Goal: Use online tool/utility: Use online tool/utility

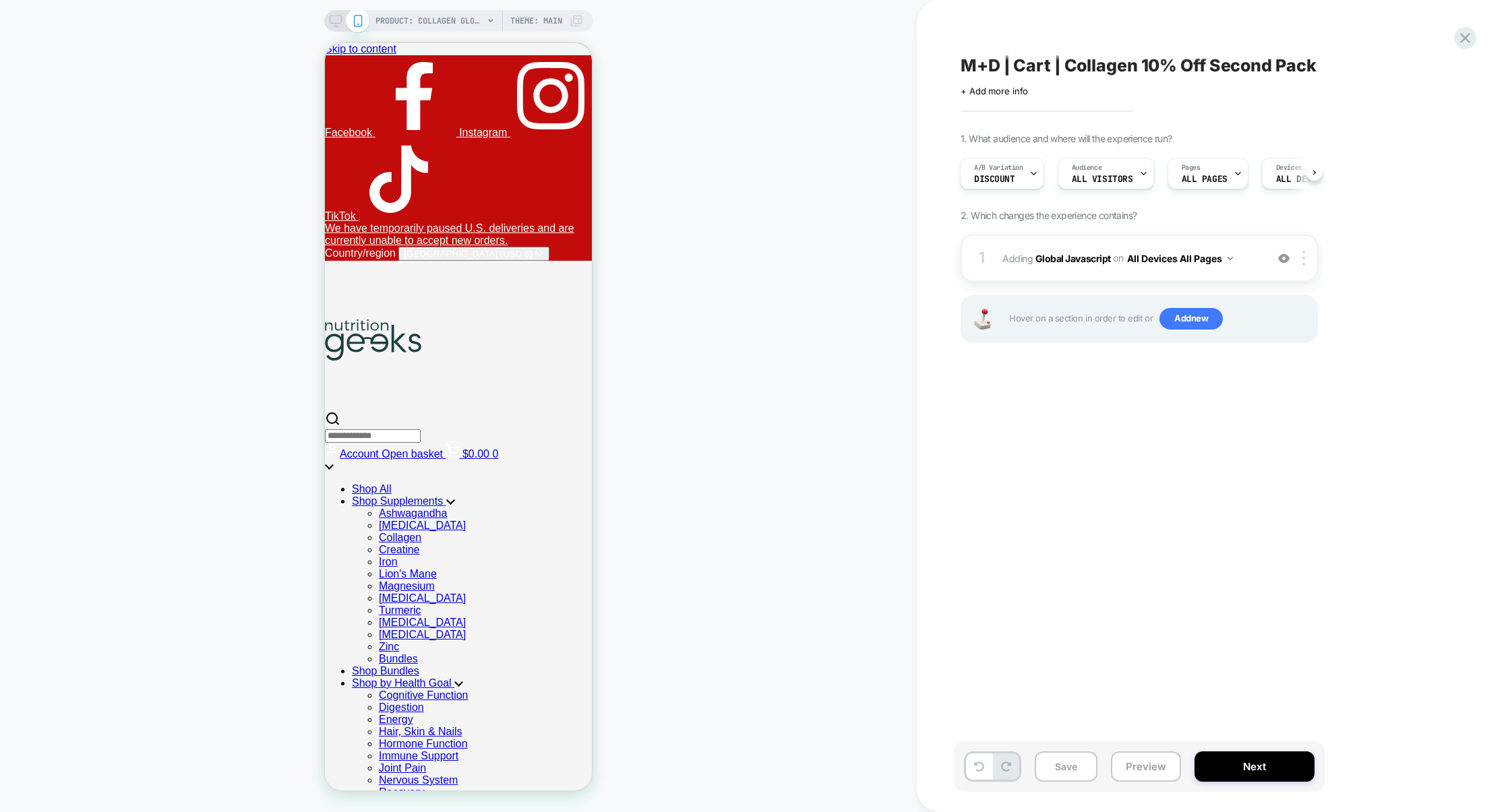
click at [1084, 276] on div "1 Adding Global Javascript on All Devices All Pages Add Before Add After Target…" at bounding box center [1139, 258] width 357 height 47
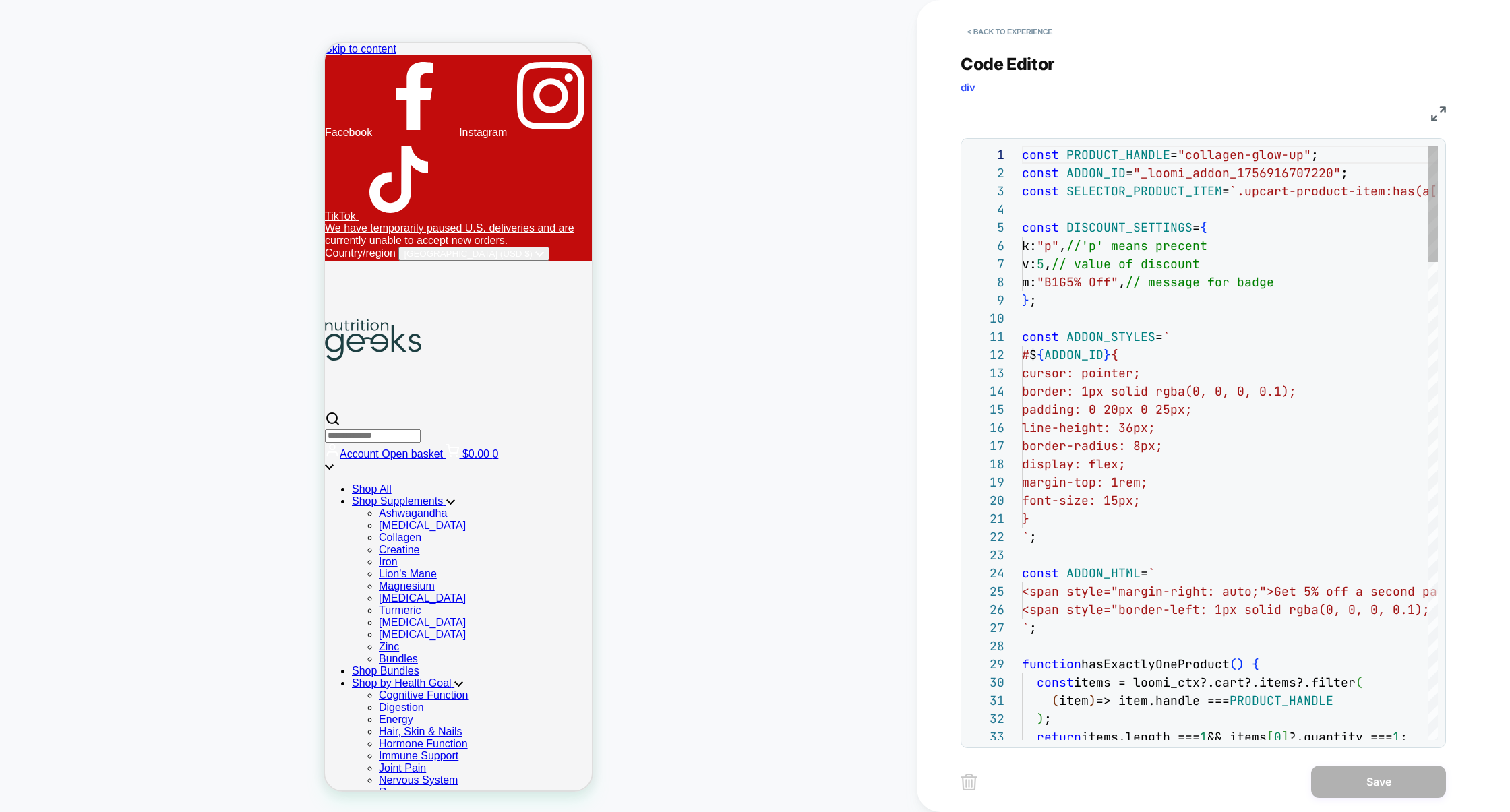
scroll to position [182, 0]
select select "**********"
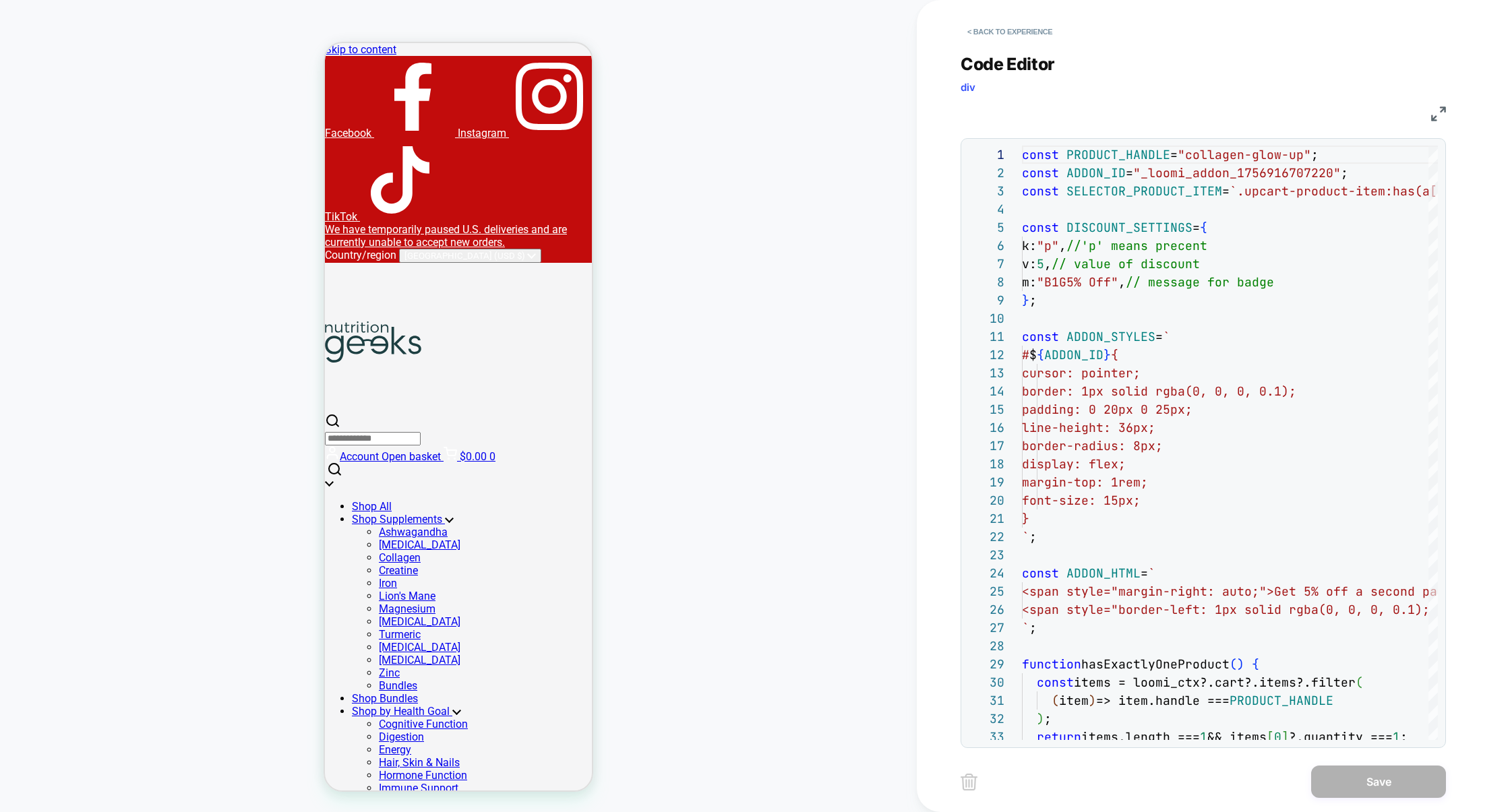
click at [1442, 106] on img at bounding box center [1438, 113] width 14 height 14
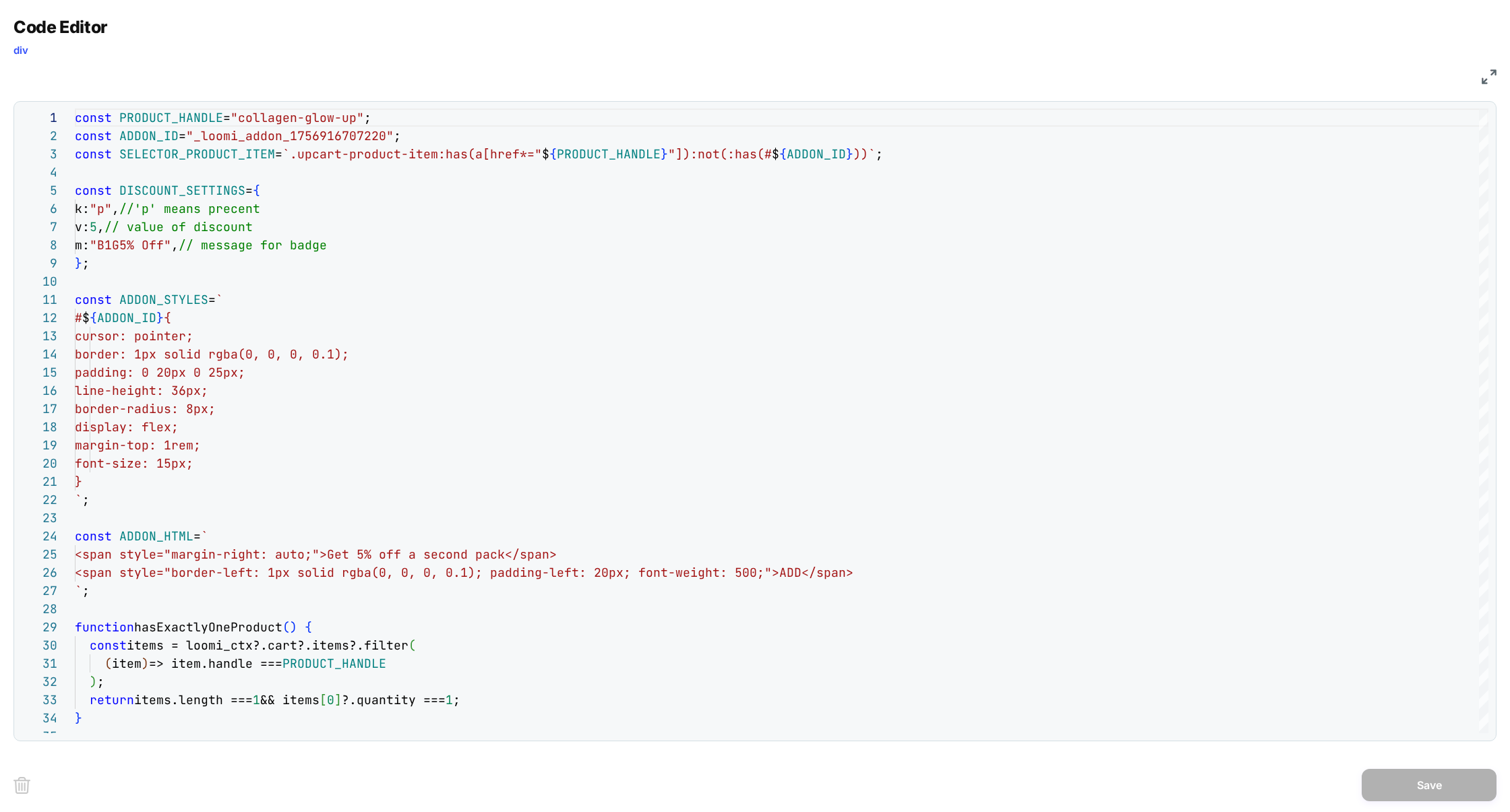
click at [1482, 80] on img at bounding box center [1489, 77] width 14 height 14
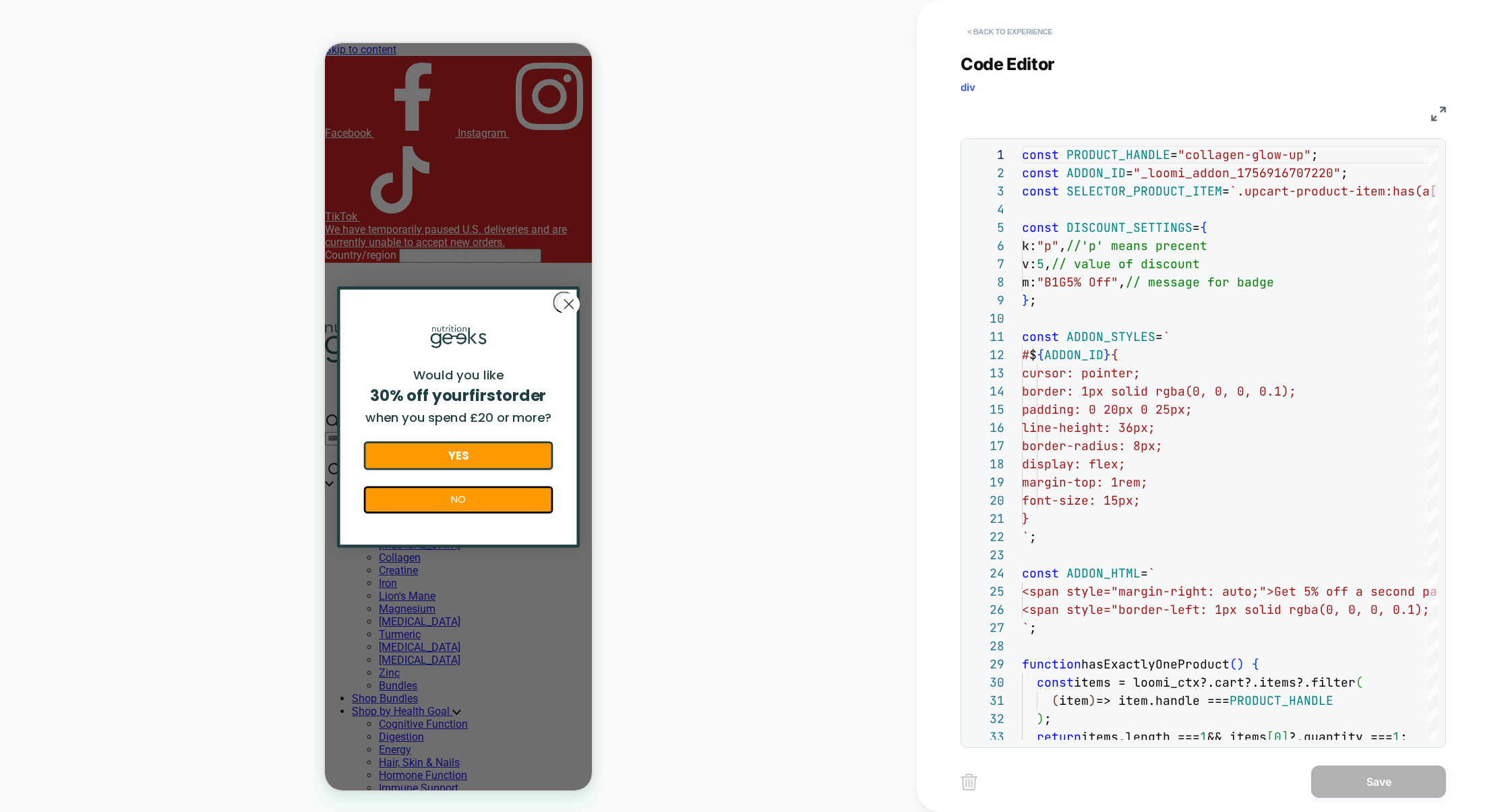
click at [1016, 30] on button "< Back to experience" at bounding box center [1010, 31] width 99 height 21
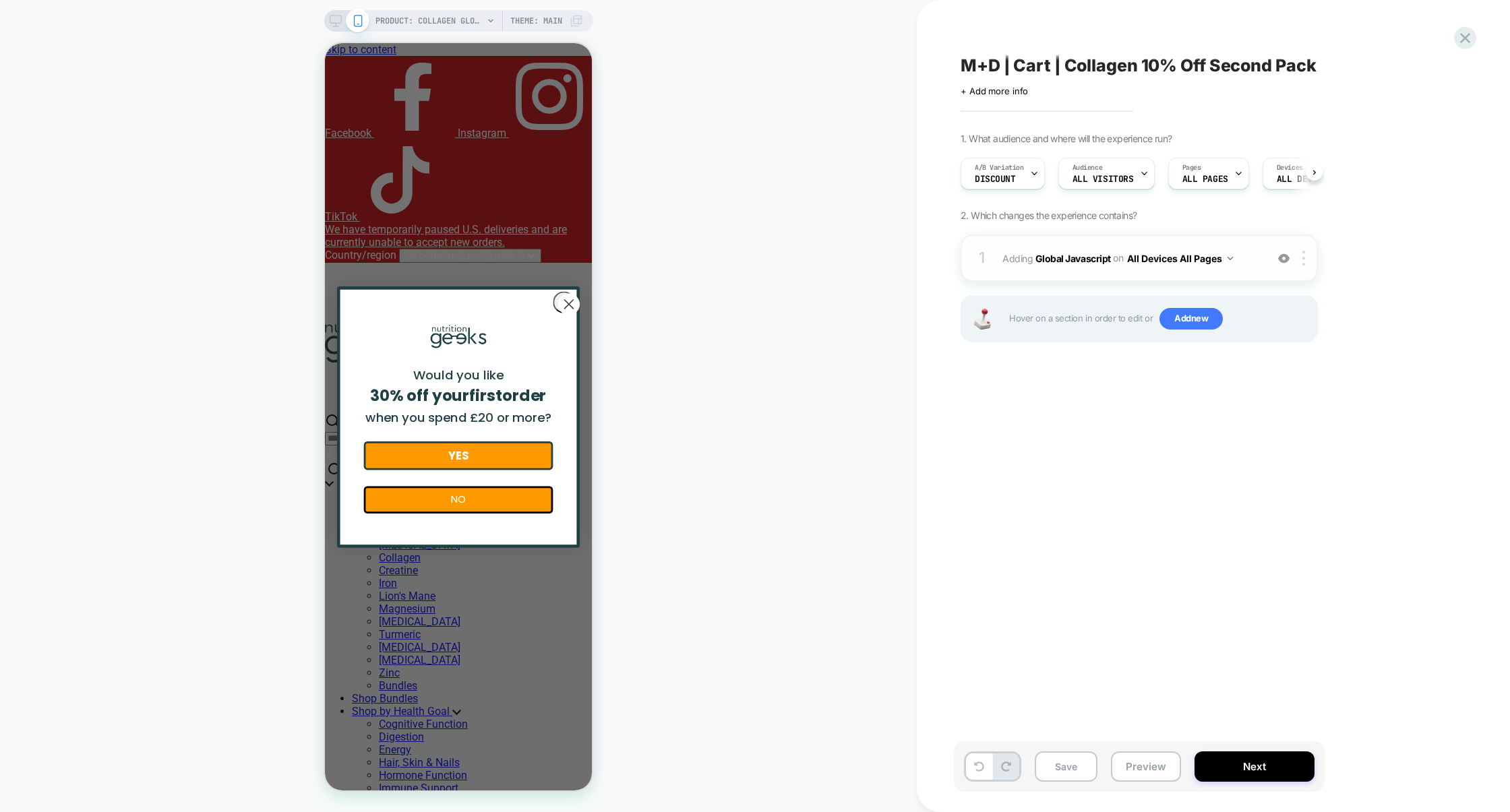
scroll to position [0, 1]
click at [1020, 172] on span "A/B Variation" at bounding box center [998, 168] width 49 height 10
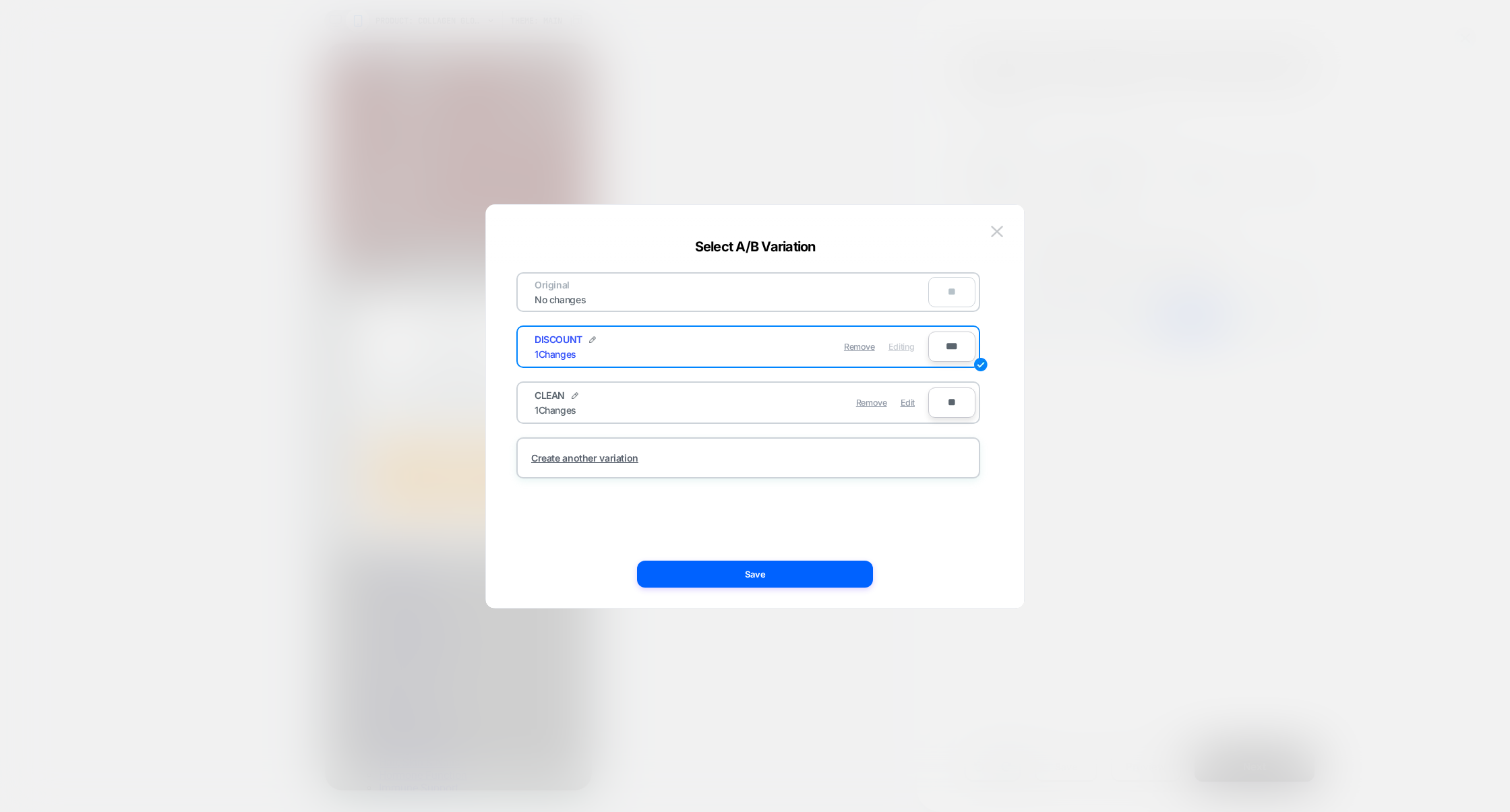
click at [1090, 319] on div at bounding box center [755, 406] width 1510 height 812
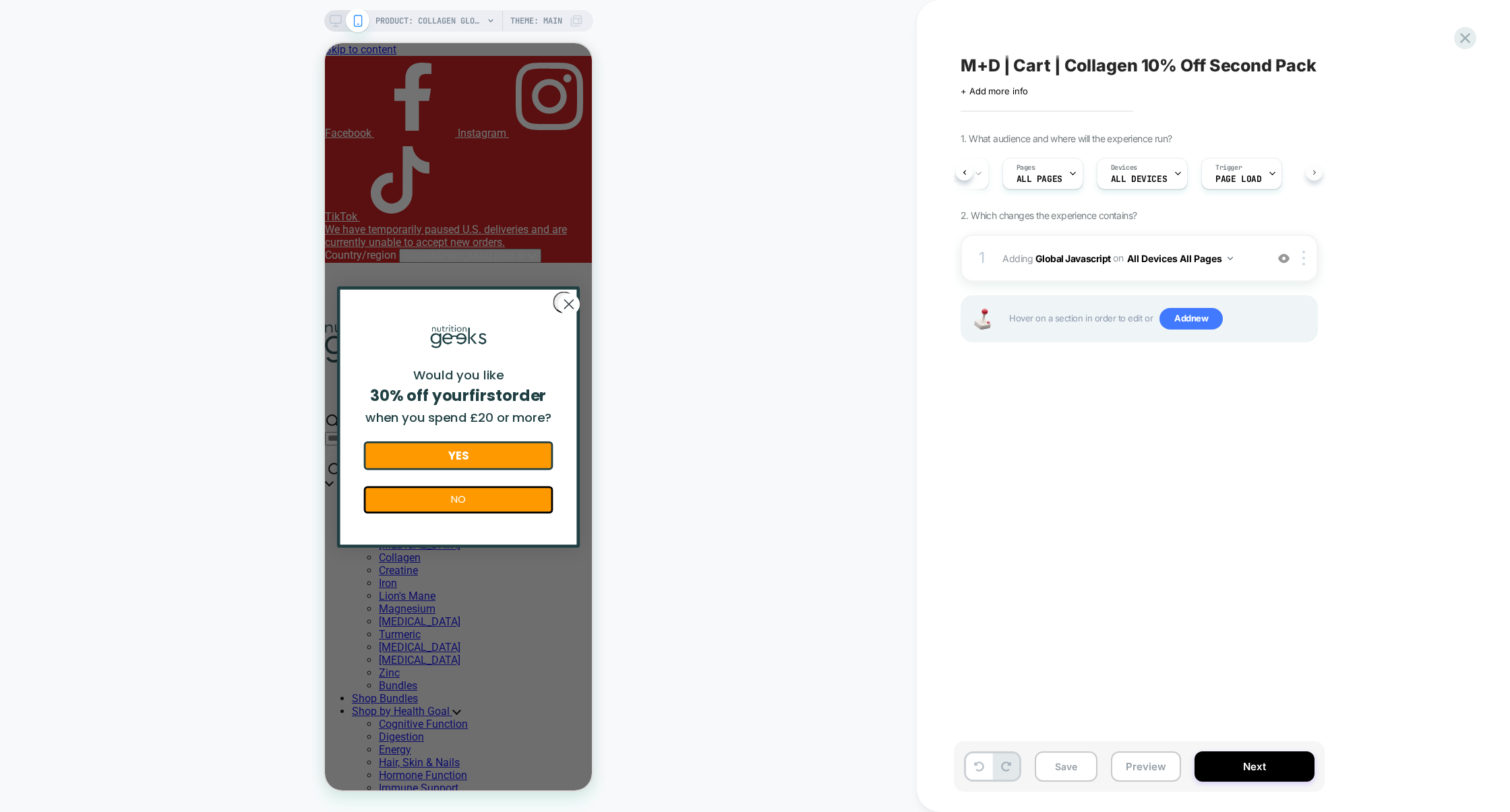
scroll to position [0, 173]
click at [1131, 771] on button "Preview" at bounding box center [1146, 766] width 70 height 30
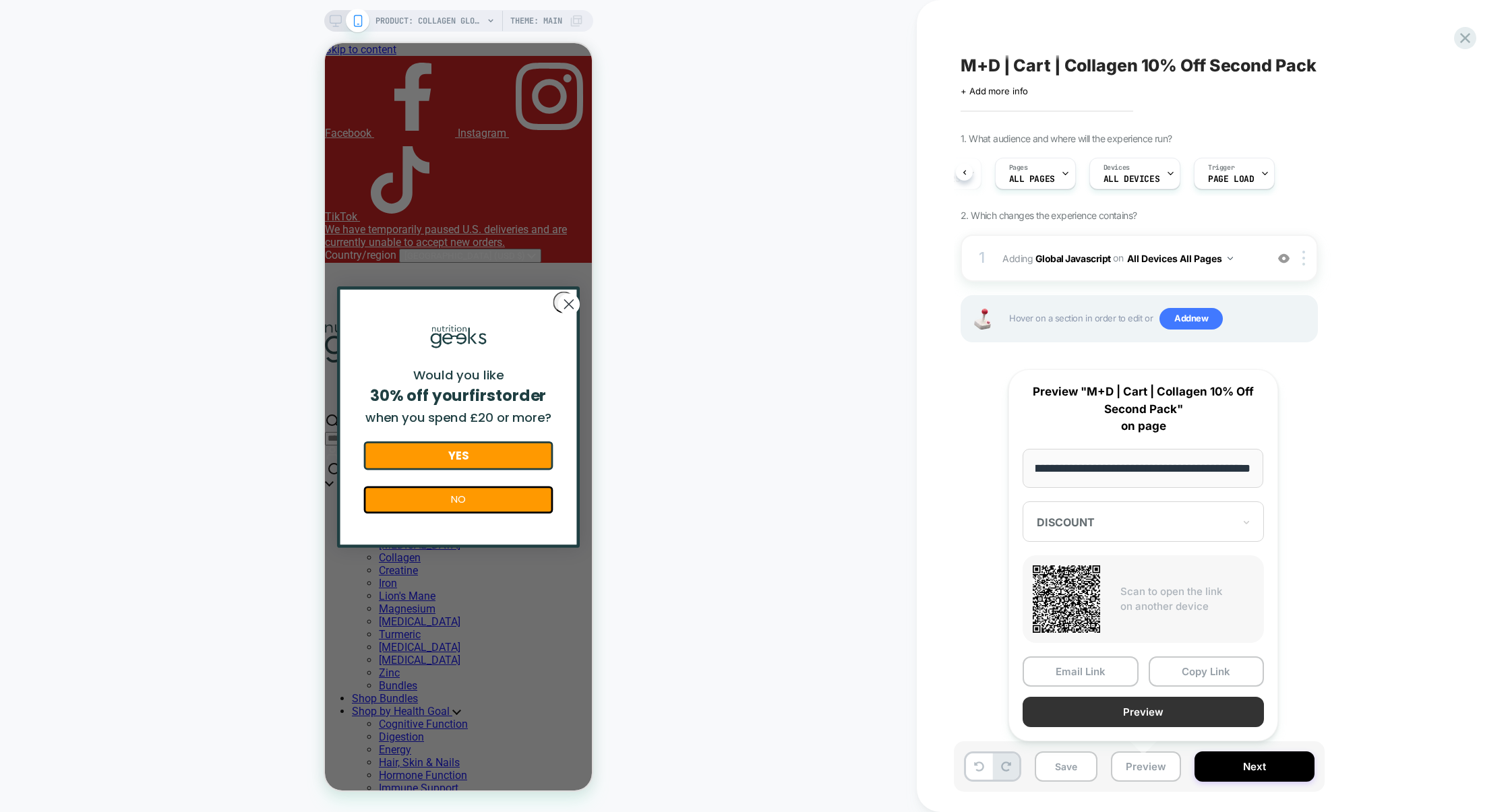
scroll to position [0, 0]
click at [1138, 714] on button "Preview" at bounding box center [1143, 712] width 242 height 30
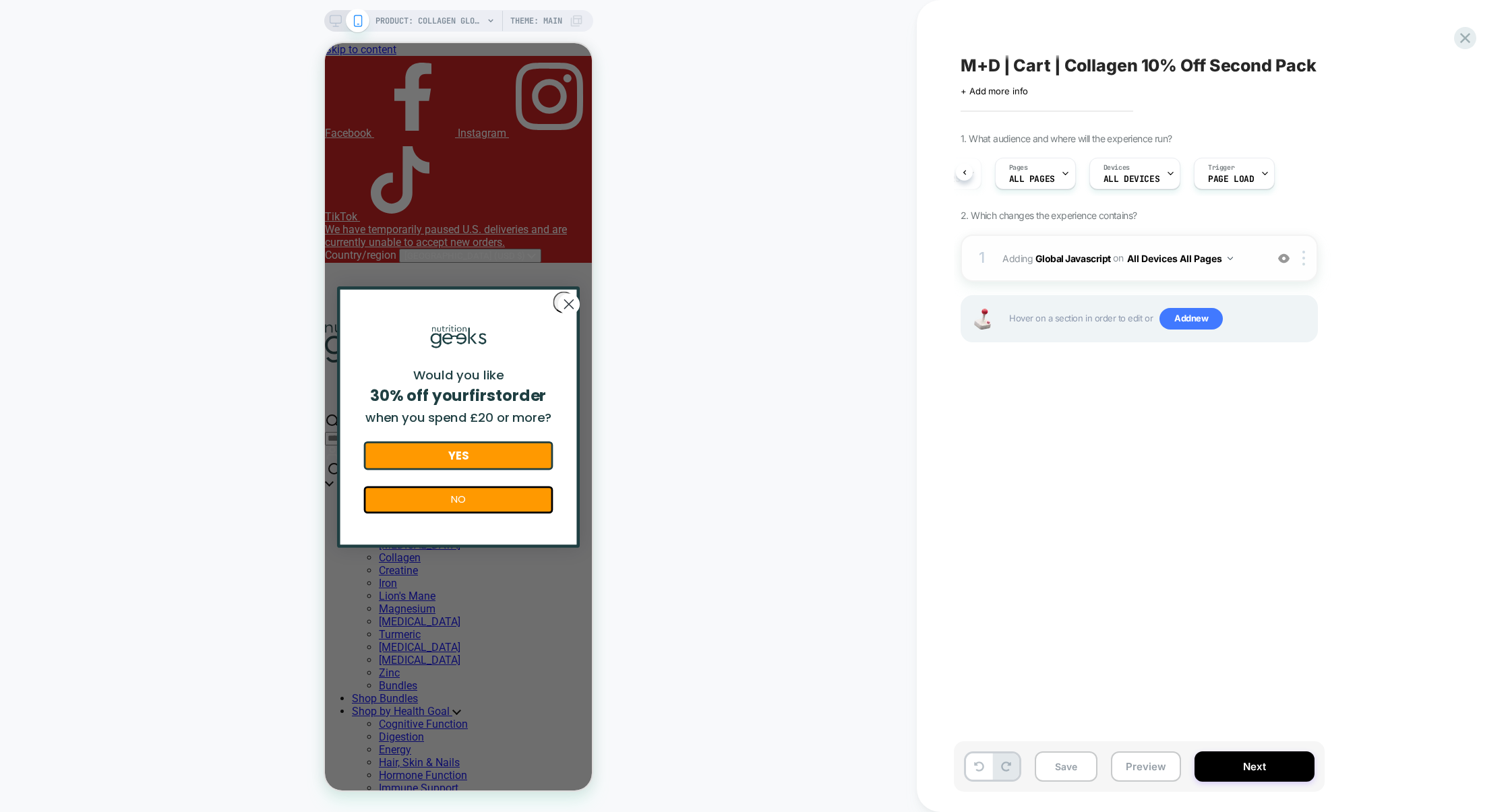
click at [1060, 273] on div "1 Adding Global Javascript on All Devices All Pages Add Before Add After Target…" at bounding box center [1139, 258] width 357 height 47
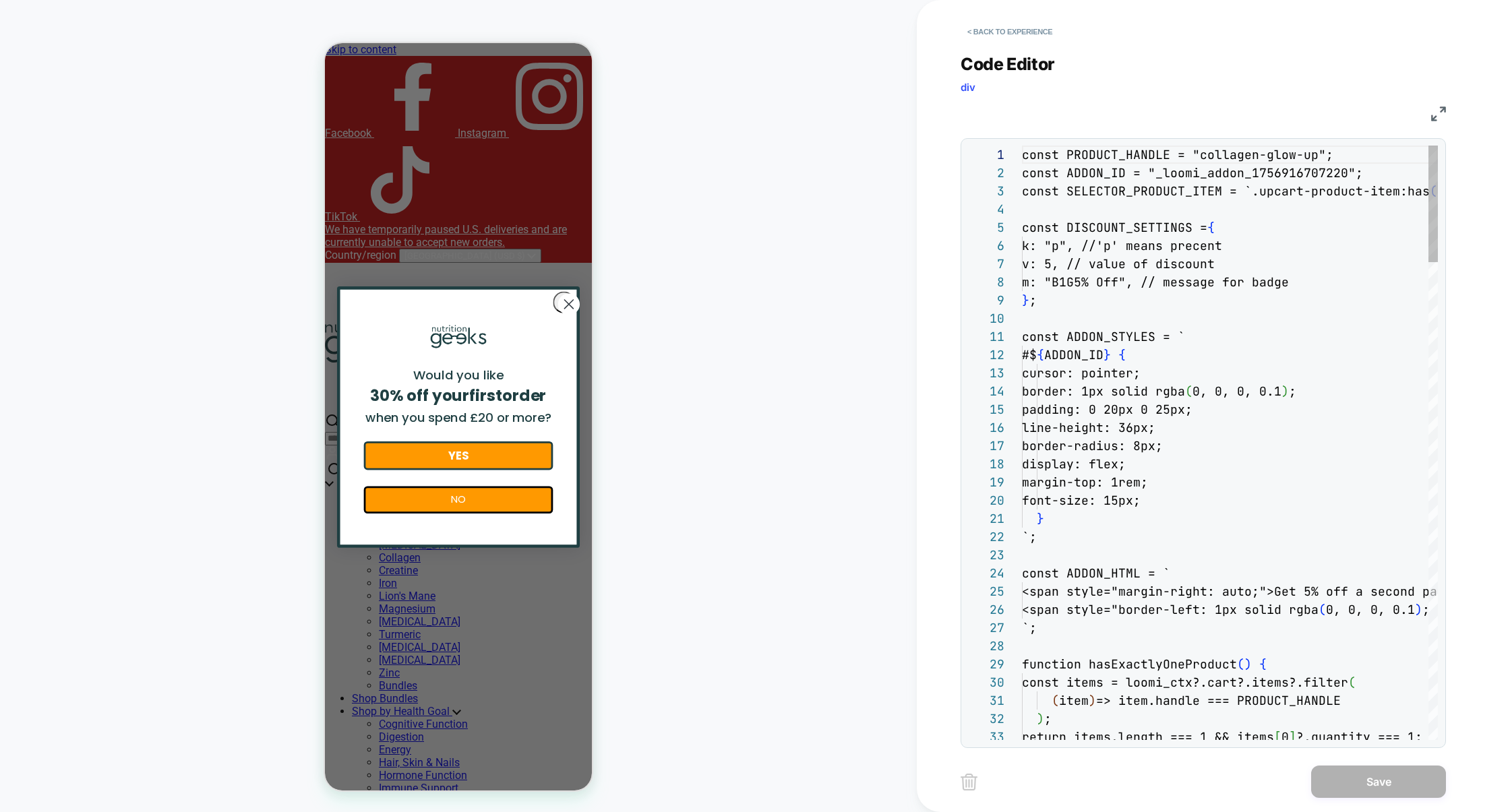
scroll to position [182, 0]
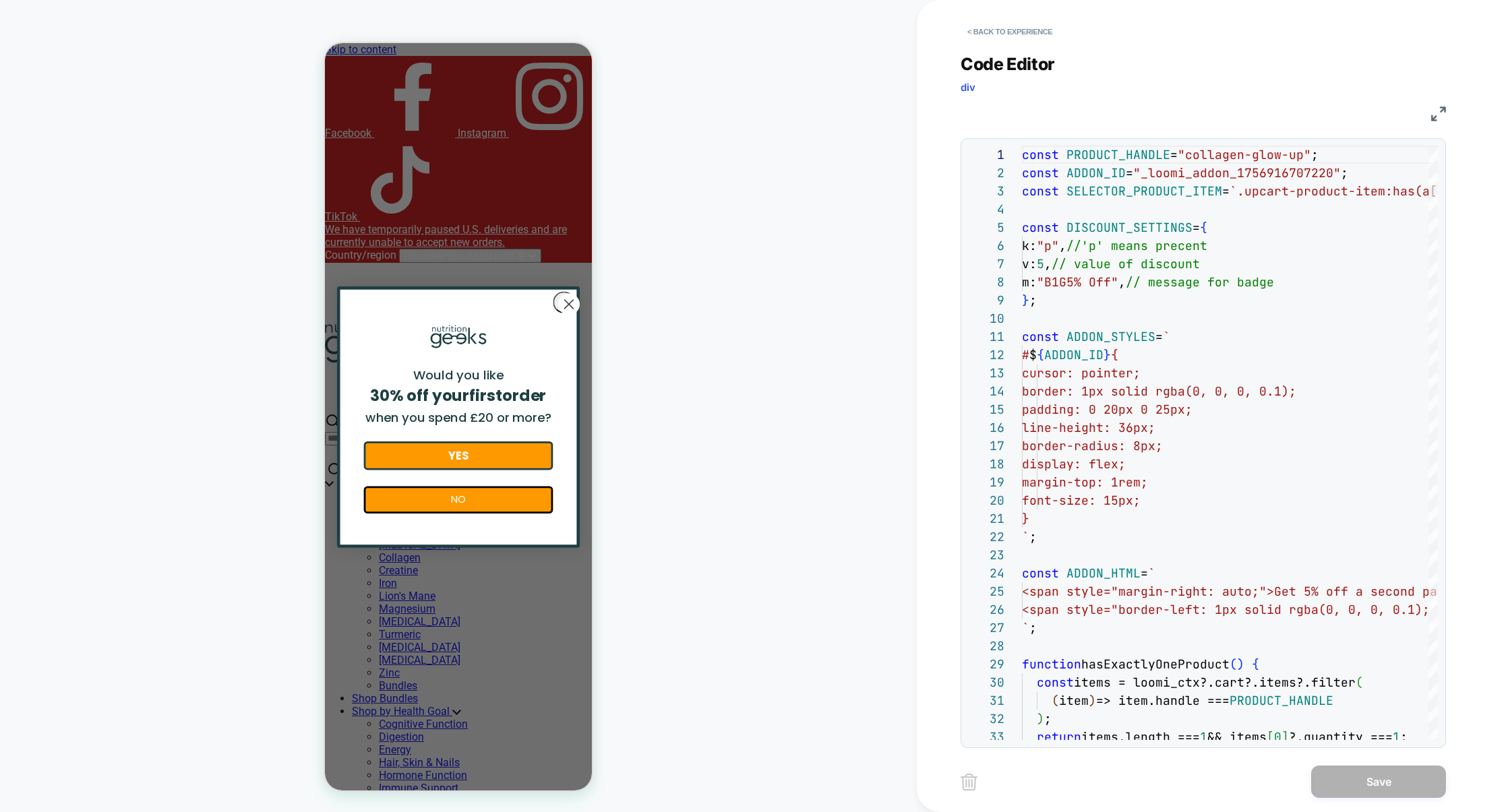
click at [1435, 120] on img at bounding box center [1438, 113] width 14 height 14
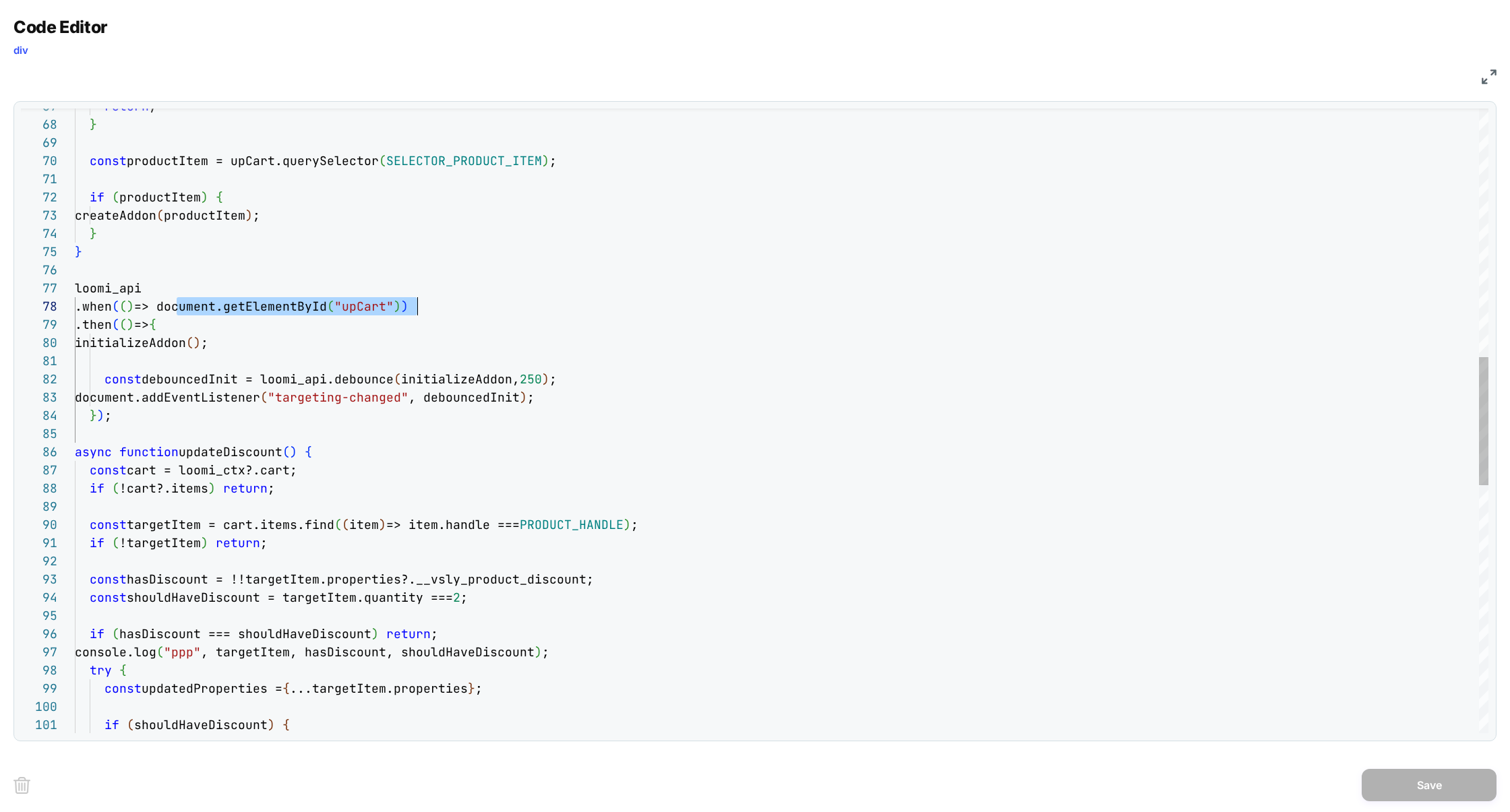
scroll to position [128, 342]
drag, startPoint x: 177, startPoint y: 308, endPoint x: 418, endPoint y: 301, distance: 241.1
click at [128, 349] on div "return ; } const productItem = upCart.querySelector ( SELECTOR_PRODUCT_ITEM ) ;…" at bounding box center [781, 418] width 1413 height 3044
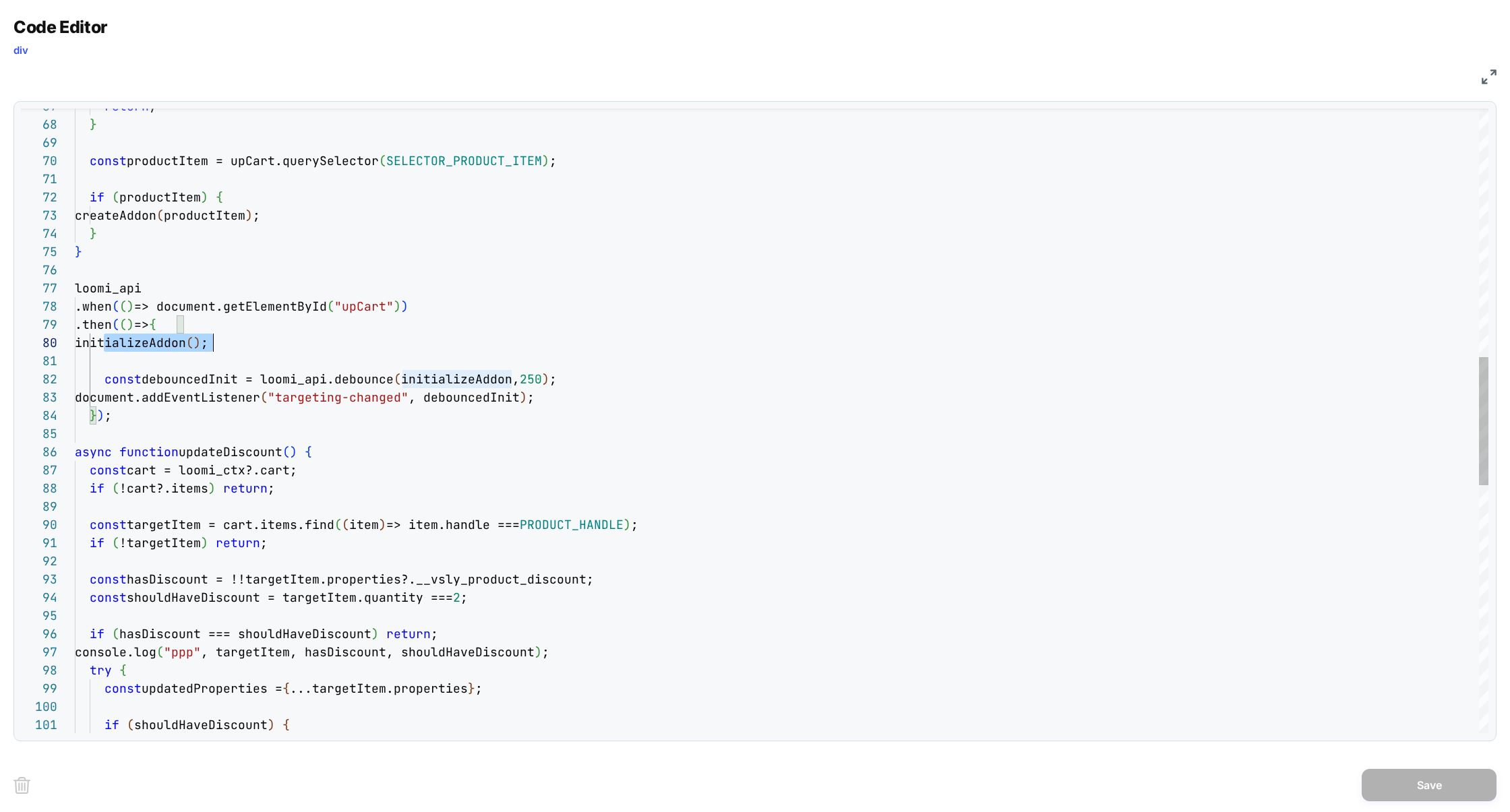
scroll to position [163, 138]
click at [138, 346] on div "return ; } const productItem = upCart.querySelector ( SELECTOR_PRODUCT_ITEM ) ;…" at bounding box center [781, 418] width 1413 height 3044
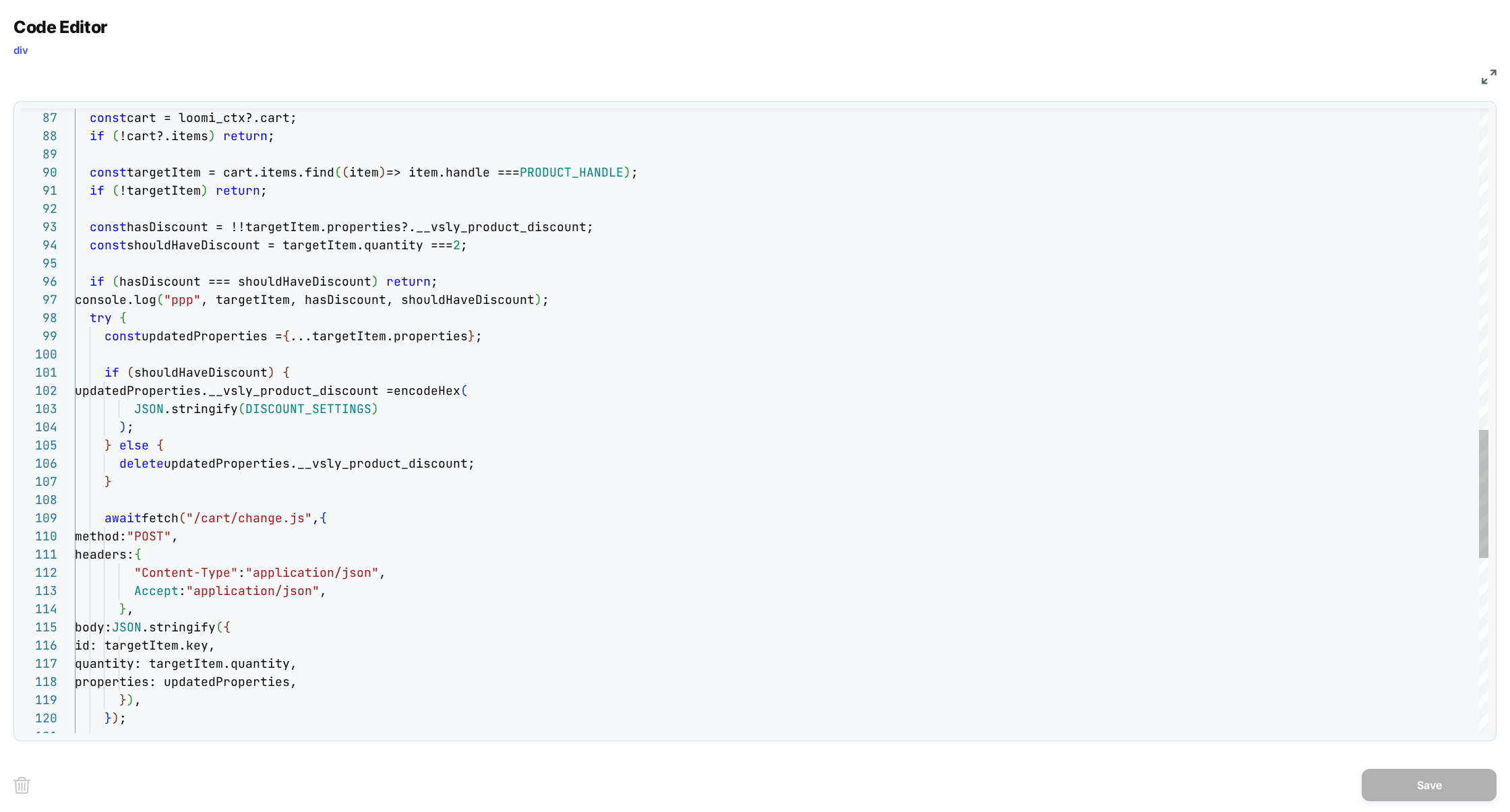
type textarea "**********"
click at [374, 456] on div "try { const updatedProperties = { ...targetItem.properties } ; if ( shouldHaveD…" at bounding box center [781, 66] width 1413 height 3044
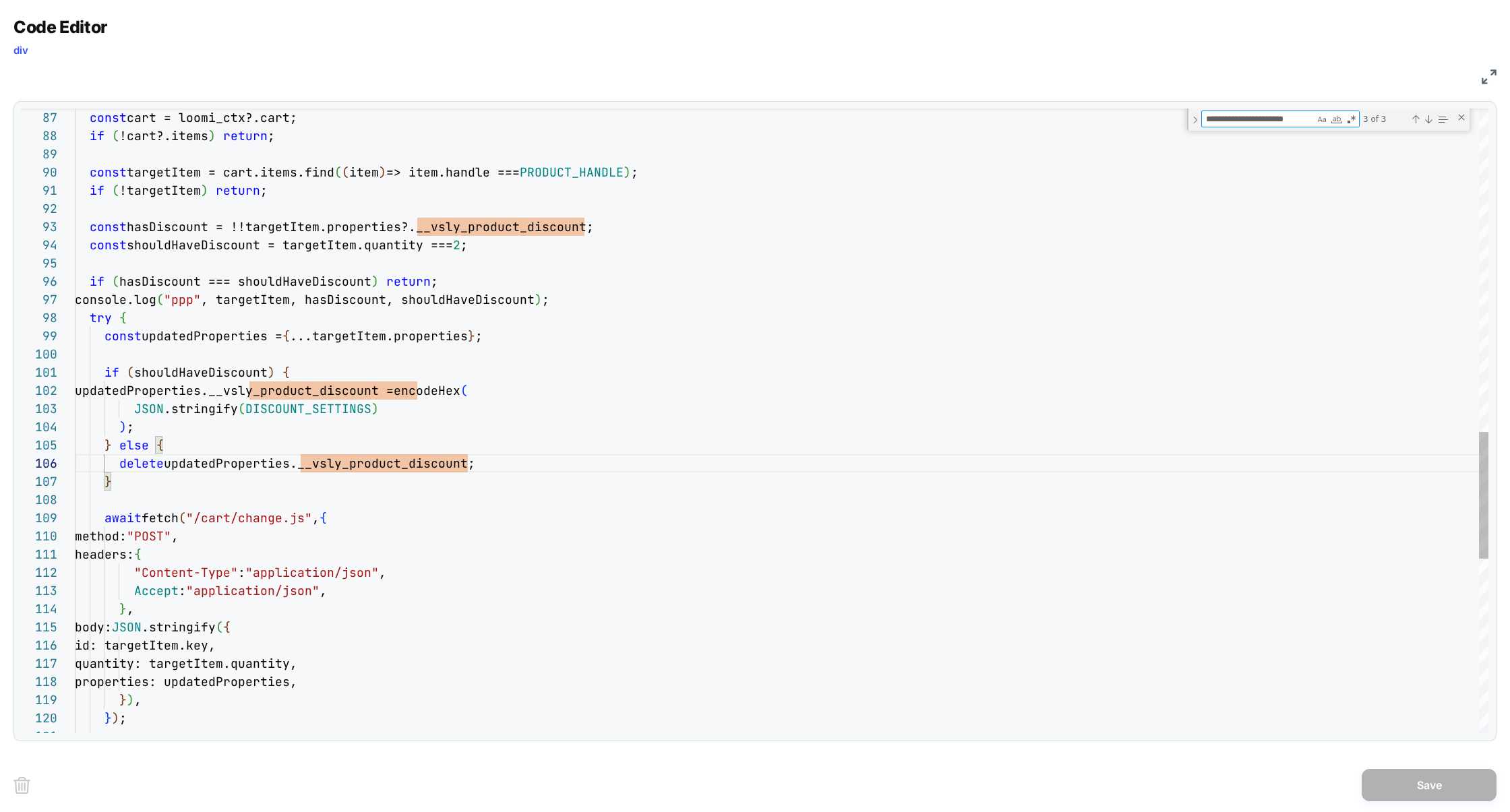
type textarea "*"
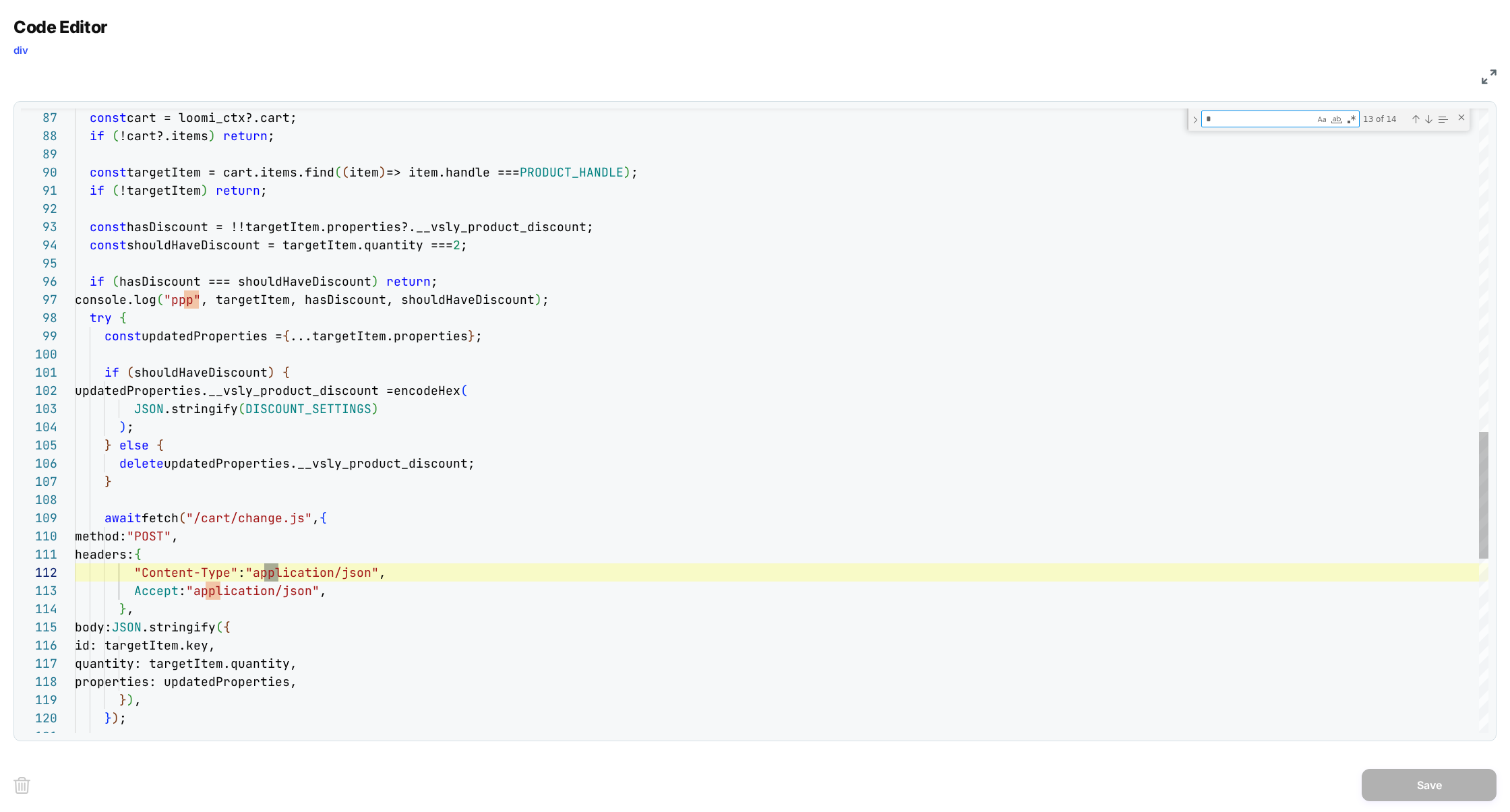
type textarea "**********"
type textarea "**"
type textarea "**********"
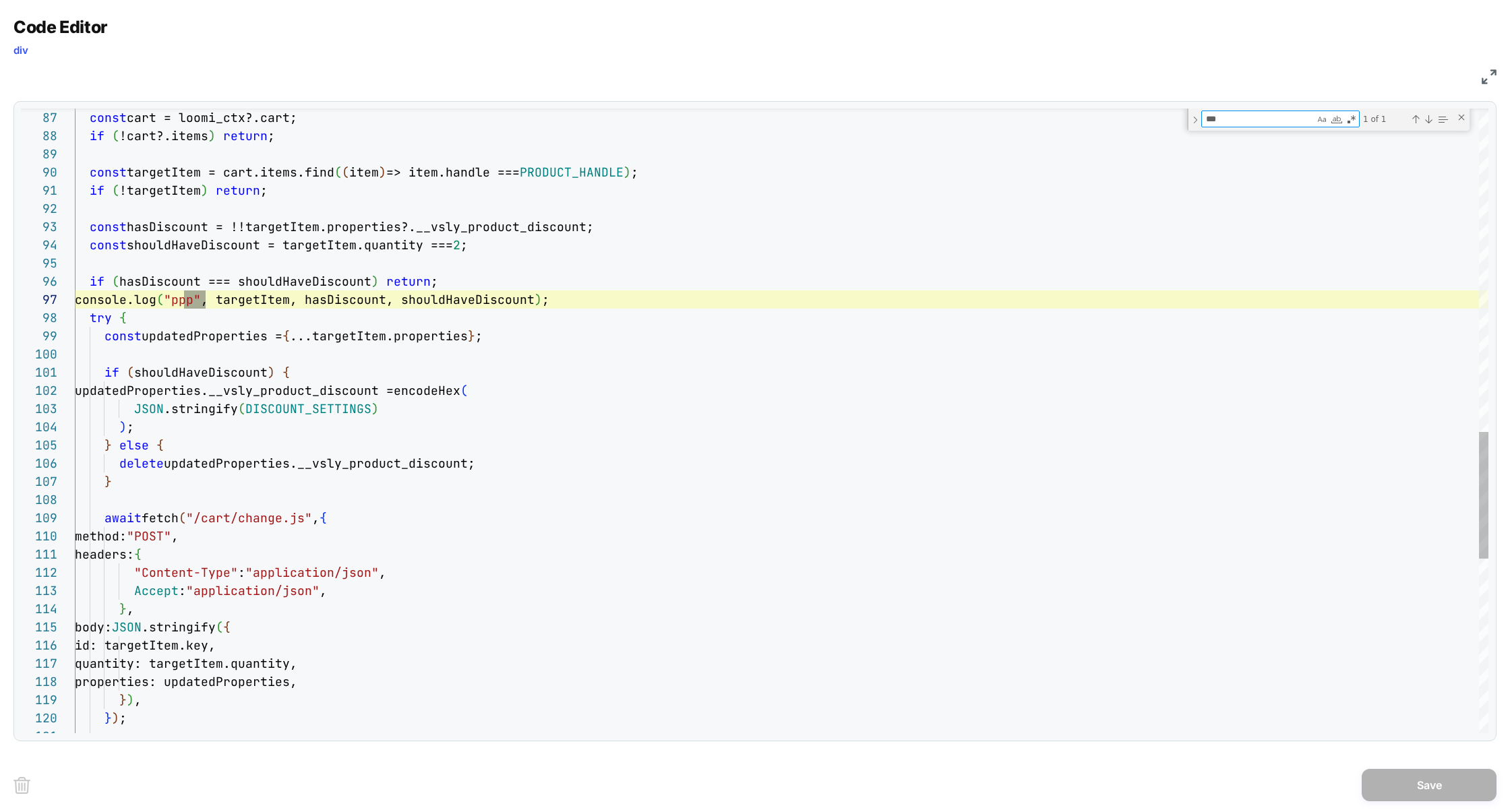
scroll to position [182, 130]
type textarea "***"
click at [546, 384] on div "try { const updatedProperties = { ...targetItem.properties } ; if ( shouldHaveD…" at bounding box center [781, 55] width 1413 height 3066
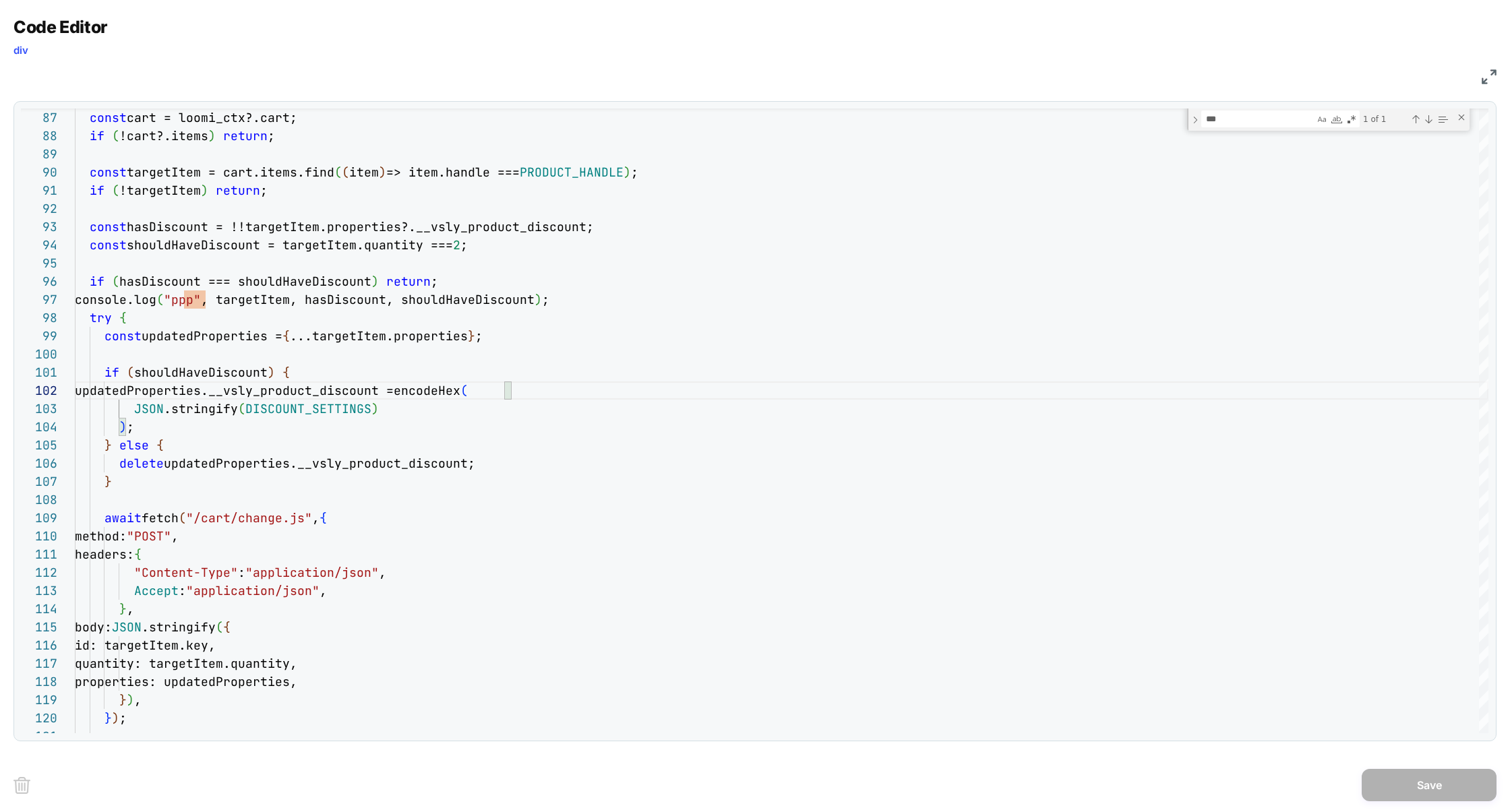
click at [1493, 80] on img at bounding box center [1489, 77] width 14 height 14
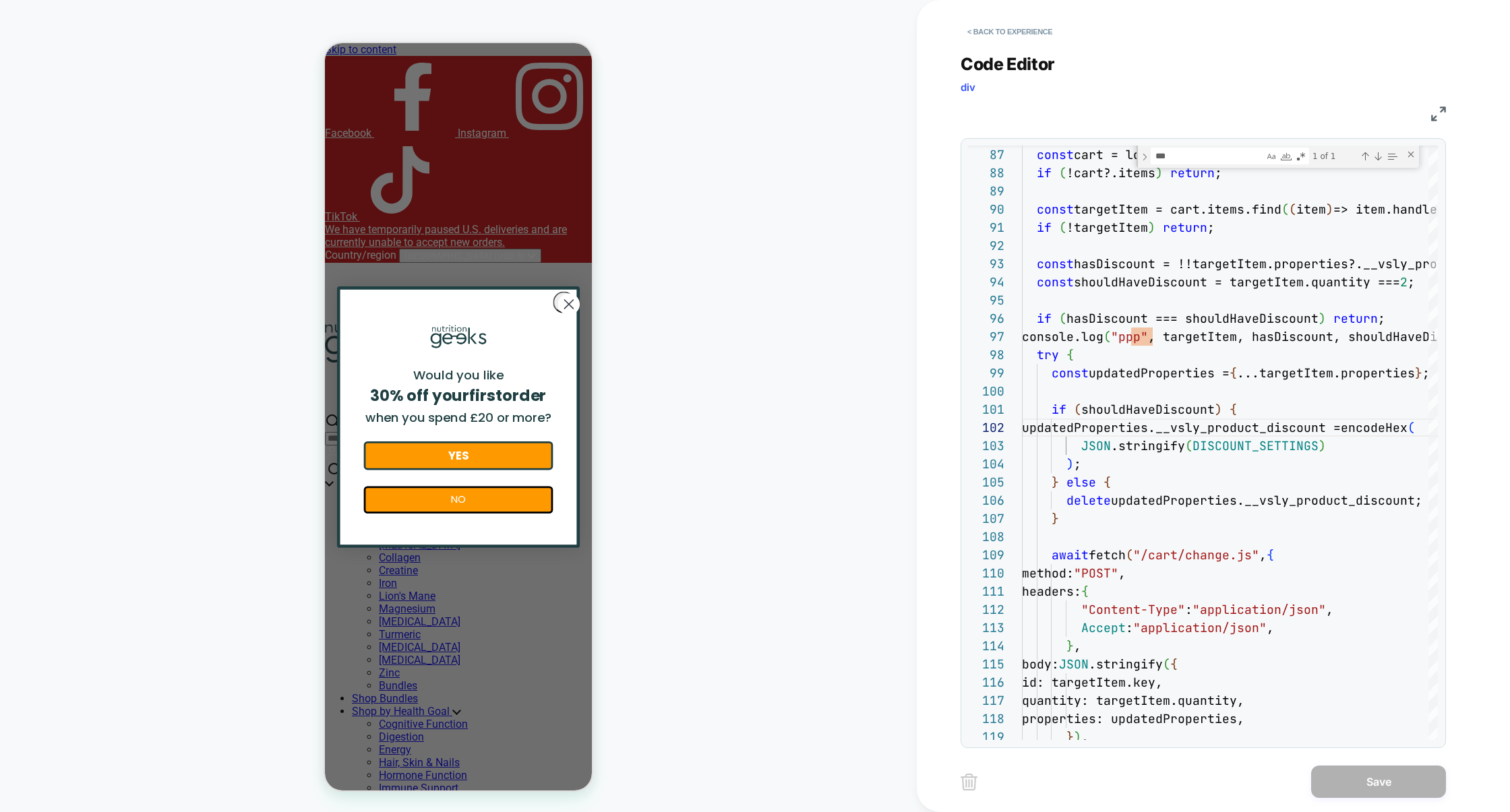
click at [1436, 114] on img at bounding box center [1438, 113] width 14 height 14
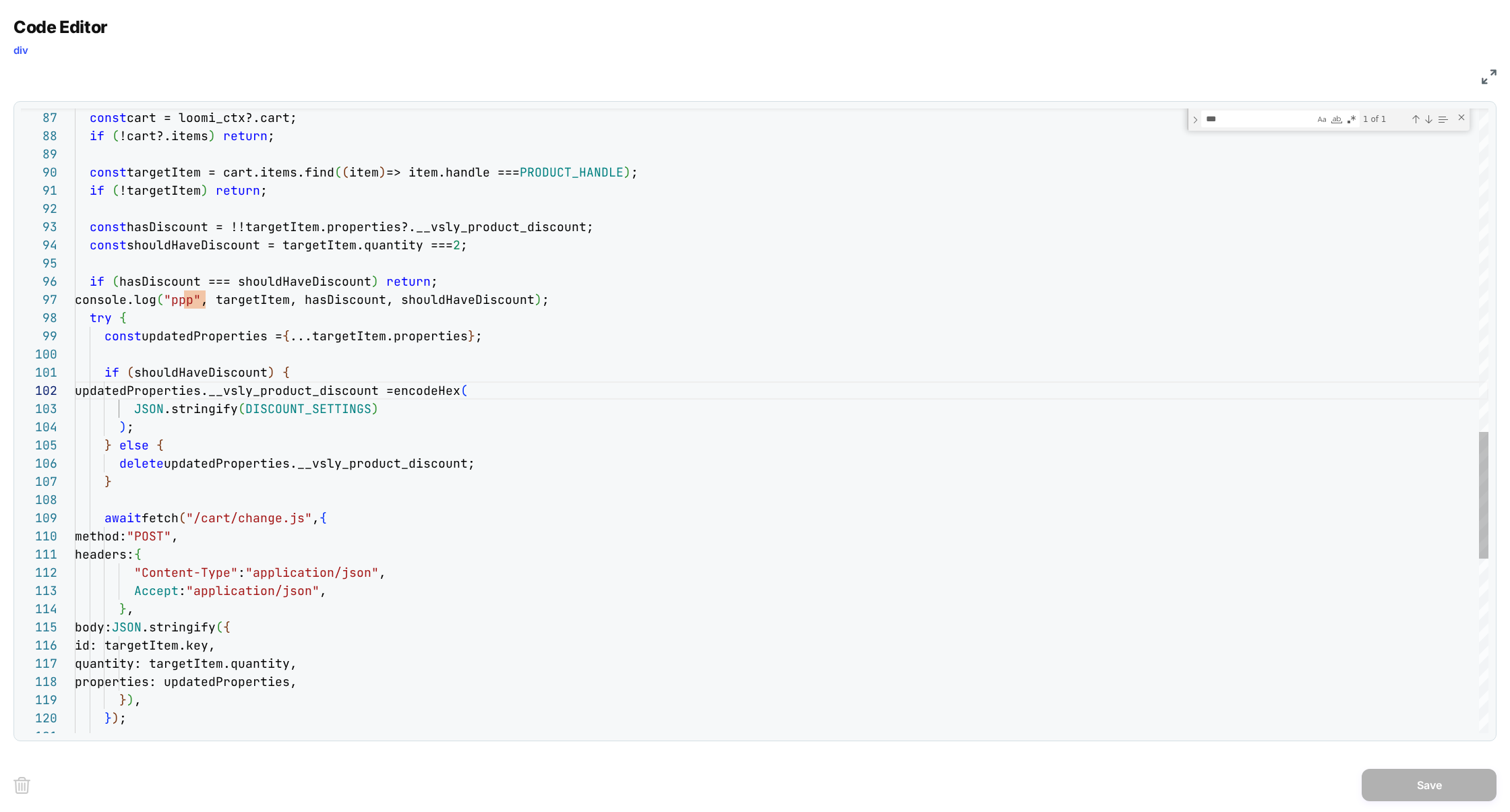
click at [376, 337] on div "const cart = loomi_ctx?.cart; if ( !cart?.items ) return ; const targetItem = c…" at bounding box center [781, 55] width 1413 height 3066
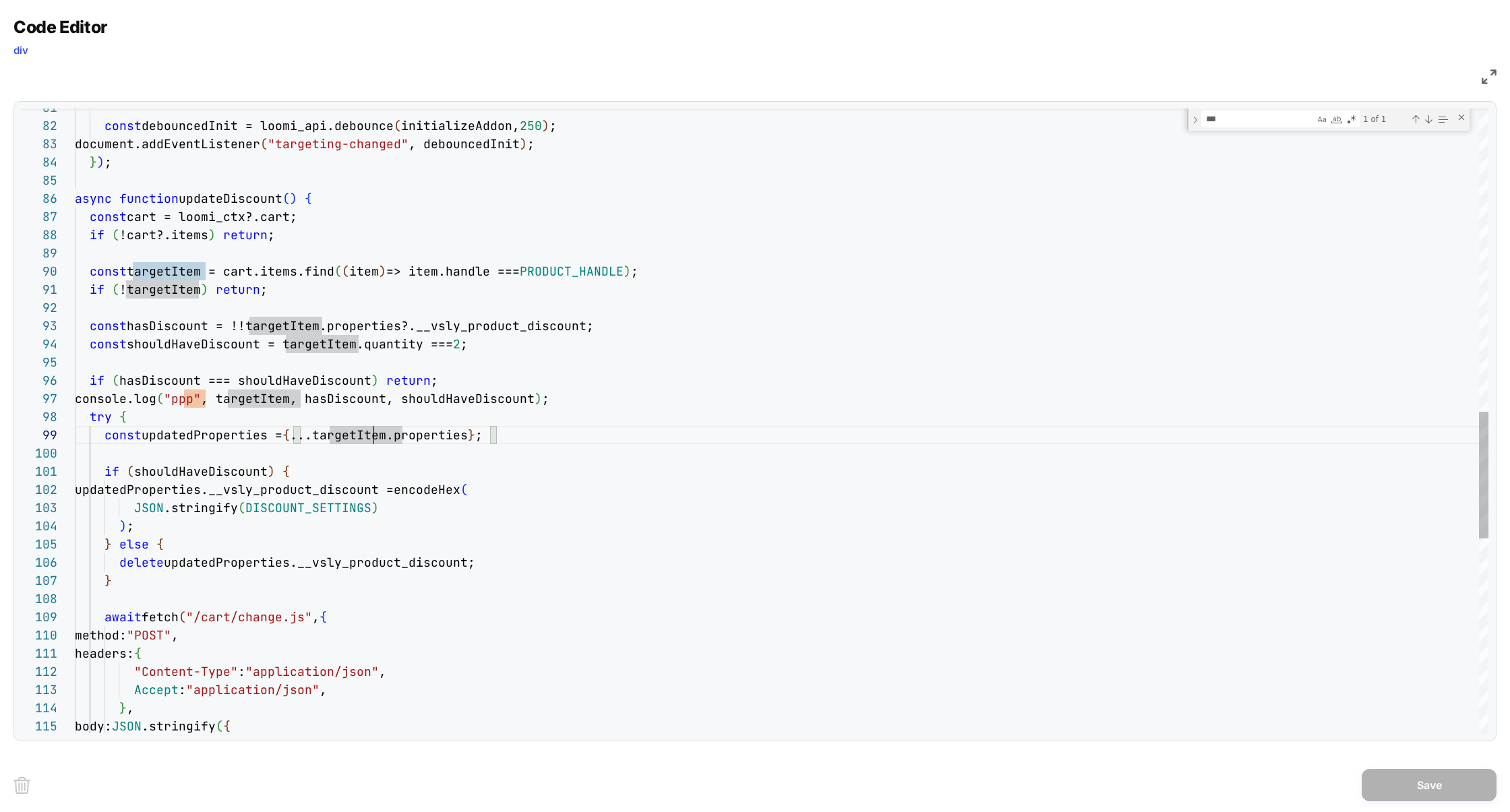
scroll to position [72, 0]
click at [471, 359] on div "const cart = loomi_ctx?.cart; if ( !cart?.items ) return ; const targetItem = c…" at bounding box center [781, 154] width 1413 height 3066
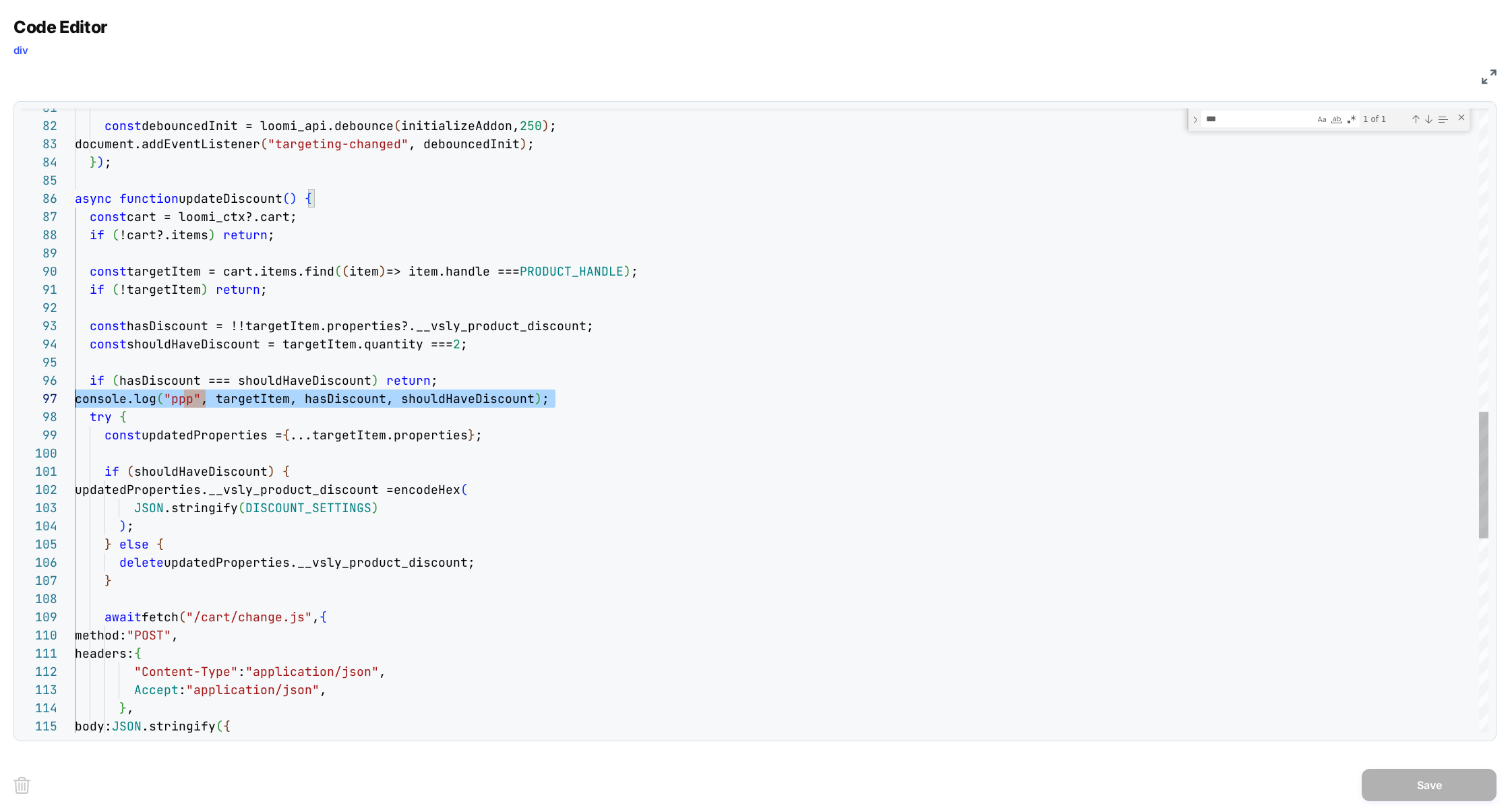
scroll to position [109, 0]
drag, startPoint x: 571, startPoint y: 404, endPoint x: 0, endPoint y: 402, distance: 571.0
click at [0, 402] on div "Code Editor div JS 87 88 89 90 91 92 93 94 95 96 97 98 99 100 101 102 103 104 1…" at bounding box center [755, 406] width 1510 height 812
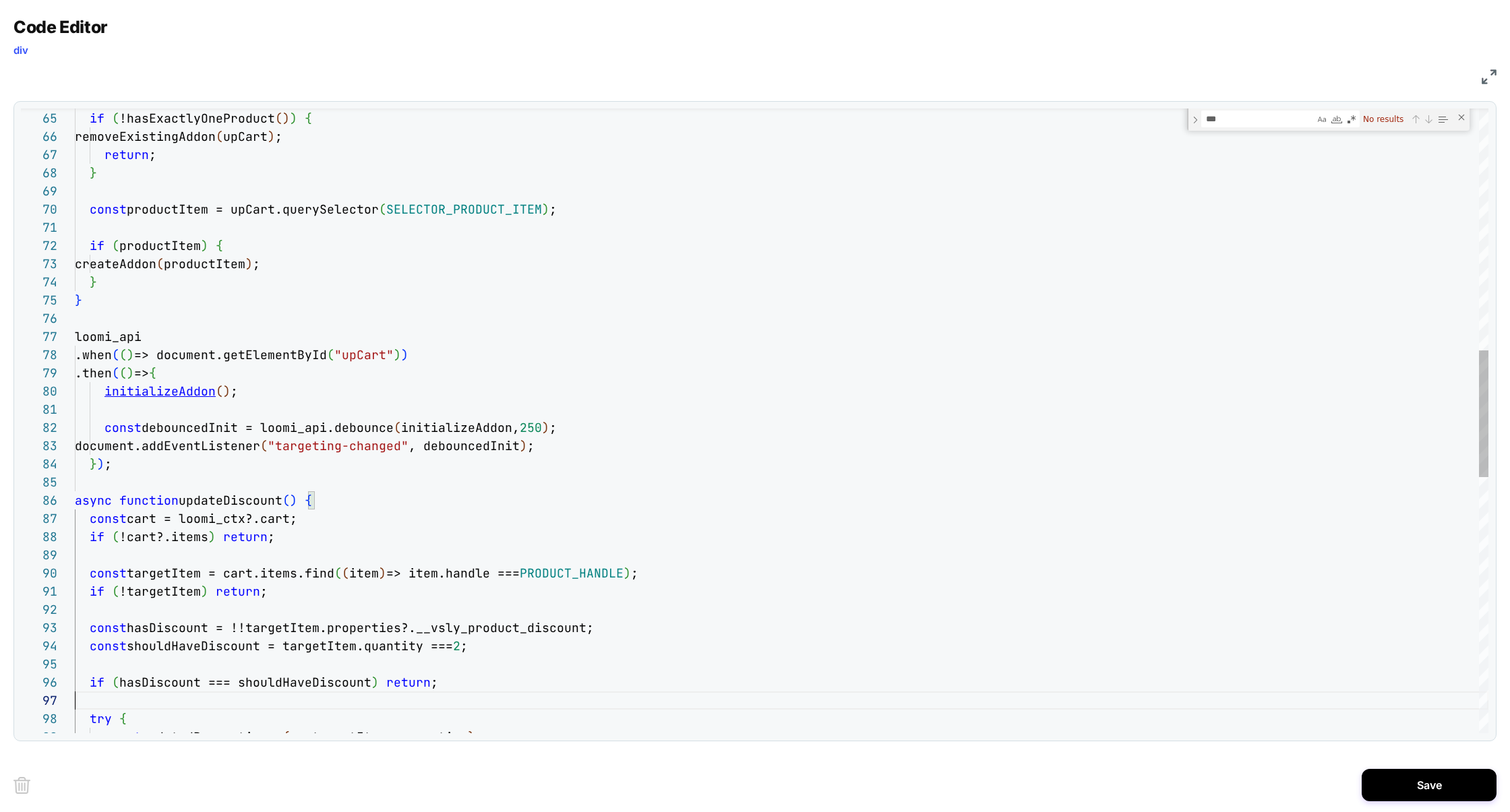
click at [158, 393] on div "const cart = loomi_ctx?.cart; if ( !cart?.items ) return ; const targetItem = c…" at bounding box center [781, 455] width 1413 height 3066
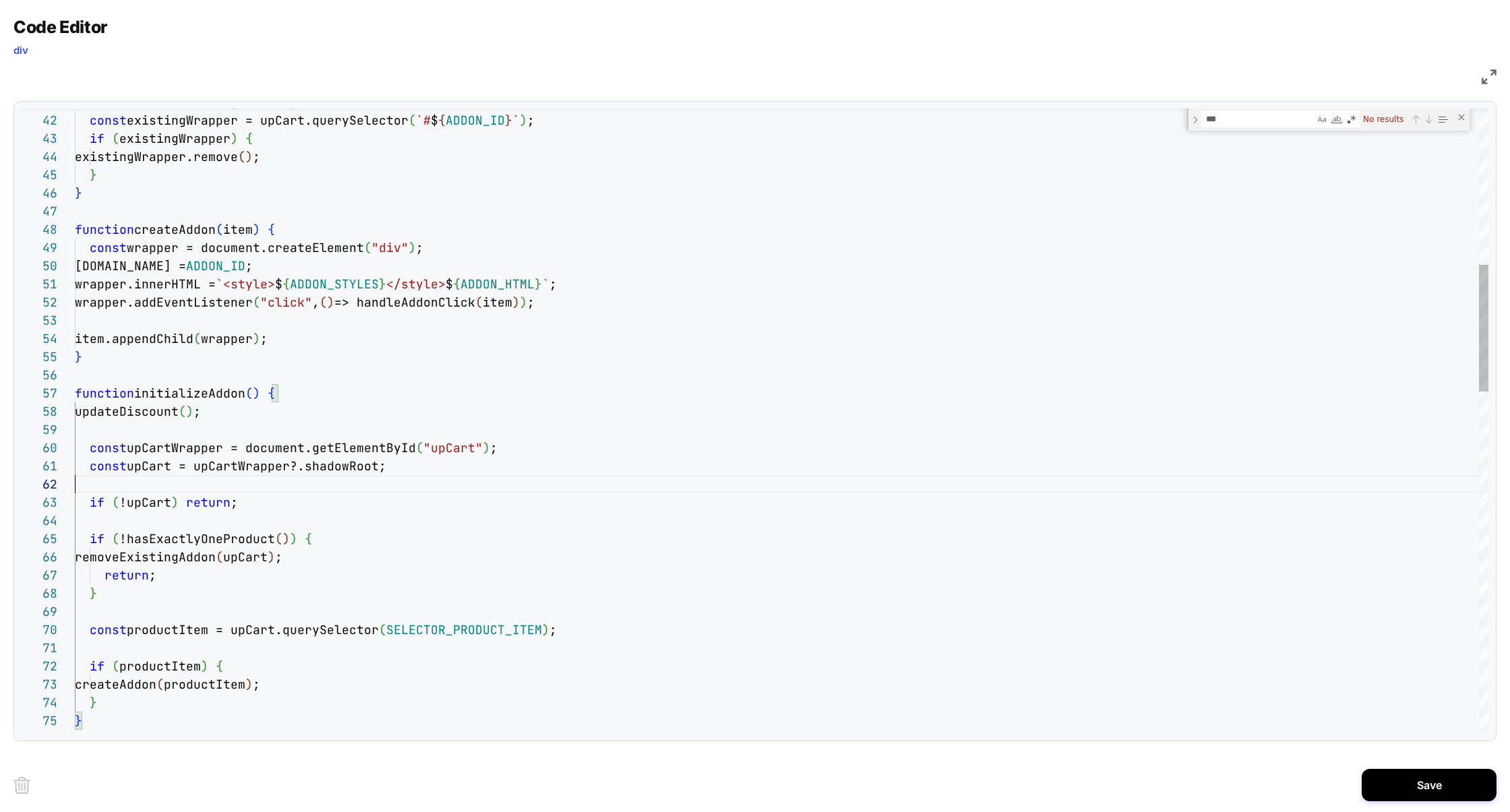
scroll to position [17, 0]
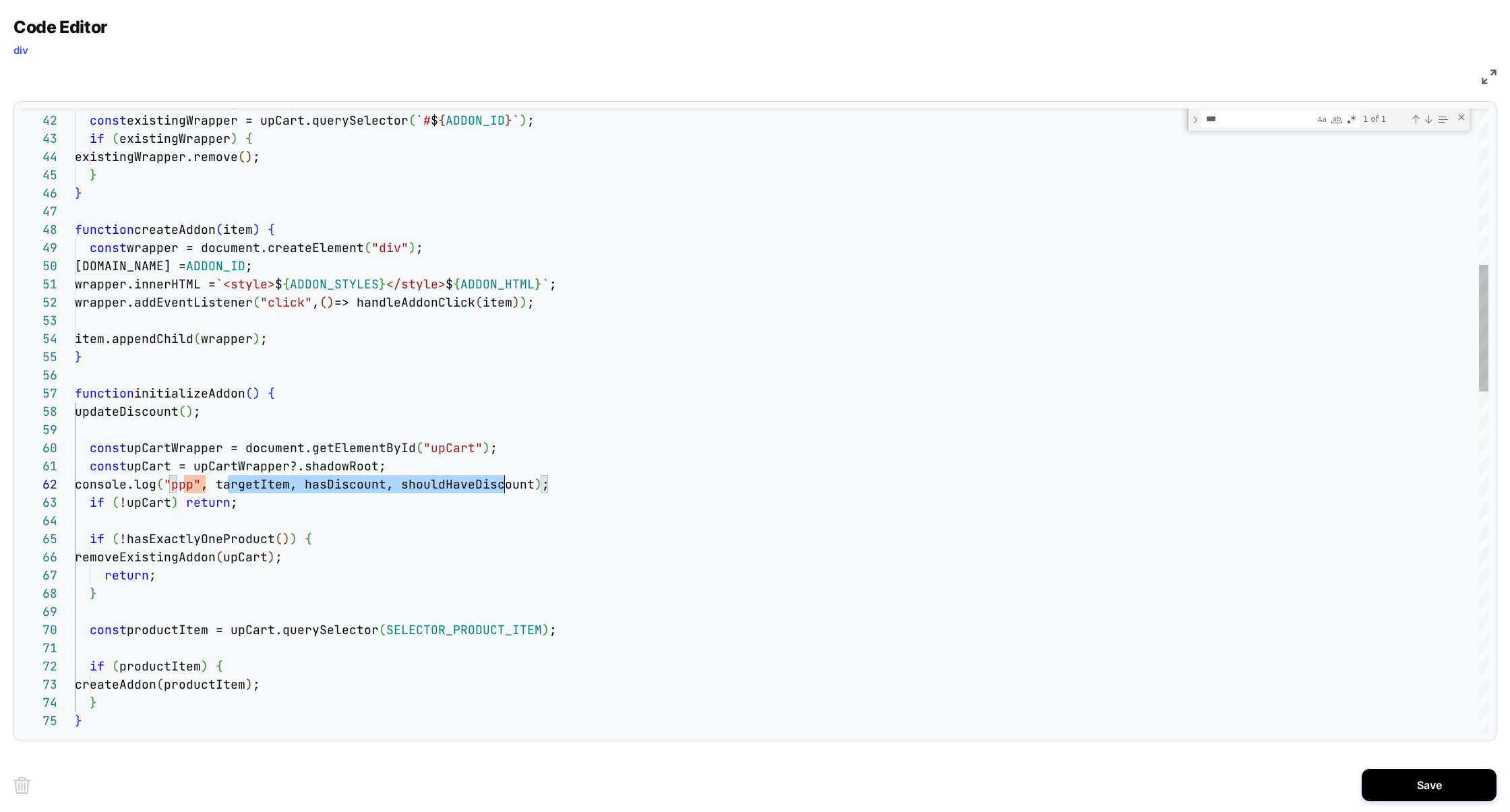
scroll to position [17, 465]
drag, startPoint x: 228, startPoint y: 489, endPoint x: 540, endPoint y: 487, distance: 312.0
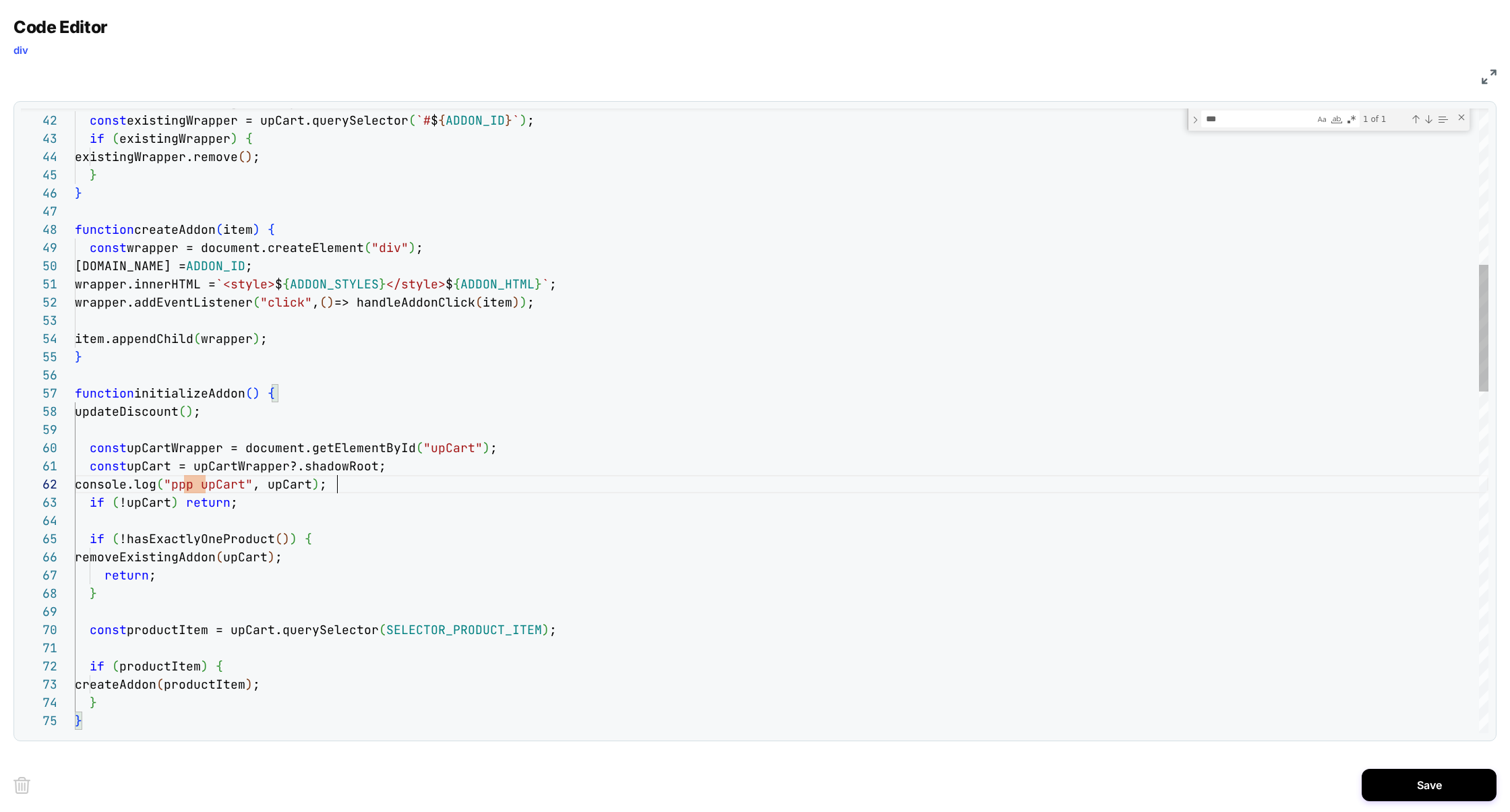
scroll to position [17, 0]
drag, startPoint x: 397, startPoint y: 483, endPoint x: 1, endPoint y: 483, distance: 396.0
click at [1, 483] on div "Code Editor div JS 74 73 72 71 70 69 68 67 66 65 64 41 42 43 44 45 46 47 48 49 …" at bounding box center [755, 406] width 1510 height 812
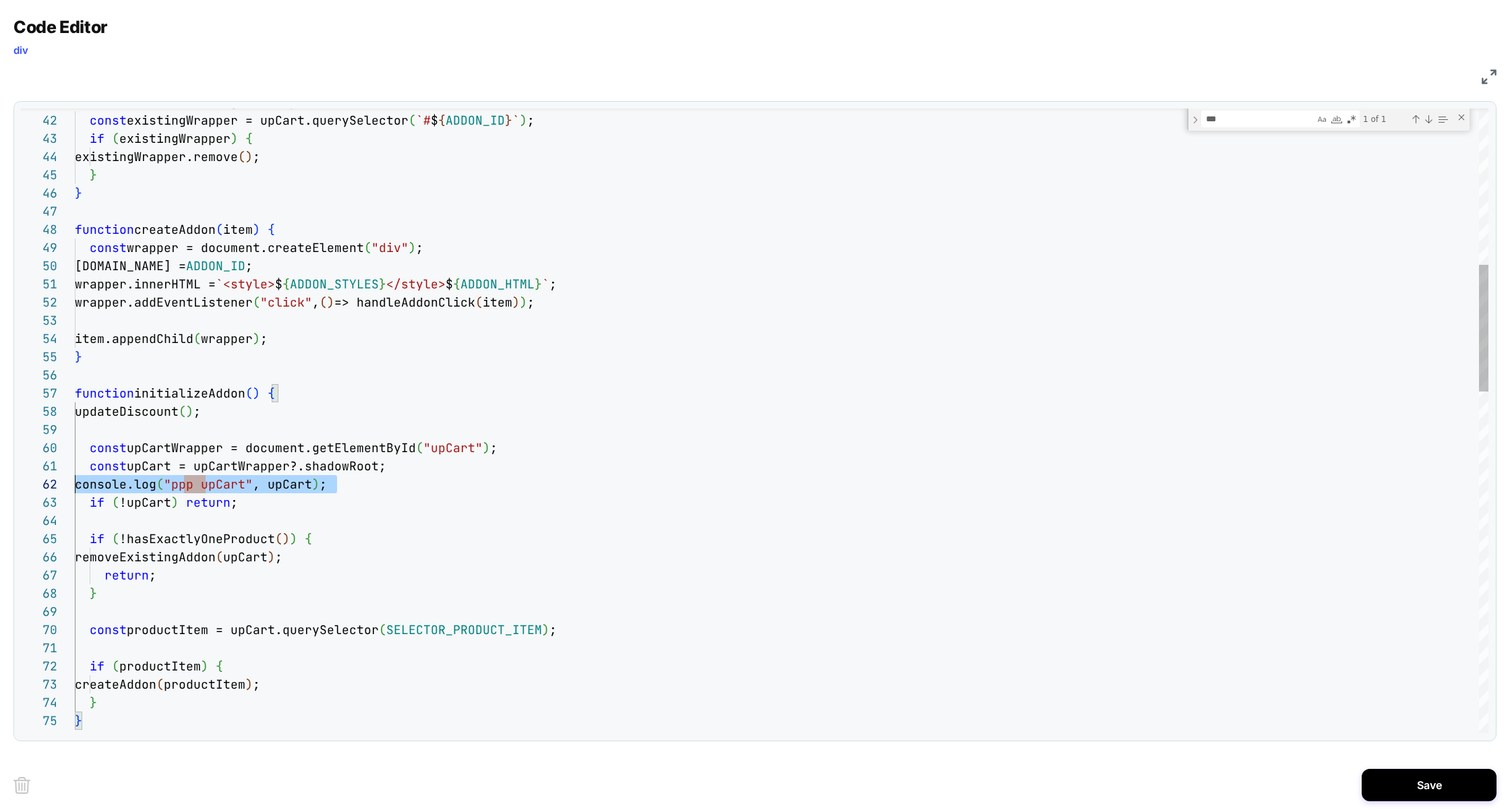
drag, startPoint x: 344, startPoint y: 481, endPoint x: 33, endPoint y: 479, distance: 311.0
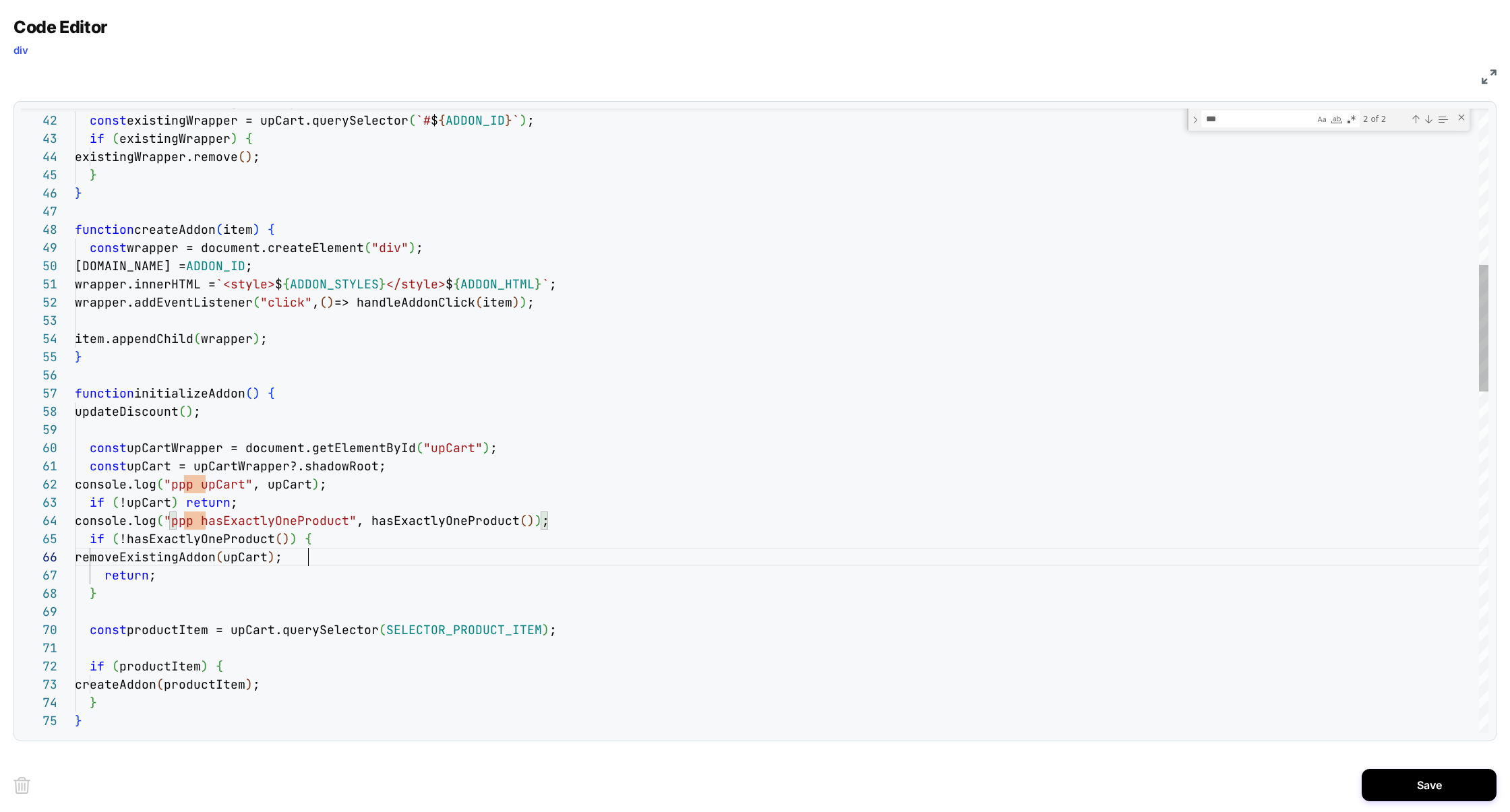
scroll to position [90, 233]
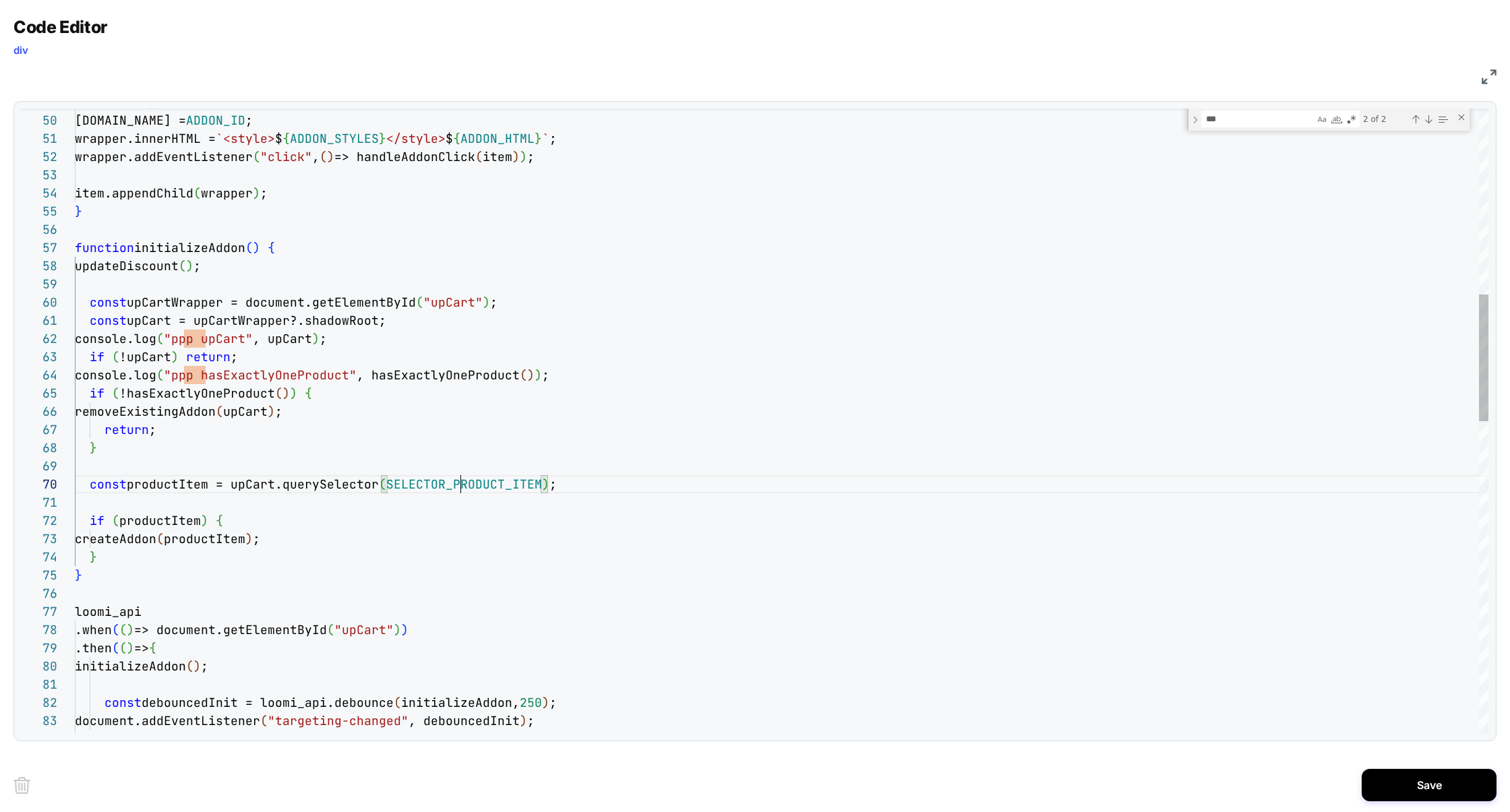
click at [459, 489] on div "} createAddon ( productItem ) ; if ( productItem ) { const productItem = upCart…" at bounding box center [781, 731] width 1413 height 3066
drag, startPoint x: 385, startPoint y: 339, endPoint x: 77, endPoint y: 338, distance: 308.0
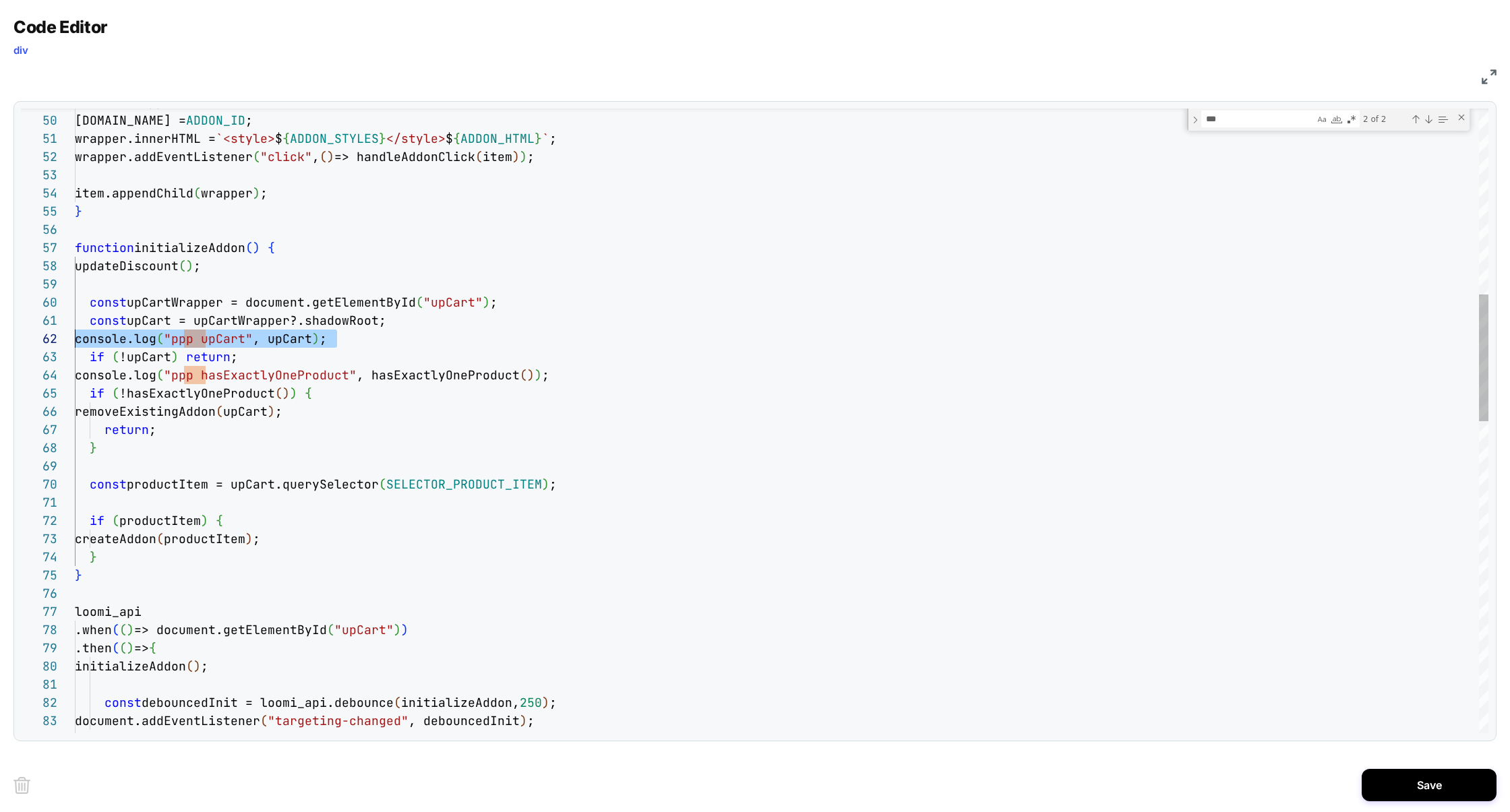
click at [77, 339] on div "console.log ( "ppp upCart" , upCart ) ;" at bounding box center [781, 339] width 1413 height 18
click at [157, 507] on div "} createAddon ( productItem ) ; if ( productItem ) { const productItem = upCart…" at bounding box center [781, 731] width 1413 height 3066
click at [167, 480] on div "} createAddon ( productItem ) ; if ( productItem ) { console.log ( "ppp upCart"…" at bounding box center [781, 731] width 1413 height 3066
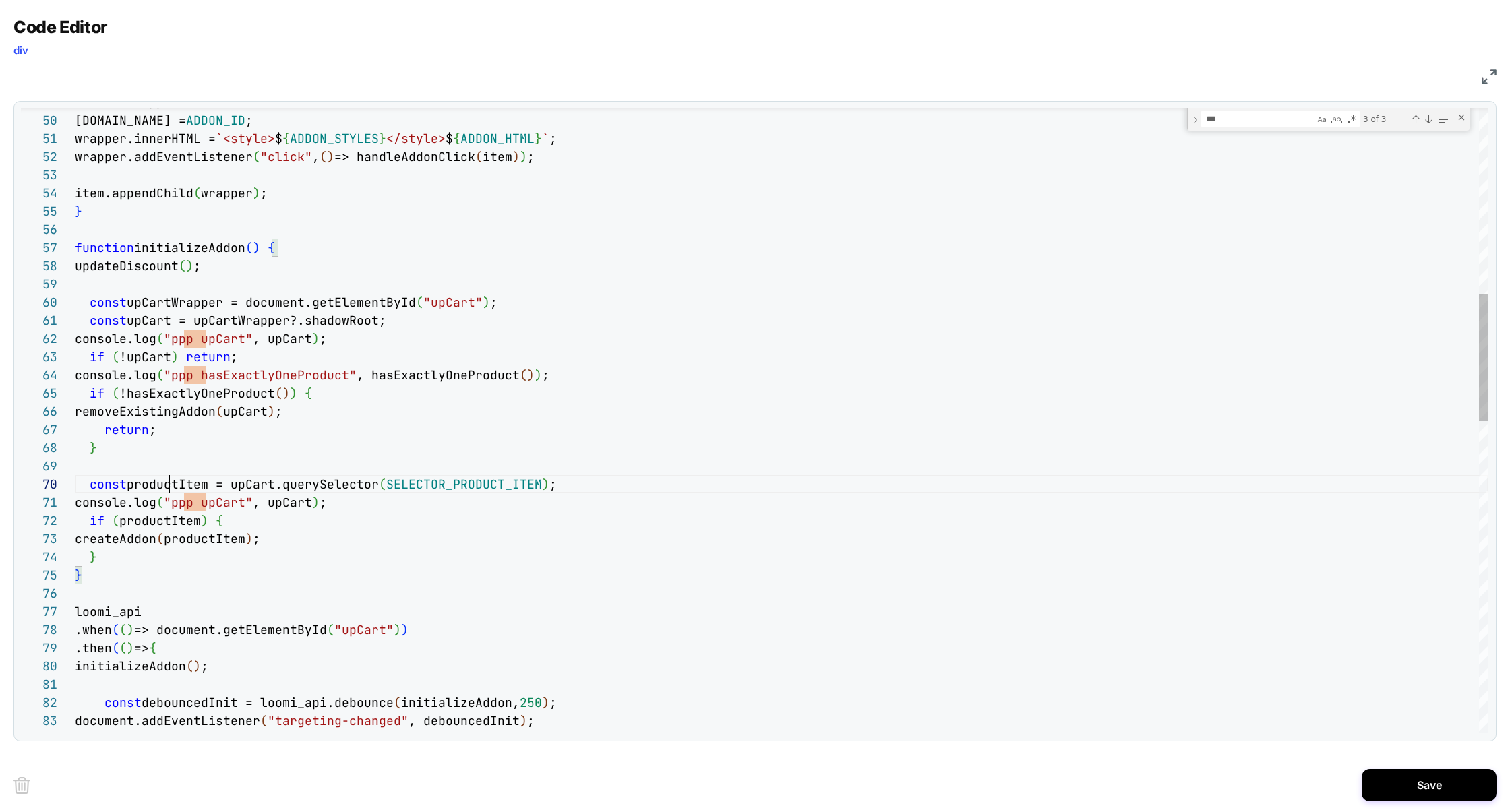
click at [167, 480] on div "} createAddon ( productItem ) ; if ( productItem ) { console.log ( "ppp upCart"…" at bounding box center [781, 731] width 1413 height 3066
click at [238, 505] on div "} createAddon ( productItem ) ; if ( productItem ) { console.log ( "ppp upCart"…" at bounding box center [781, 731] width 1413 height 3066
click at [332, 506] on div "} createAddon ( productItem ) ; if ( productItem ) { console.log ( "ppp product…" at bounding box center [781, 731] width 1413 height 3066
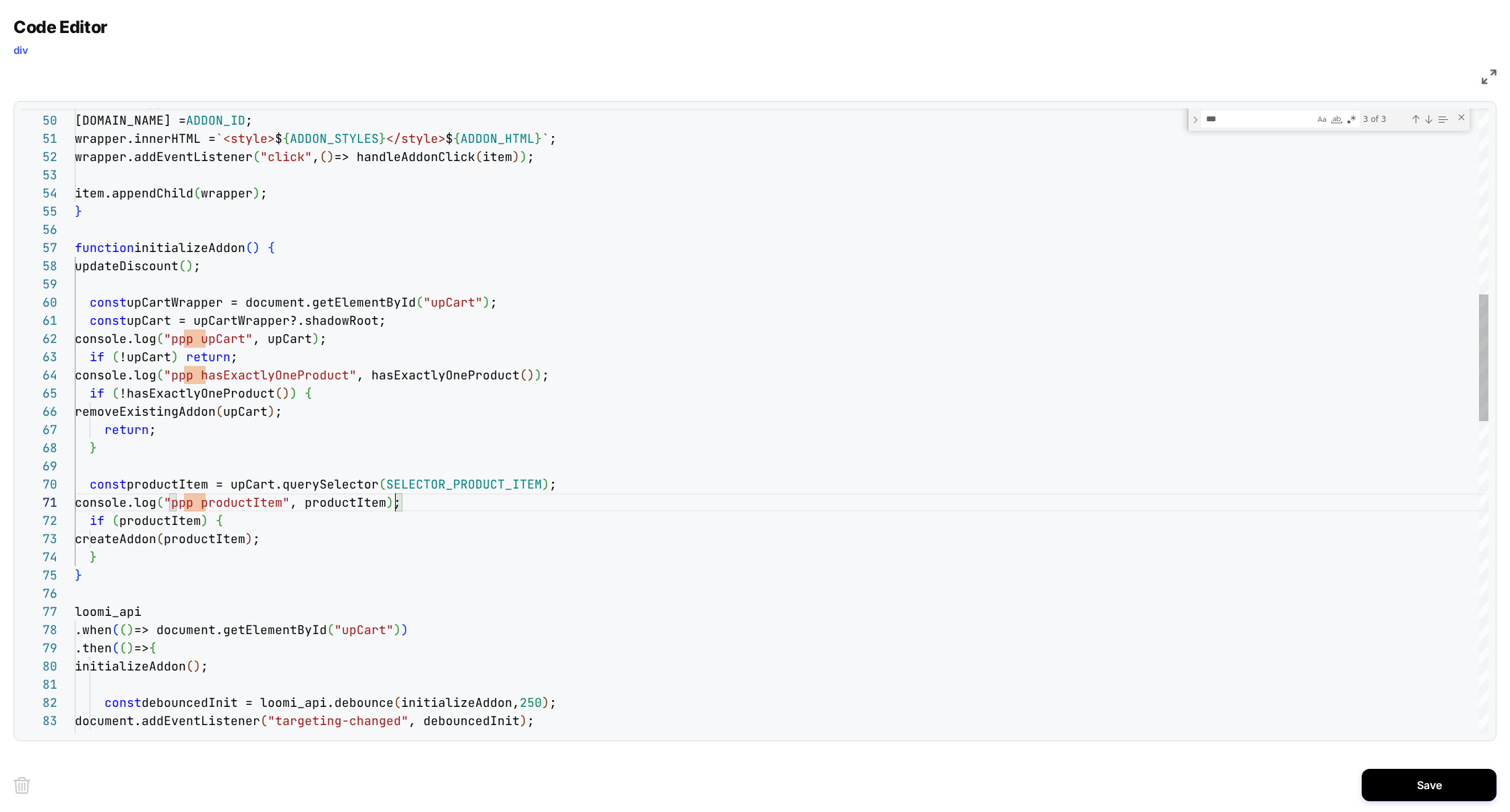
scroll to position [0, 320]
type textarea "**********"
click at [1402, 783] on button "Save" at bounding box center [1429, 784] width 135 height 32
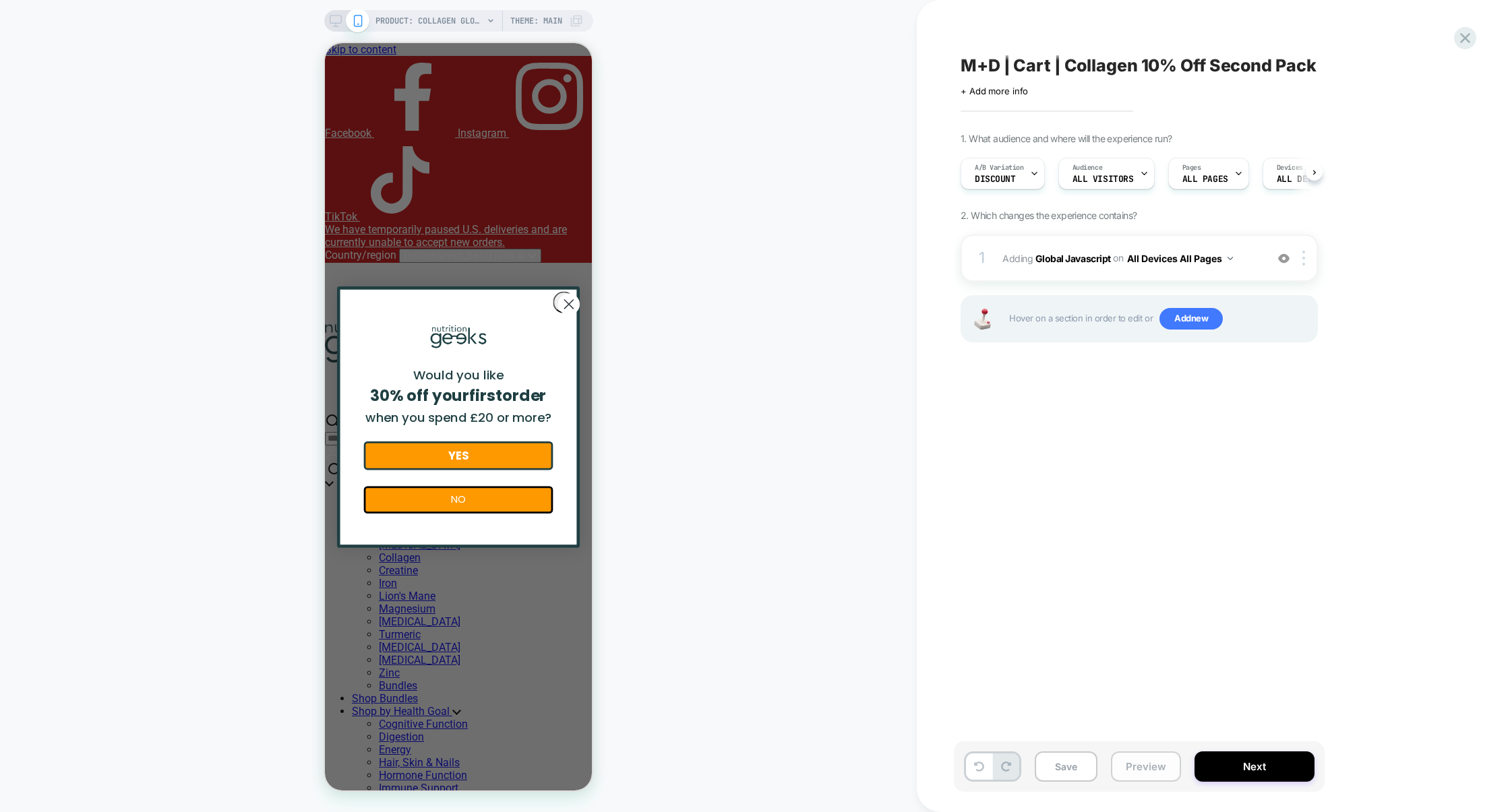
scroll to position [0, 1]
click at [1145, 768] on button "Preview" at bounding box center [1146, 766] width 70 height 30
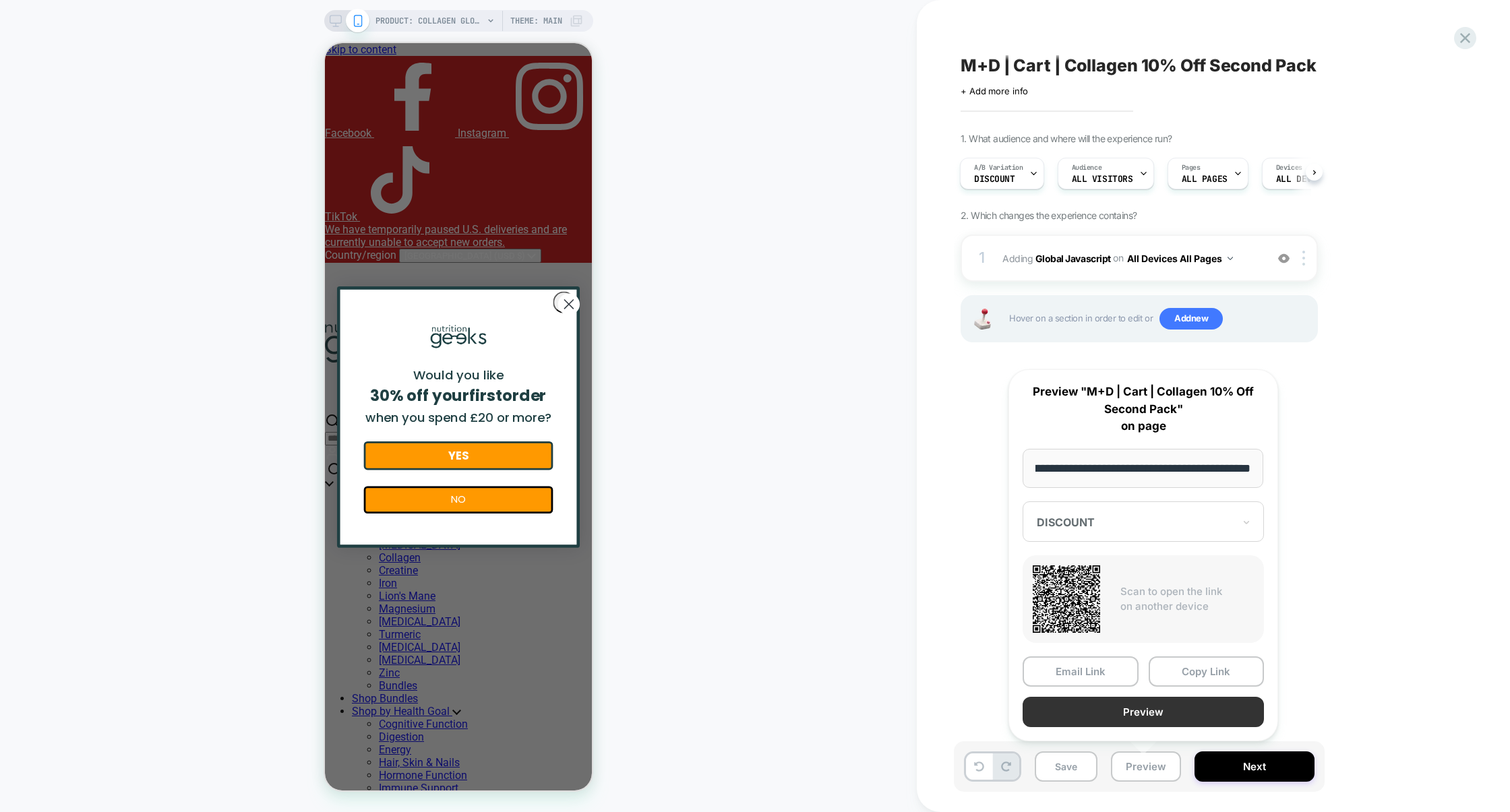
scroll to position [0, 0]
click at [1146, 715] on button "Preview" at bounding box center [1143, 712] width 242 height 30
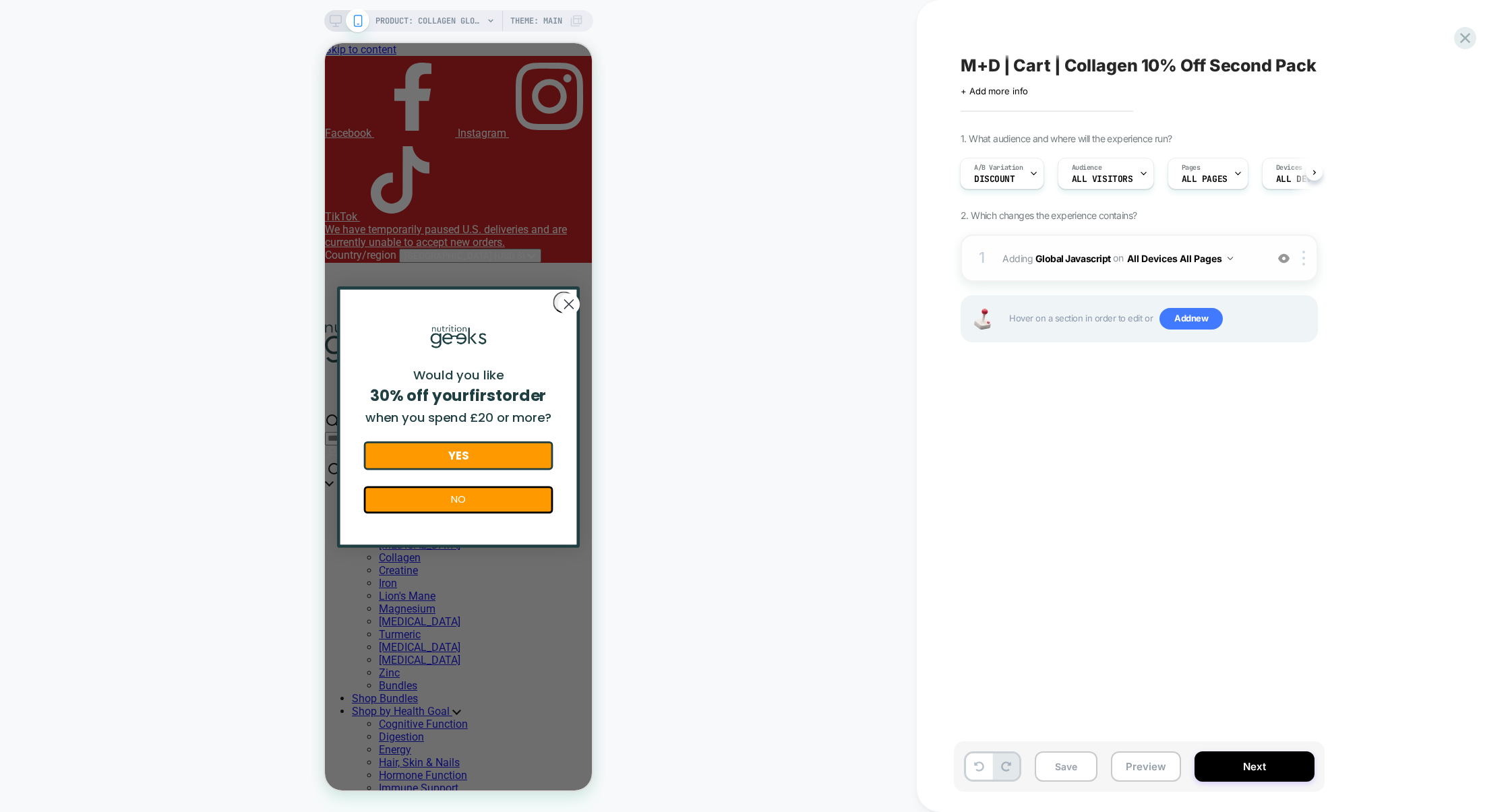
click at [1083, 273] on div "1 Adding Global Javascript on All Devices All Pages Add Before Add After Target…" at bounding box center [1139, 258] width 357 height 47
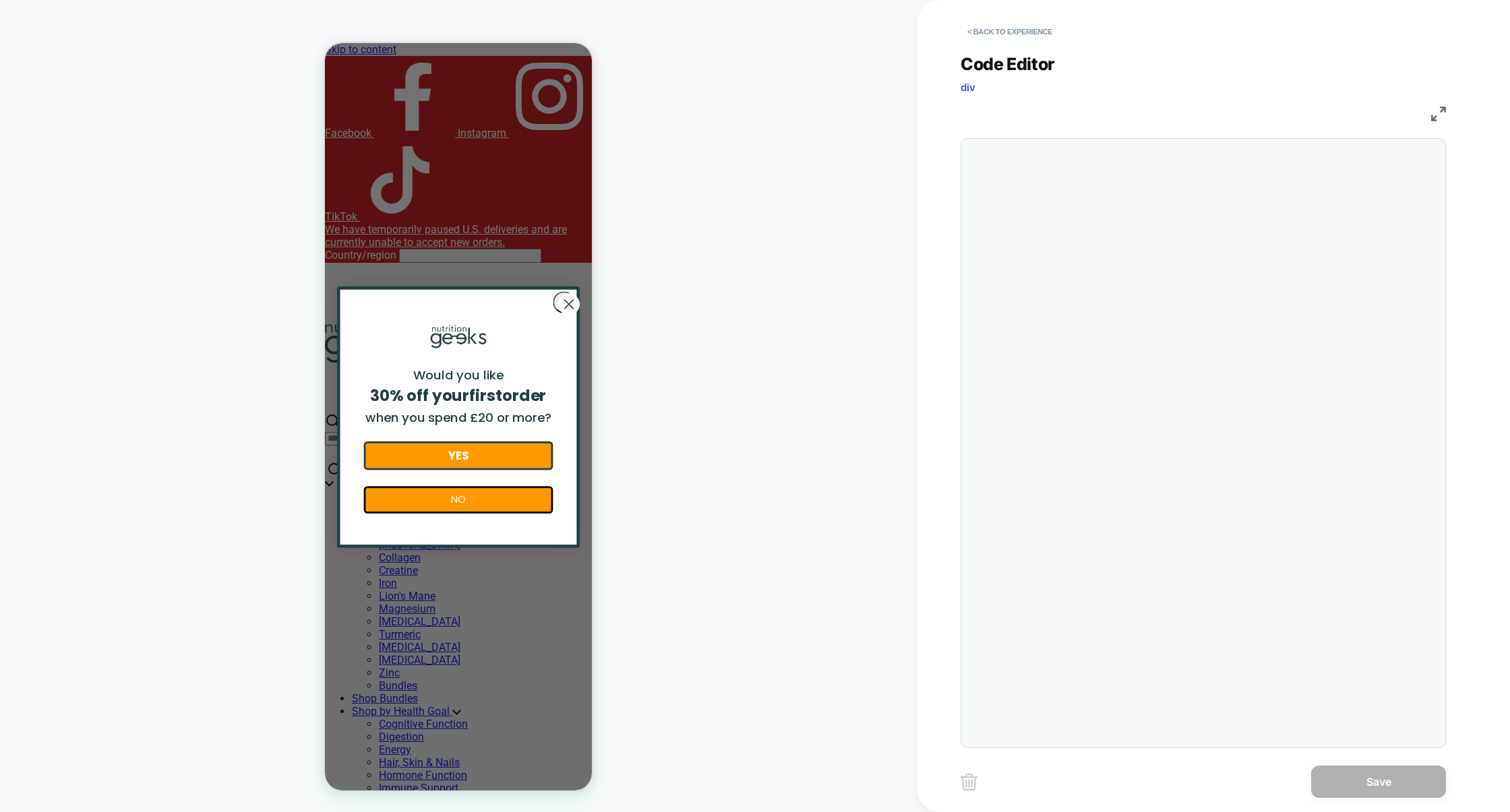
scroll to position [182, 0]
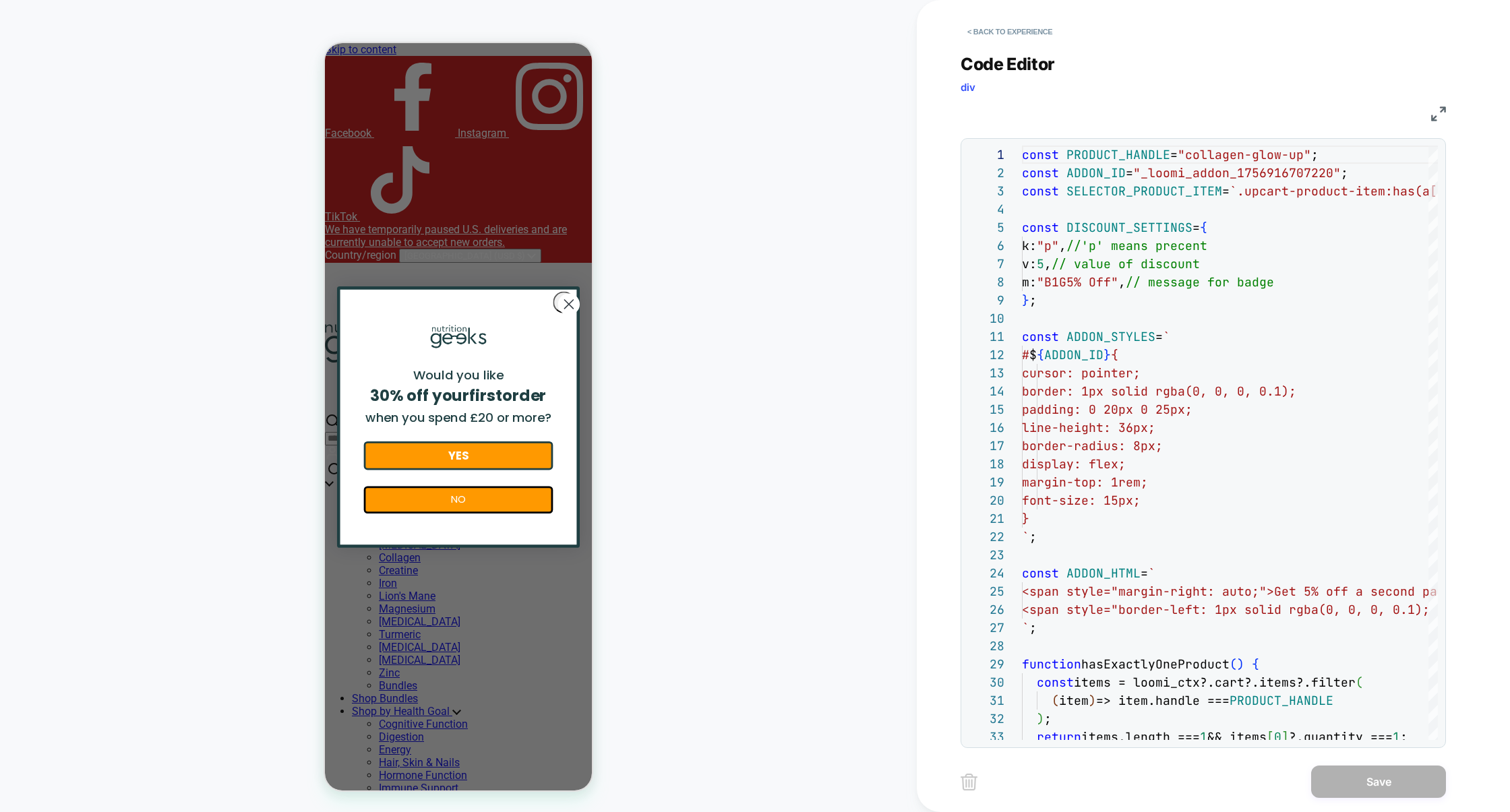
click at [1443, 110] on img at bounding box center [1438, 113] width 14 height 14
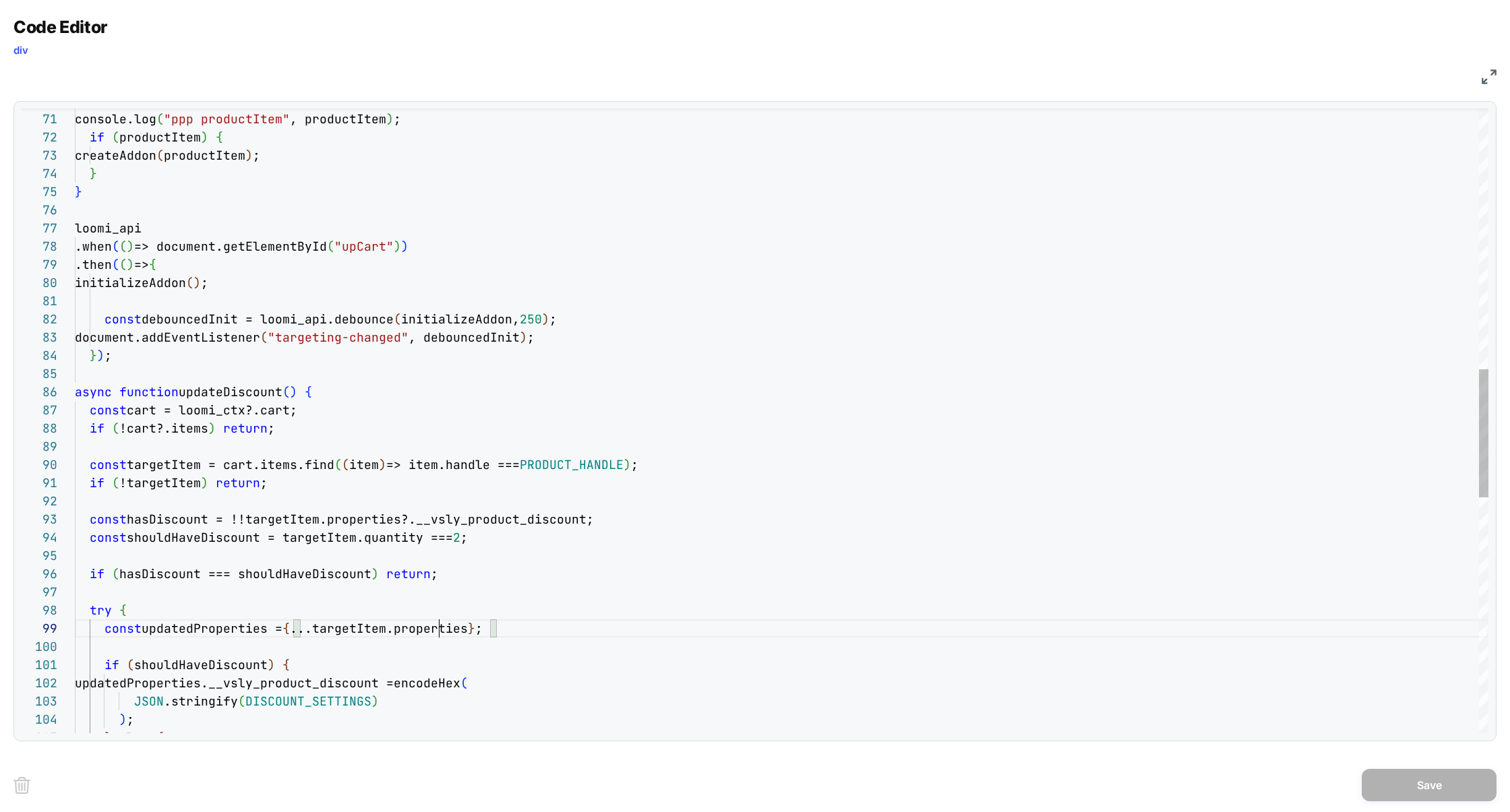
click at [440, 631] on div "console.log ( "ppp productItem" , productItem ) ; if ( productItem ) { createAd…" at bounding box center [781, 358] width 1413 height 3044
type textarea "**********"
type textarea "*"
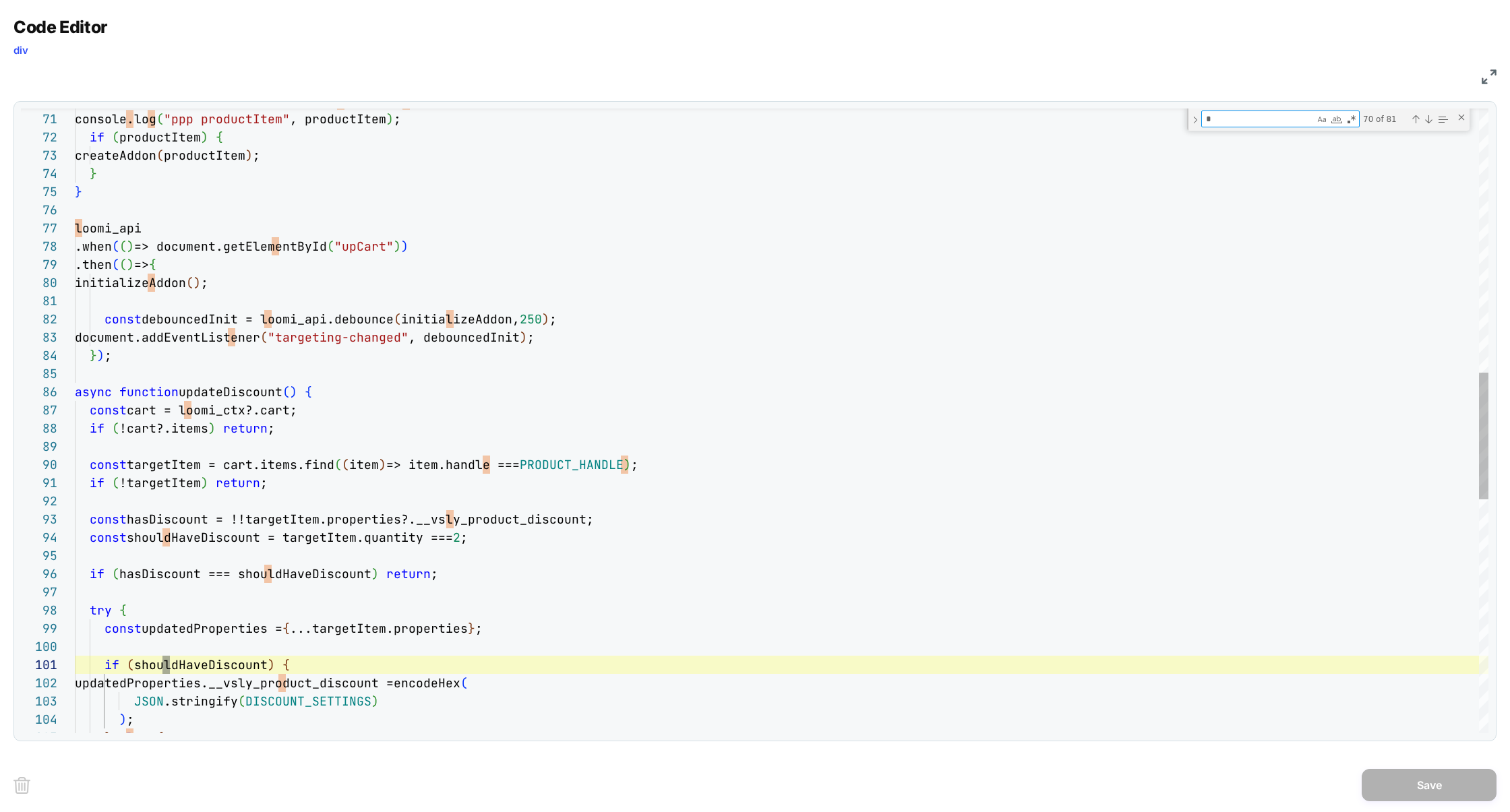
type textarea "**********"
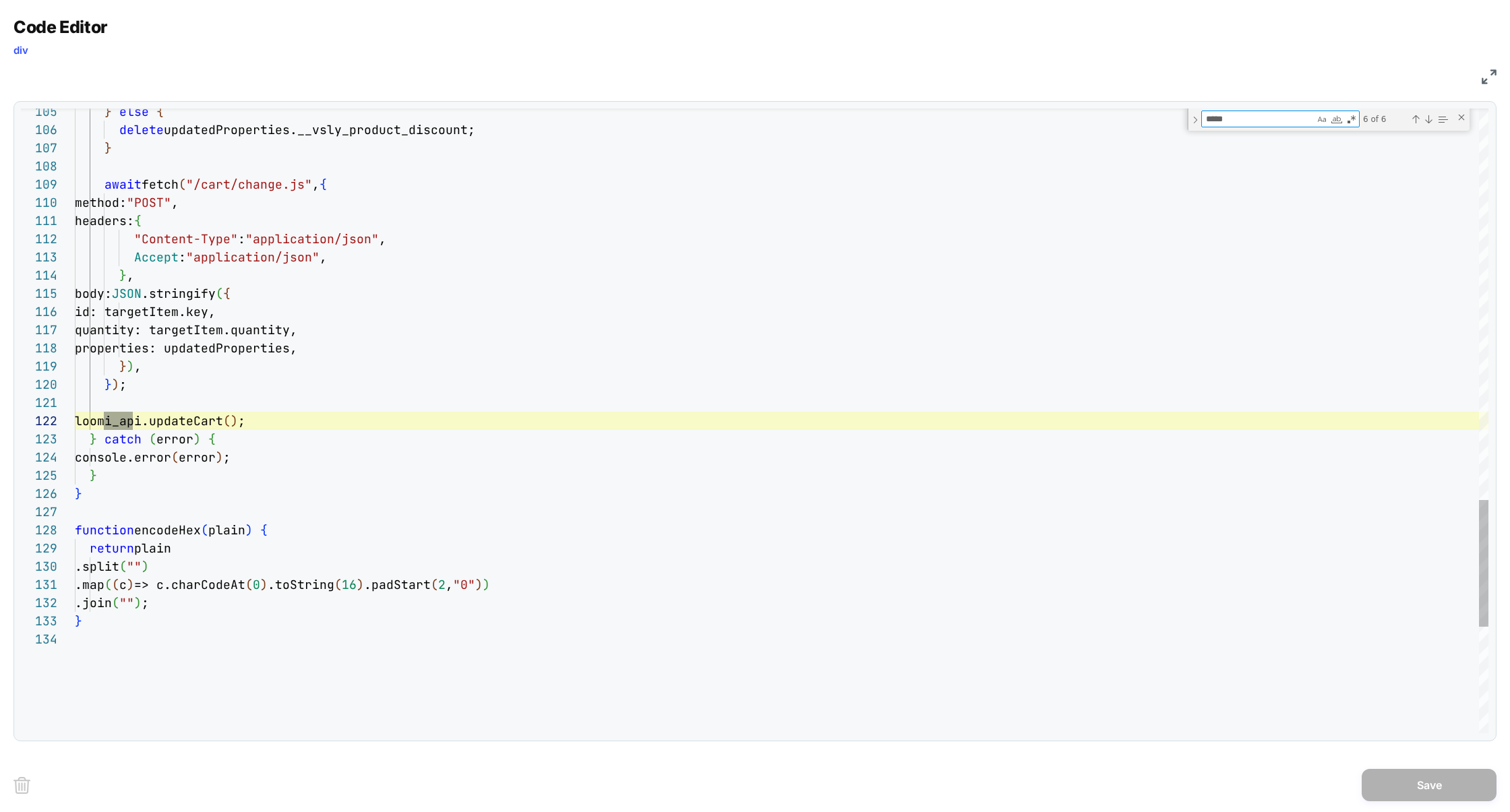
scroll to position [182, 66]
type textarea "******"
type textarea "**********"
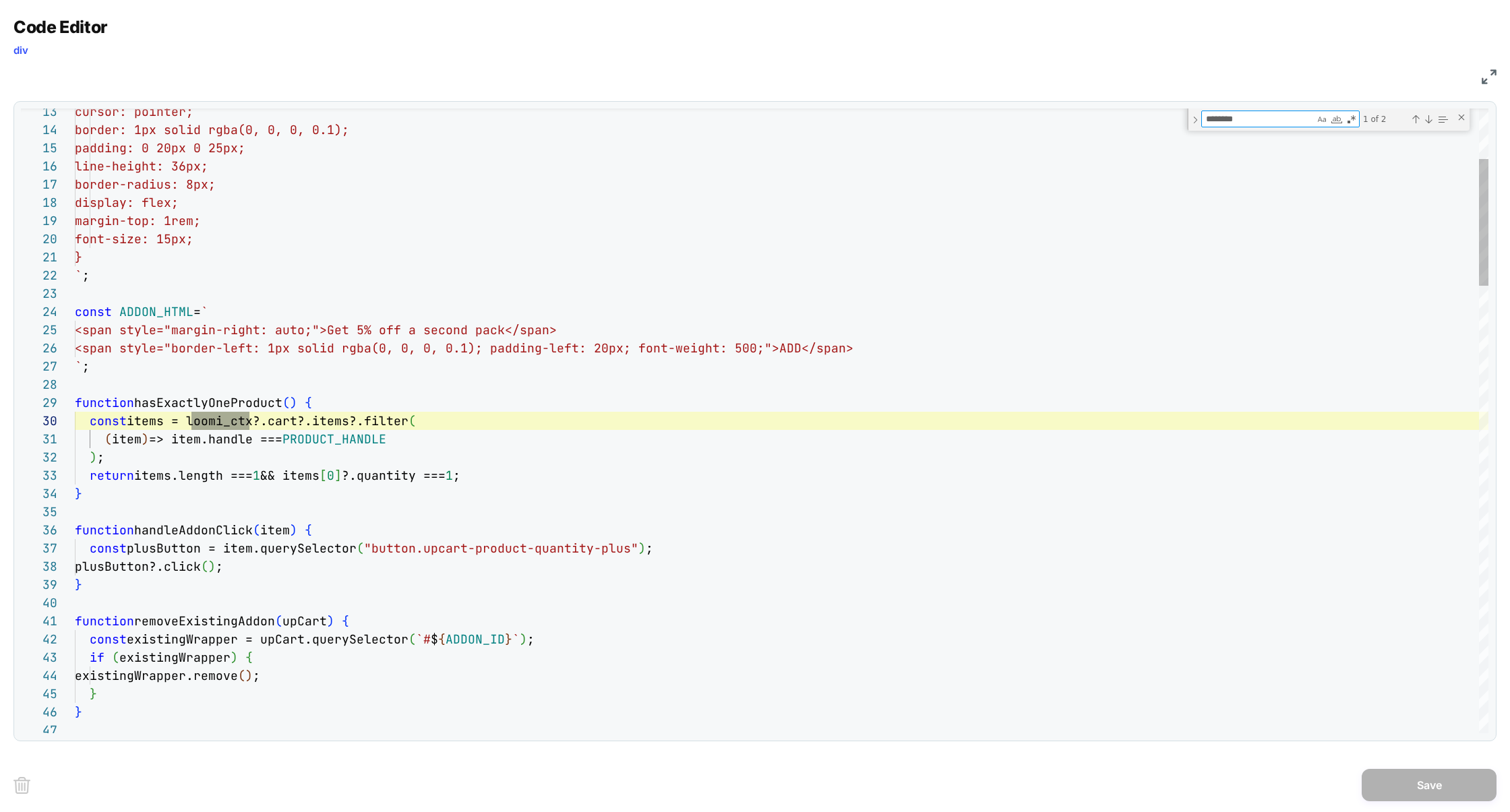
scroll to position [182, 174]
type textarea "********"
click at [1427, 117] on div "Next Match (Enter)" at bounding box center [1429, 119] width 11 height 11
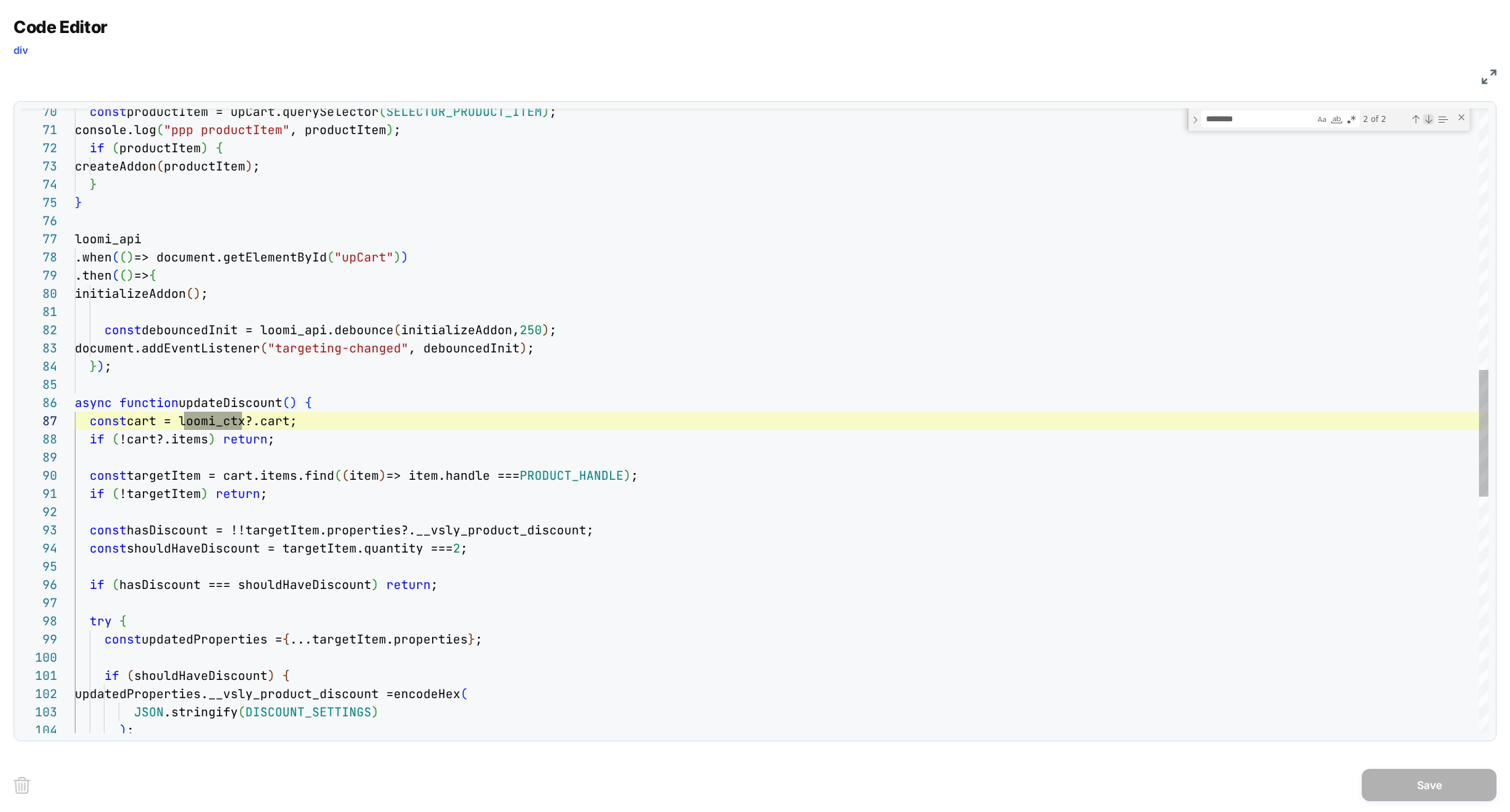
scroll to position [182, 167]
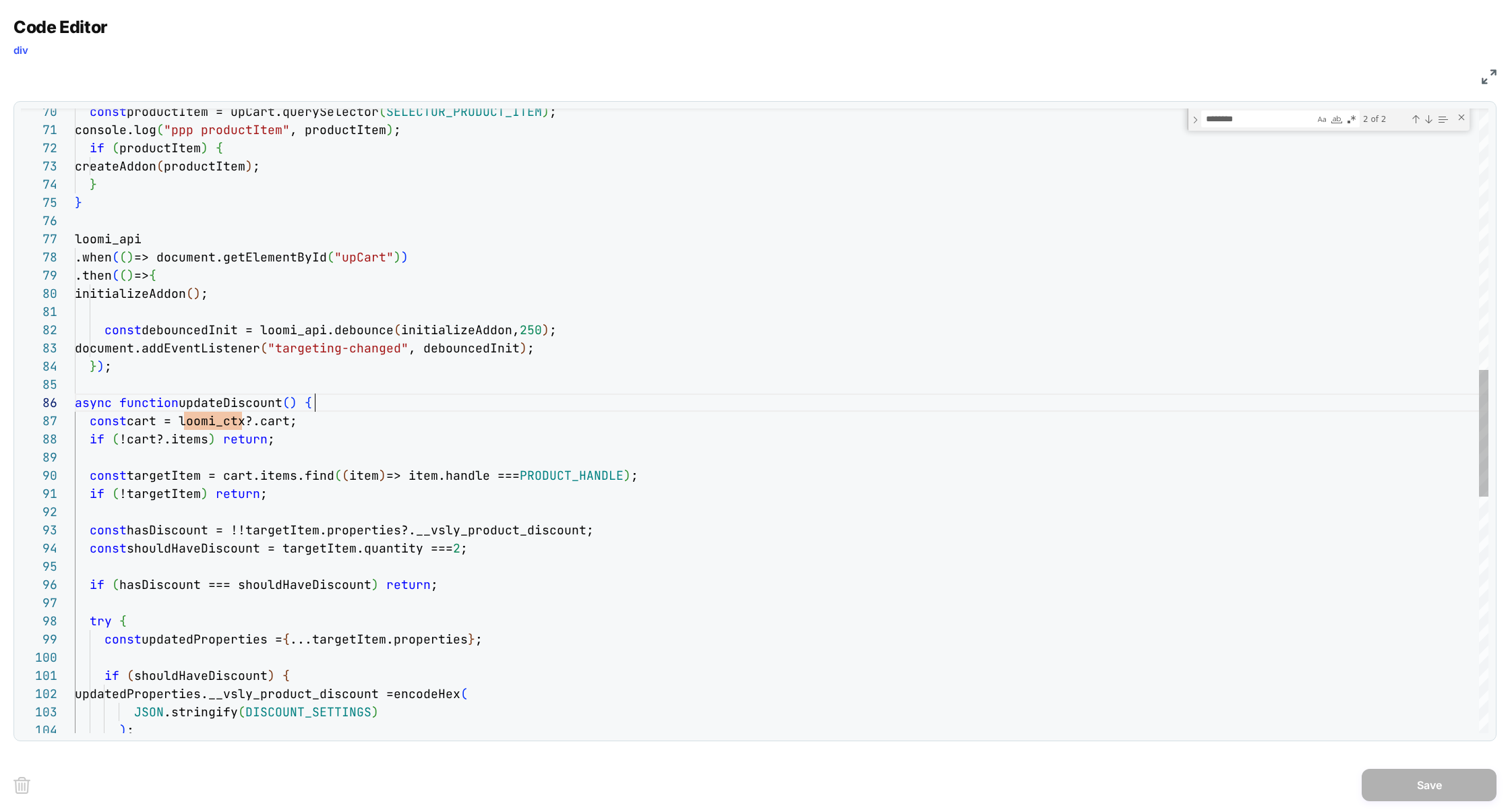
click at [332, 408] on div "const productItem = upCart.querySelector ( SELECTOR_PRODUCT_ITEM ) ; console.lo…" at bounding box center [781, 358] width 1413 height 3066
click at [333, 424] on div "const productItem = upCart.querySelector ( SELECTOR_PRODUCT_ITEM ) ; console.lo…" at bounding box center [781, 358] width 1413 height 3066
click at [366, 401] on div "const productItem = upCart.querySelector ( SELECTOR_PRODUCT_ITEM ) ; console.lo…" at bounding box center [781, 358] width 1413 height 3066
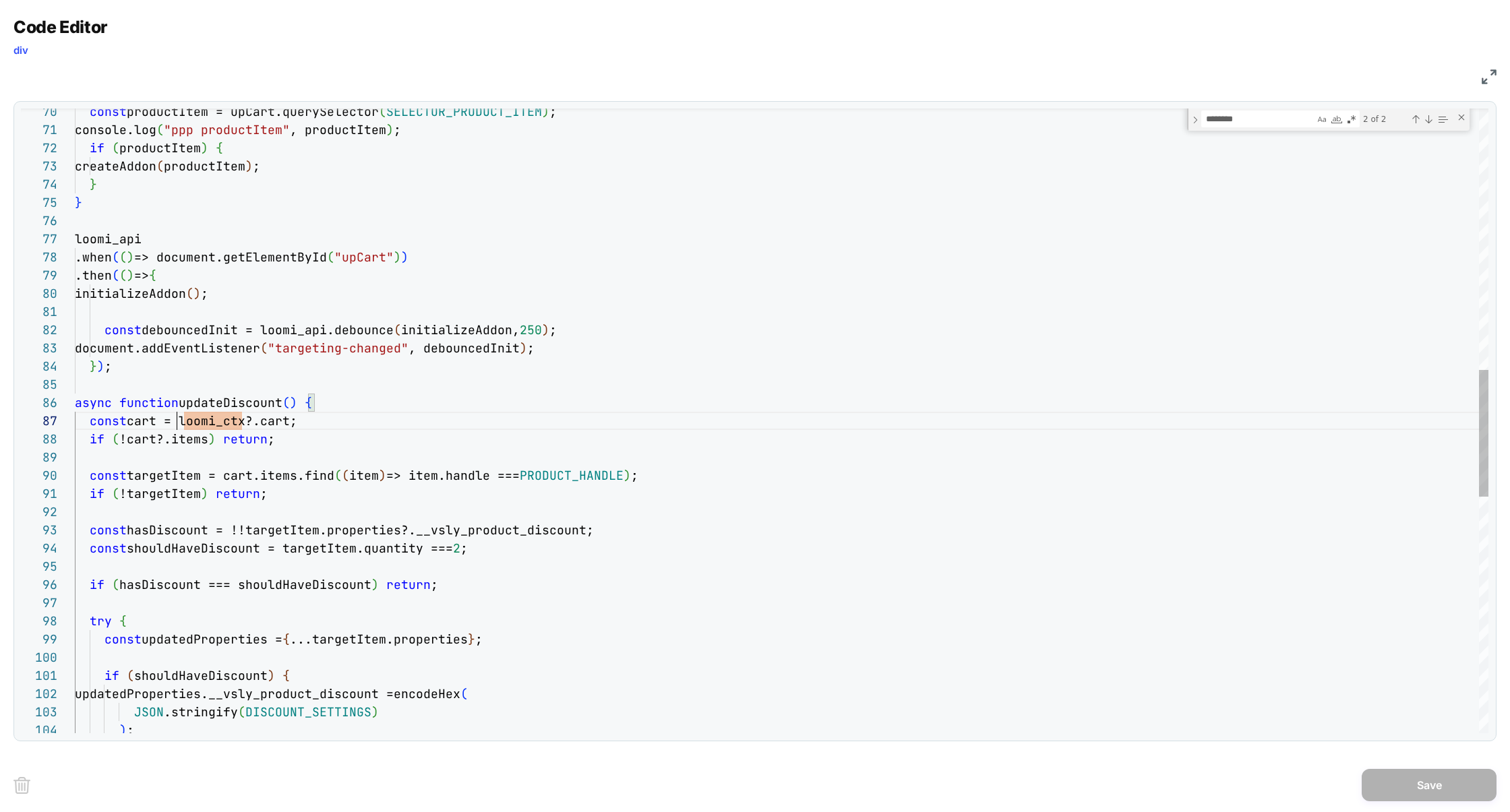
click at [179, 421] on div "const productItem = upCart.querySelector ( SELECTOR_PRODUCT_ITEM ) ; console.lo…" at bounding box center [781, 358] width 1413 height 3066
drag, startPoint x: 490, startPoint y: 422, endPoint x: 382, endPoint y: 422, distance: 108.0
click at [366, 423] on div "const productItem = upCart.querySelector ( SELECTOR_PRODUCT_ITEM ) ; console.lo…" at bounding box center [781, 358] width 1413 height 3066
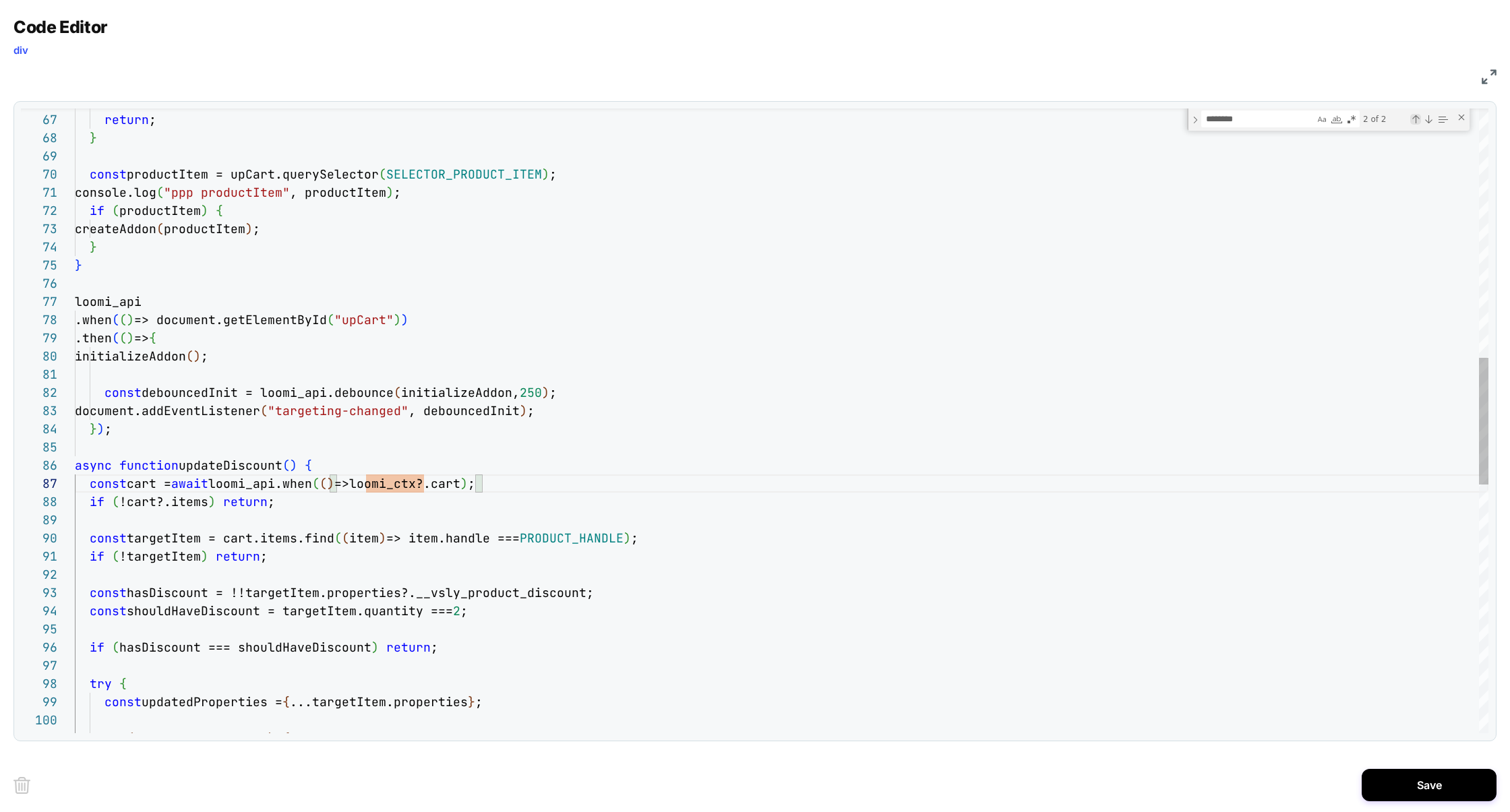
click at [1416, 122] on div "Previous Match (⇧Enter)" at bounding box center [1415, 119] width 11 height 11
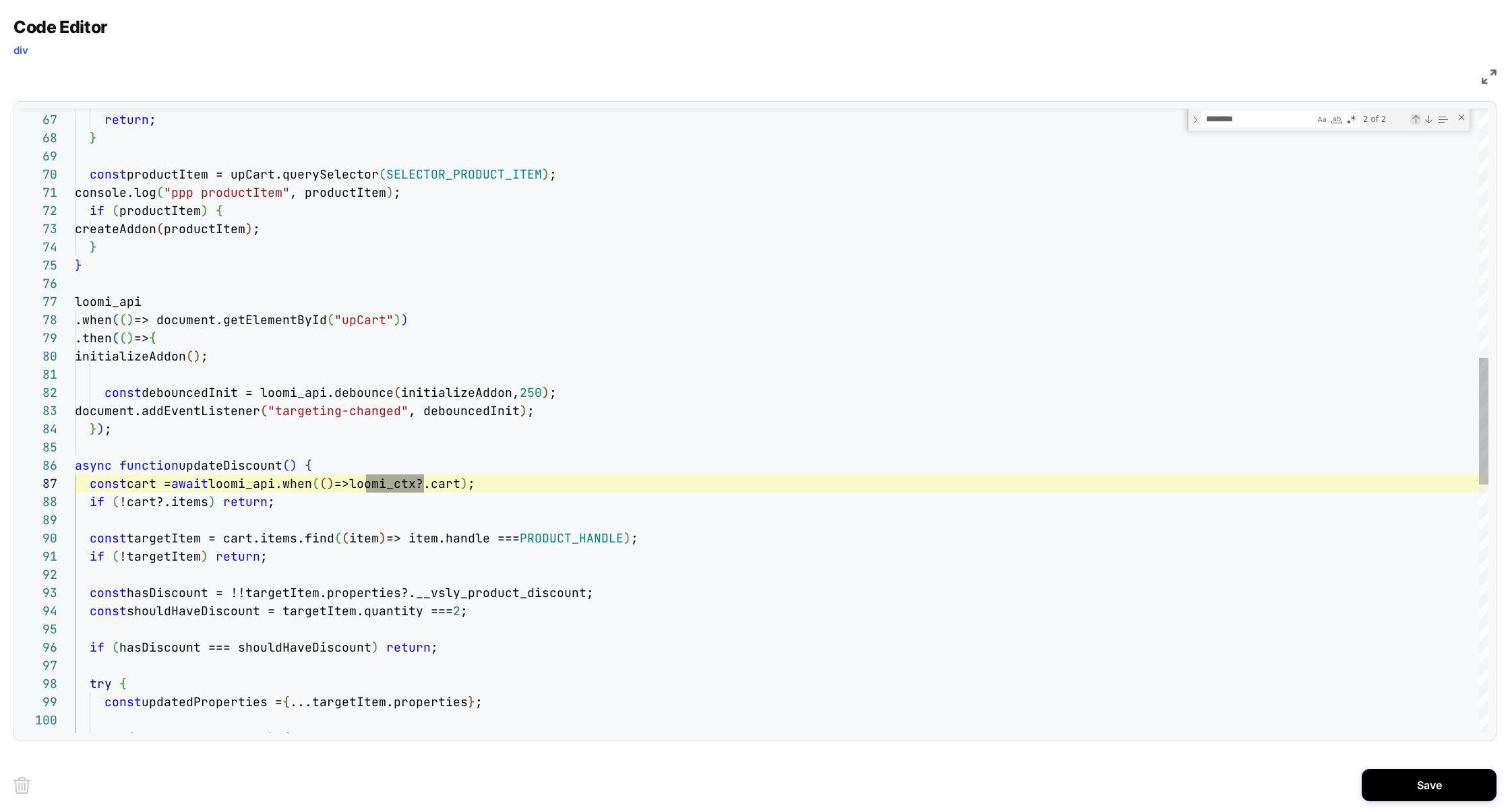
click at [1414, 122] on div "Previous Match (⇧Enter)" at bounding box center [1415, 119] width 11 height 11
type textarea "**********"
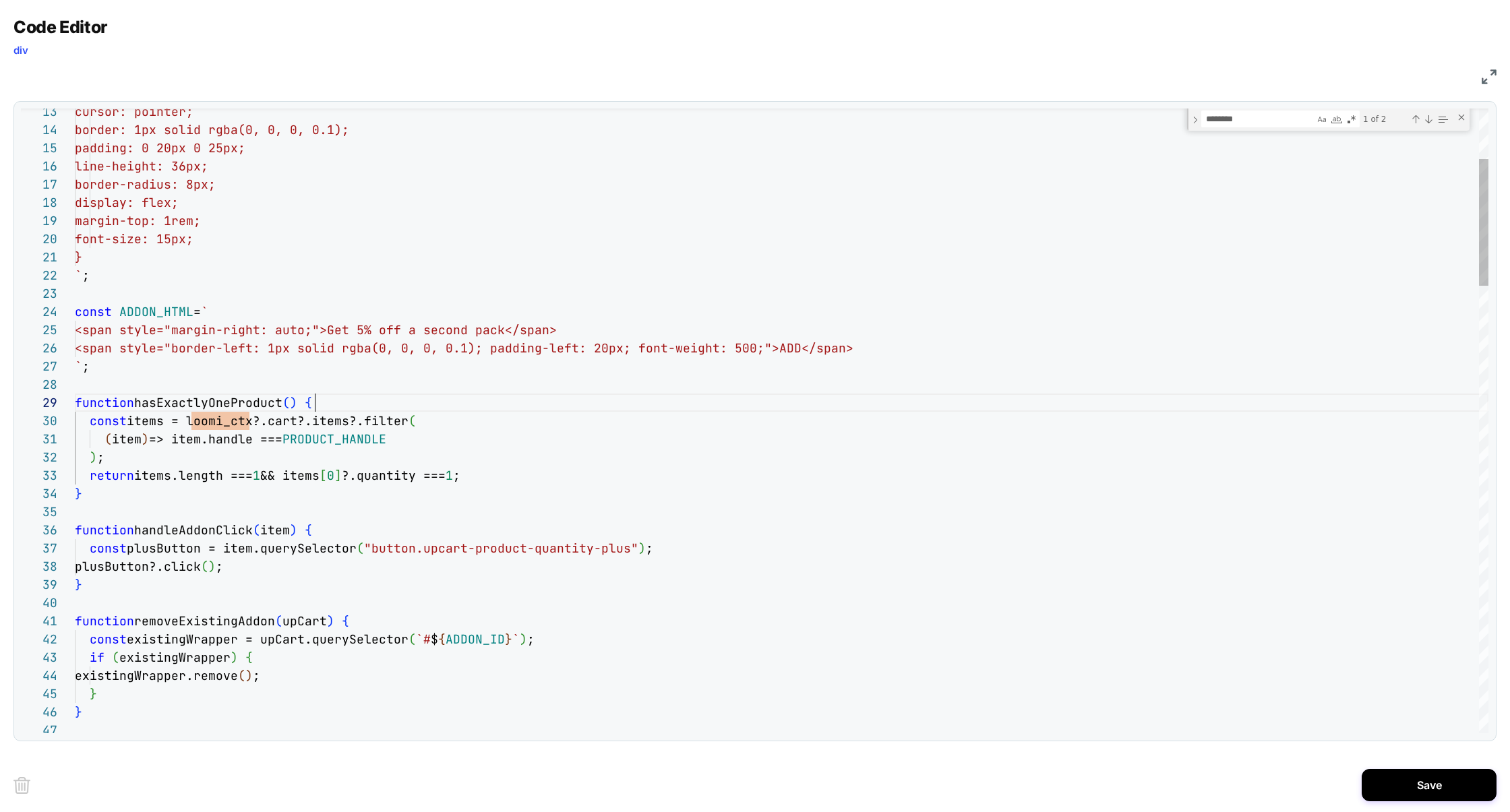
scroll to position [146, 240]
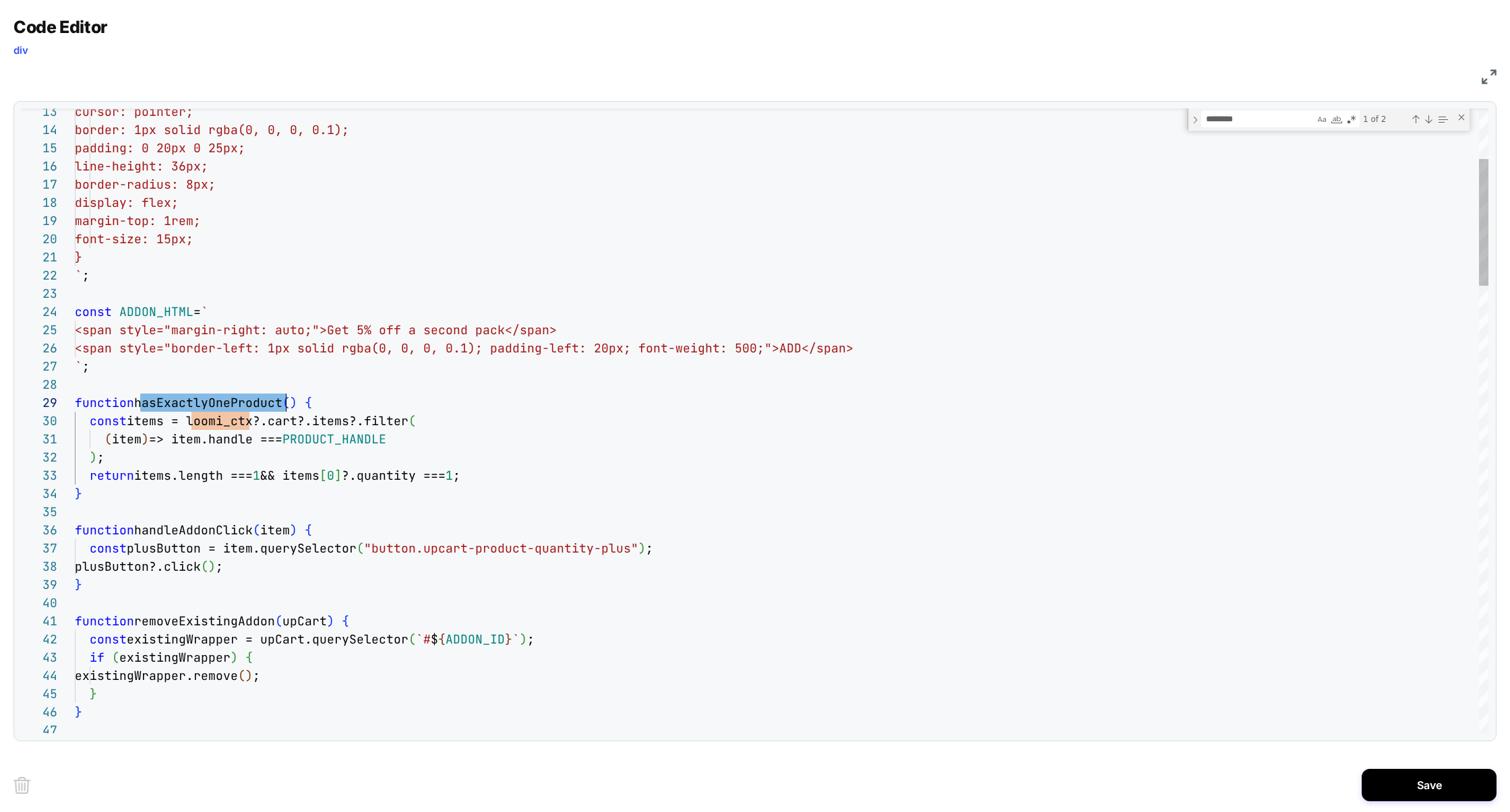
type textarea "**********"
click at [1430, 121] on div "Next Match (Enter)" at bounding box center [1429, 119] width 11 height 11
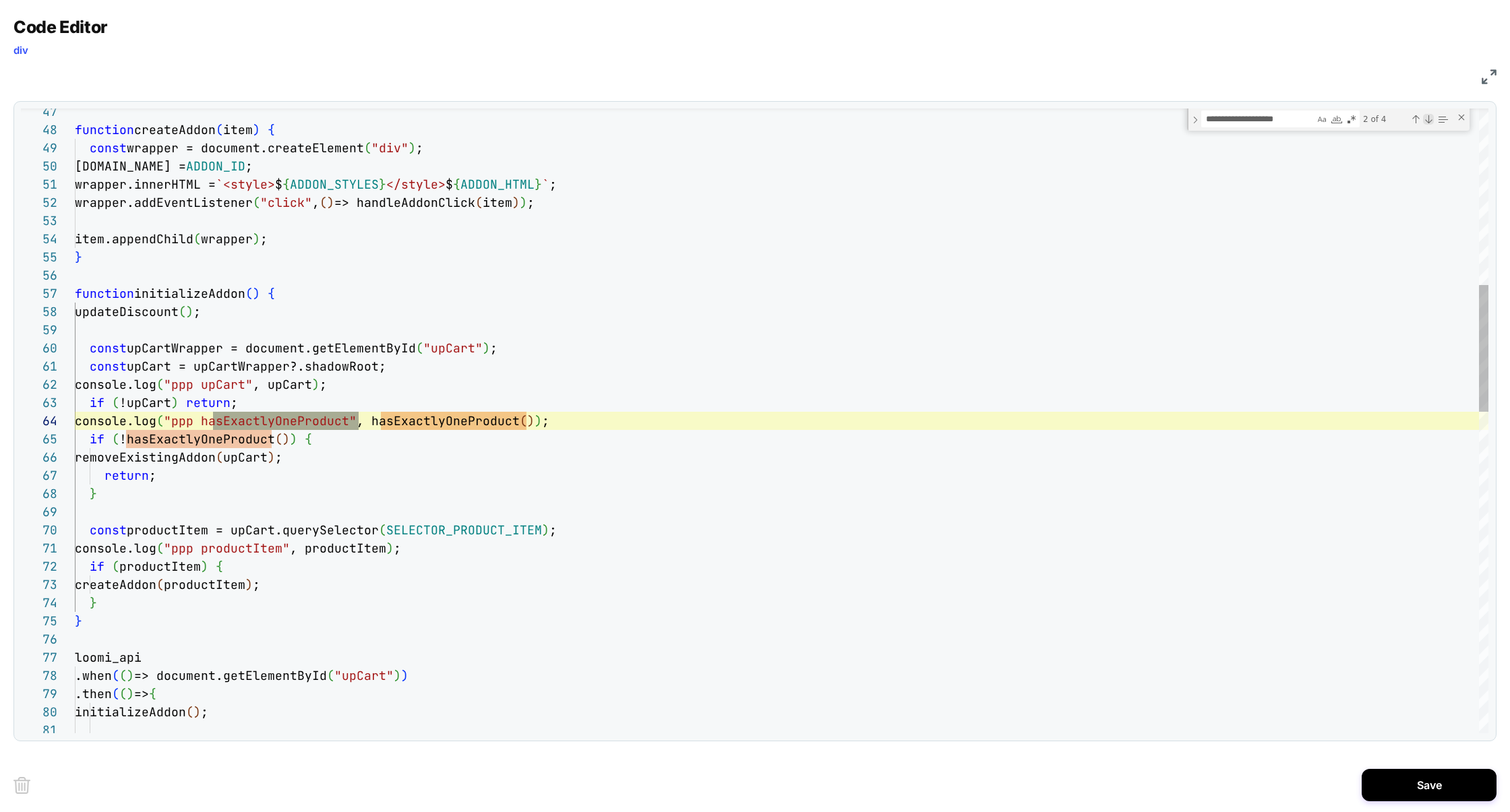
scroll to position [182, 284]
click at [1430, 121] on div "Next Match (Enter)" at bounding box center [1429, 119] width 11 height 11
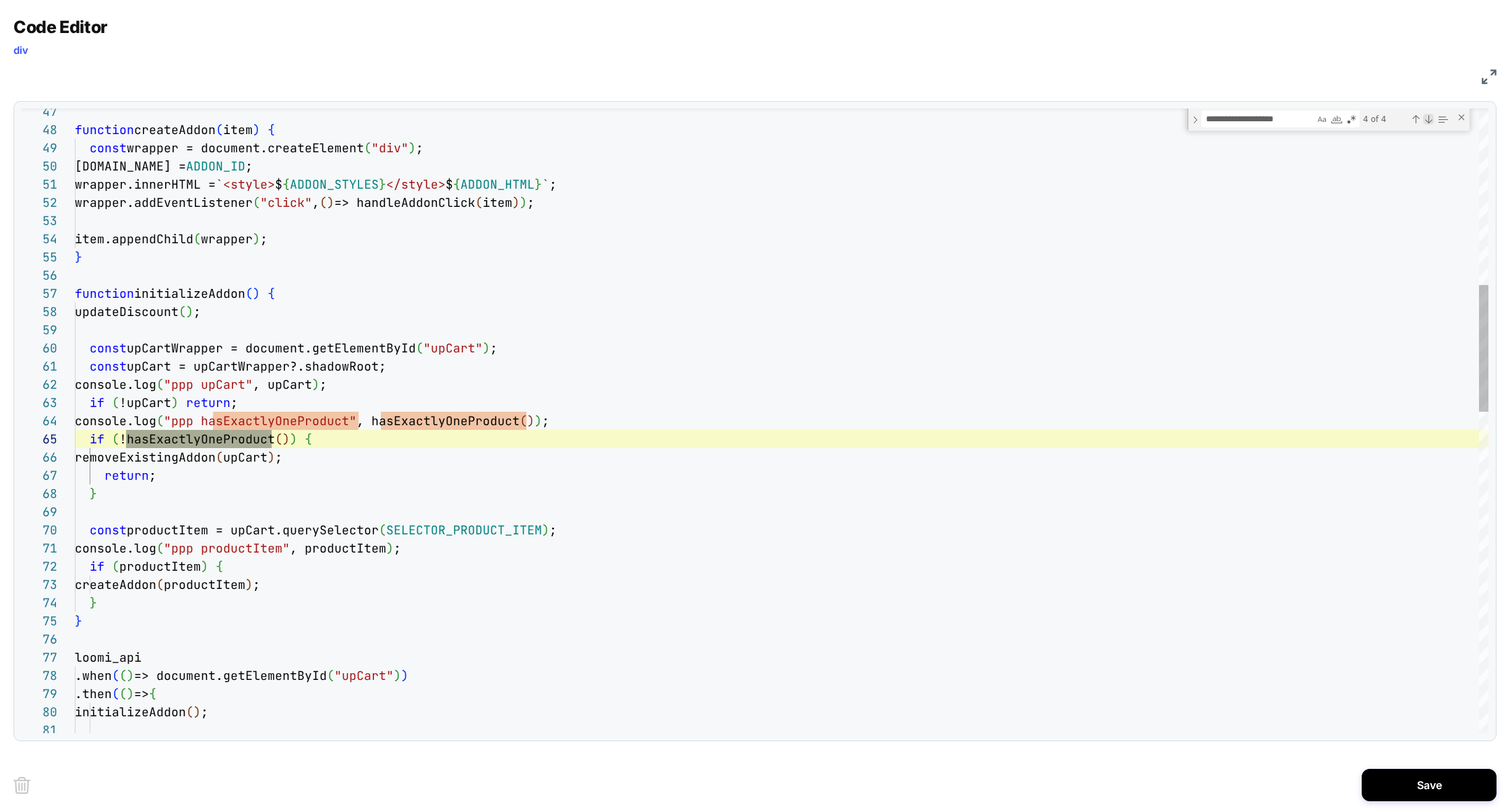
click at [1430, 121] on div "Next Match (Enter)" at bounding box center [1429, 119] width 11 height 11
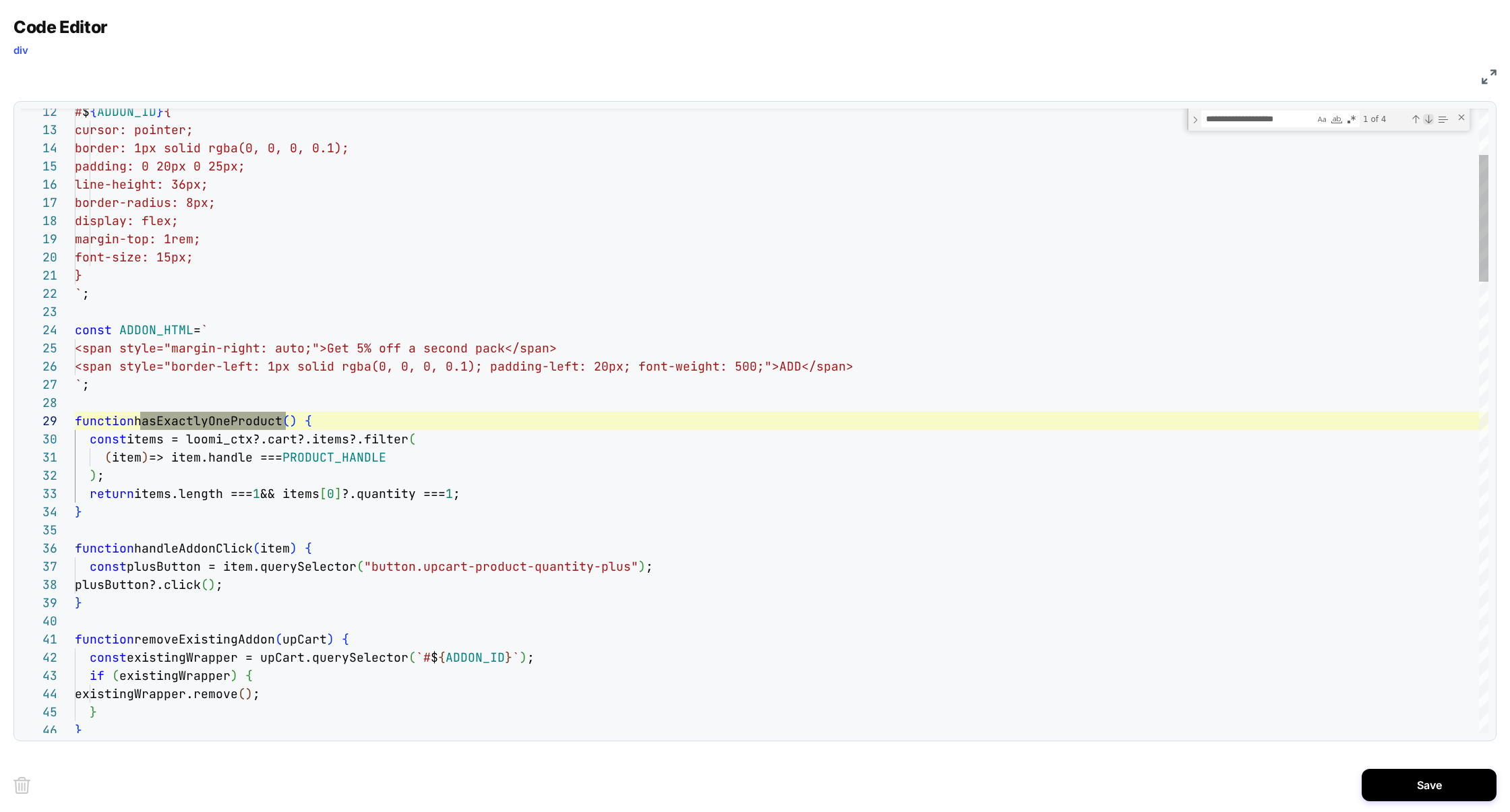
click at [1430, 121] on div "Next Match (Enter)" at bounding box center [1429, 119] width 11 height 11
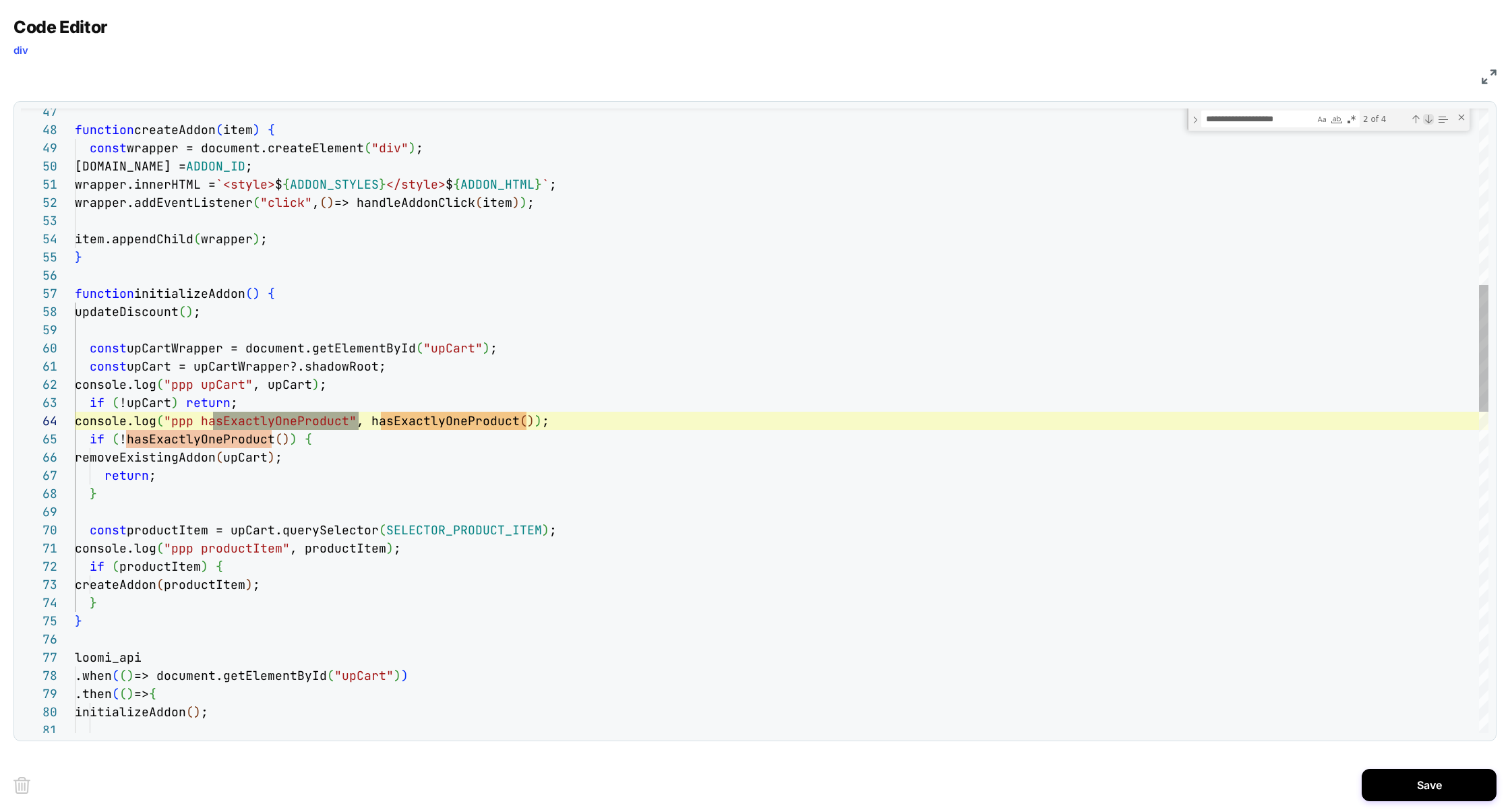
click at [1430, 121] on div "Next Match (Enter)" at bounding box center [1429, 119] width 11 height 11
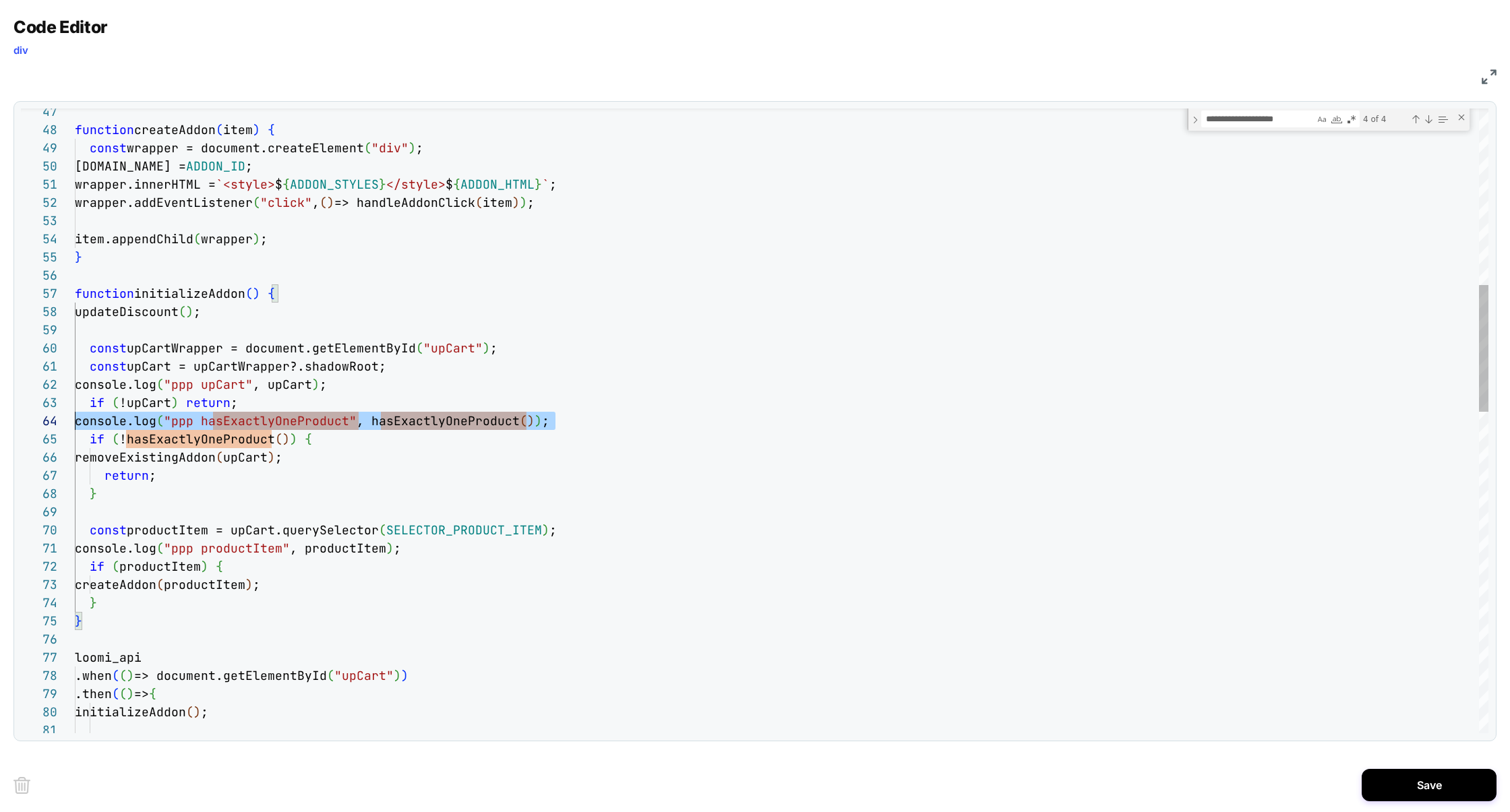
scroll to position [55, 0]
drag, startPoint x: 578, startPoint y: 418, endPoint x: 1, endPoint y: 419, distance: 577.0
click at [1, 420] on div "Code Editor div JS 47 48 49 50 51 52 53 54 55 56 57 58 59 60 61 62 63 64 65 66 …" at bounding box center [755, 406] width 1510 height 812
click at [315, 436] on div "function createAddon ( item ) { const wrapper = document.createElement ( "div" …" at bounding box center [781, 776] width 1413 height 3066
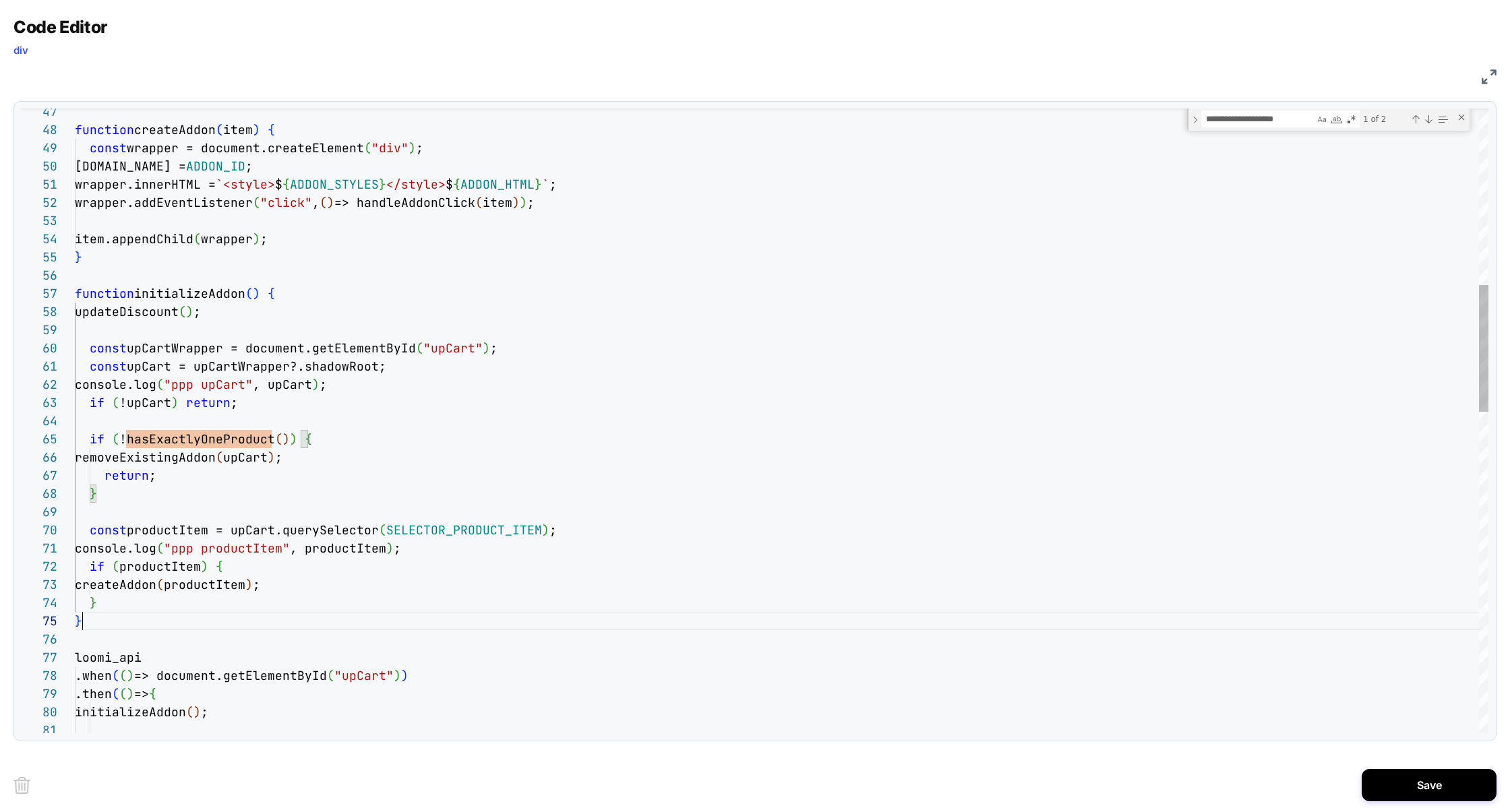
scroll to position [72, 7]
click at [88, 620] on div "function createAddon ( item ) { const wrapper = document.createElement ( "div" …" at bounding box center [781, 776] width 1413 height 3066
click at [102, 606] on div "function createAddon ( item ) { const wrapper = document.createElement ( "div" …" at bounding box center [781, 776] width 1413 height 3066
click at [189, 421] on div "function createAddon ( item ) { const wrapper = document.createElement ( "div" …" at bounding box center [781, 776] width 1413 height 3066
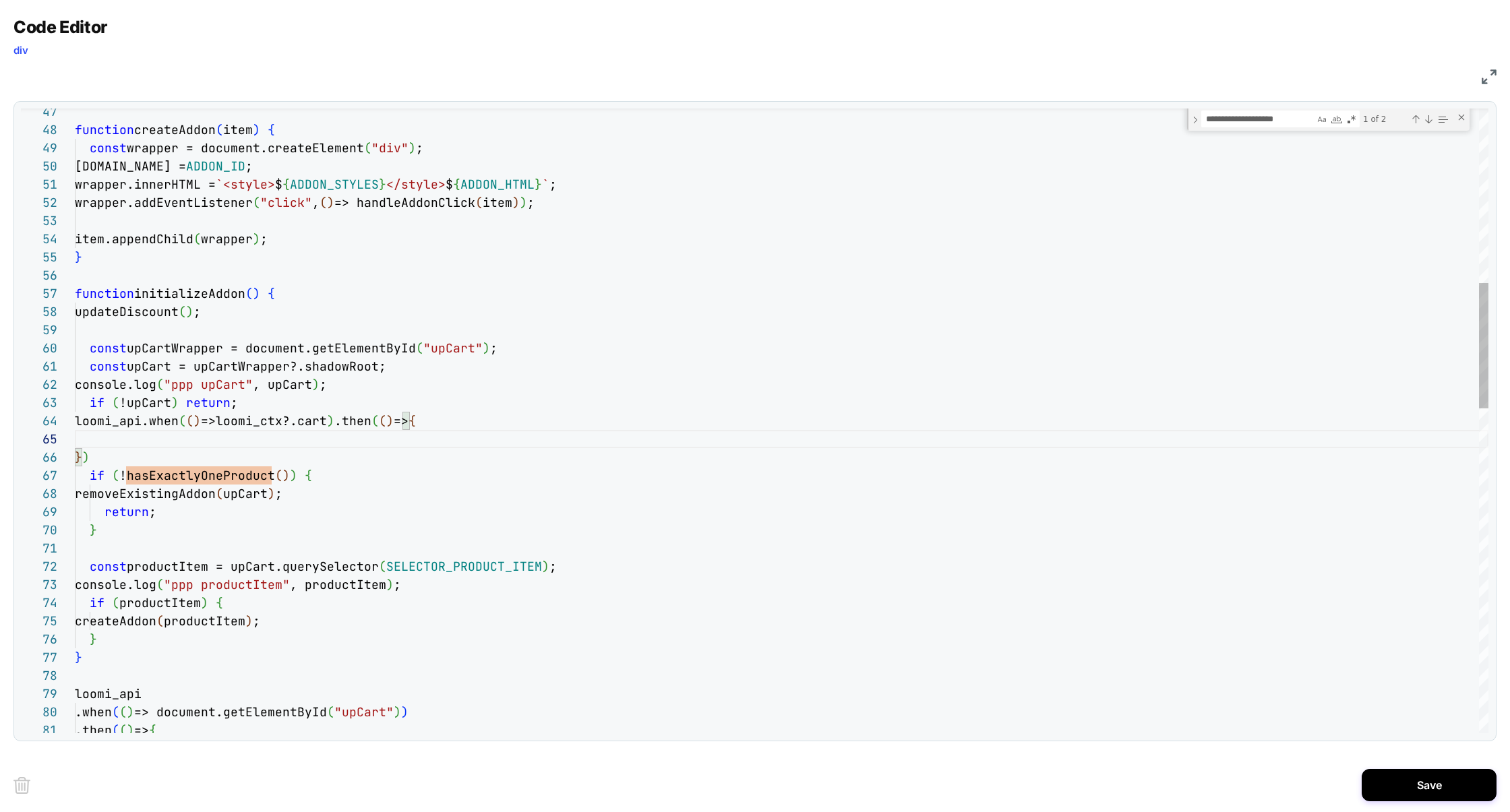
scroll to position [109, 233]
click at [322, 474] on div "function createAddon ( item ) { const wrapper = document.createElement ( "div" …" at bounding box center [781, 794] width 1413 height 3102
type textarea "**********"
click at [1274, 117] on textarea "**********" at bounding box center [1257, 119] width 112 height 15
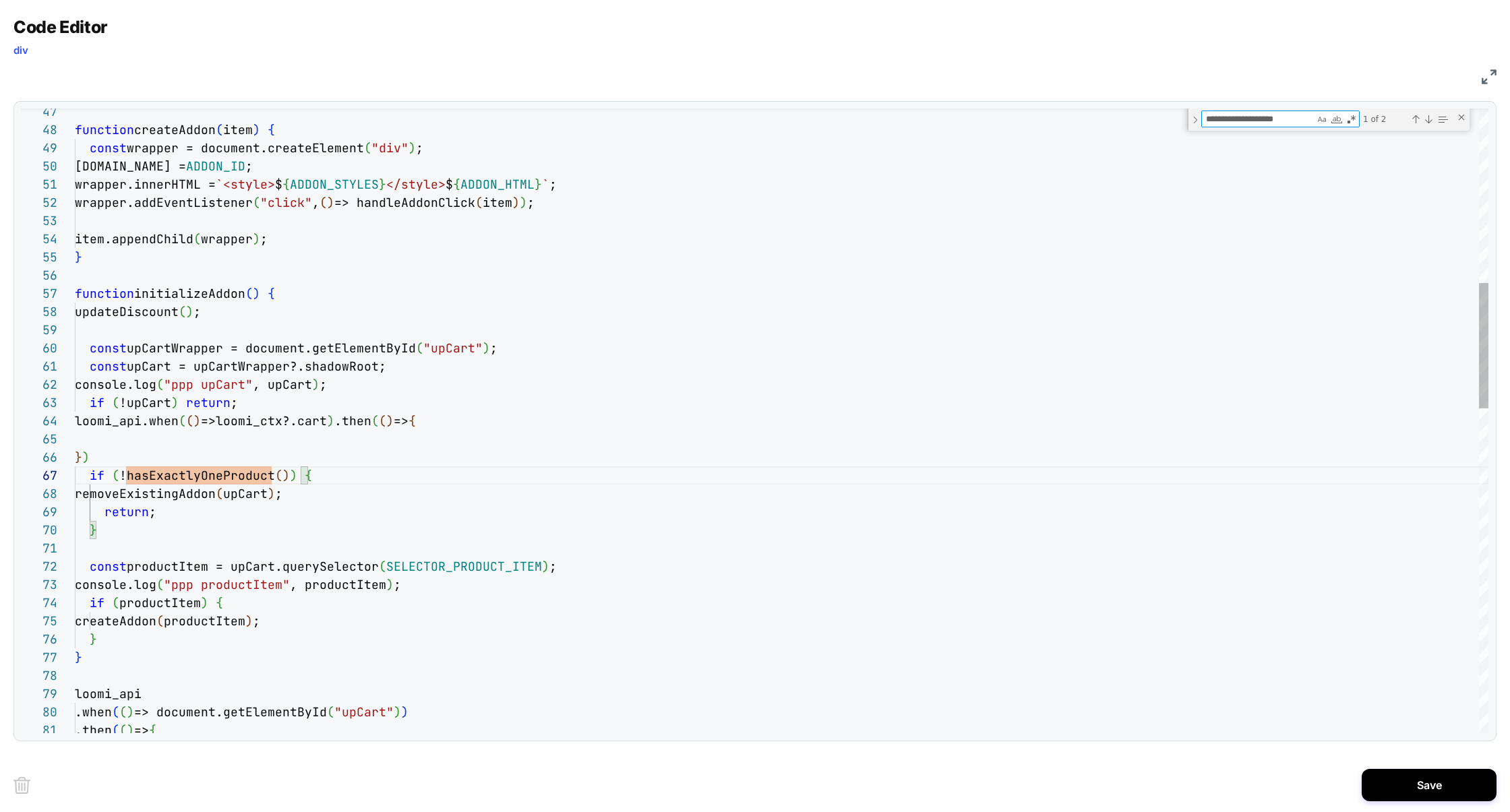
type textarea "*"
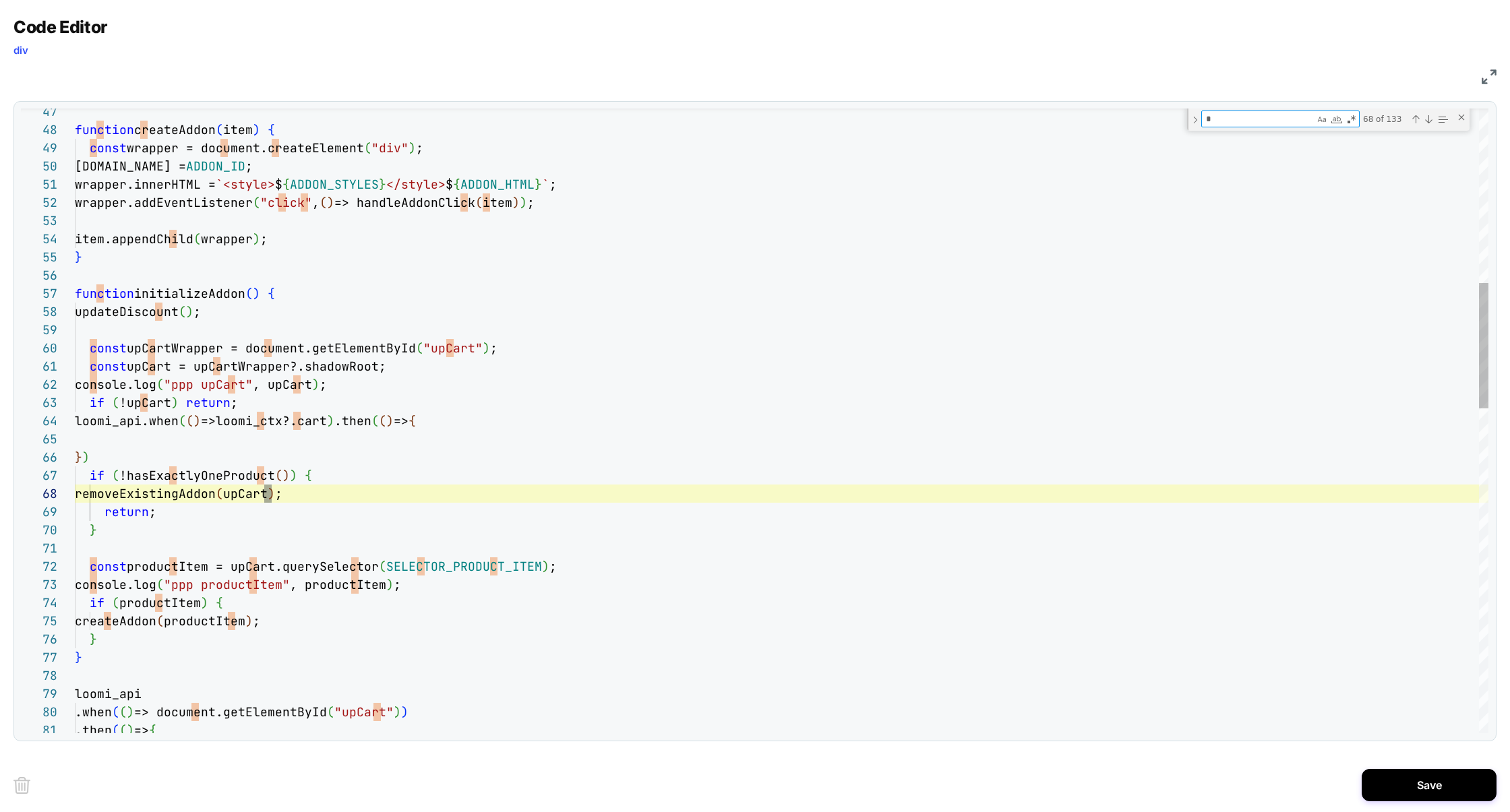
type textarea "**********"
type textarea "**"
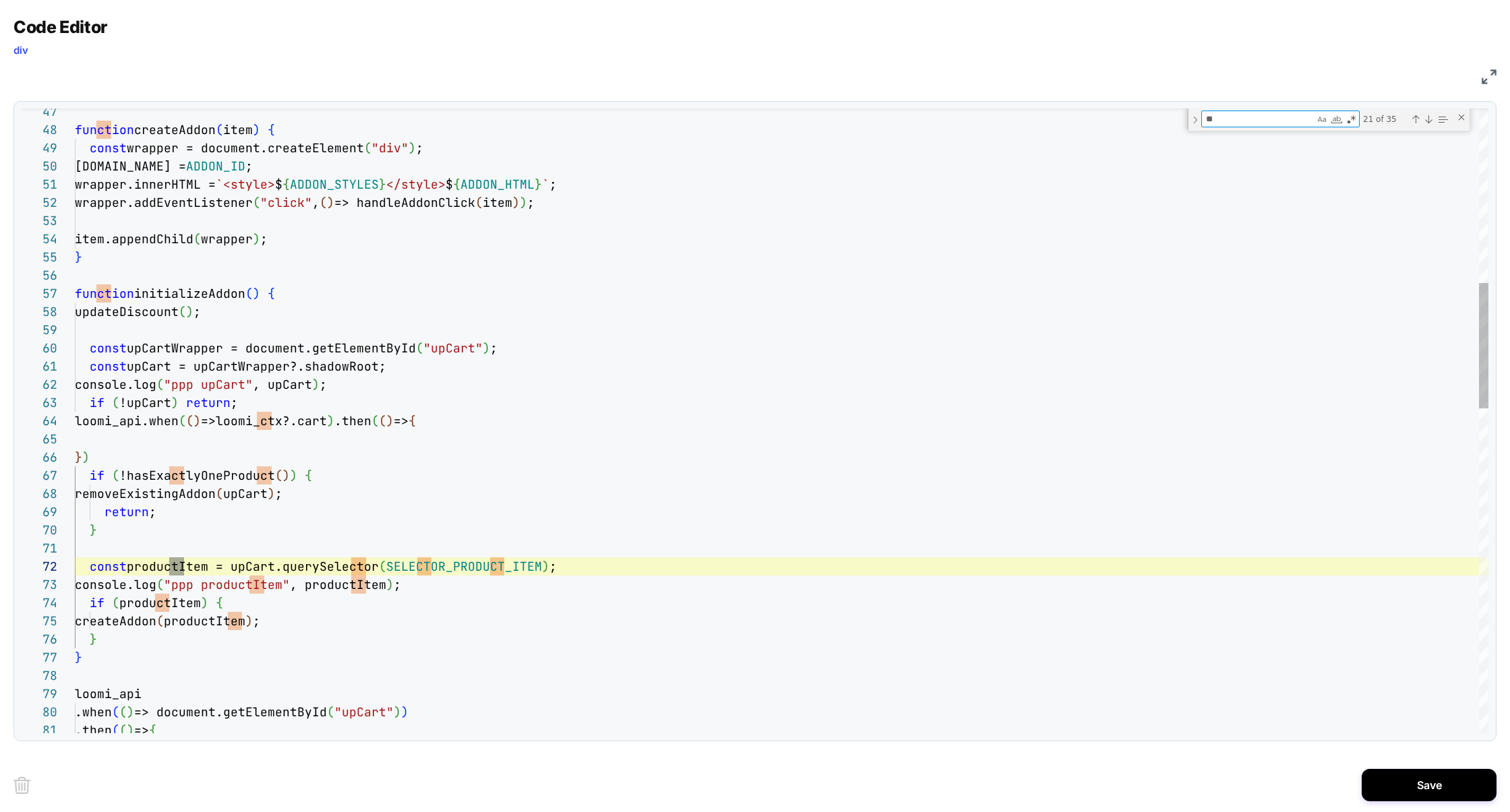
type textarea "**********"
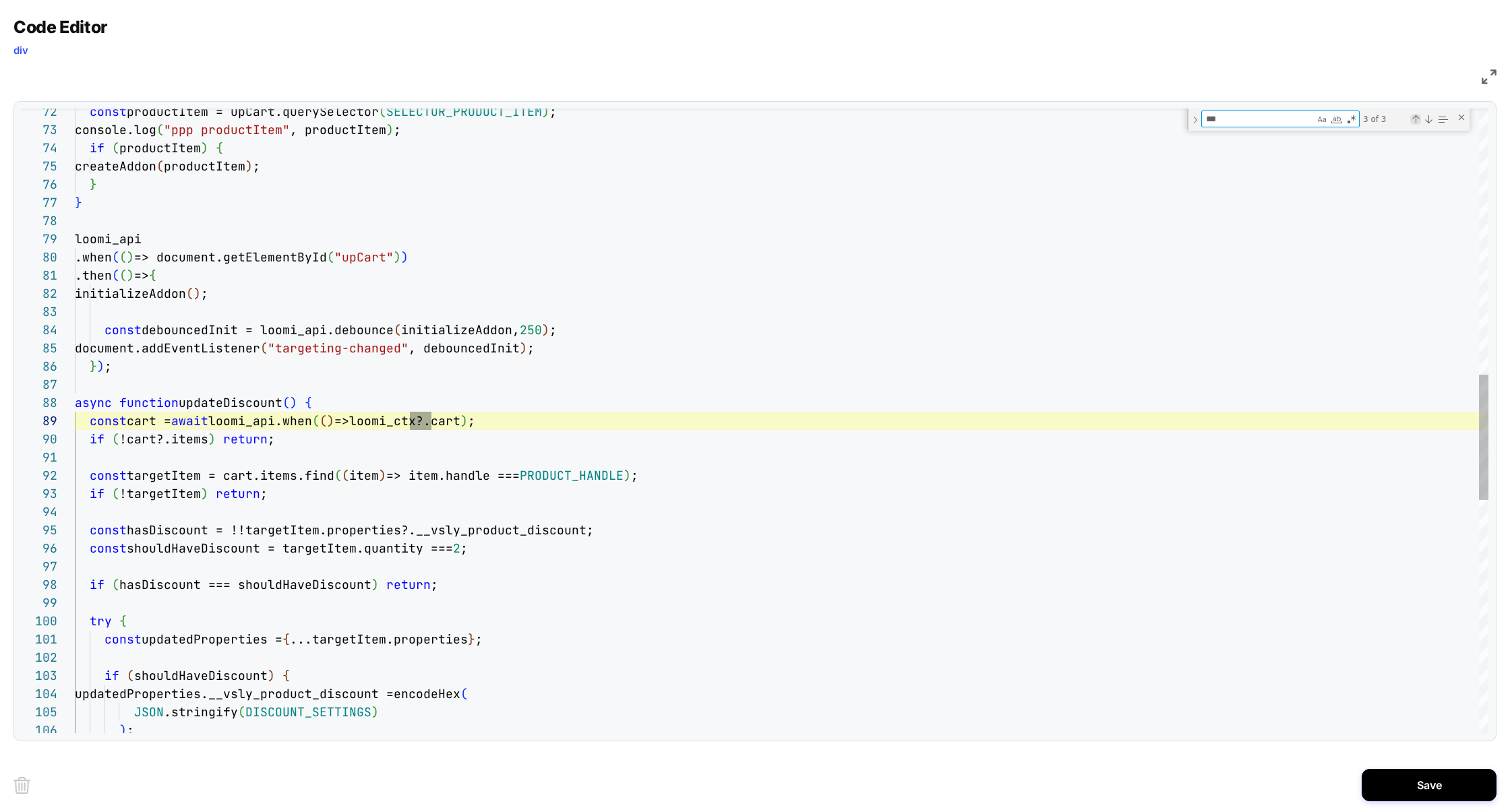
type textarea "***"
click at [1413, 120] on div "Previous Match (⇧Enter)" at bounding box center [1415, 119] width 11 height 11
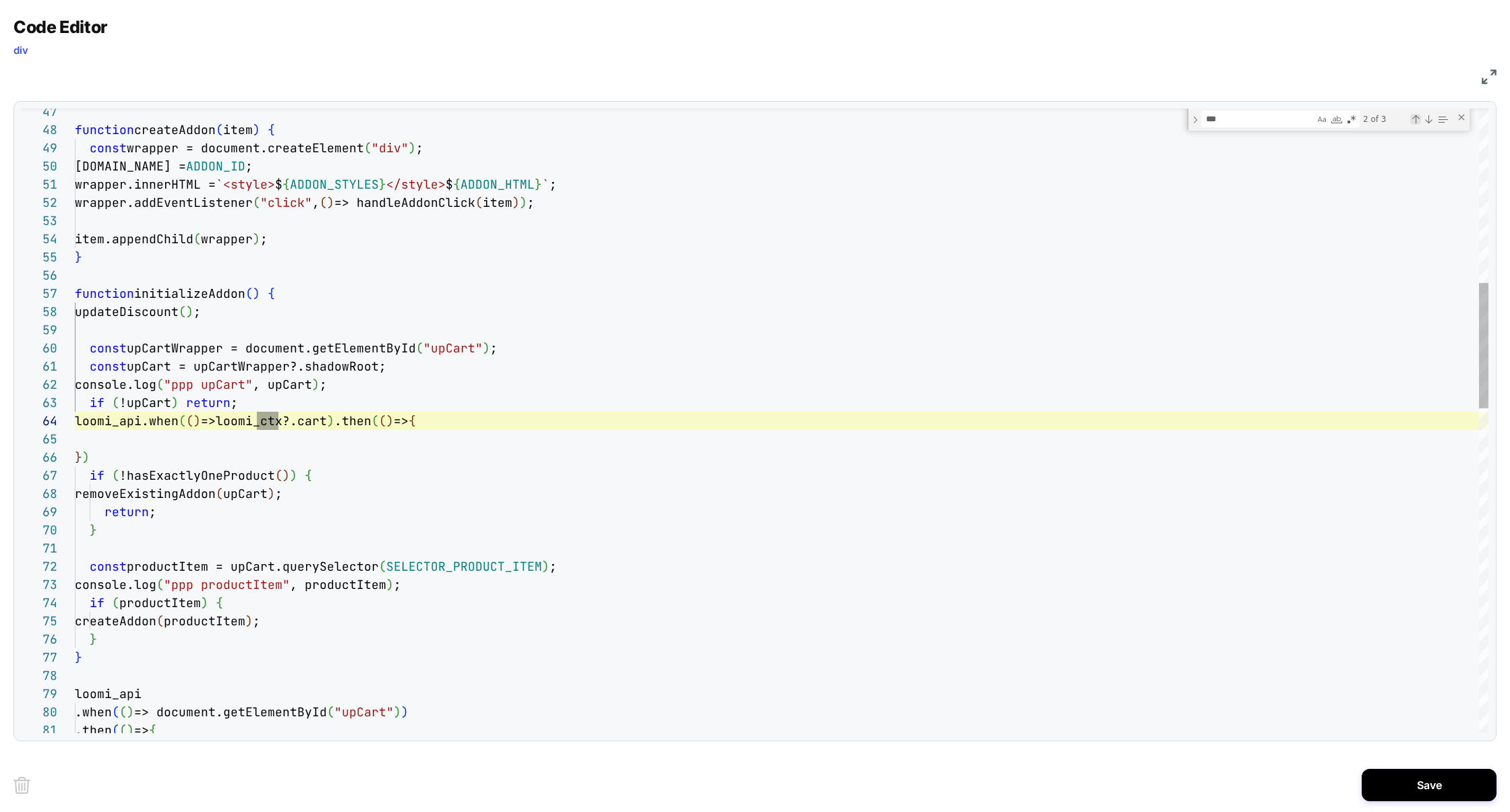
scroll to position [182, 204]
click at [1412, 120] on div "Previous Match (⇧Enter)" at bounding box center [1415, 119] width 11 height 11
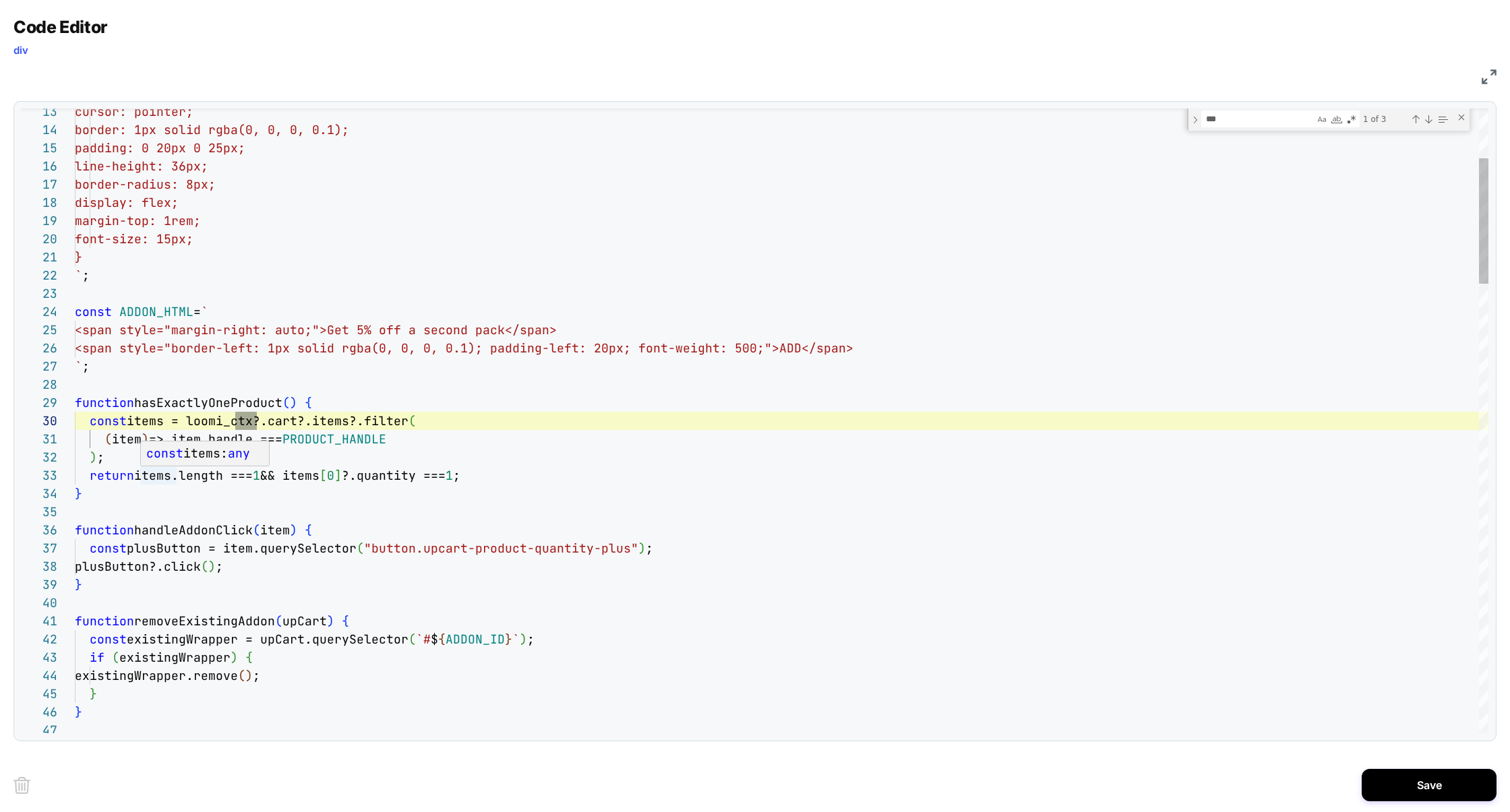
scroll to position [37, 101]
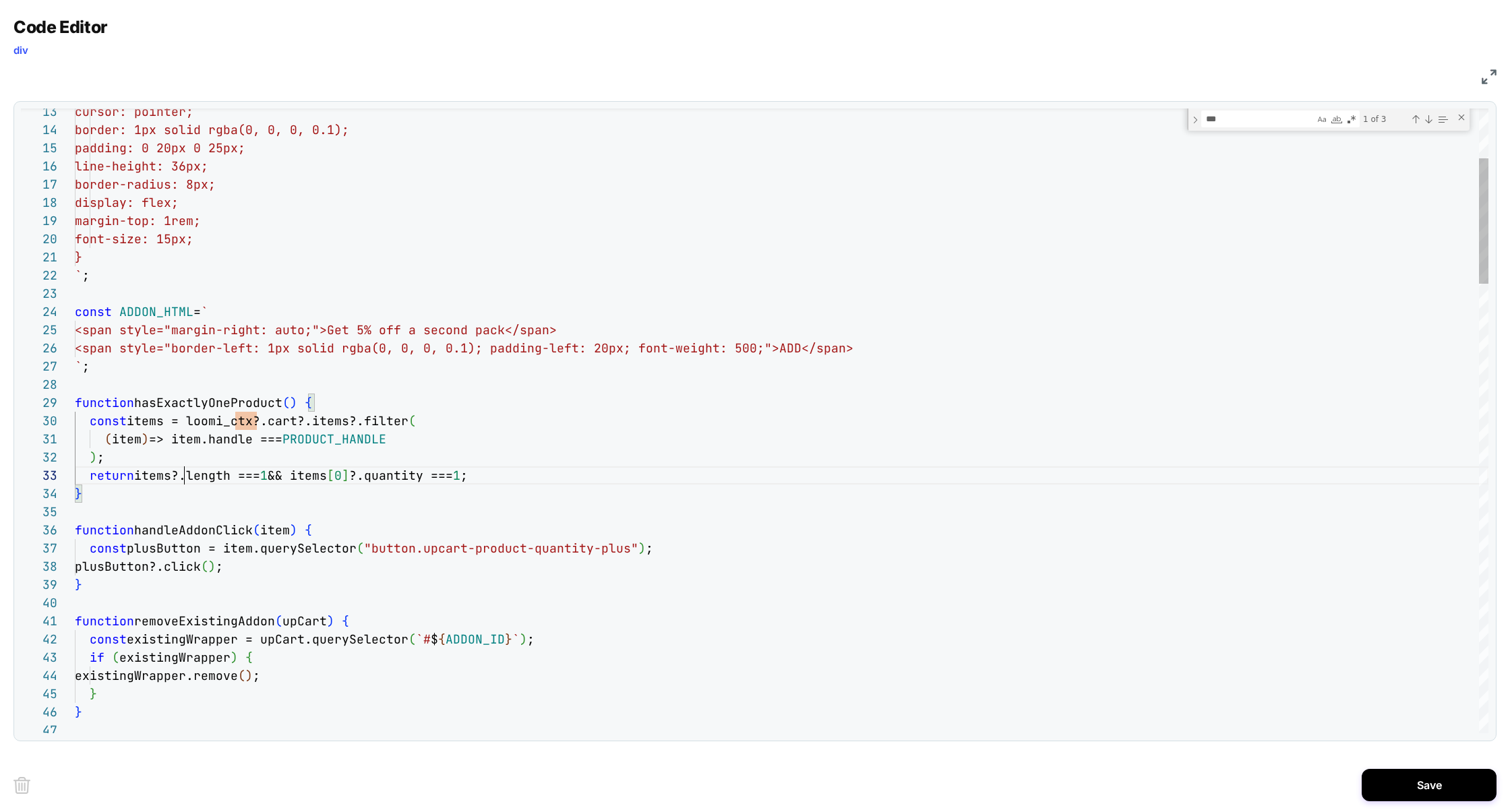
scroll to position [37, 109]
click at [1429, 118] on div "Next Match (Enter)" at bounding box center [1429, 119] width 11 height 11
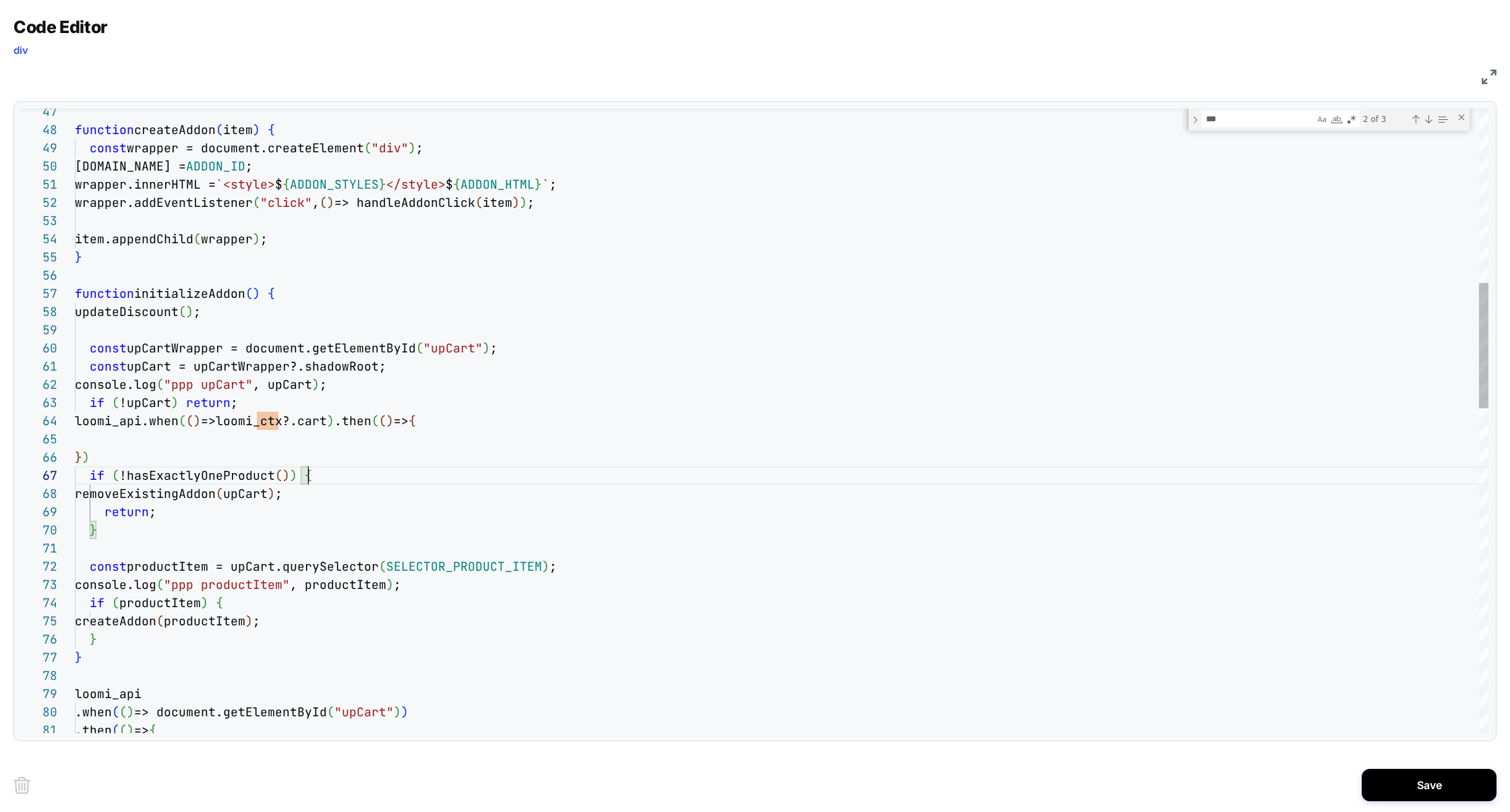
scroll to position [109, 233]
click at [321, 477] on div "function createAddon ( item ) { const wrapper = document.createElement ( "div" …" at bounding box center [781, 794] width 1413 height 3102
click at [112, 642] on div "function createAddon ( item ) { const wrapper = document.createElement ( "div" …" at bounding box center [781, 794] width 1413 height 3102
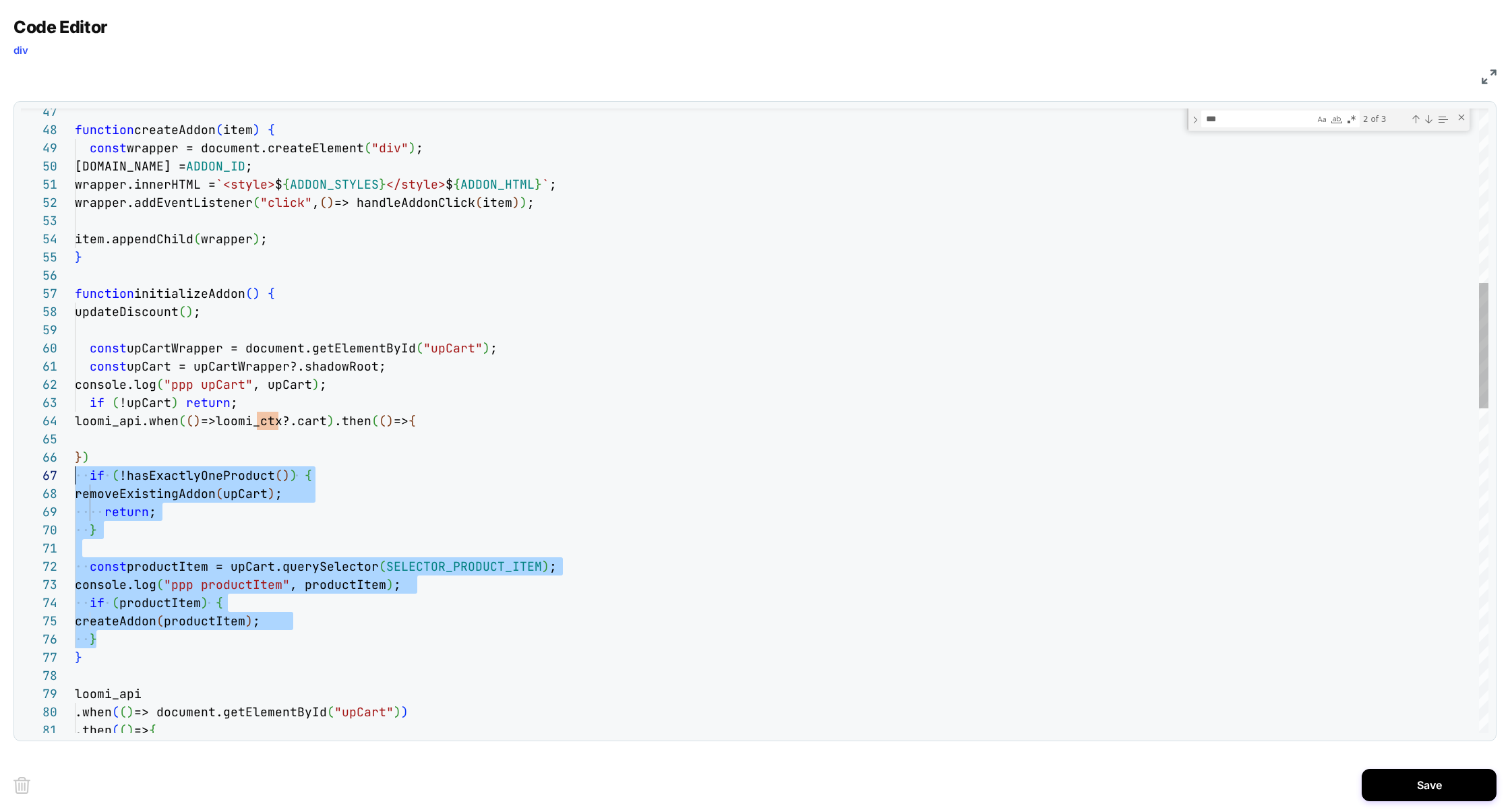
scroll to position [109, 0]
drag, startPoint x: 112, startPoint y: 642, endPoint x: 33, endPoint y: 484, distance: 176.6
click at [34, 482] on div "47 48 49 50 51 52 53 54 55 56 57 58 59 60 61 62 63 64 65 66 67 68 69 70 71 72 7…" at bounding box center [754, 420] width 1467 height 624
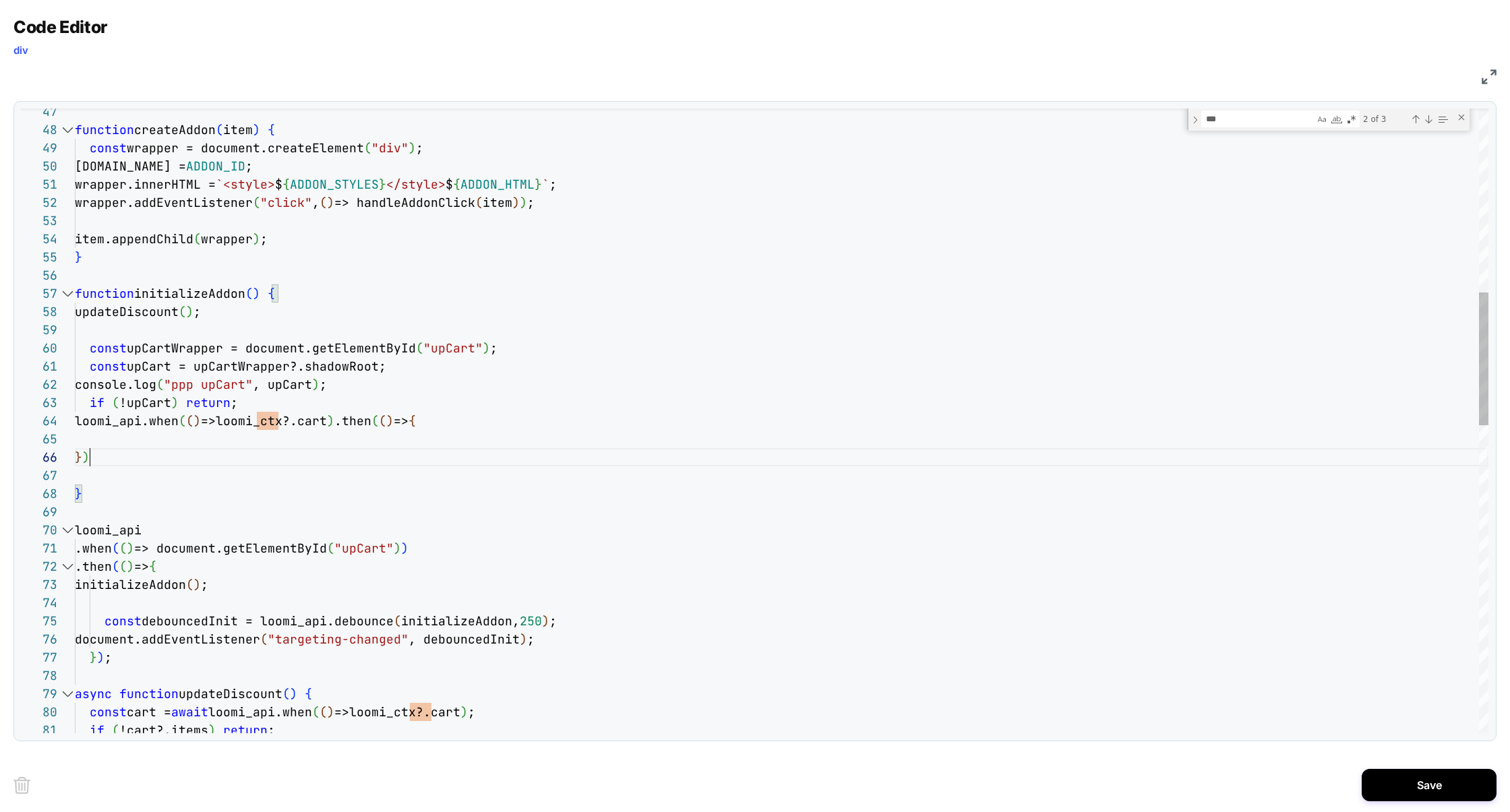
scroll to position [90, 14]
click at [90, 450] on div "function createAddon ( item ) { const wrapper = document.createElement ( "div" …" at bounding box center [781, 713] width 1413 height 2939
click at [118, 444] on div "function createAddon ( item ) { const wrapper = document.createElement ( "div" …" at bounding box center [781, 713] width 1413 height 2939
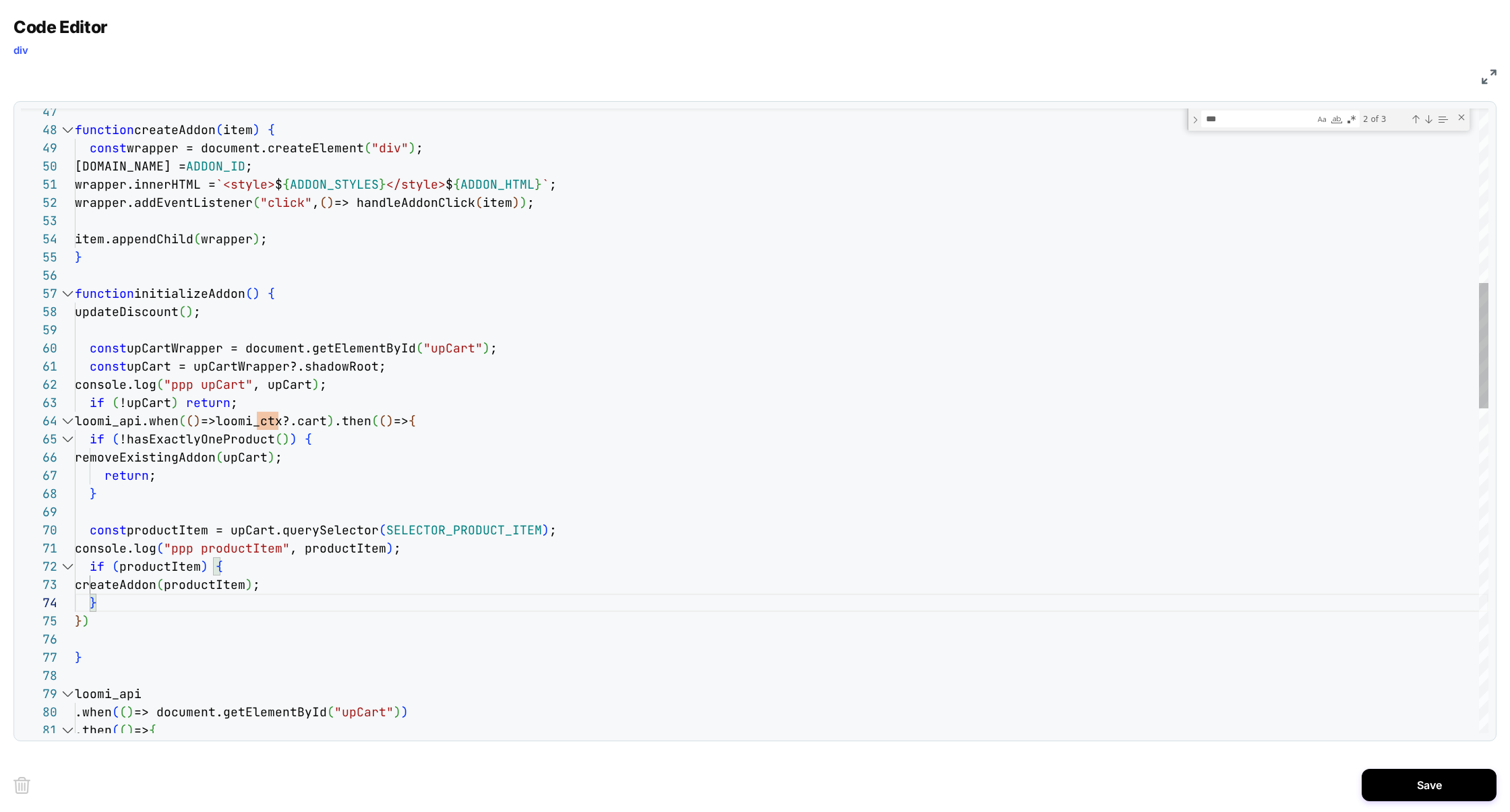
click at [88, 632] on div "function createAddon ( item ) { const wrapper = document.createElement ( "div" …" at bounding box center [781, 794] width 1413 height 3102
type textarea "**********"
click at [189, 301] on div "function createAddon ( item ) { const wrapper = document.createElement ( "div" …" at bounding box center [781, 785] width 1413 height 3084
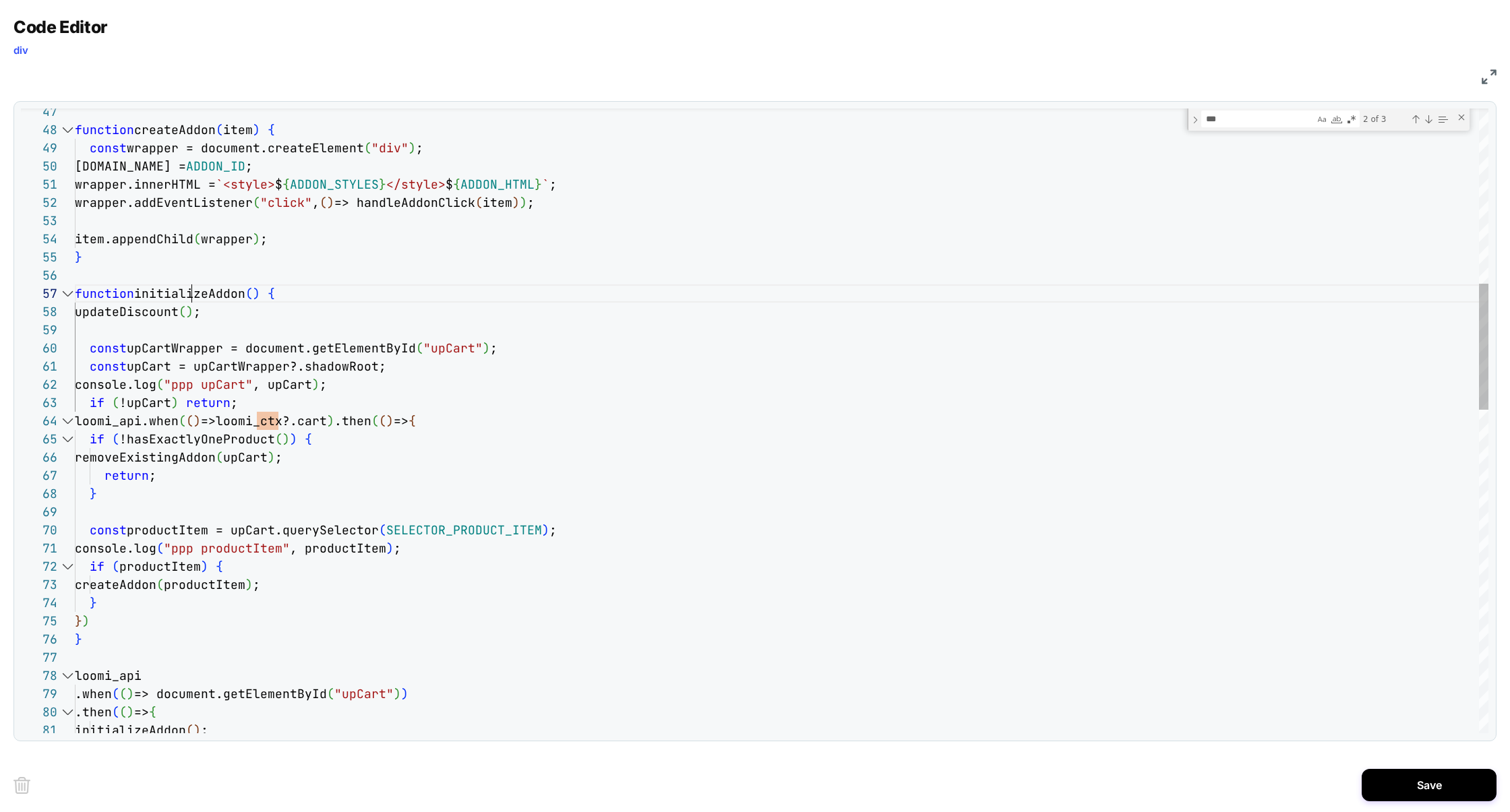
scroll to position [109, 174]
type textarea "**********"
click at [1427, 119] on div "Next Match (Enter)" at bounding box center [1429, 119] width 11 height 11
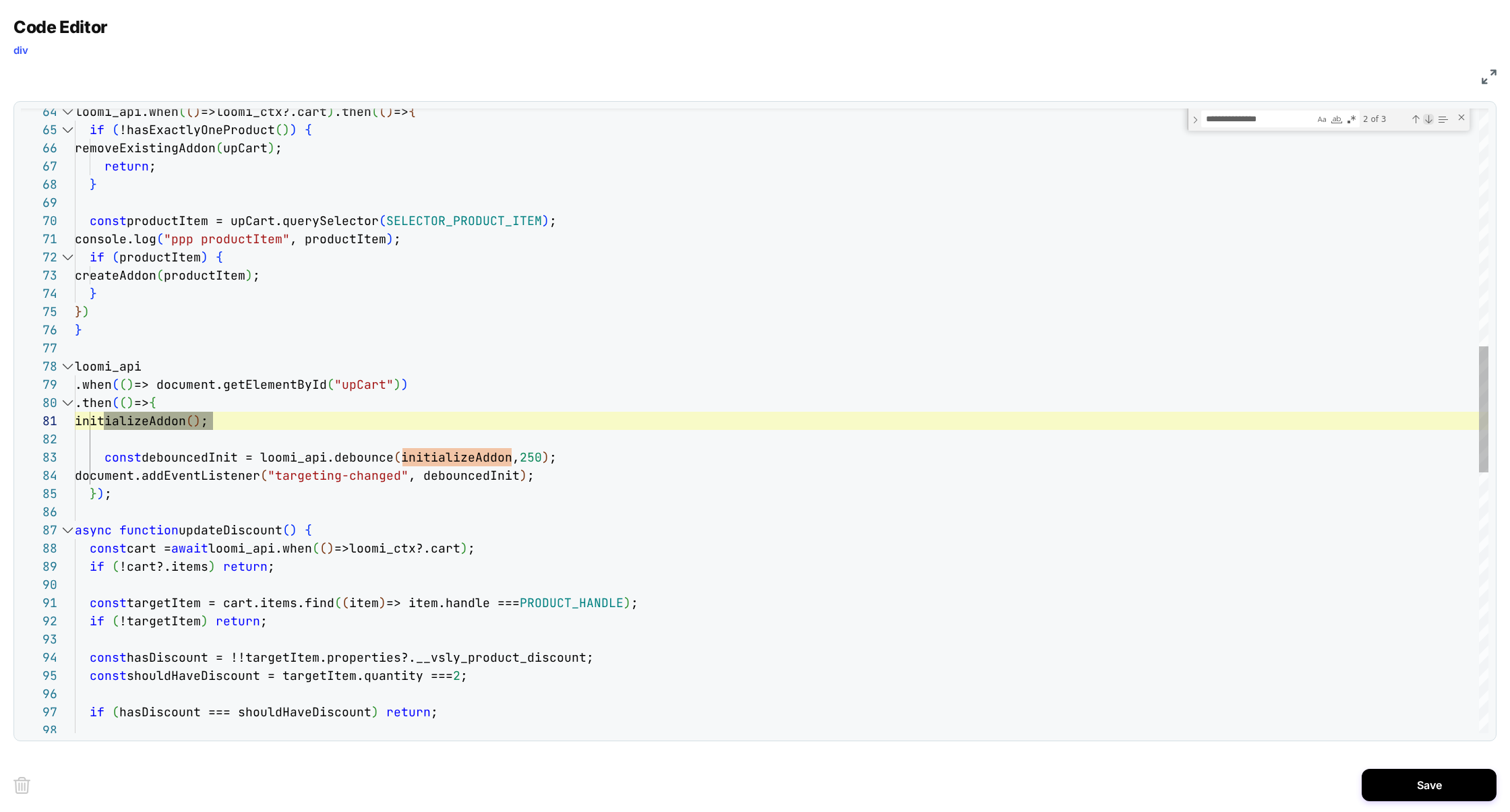
click at [1427, 119] on div "Next Match (Enter)" at bounding box center [1429, 119] width 11 height 11
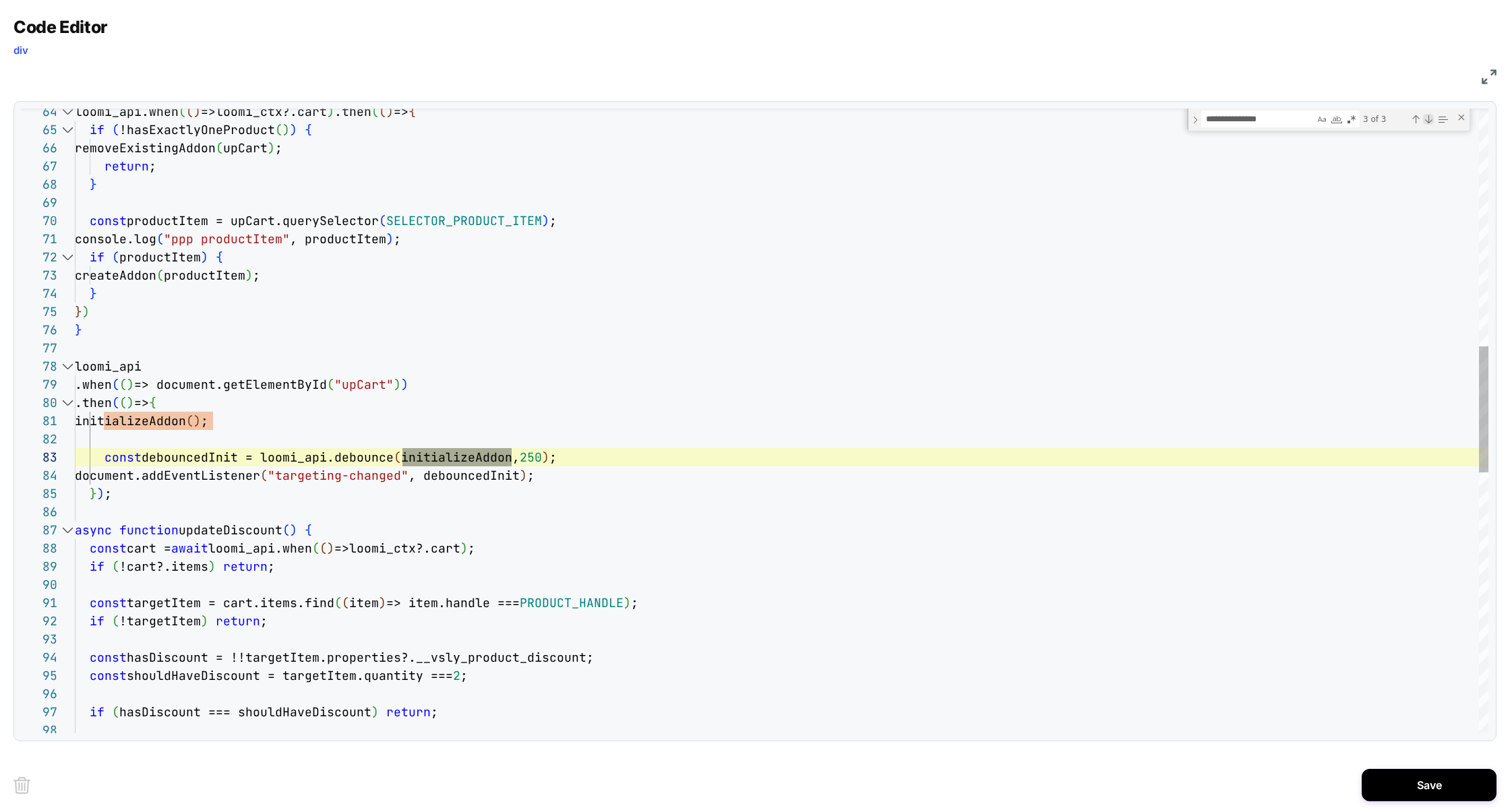
click at [1429, 119] on div "Next Match (Enter)" at bounding box center [1429, 119] width 11 height 11
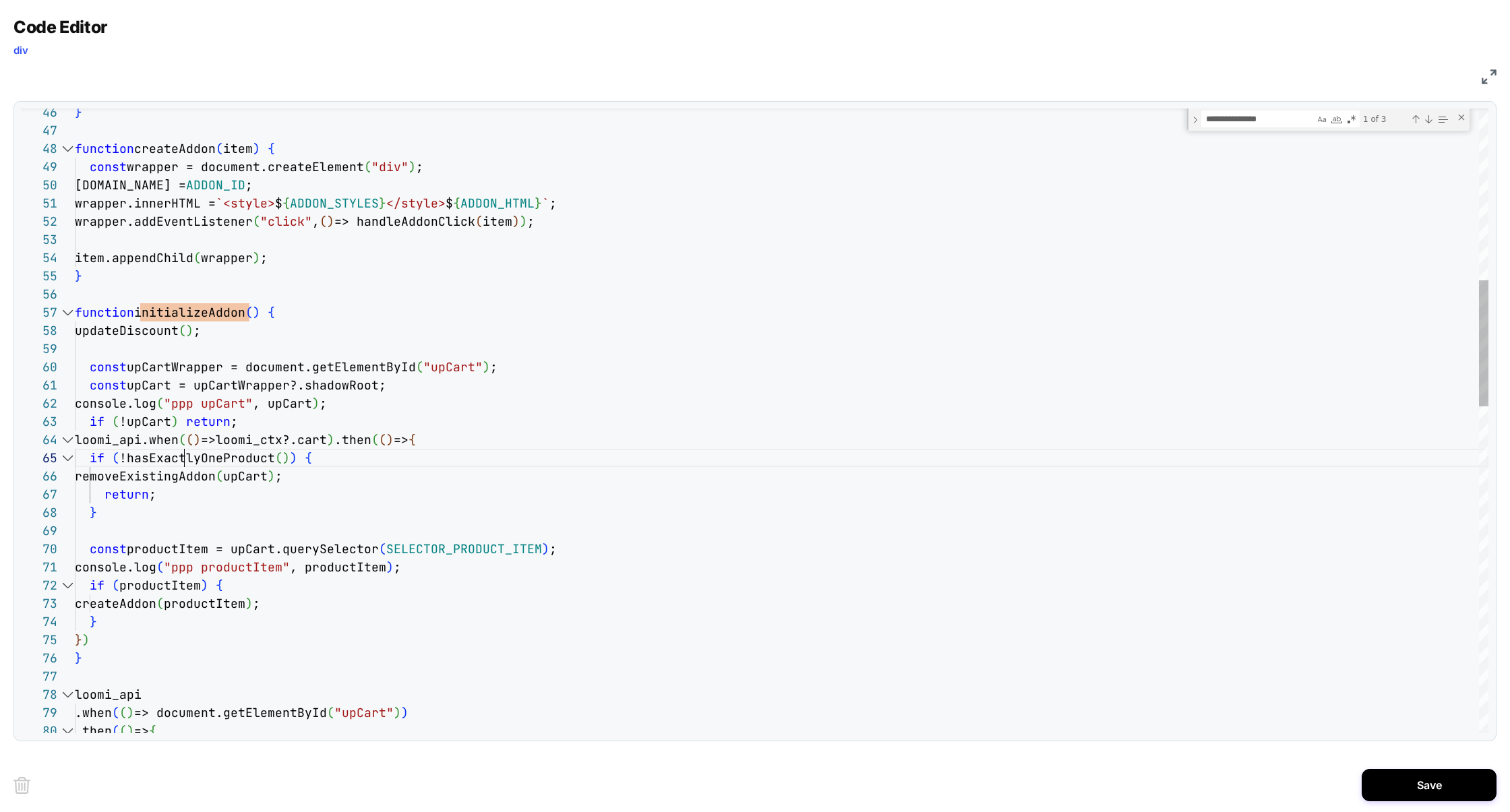
scroll to position [72, 109]
click at [187, 462] on div "loomi_api.when ( ( ) =>loomi_ctx?.cart ) .then ( ( ) => { if ( !hasExactlyOnePr…" at bounding box center [781, 804] width 1413 height 3084
click at [293, 471] on div "loomi_api.when ( ( ) =>loomi_ctx?.cart ) .then ( ( ) => { if ( !hasExactlyOnePr…" at bounding box center [781, 804] width 1413 height 3084
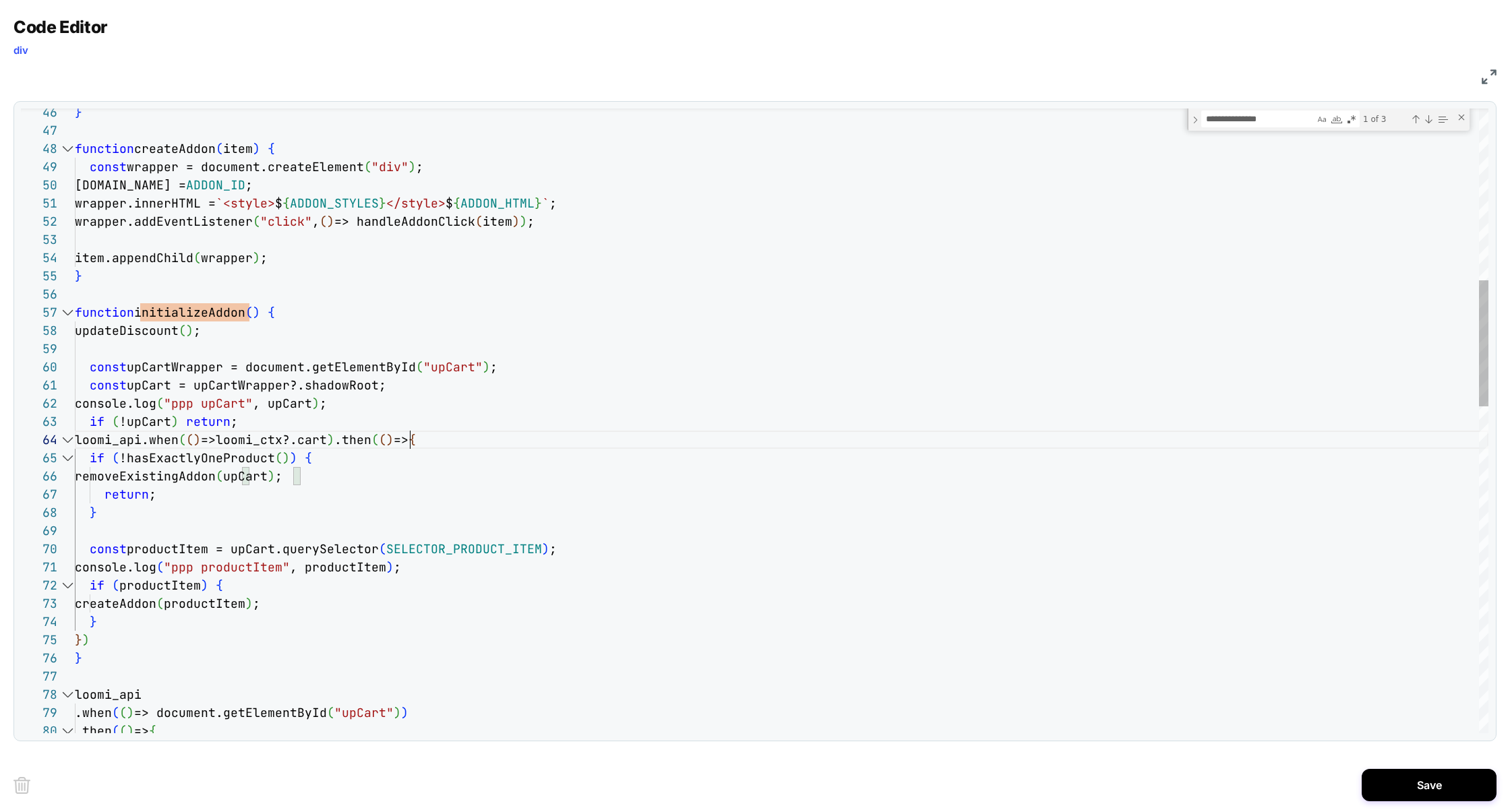
click at [426, 444] on div "loomi_api.when ( ( ) =>loomi_ctx?.cart ) .then ( ( ) => { if ( !hasExactlyOnePr…" at bounding box center [781, 804] width 1413 height 3084
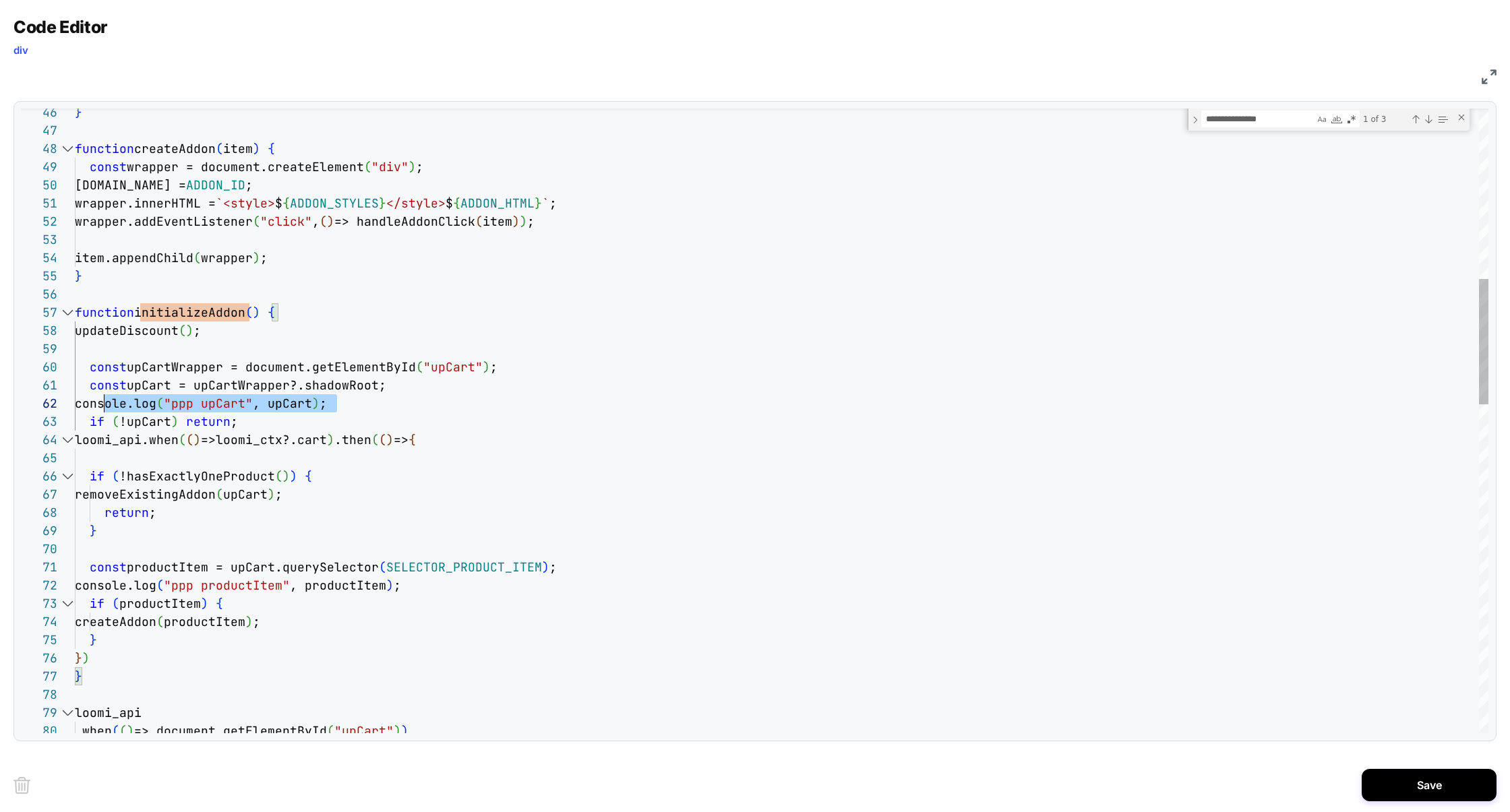
scroll to position [17, 0]
drag, startPoint x: 377, startPoint y: 403, endPoint x: 19, endPoint y: 403, distance: 358.0
click at [19, 403] on div "64 66 67 68 69 70 71 72 73 74 75 46 47 48 49 50 51 52 53 54 55 56 57 58 59 60 6…" at bounding box center [755, 421] width 1483 height 640
click at [131, 456] on div "loomi_api.when ( ( ) =>loomi_ctx?.cart ) .then ( ( ) => { if ( !hasExactlyOnePr…" at bounding box center [781, 813] width 1413 height 3102
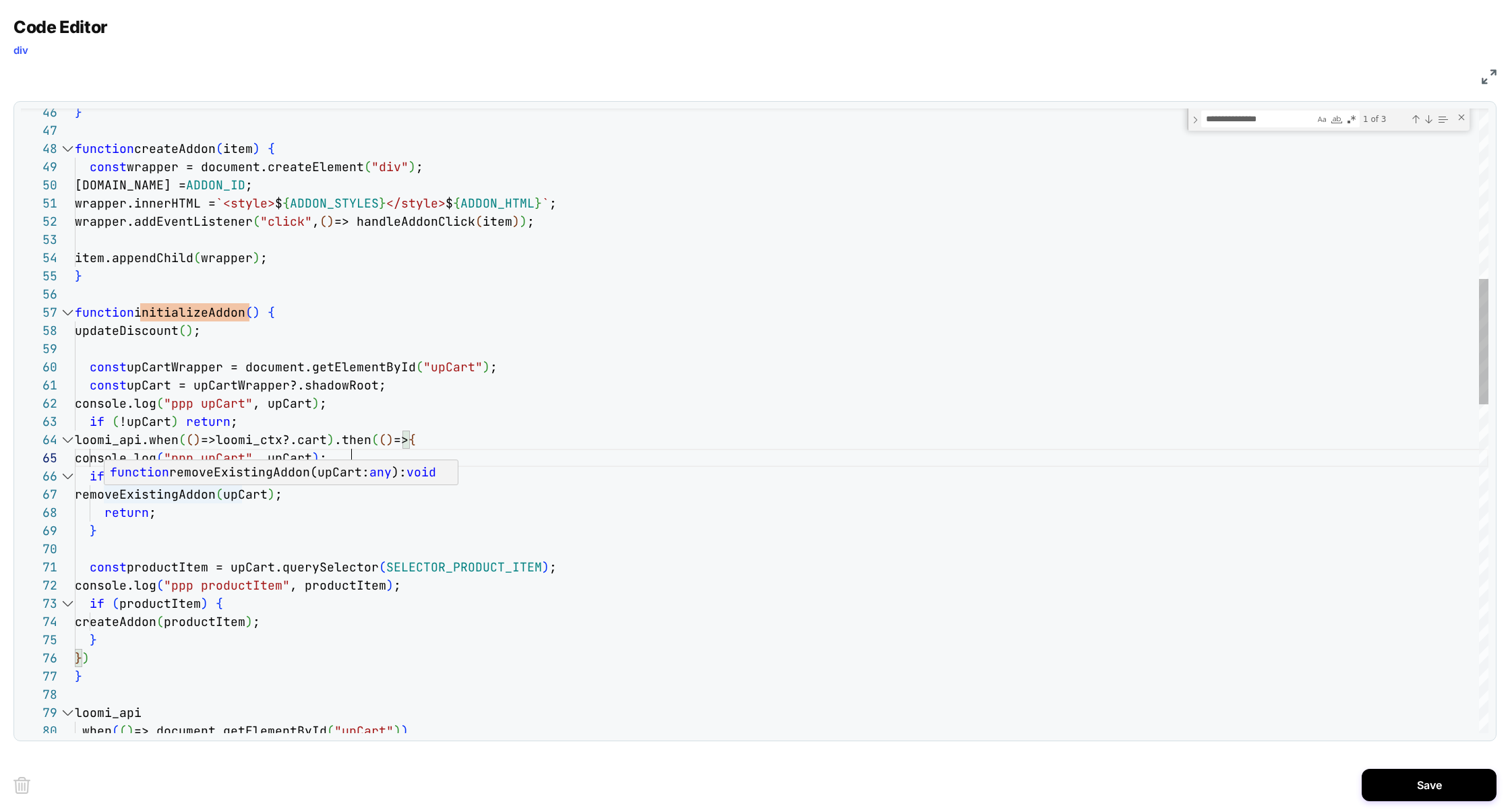
click at [133, 505] on div "loomi_api.when ( ( ) =>loomi_ctx?.cart ) .then ( ( ) => { if ( !hasExactlyOnePr…" at bounding box center [781, 813] width 1413 height 3102
click at [176, 477] on div "loomi_api.when ( ( ) =>loomi_ctx?.cart ) .then ( ( ) => { if ( !hasExactlyOnePr…" at bounding box center [781, 813] width 1413 height 3102
click at [248, 462] on div "loomi_api.when ( ( ) =>loomi_ctx?.cart ) .then ( ( ) => { if ( !hasExactlyOnePr…" at bounding box center [781, 813] width 1413 height 3102
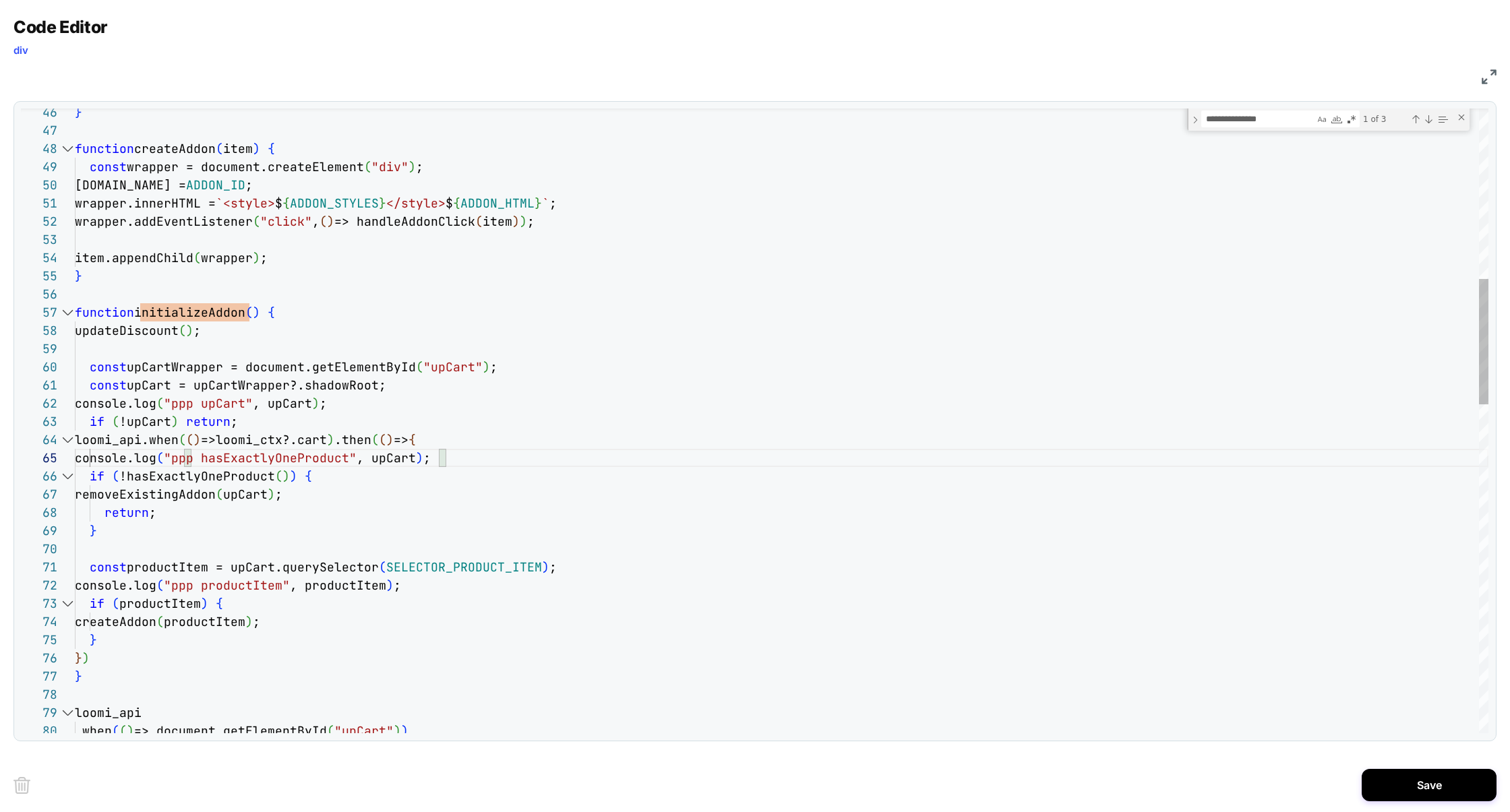
click at [401, 462] on div "loomi_api.when ( ( ) =>loomi_ctx?.cart ) .then ( ( ) => { if ( !hasExactlyOnePr…" at bounding box center [781, 813] width 1413 height 3102
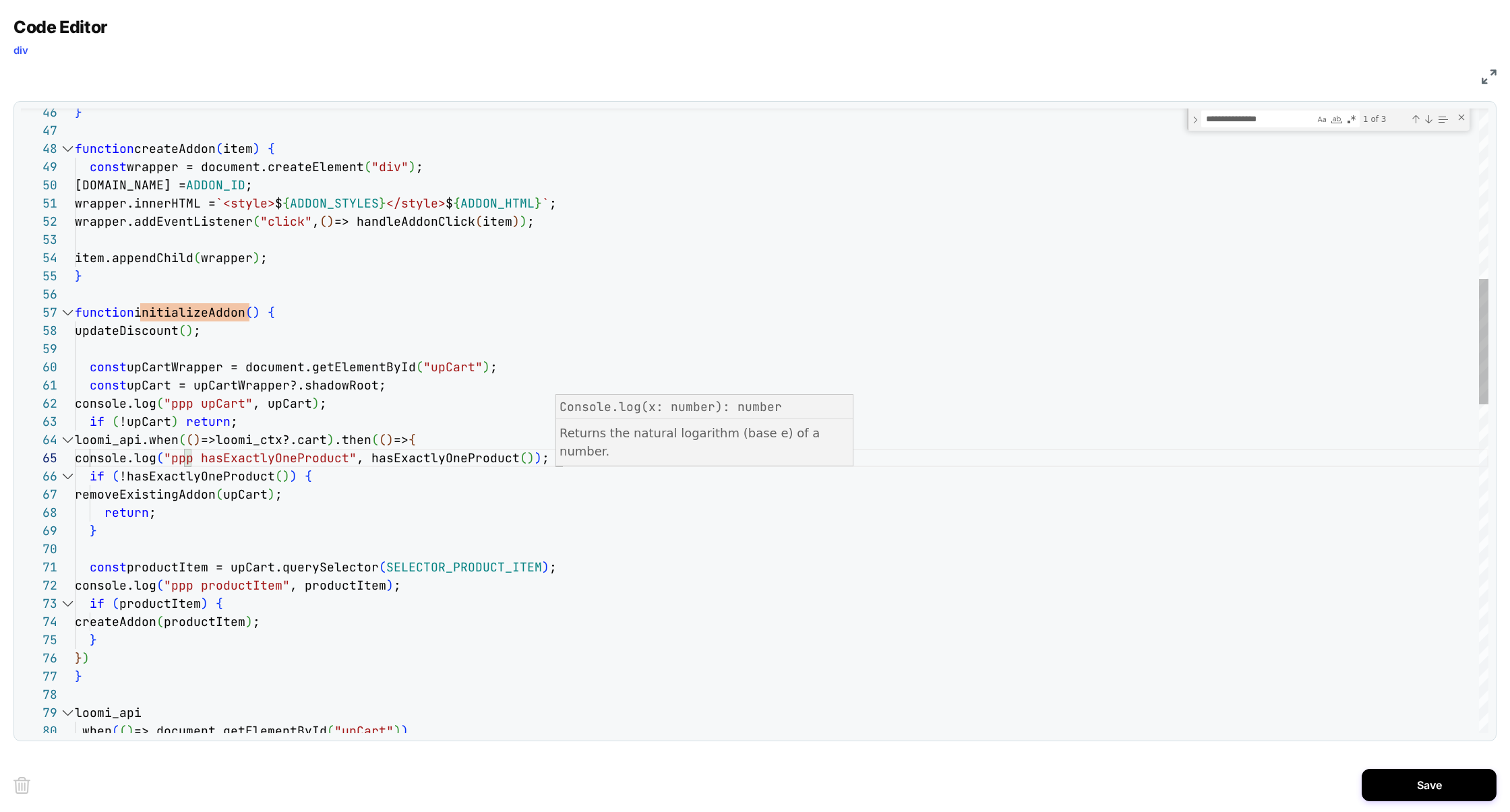
click at [901, 586] on div "loomi_api.when ( ( ) =>loomi_ctx?.cart ) .then ( ( ) => { if ( !hasExactlyOnePr…" at bounding box center [781, 813] width 1413 height 3102
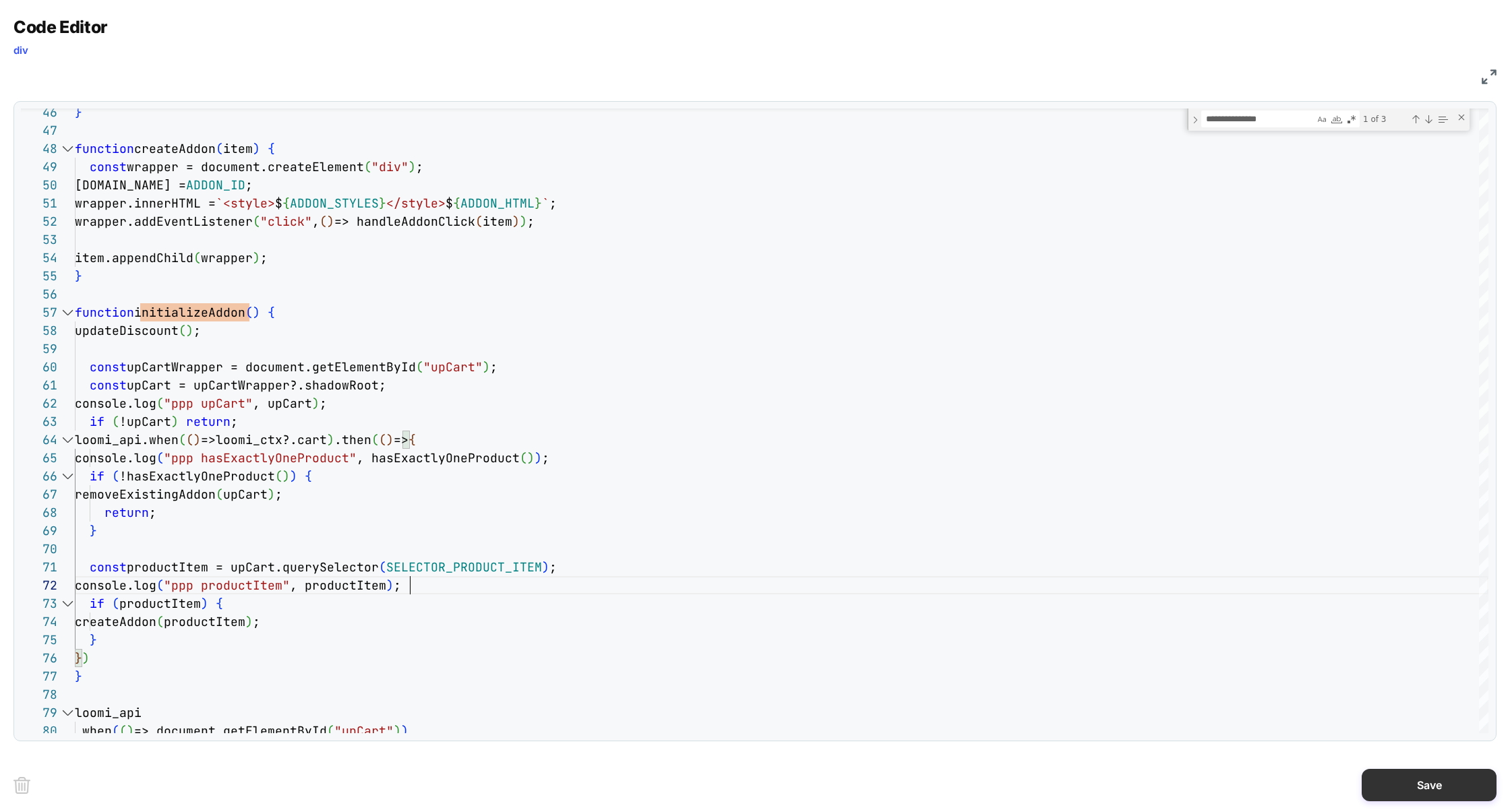
type textarea "**********"
click at [1370, 771] on button "Save" at bounding box center [1429, 784] width 135 height 32
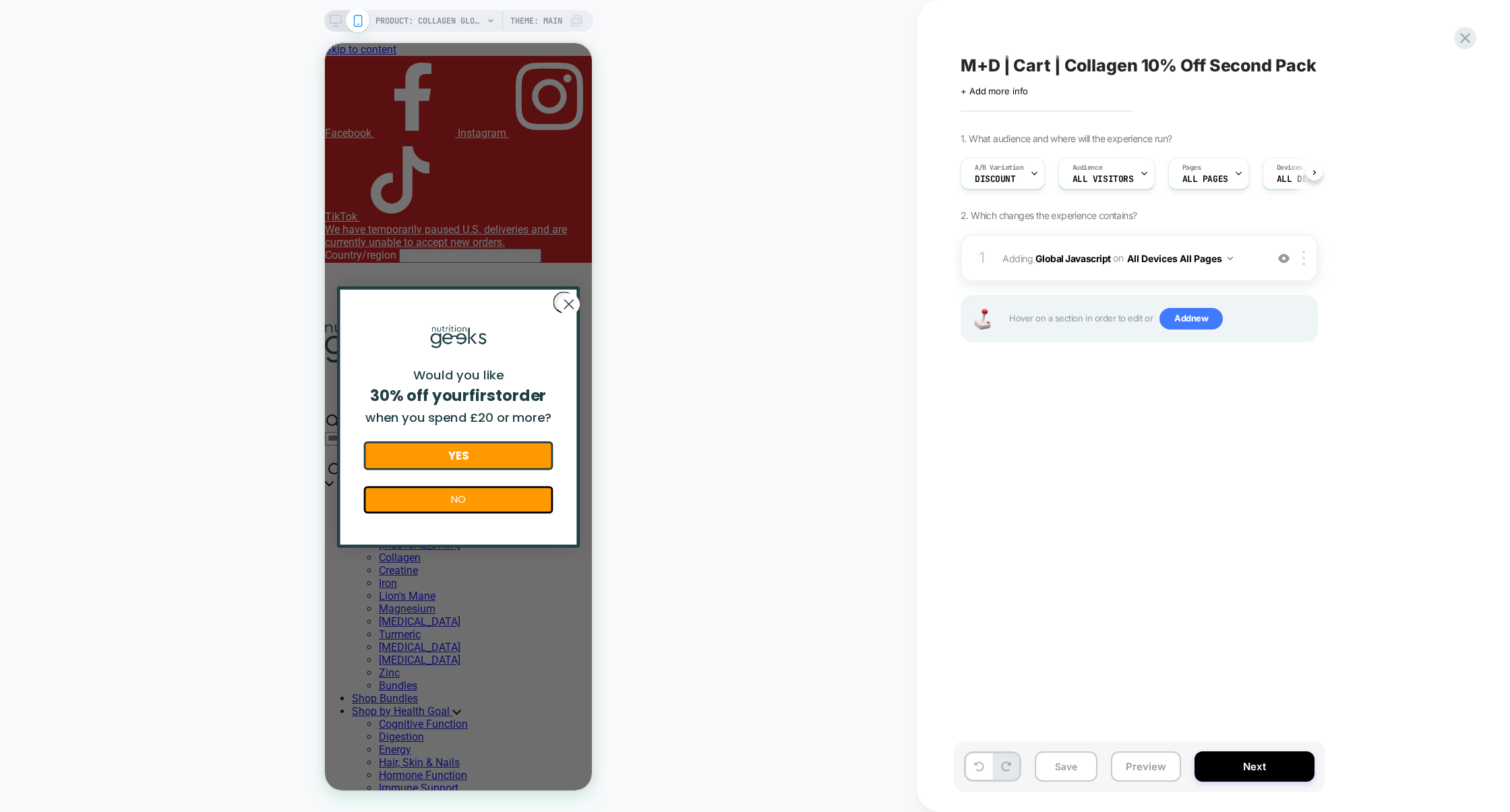
scroll to position [0, 1]
click at [1164, 765] on button "Preview" at bounding box center [1146, 766] width 70 height 30
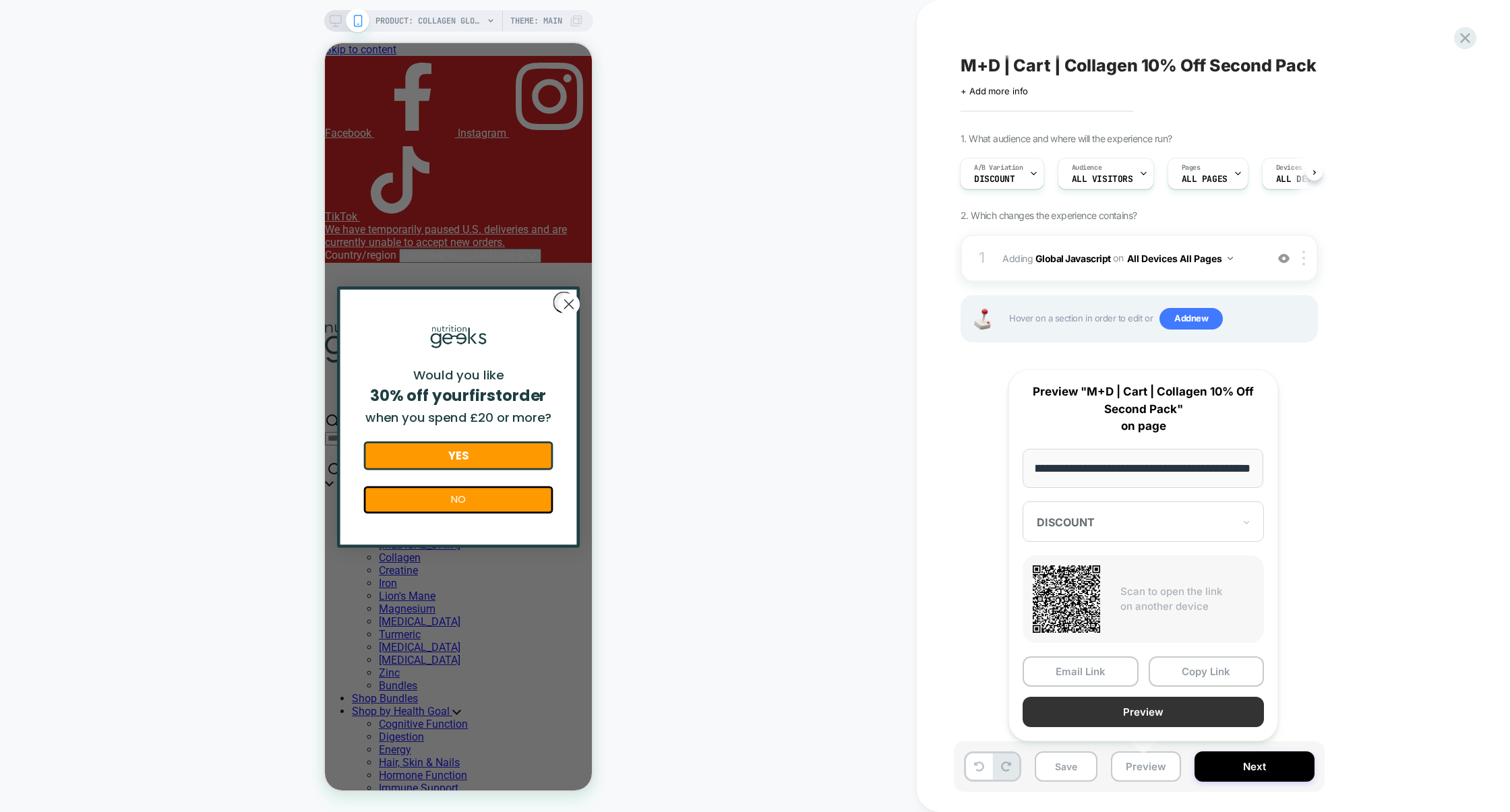
scroll to position [0, 0]
click at [1155, 697] on button "Preview" at bounding box center [1143, 712] width 242 height 30
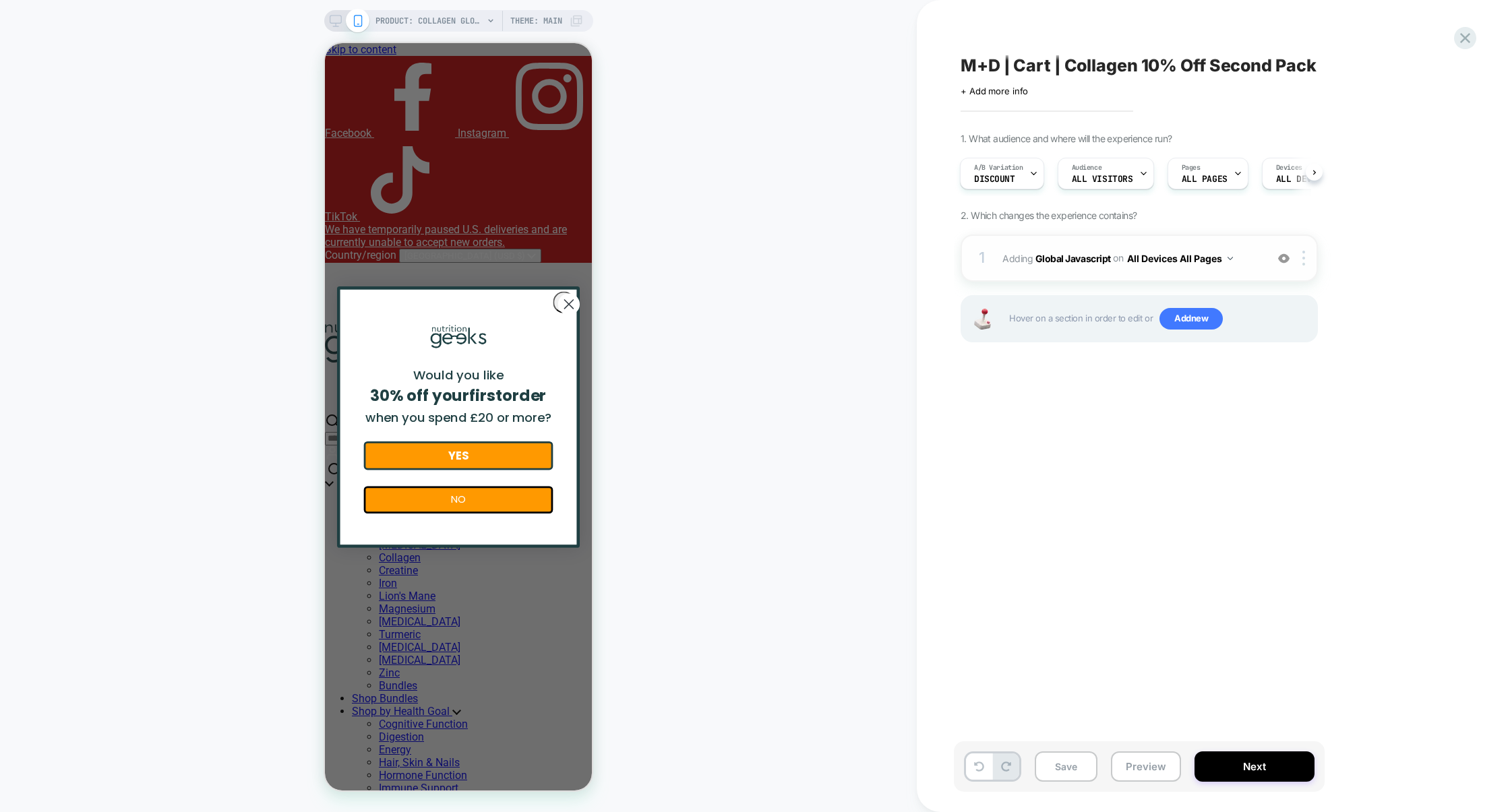
click at [1086, 275] on div "1 Adding Global Javascript on All Devices All Pages Add Before Add After Target…" at bounding box center [1139, 258] width 357 height 47
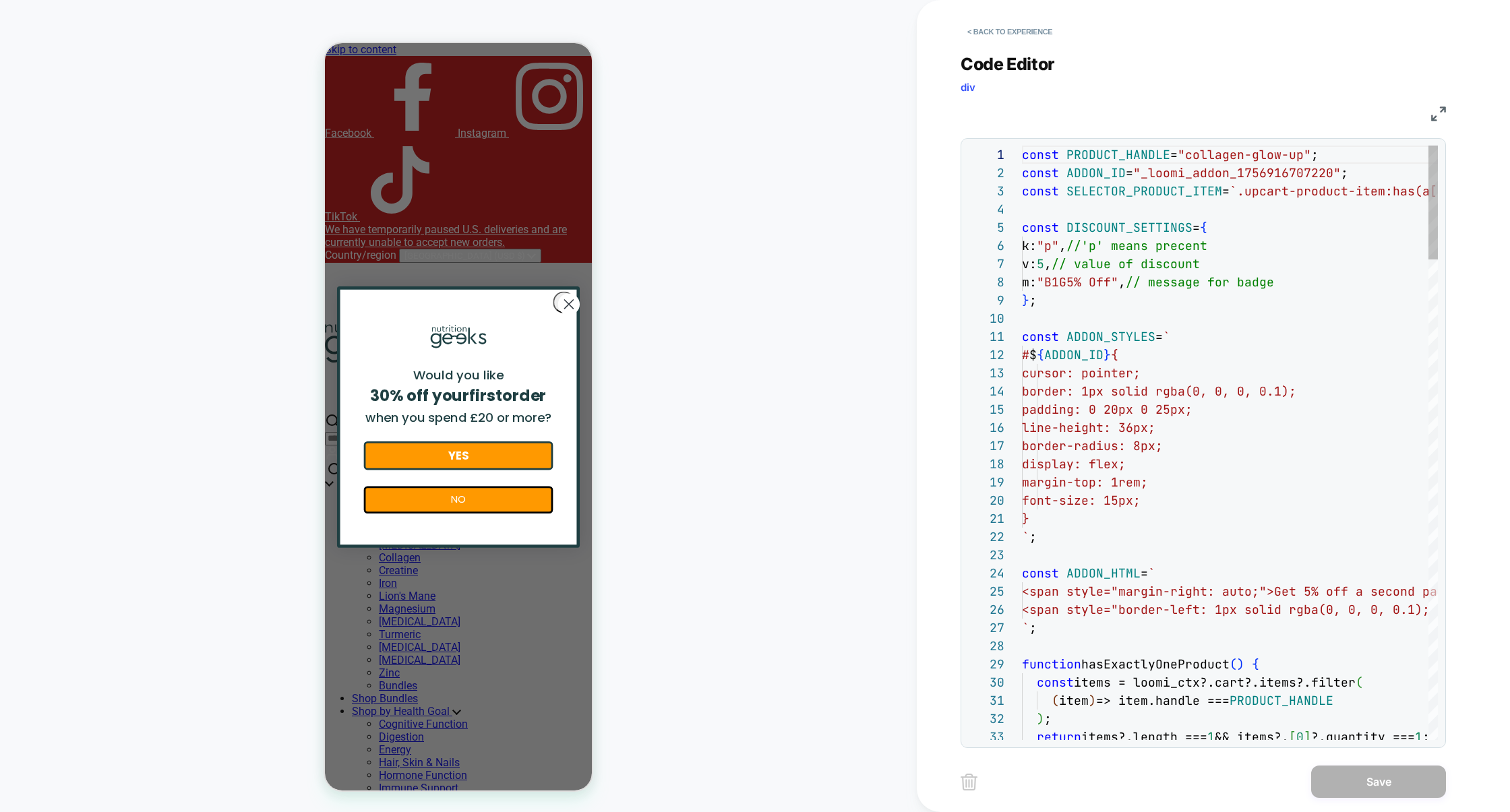
scroll to position [182, 0]
click at [1433, 112] on img at bounding box center [1438, 113] width 14 height 14
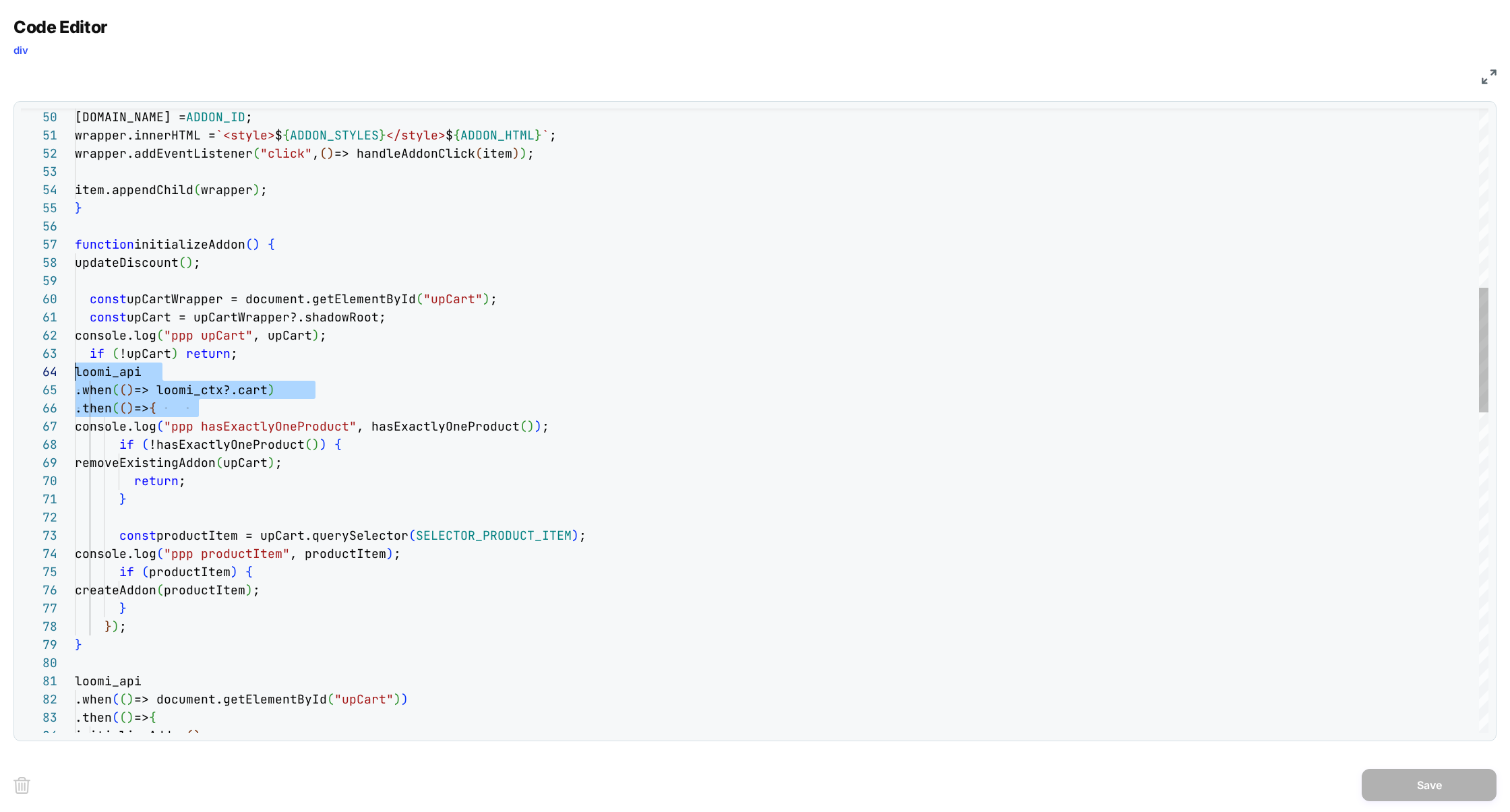
scroll to position [55, 0]
drag, startPoint x: 222, startPoint y: 407, endPoint x: 14, endPoint y: 375, distance: 210.4
click at [75, 375] on div "[DOMAIN_NAME] = ADDON_ID ; wrapper.innerHTML = `<style> $ { ADDON_STYLES } </st…" at bounding box center [781, 775] width 1413 height 3117
drag, startPoint x: 136, startPoint y: 626, endPoint x: 50, endPoint y: 620, distance: 86.2
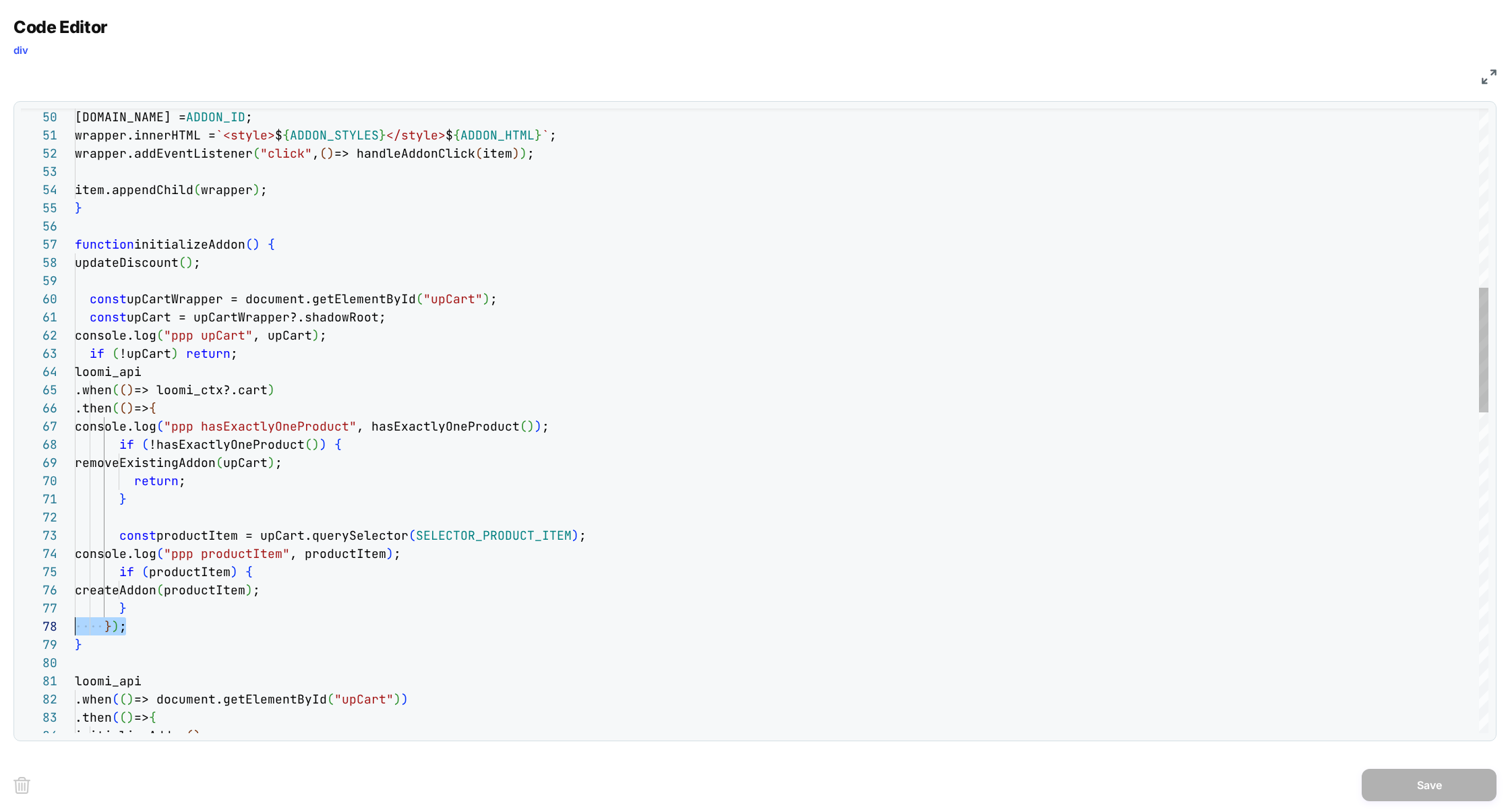
click at [50, 620] on div "50 51 52 53 54 55 56 57 58 59 60 61 62 63 64 65 66 67 68 69 70 71 72 73 74 75 7…" at bounding box center [754, 420] width 1467 height 624
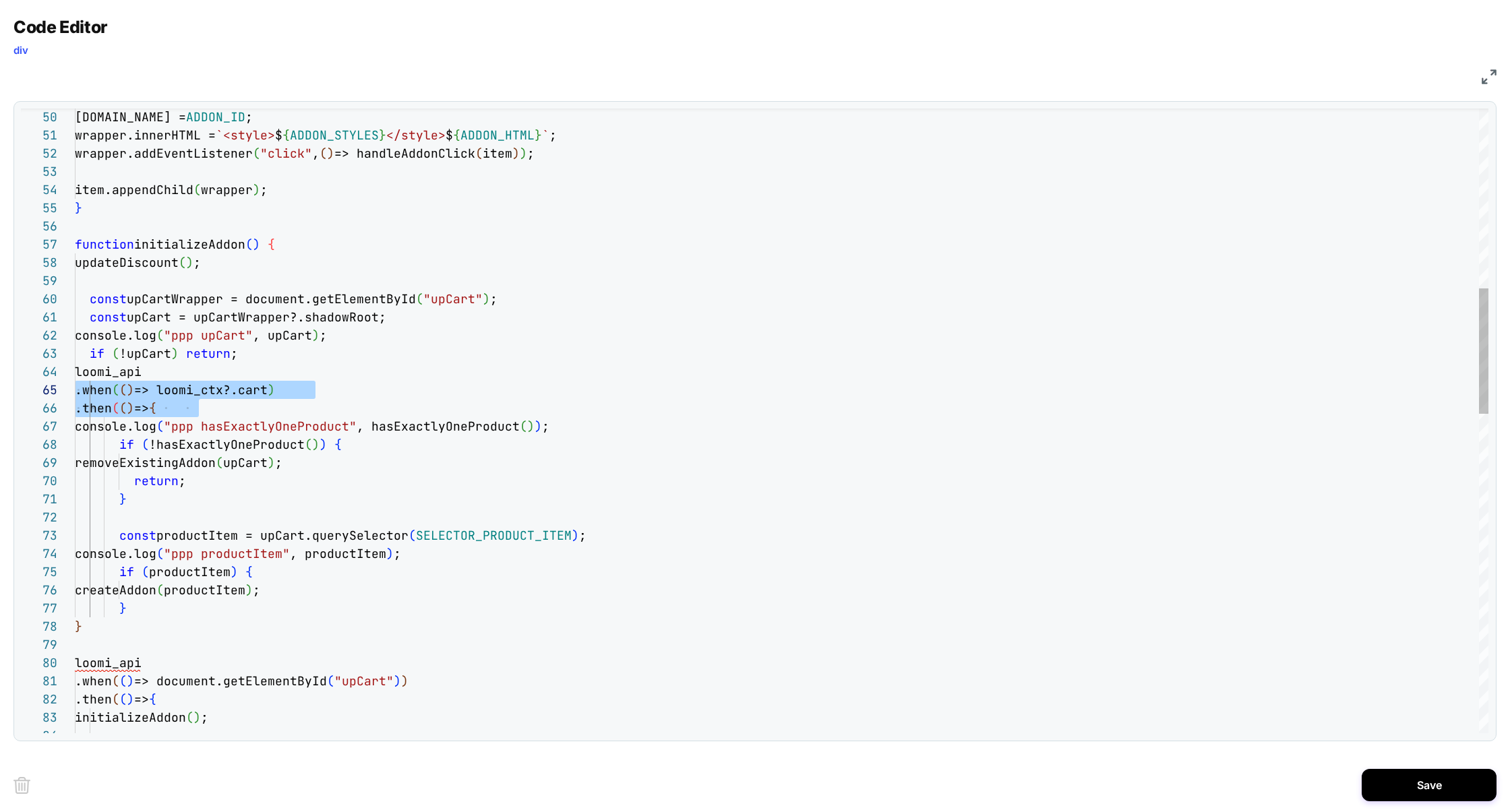
scroll to position [55, 0]
drag, startPoint x: 234, startPoint y: 410, endPoint x: 5, endPoint y: 378, distance: 231.2
click at [75, 378] on div "[DOMAIN_NAME] = ADDON_ID ; wrapper.innerHTML = `<style> $ { ADDON_STYLES } </st…" at bounding box center [781, 765] width 1413 height 3098
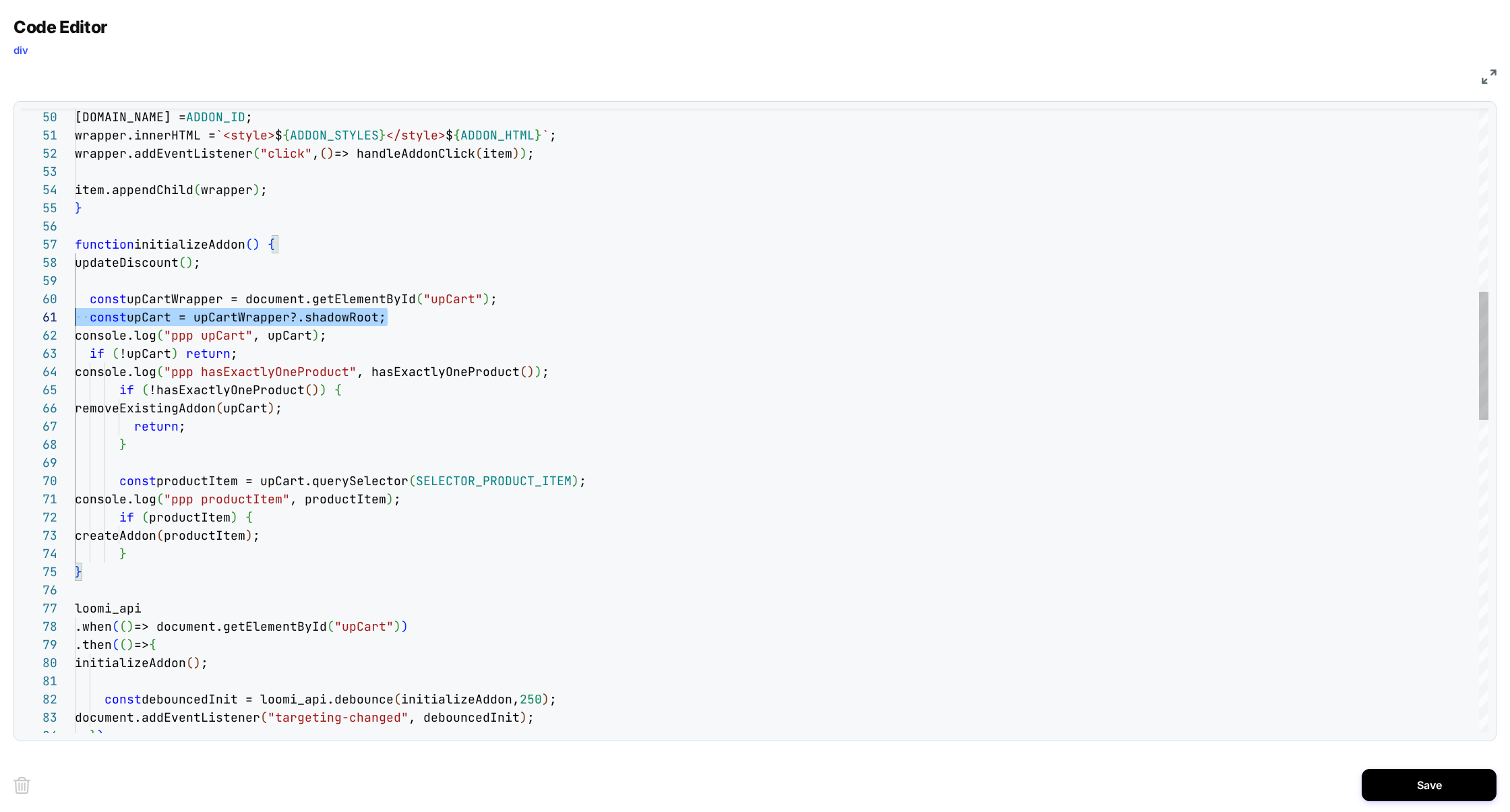
scroll to position [163, 0]
drag, startPoint x: 401, startPoint y: 315, endPoint x: 15, endPoint y: 301, distance: 386.3
click at [75, 301] on div "[DOMAIN_NAME] = ADDON_ID ; wrapper.innerHTML = `<style> $ { ADDON_STYLES } </st…" at bounding box center [781, 738] width 1413 height 3044
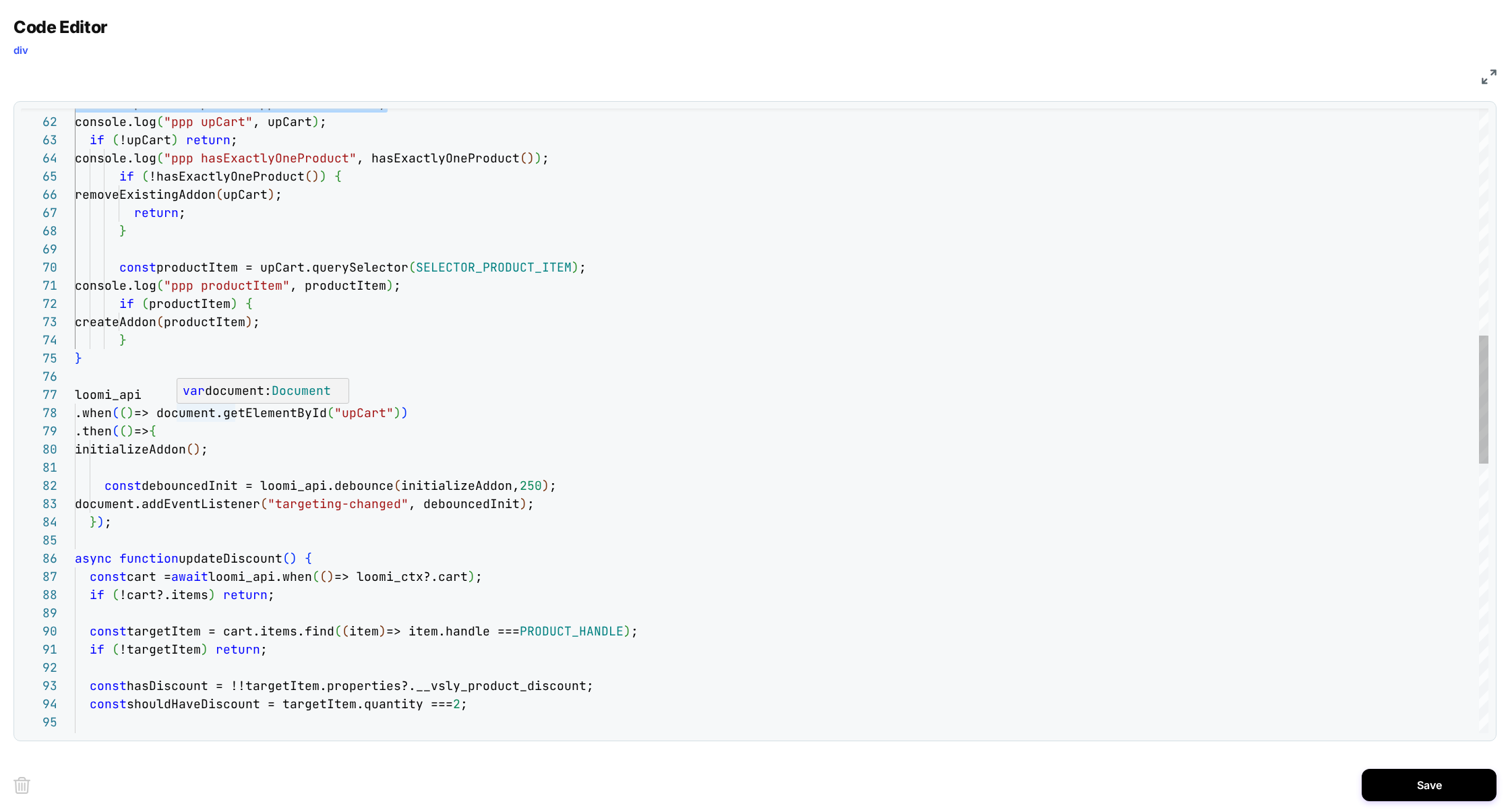
scroll to position [128, 101]
click at [177, 415] on div "const upCart = upCartWrapper?.shadowRoot; console.log ( "ppp upCart" , upCart )…" at bounding box center [781, 525] width 1413 height 3044
drag, startPoint x: 177, startPoint y: 415, endPoint x: 418, endPoint y: 415, distance: 241.0
click at [418, 415] on div "const upCart = upCartWrapper?.shadowRoot; console.log ( "ppp upCart" , upCart )…" at bounding box center [781, 525] width 1413 height 3044
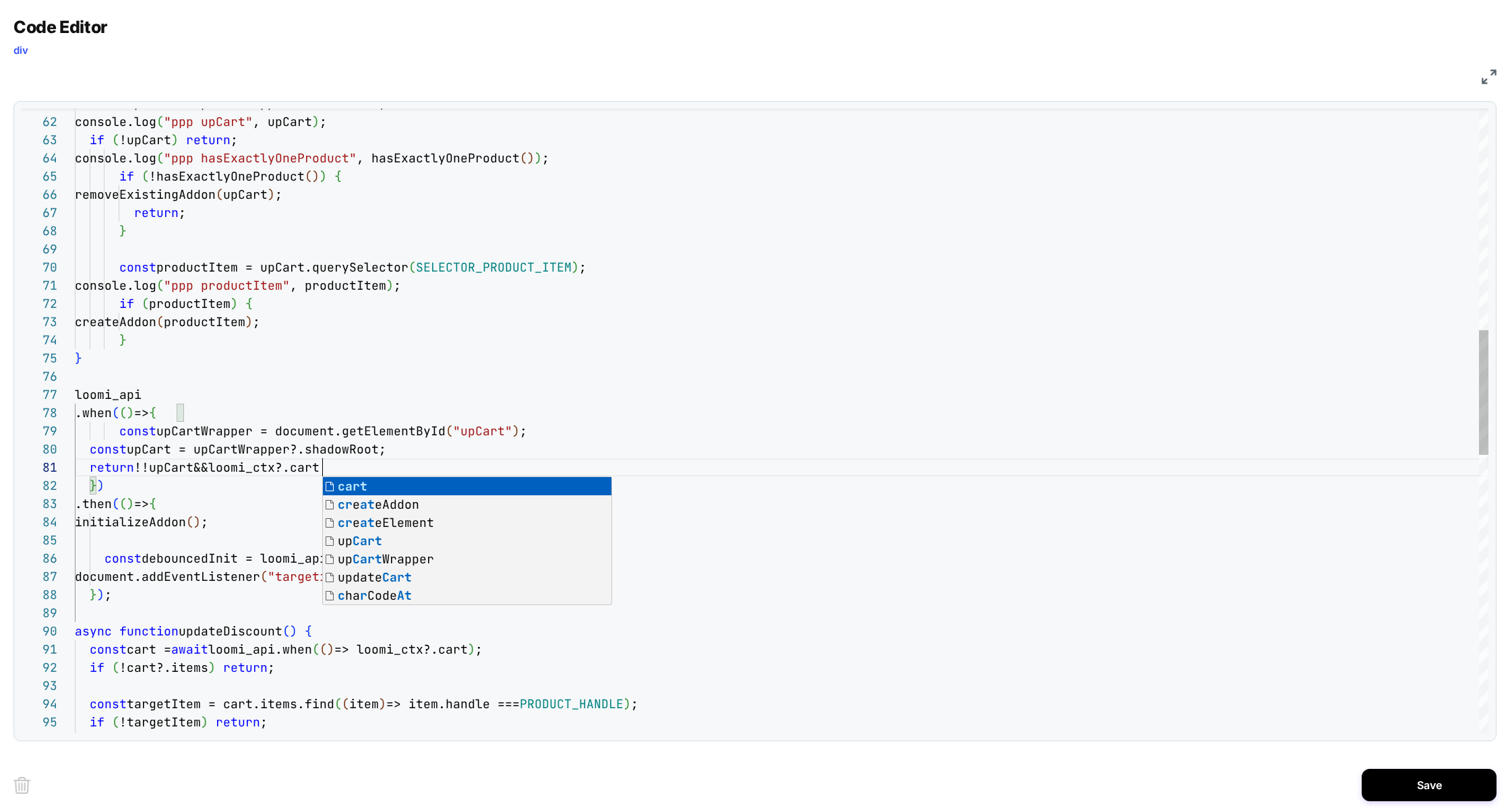
scroll to position [0, 246]
click at [213, 468] on div "const upCart = upCartWrapper?.shadowRoot; console.log ( "ppp upCart" , upCart )…" at bounding box center [781, 562] width 1413 height 3117
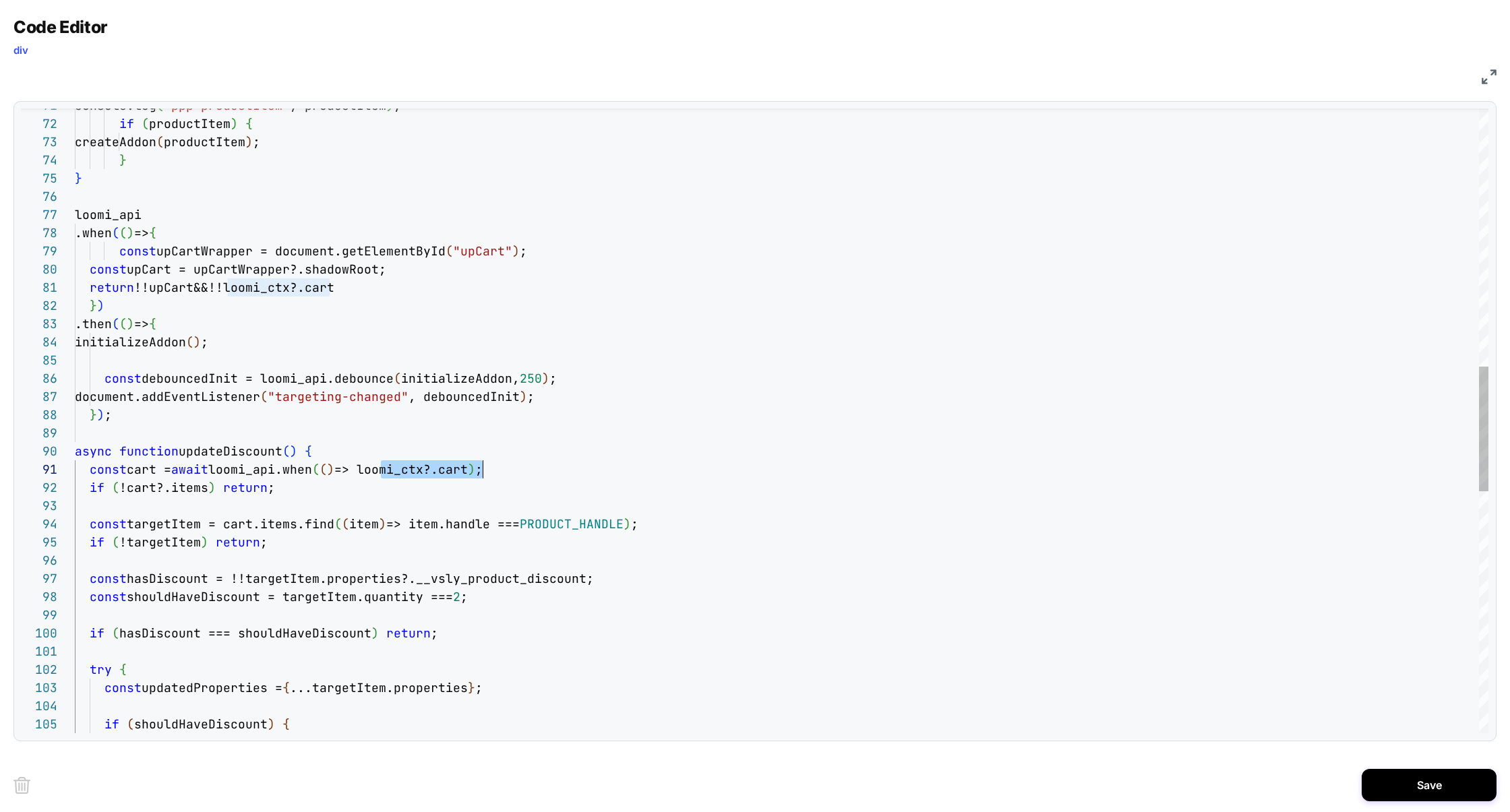
scroll to position [0, 415]
drag, startPoint x: 382, startPoint y: 467, endPoint x: 485, endPoint y: 462, distance: 103.1
click at [468, 463] on span "=> loomi_ctx?.cart" at bounding box center [400, 469] width 133 height 15
drag, startPoint x: 514, startPoint y: 475, endPoint x: 185, endPoint y: 469, distance: 329.1
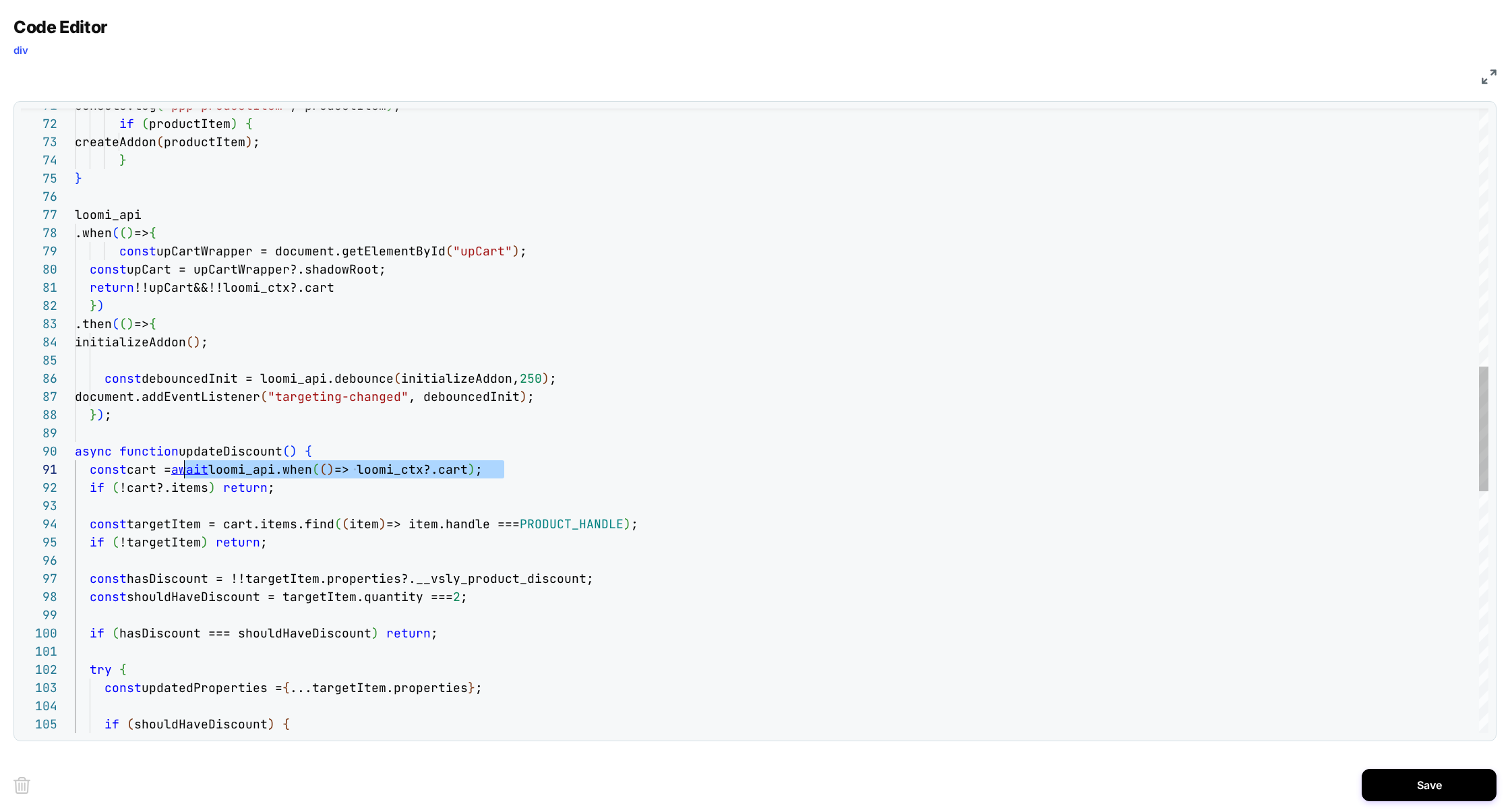
scroll to position [0, 218]
click at [332, 474] on div "console.log ( "ppp productItem" , productItem ) ; if ( productItem ) { createAd…" at bounding box center [781, 382] width 1413 height 3117
click at [248, 450] on div "console.log ( "ppp productItem" , productItem ) ; if ( productItem ) { createAd…" at bounding box center [781, 382] width 1413 height 3117
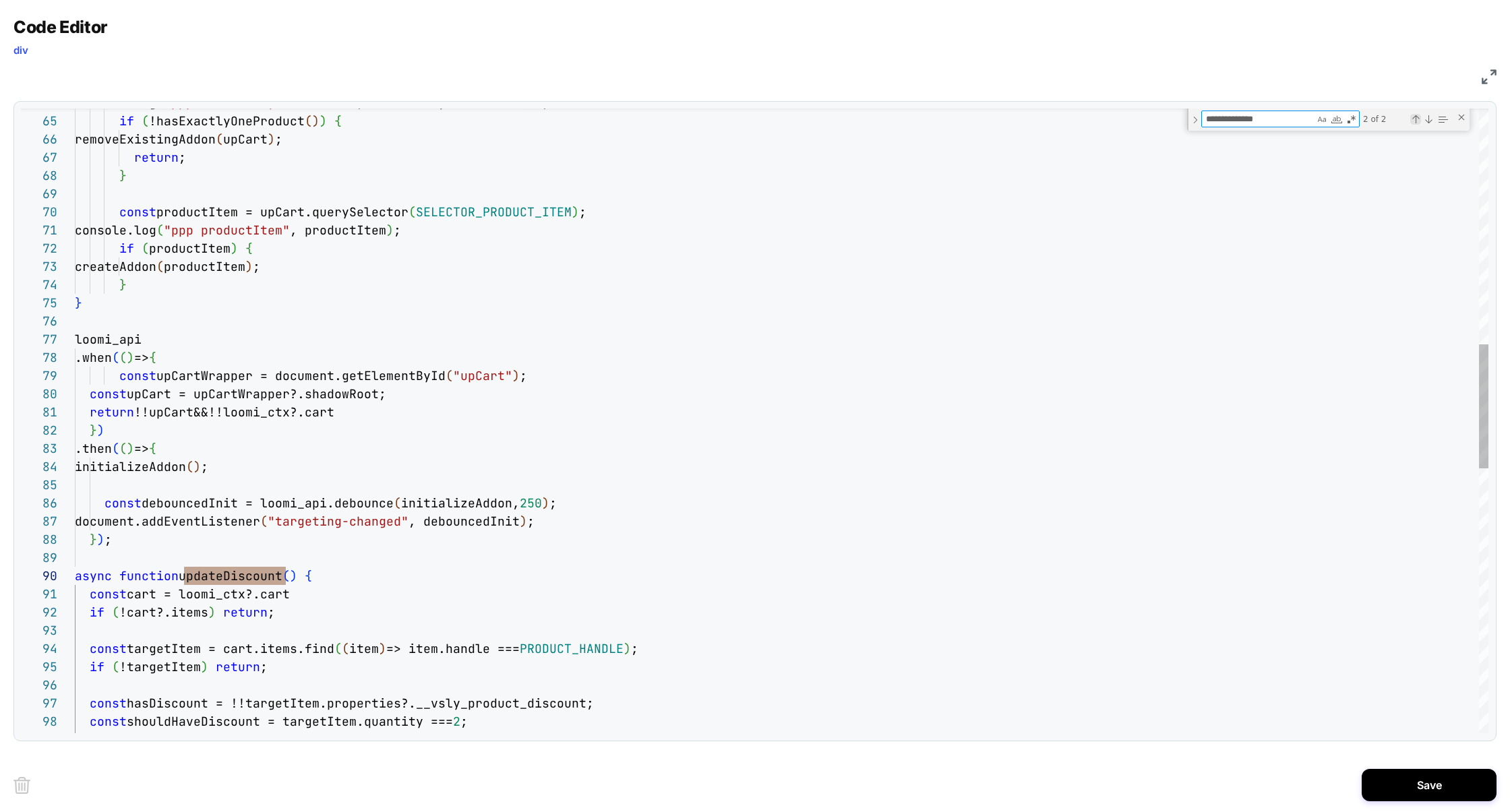
click at [1418, 117] on div "Previous Match (⇧Enter)" at bounding box center [1415, 119] width 11 height 11
type textarea "**********"
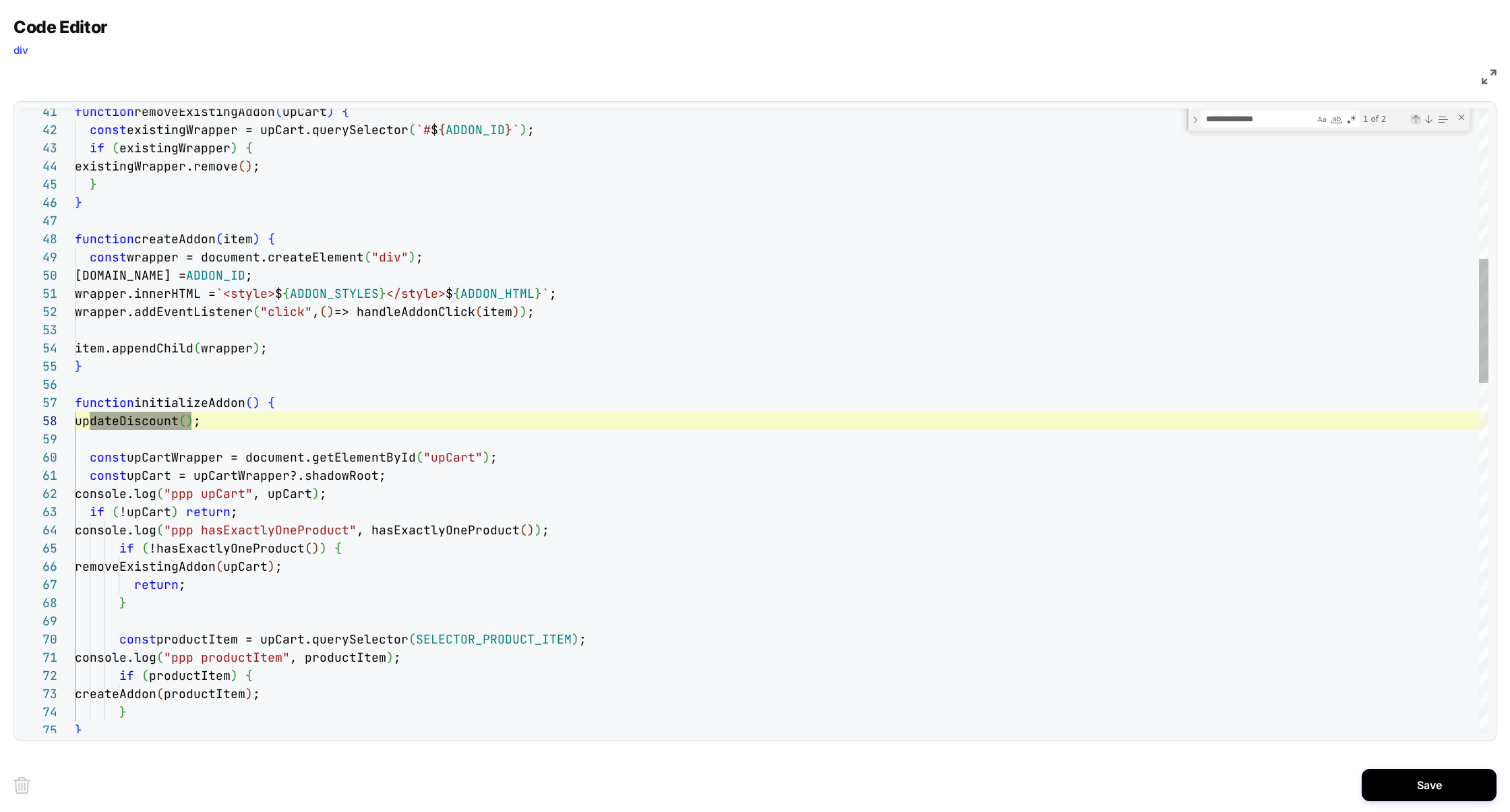
scroll to position [182, 117]
click at [1397, 767] on div "Save" at bounding box center [755, 785] width 1483 height 54
click at [1397, 781] on button "Save" at bounding box center [1429, 784] width 135 height 32
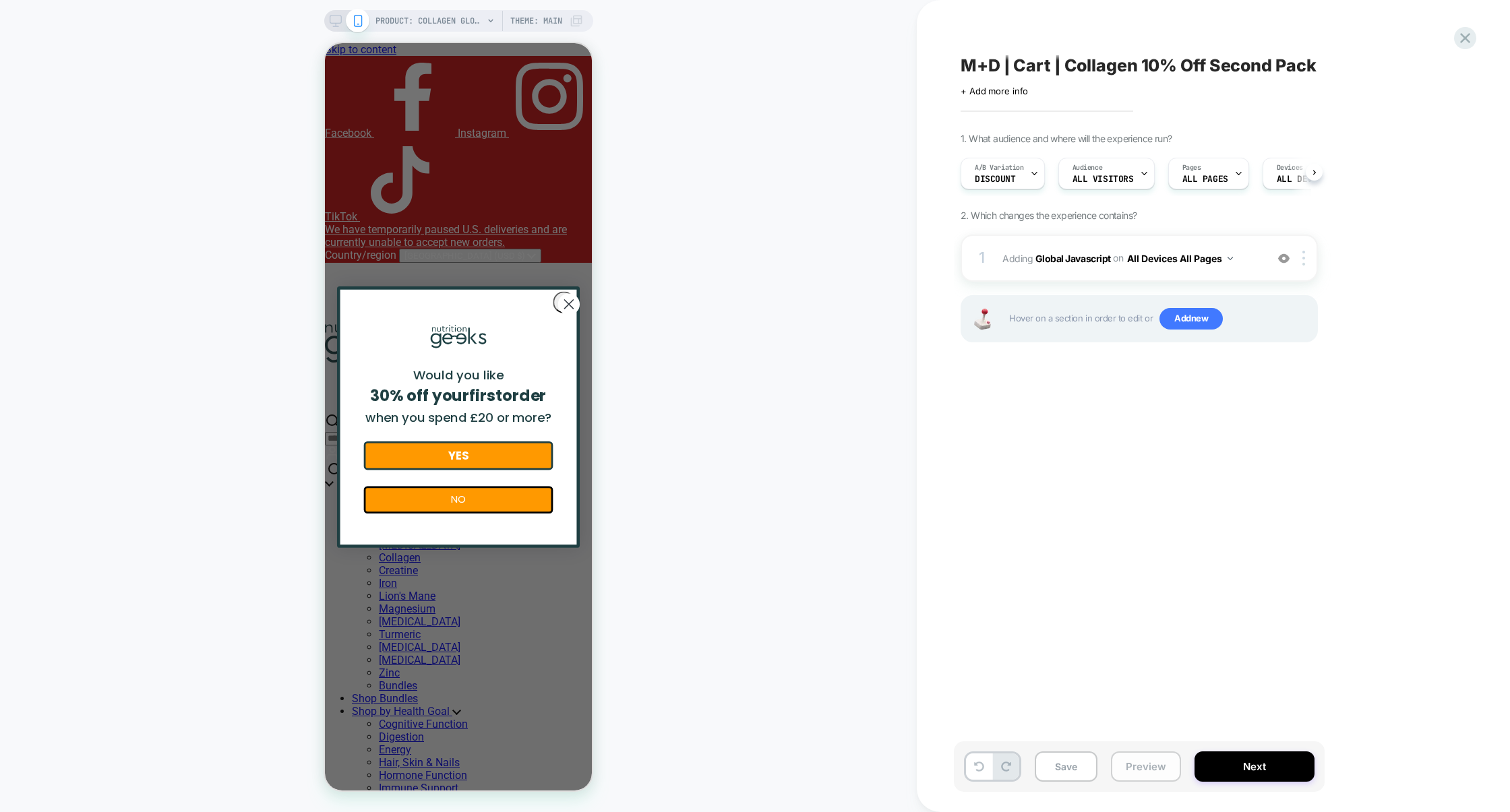
scroll to position [0, 1]
click at [1135, 773] on button "Preview" at bounding box center [1146, 766] width 70 height 30
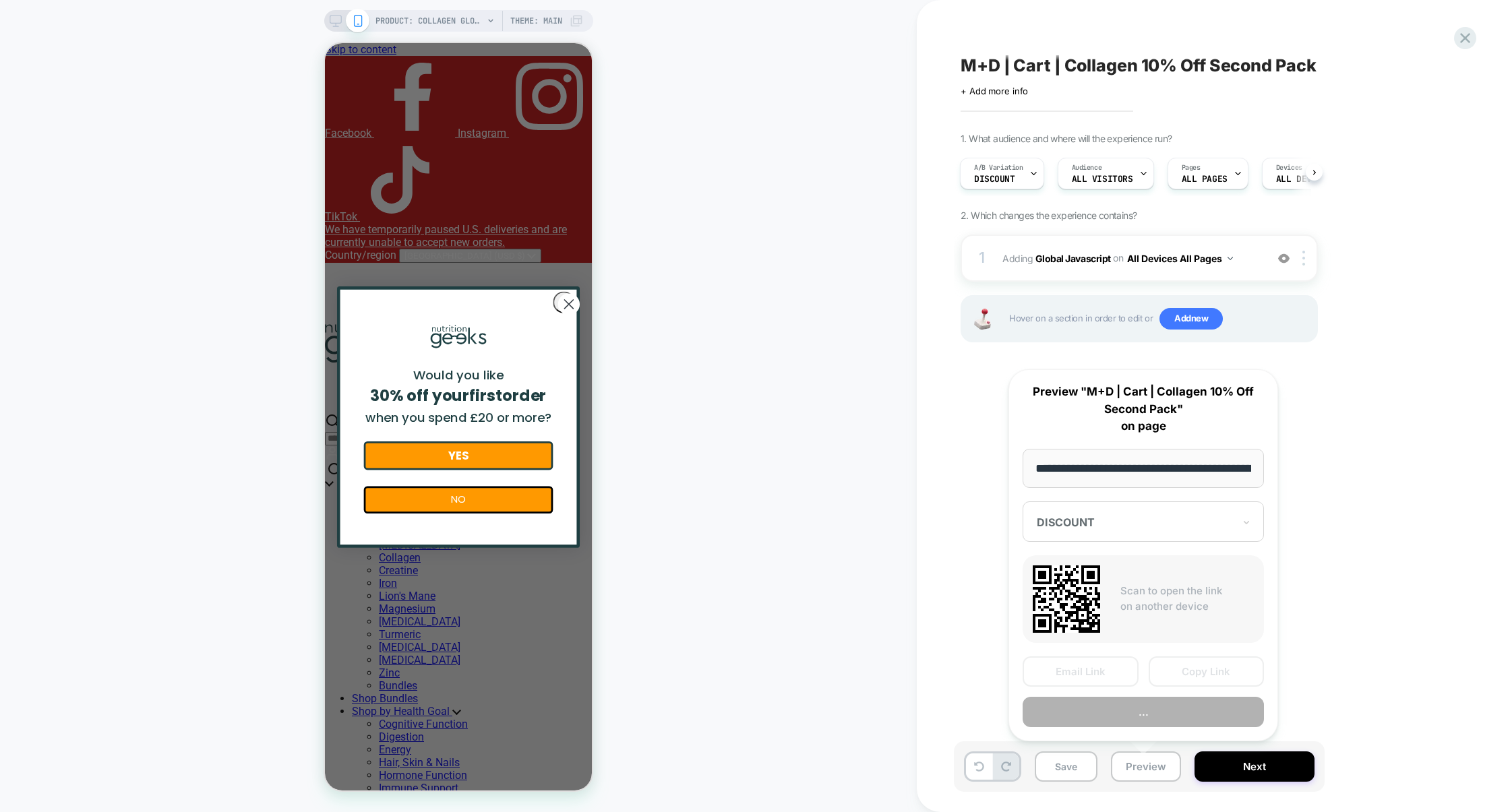
scroll to position [0, 199]
click at [1146, 710] on button "Preview" at bounding box center [1143, 712] width 242 height 30
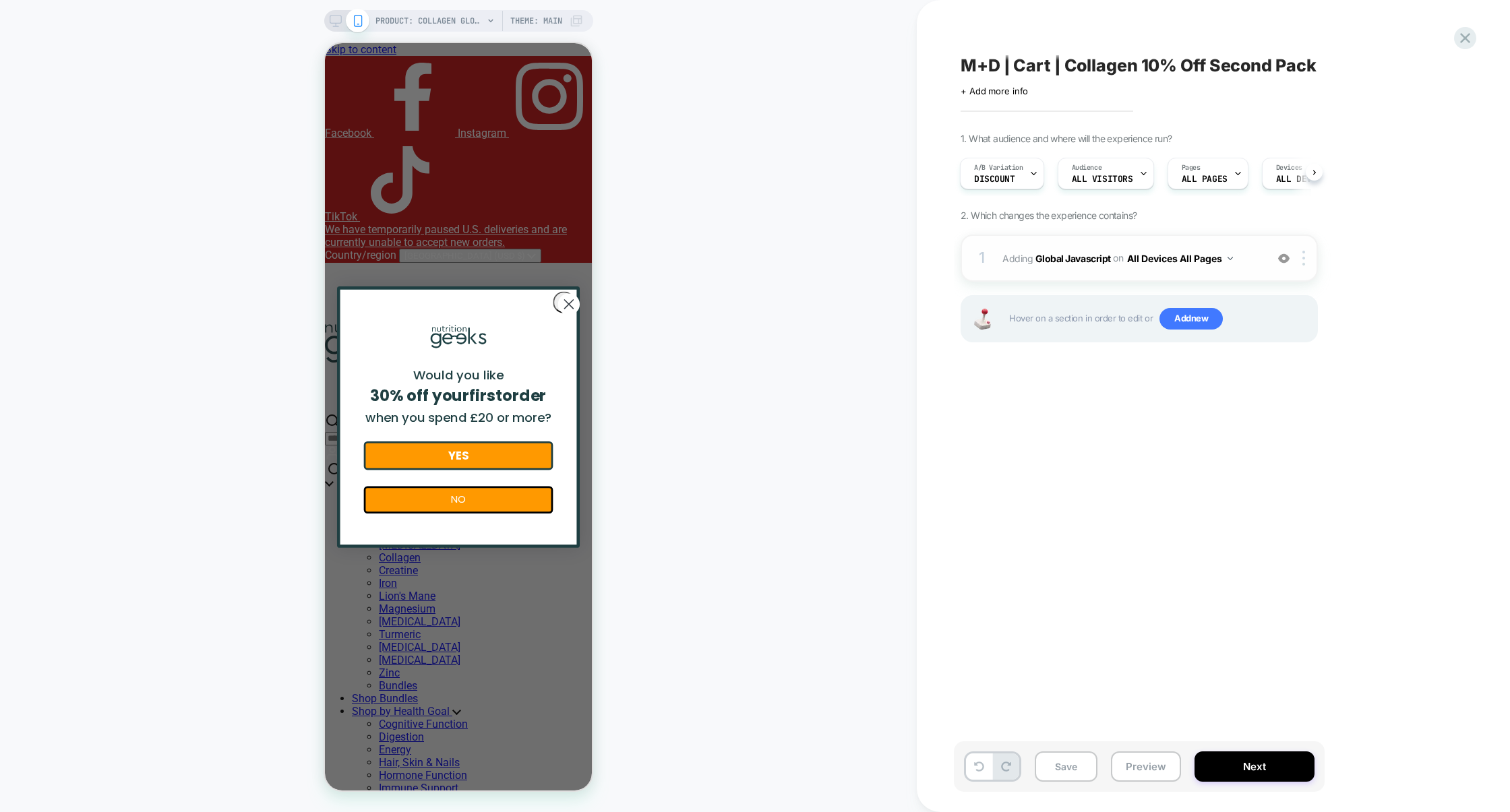
click at [1066, 279] on div "1 Adding Global Javascript on All Devices All Pages Add Before Add After Target…" at bounding box center [1139, 258] width 357 height 47
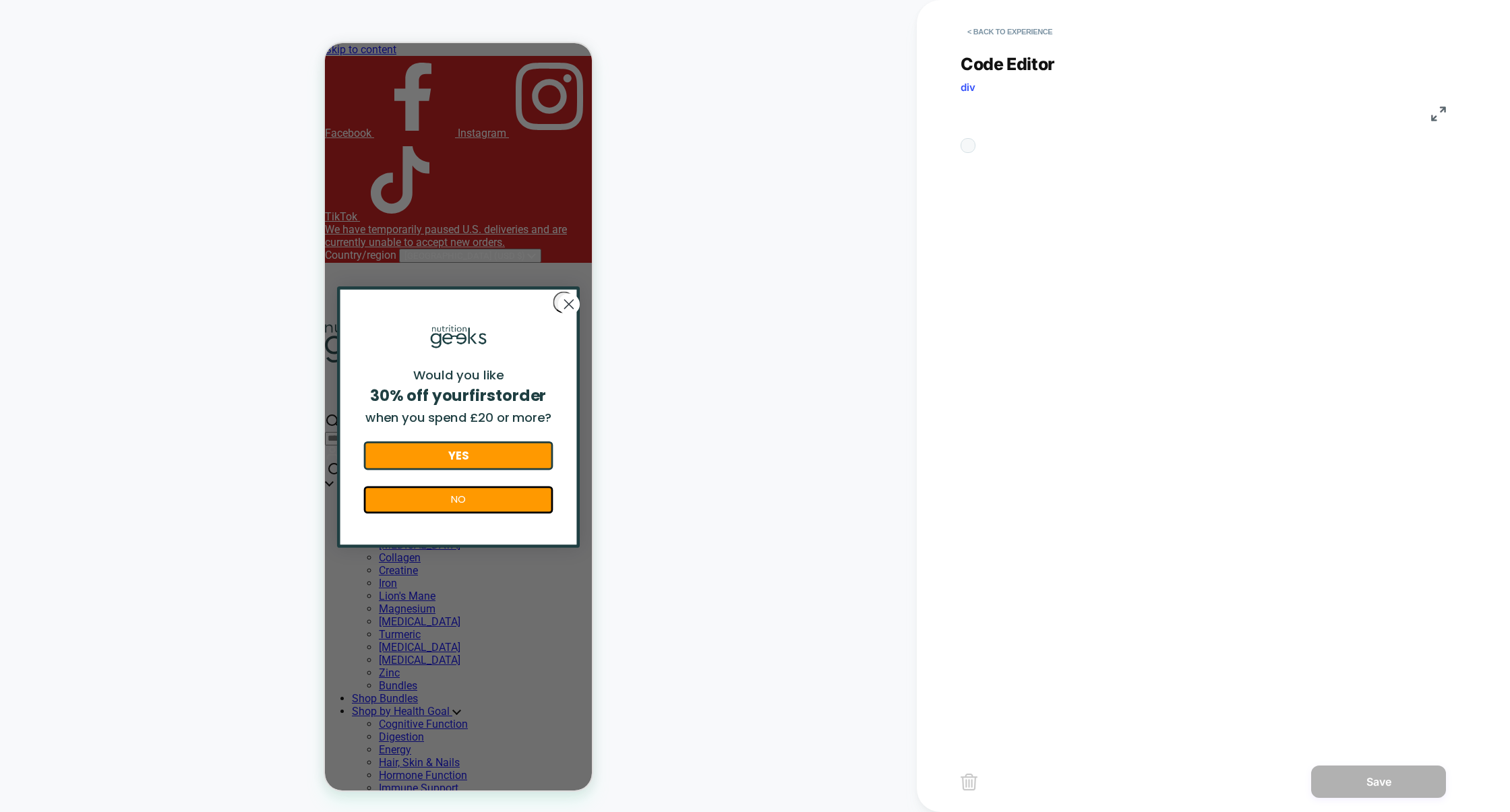
scroll to position [182, 0]
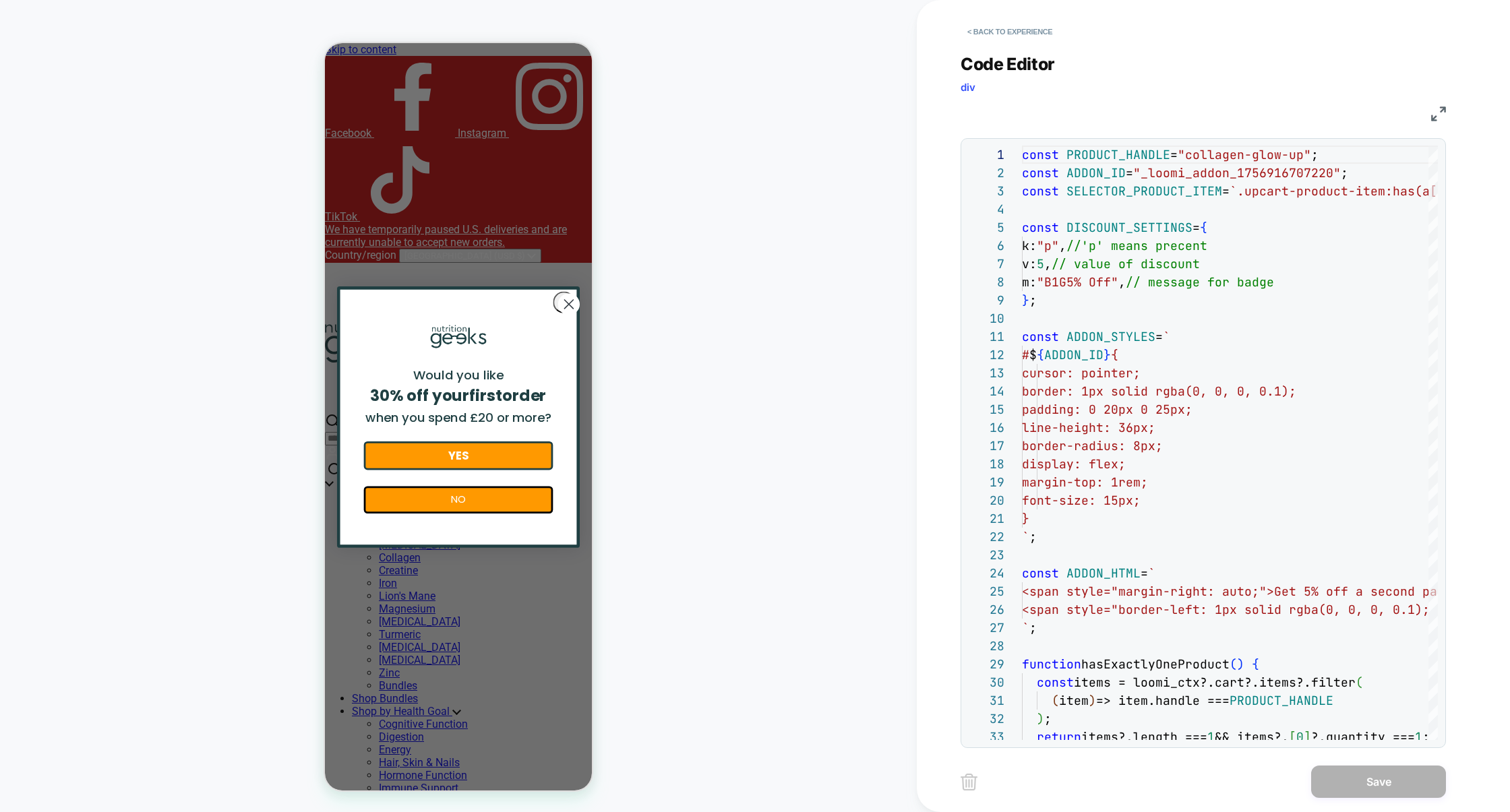
click at [1433, 111] on img at bounding box center [1438, 113] width 14 height 14
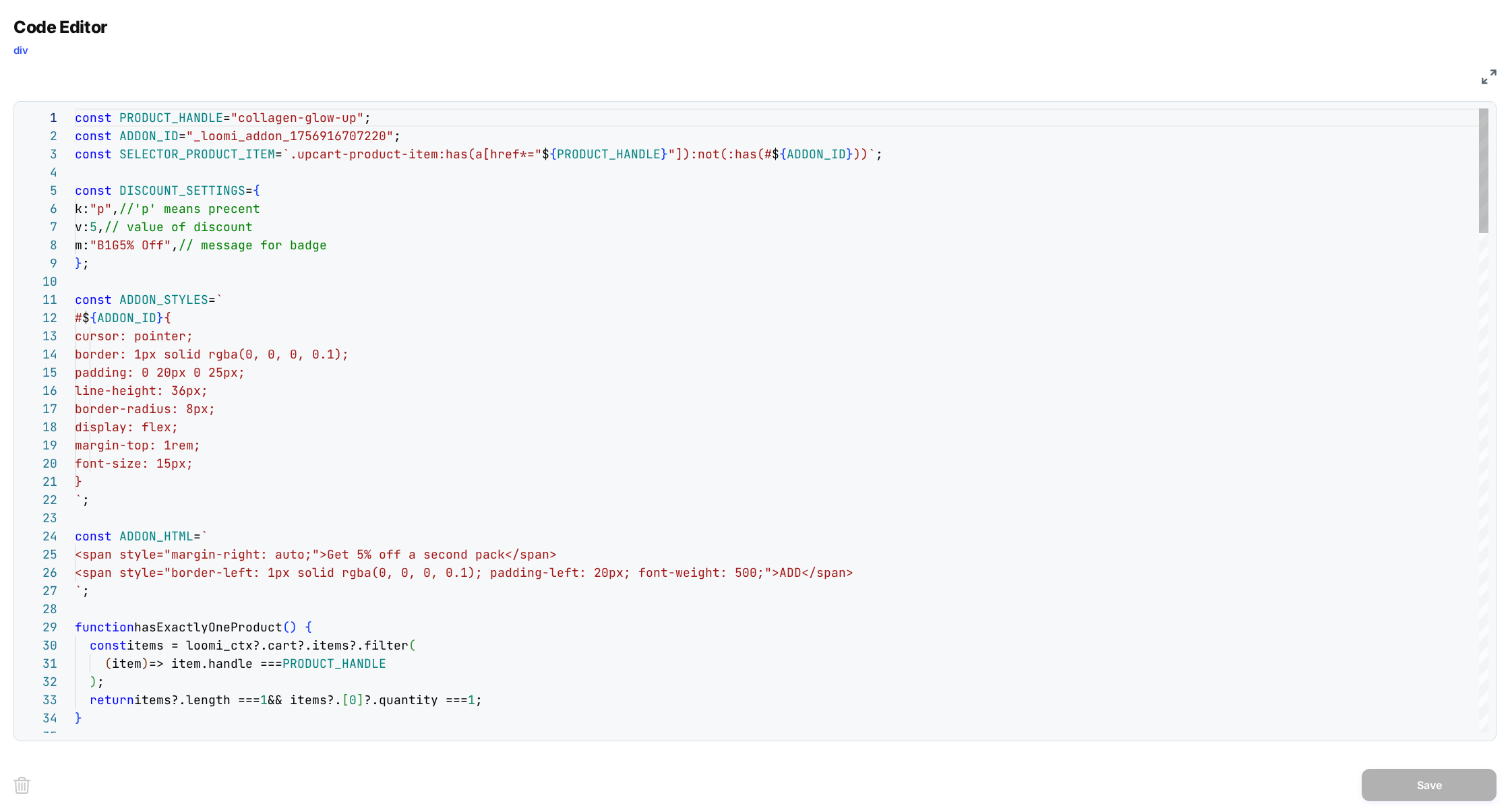
type textarea "**********"
type textarea "*"
type textarea "**********"
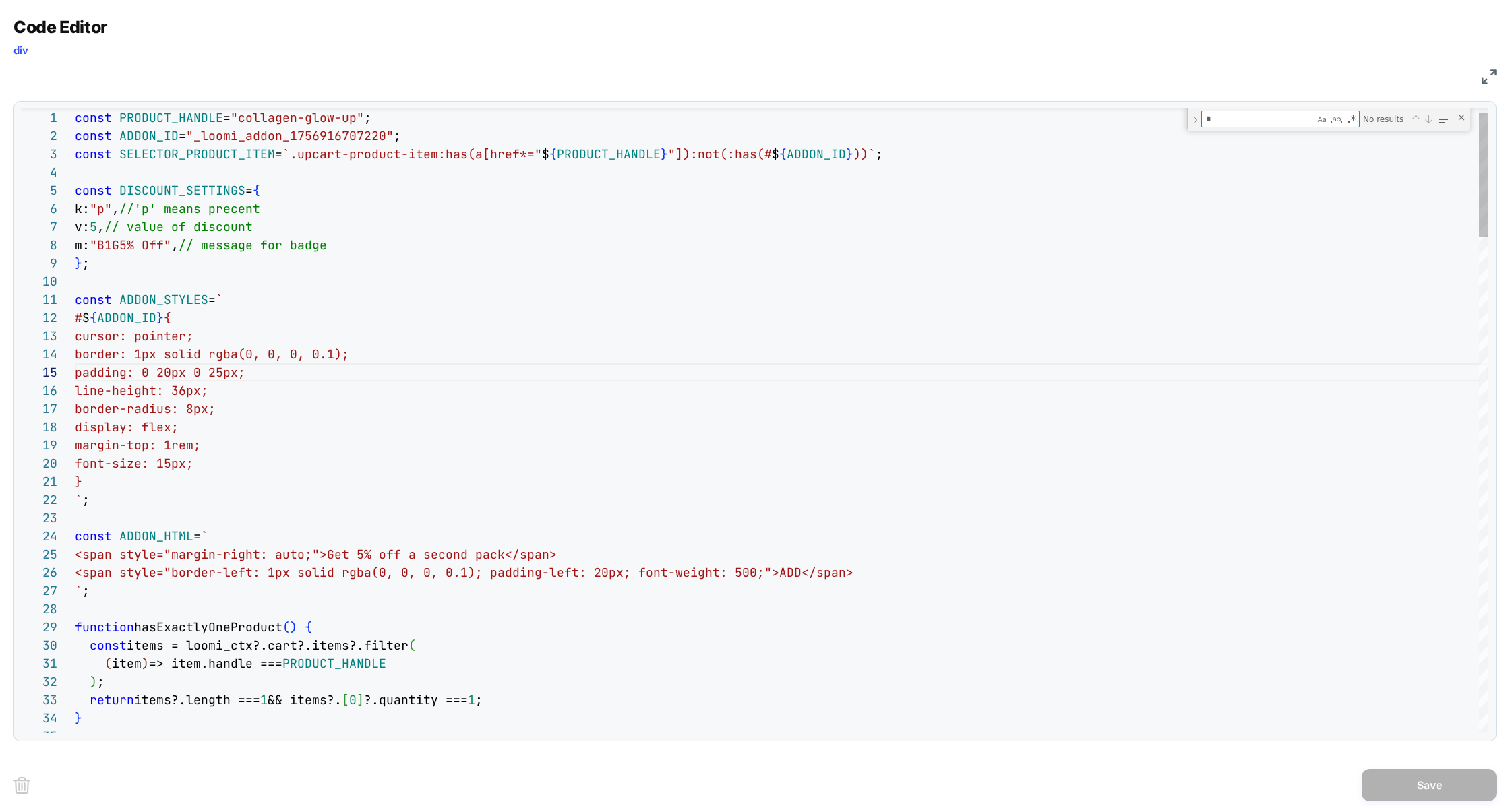
type textarea "**"
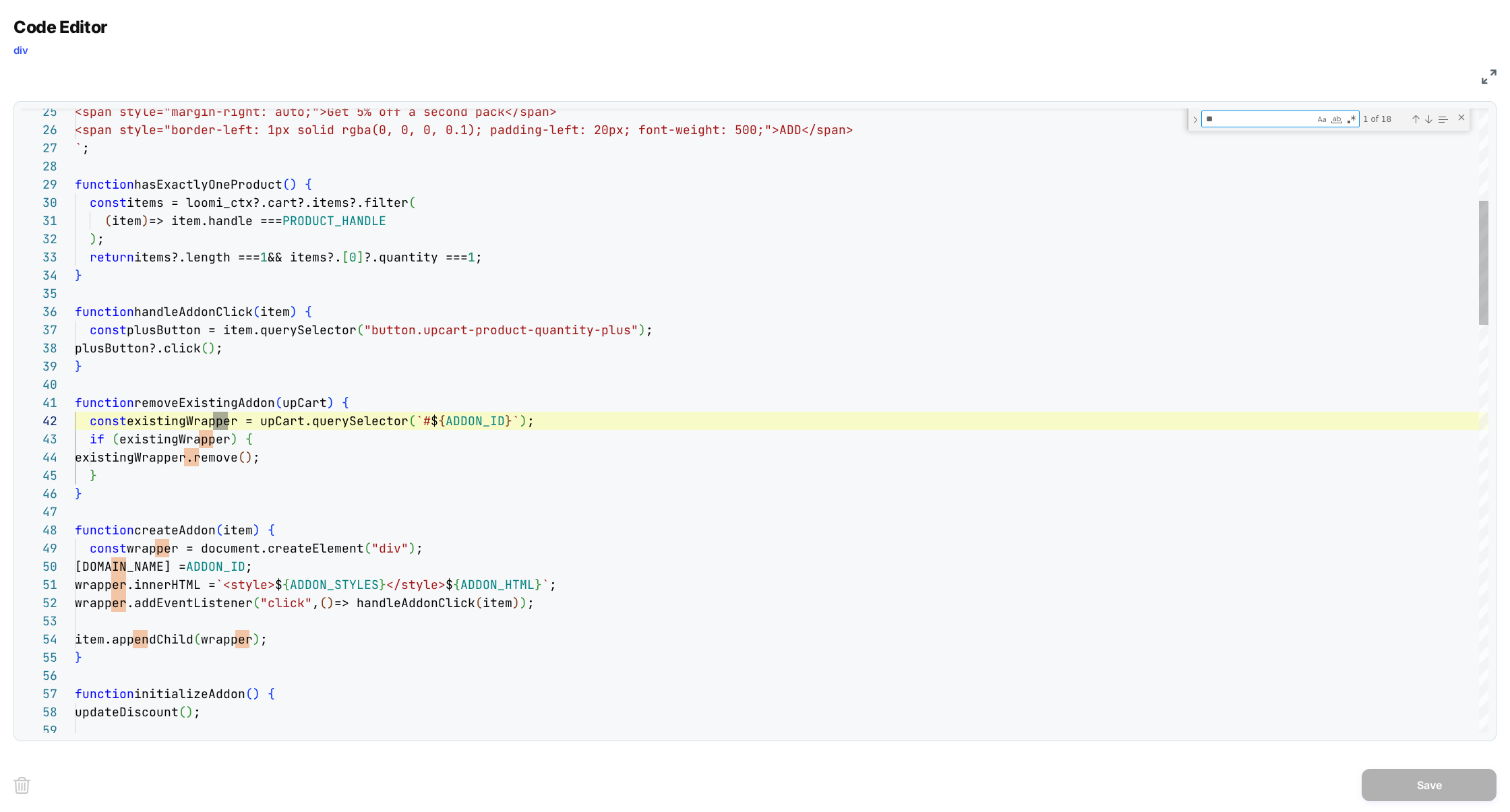
scroll to position [182, 130]
type textarea "**********"
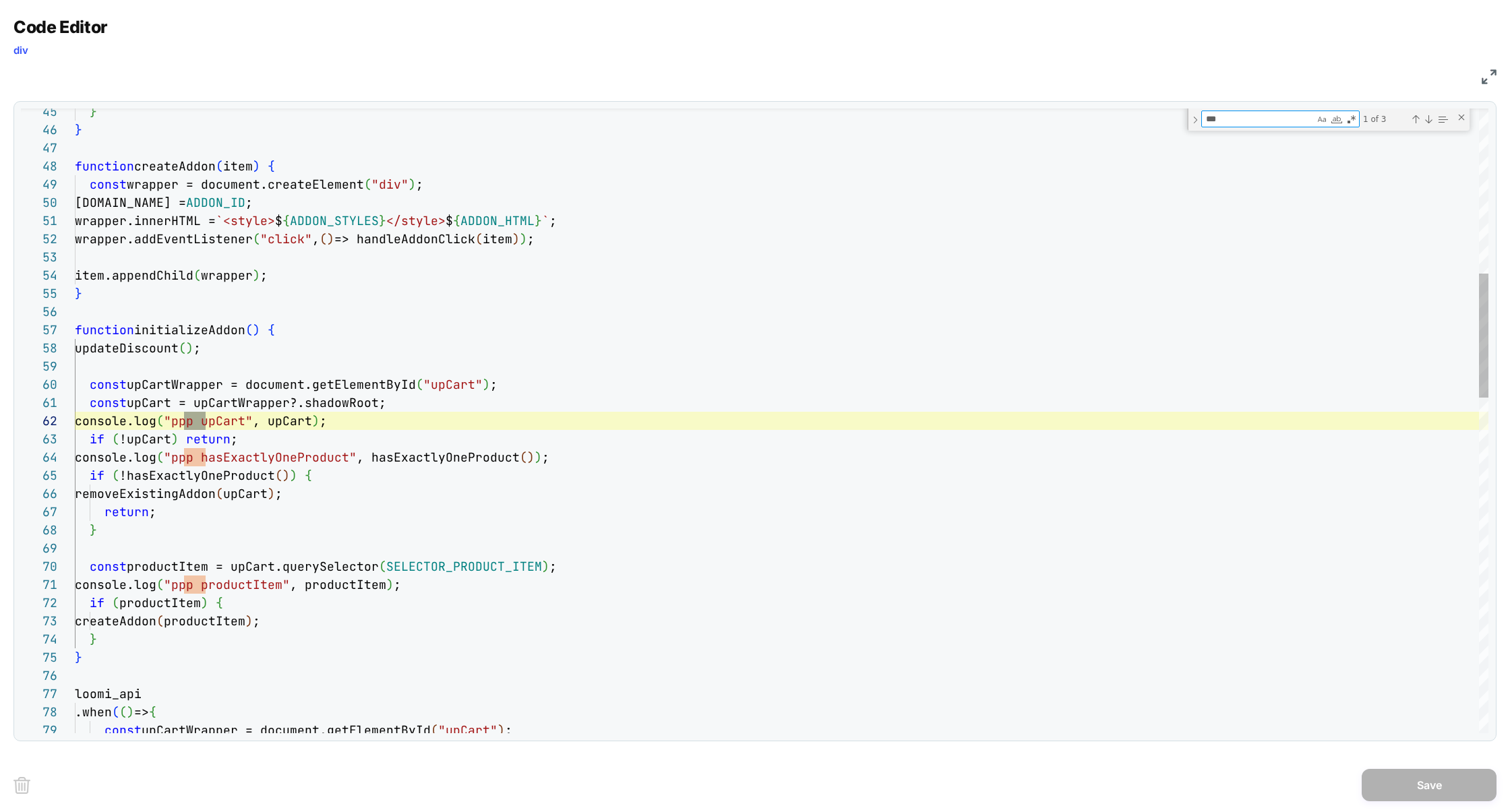
type textarea "***"
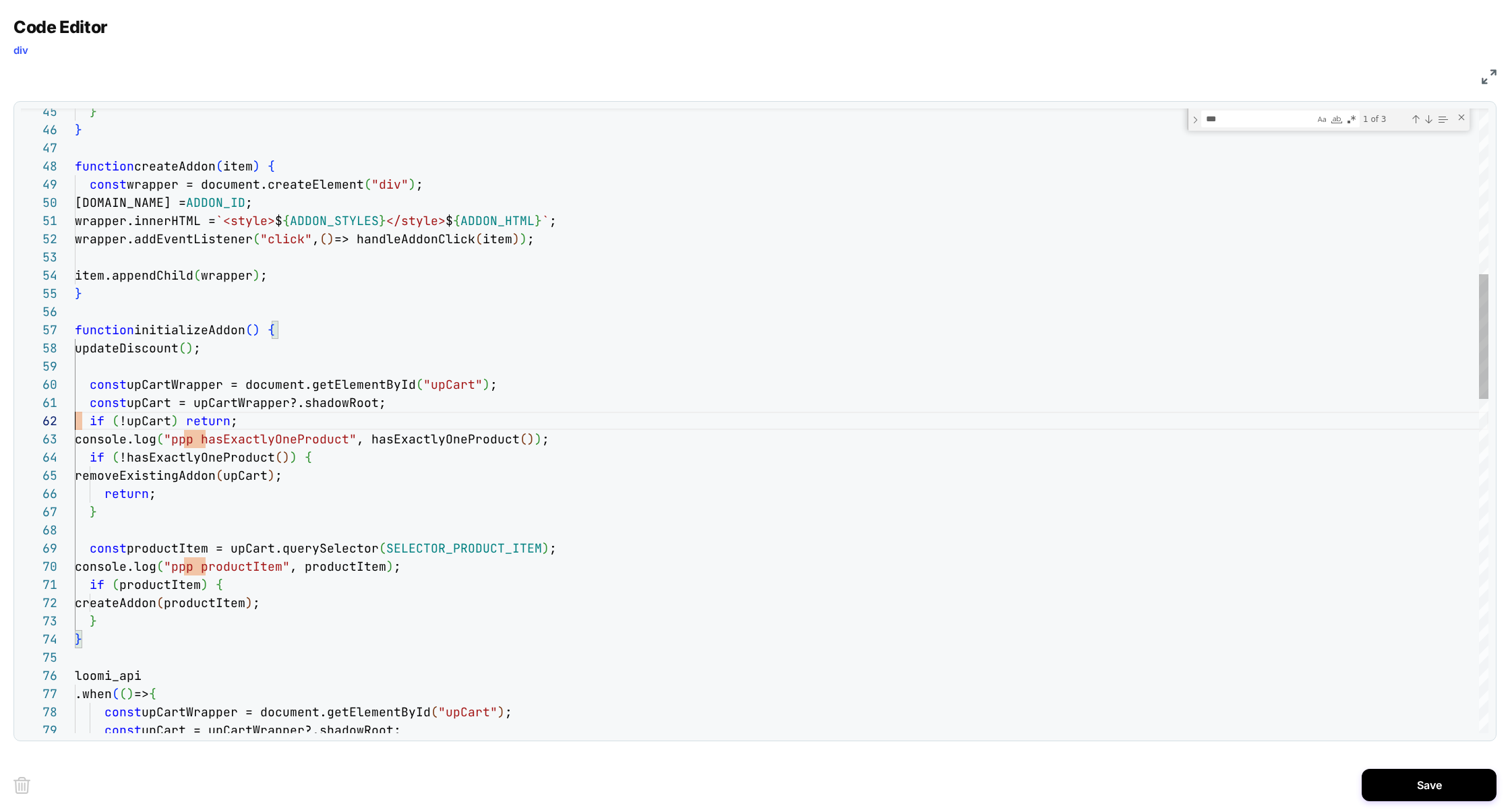
scroll to position [17, 0]
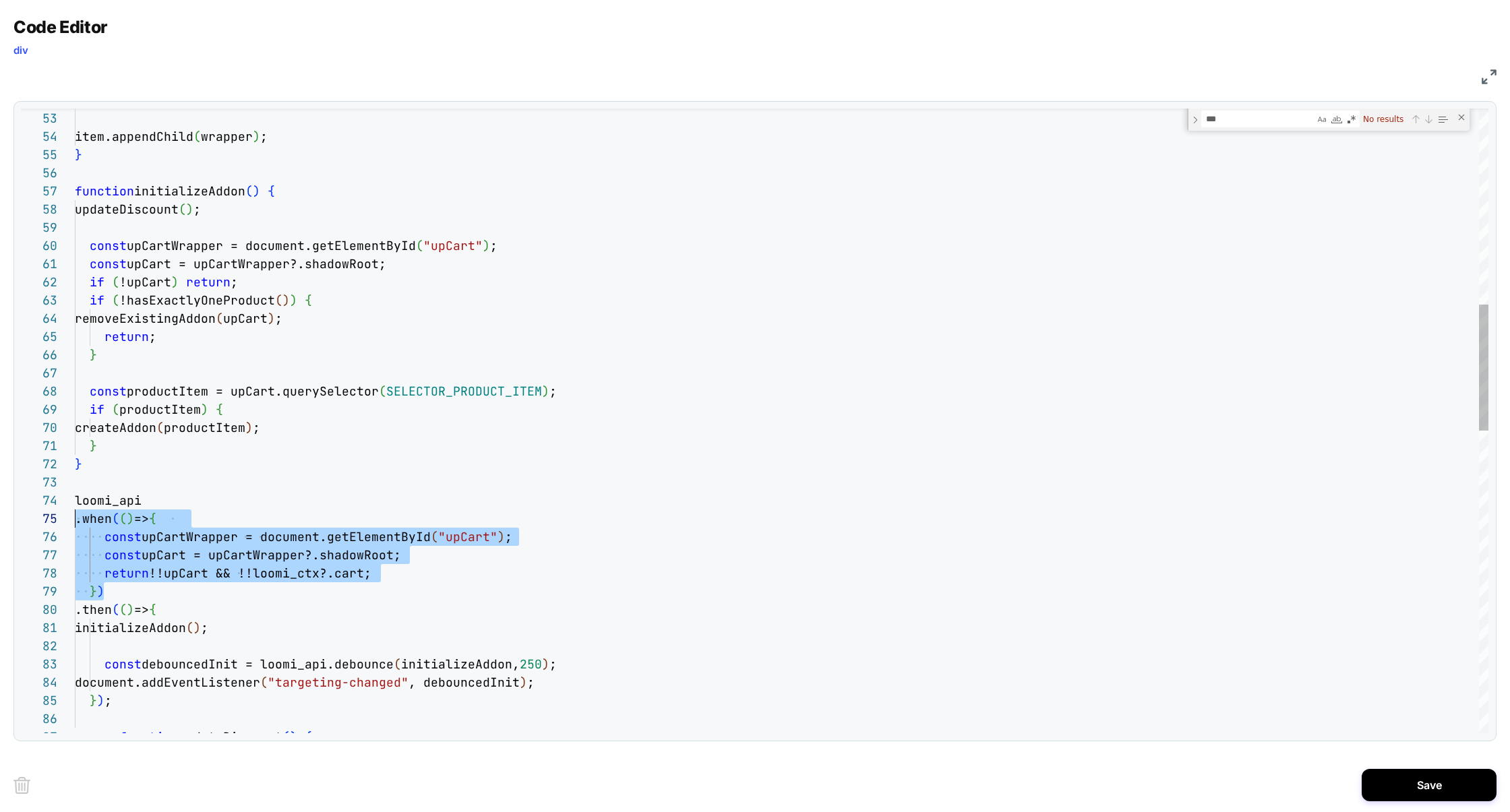
scroll to position [55, 0]
drag, startPoint x: 126, startPoint y: 591, endPoint x: 0, endPoint y: 499, distance: 156.0
click at [0, 499] on div "Code Editor div JS 53 54 55 56 57 58 59 60 61 62 63 64 65 66 67 68 69 70 71 72 …" at bounding box center [755, 406] width 1510 height 812
type textarea "**********"
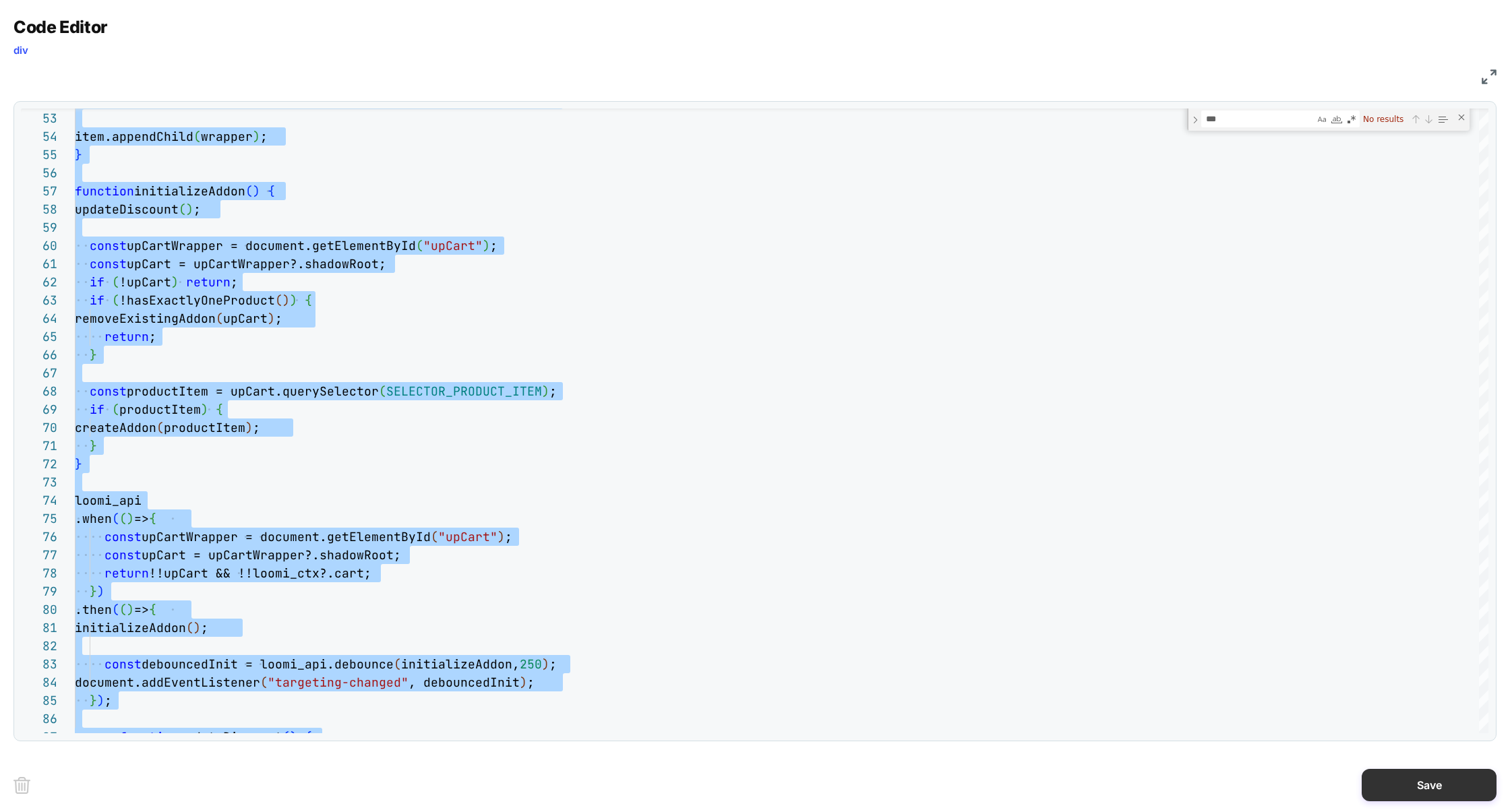
click at [1445, 786] on button "Save" at bounding box center [1429, 784] width 135 height 32
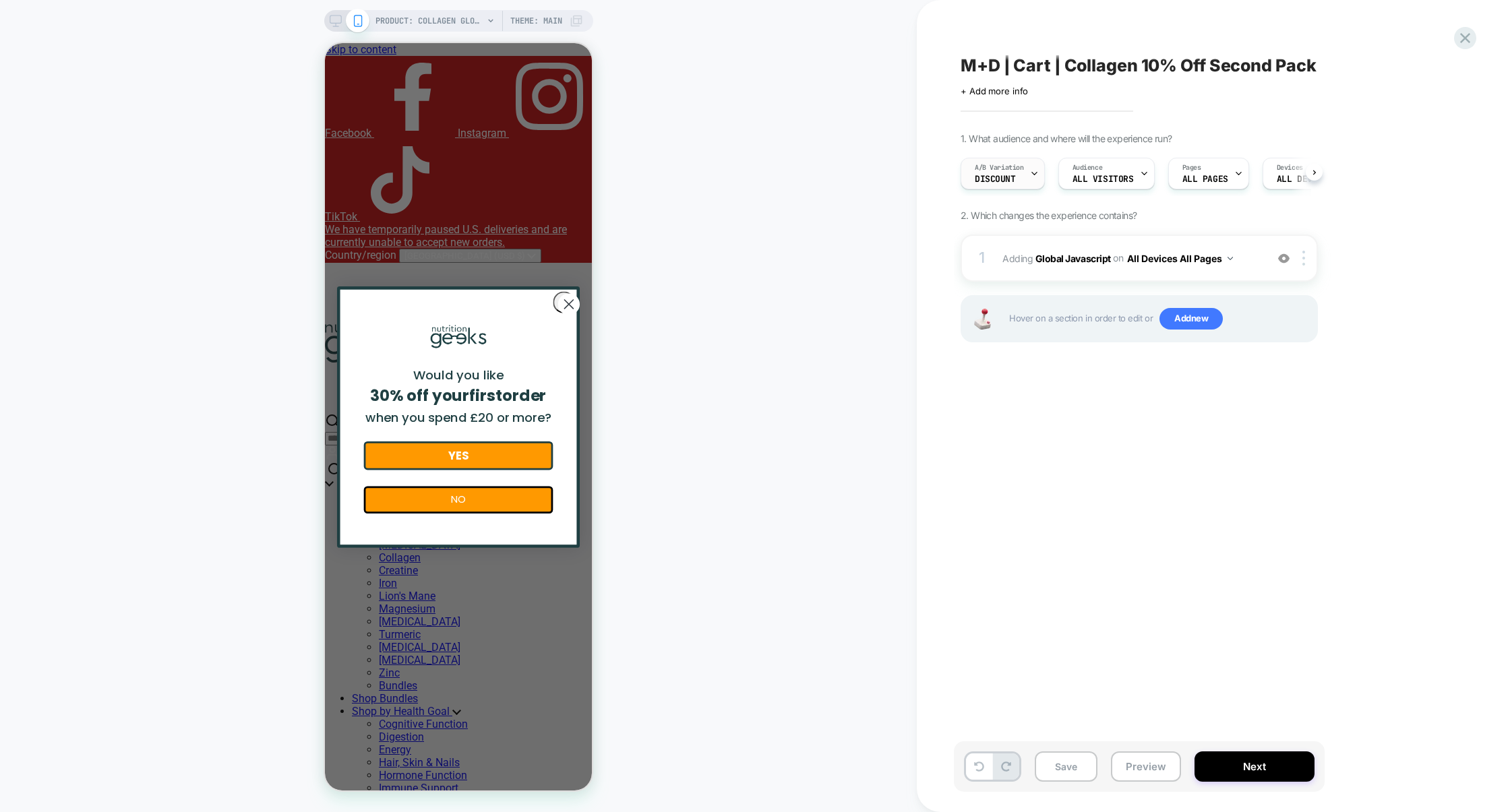
scroll to position [0, 1]
click at [1030, 169] on icon at bounding box center [1033, 173] width 9 height 9
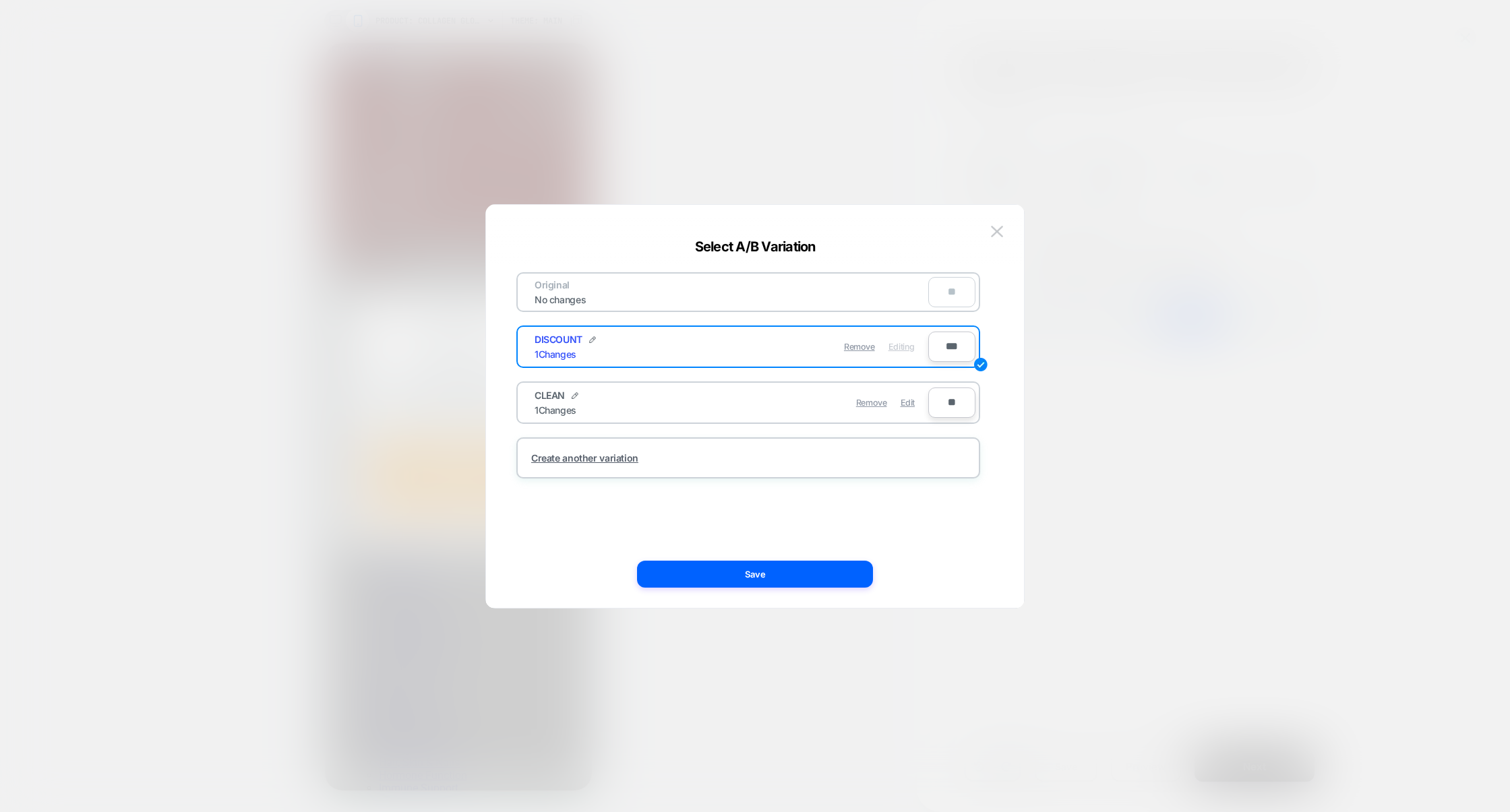
click at [1220, 373] on div at bounding box center [755, 406] width 1510 height 812
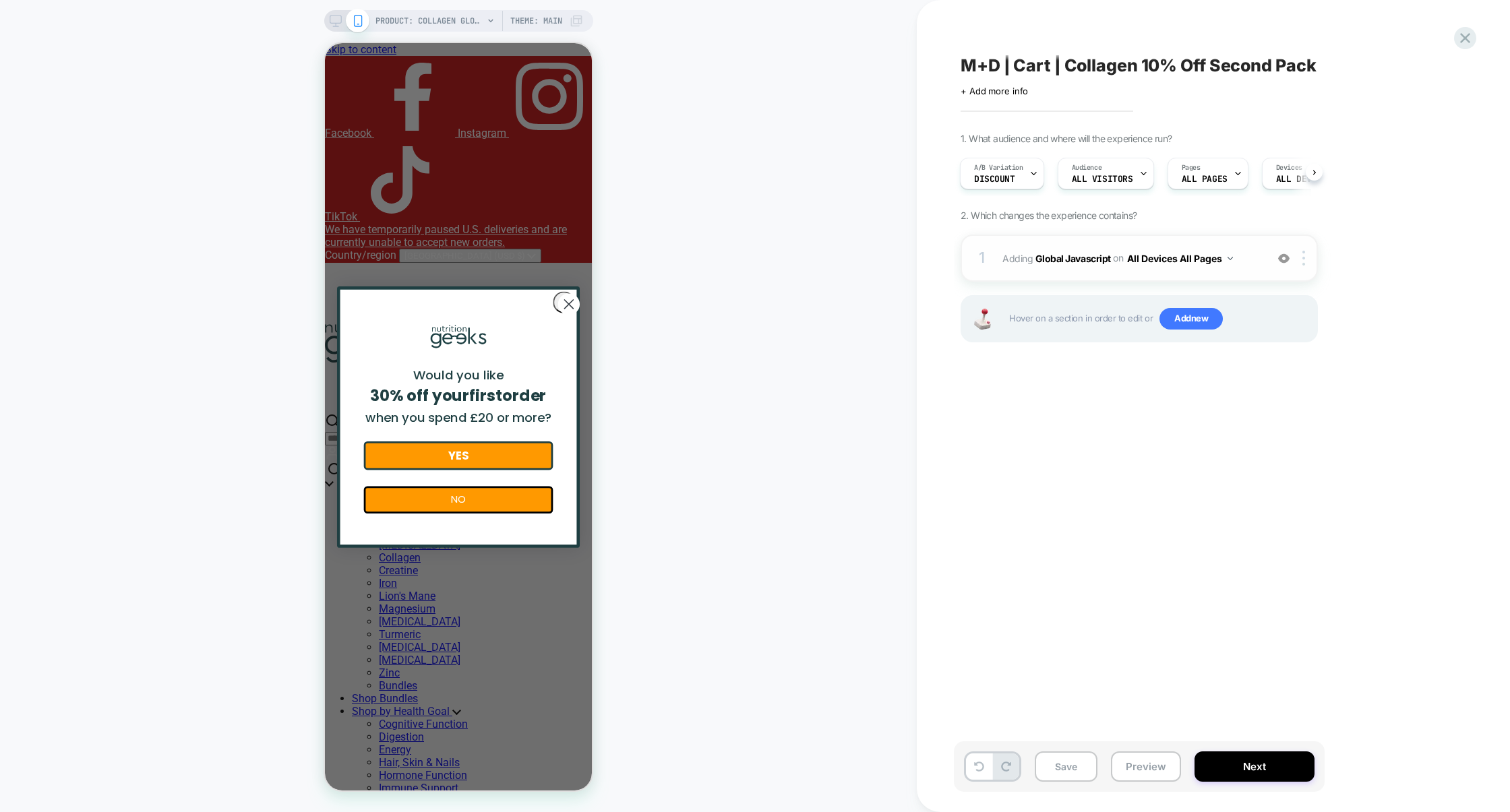
click at [1081, 273] on div "1 Adding Global Javascript on All Devices All Pages Add Before Add After Target…" at bounding box center [1139, 258] width 357 height 47
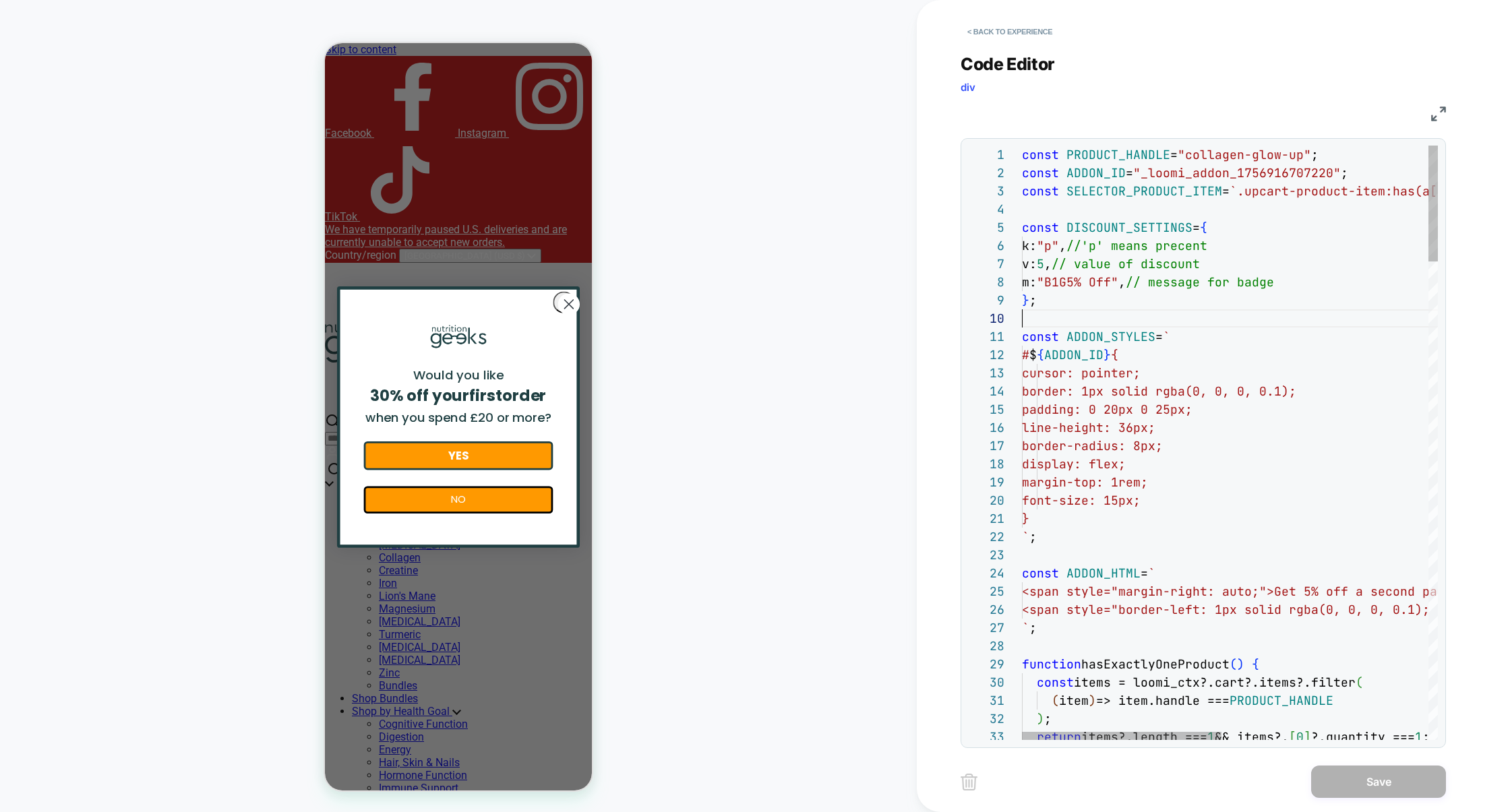
type textarea "**********"
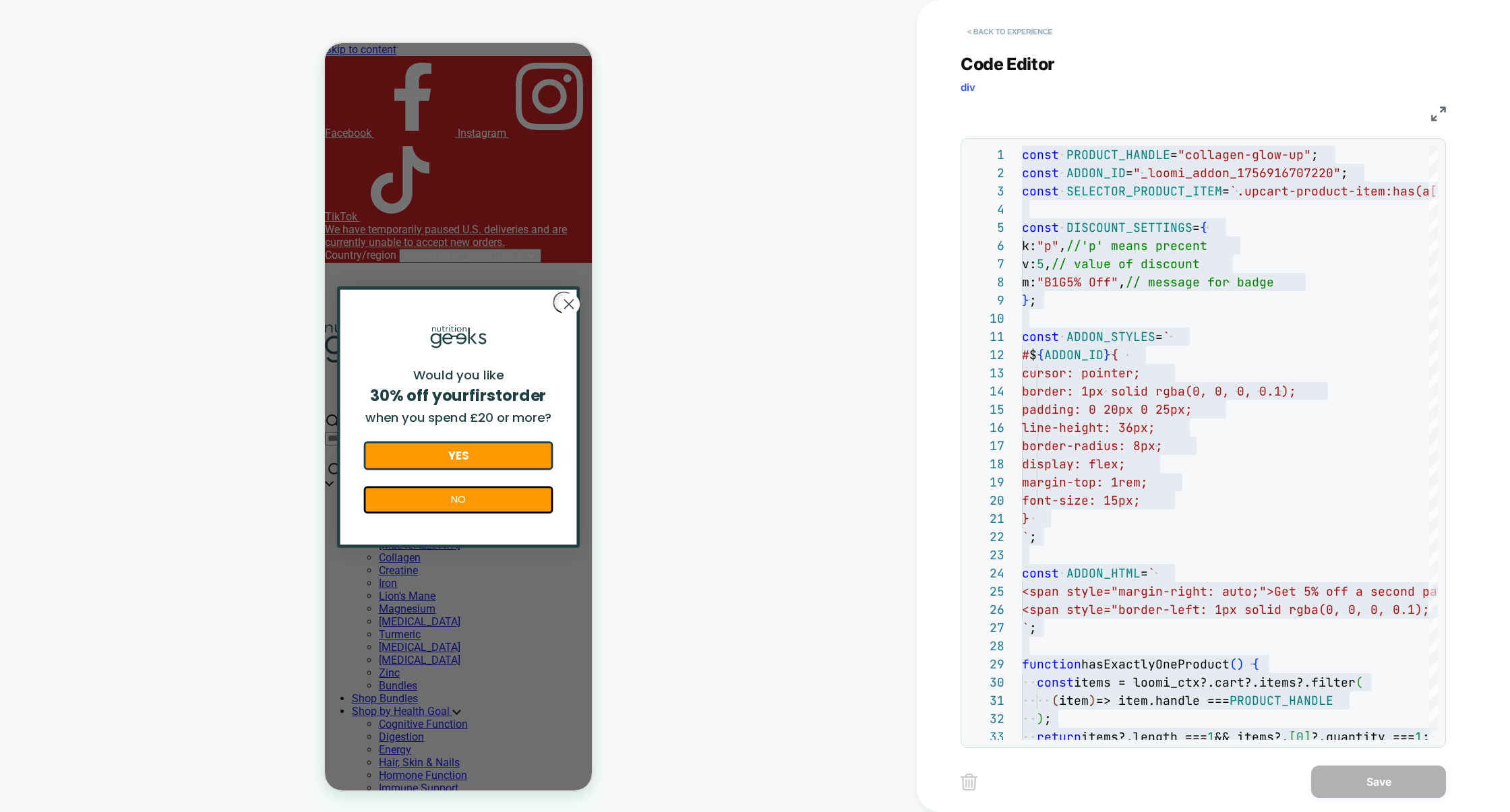
click at [1008, 30] on button "< Back to experience" at bounding box center [1010, 31] width 99 height 21
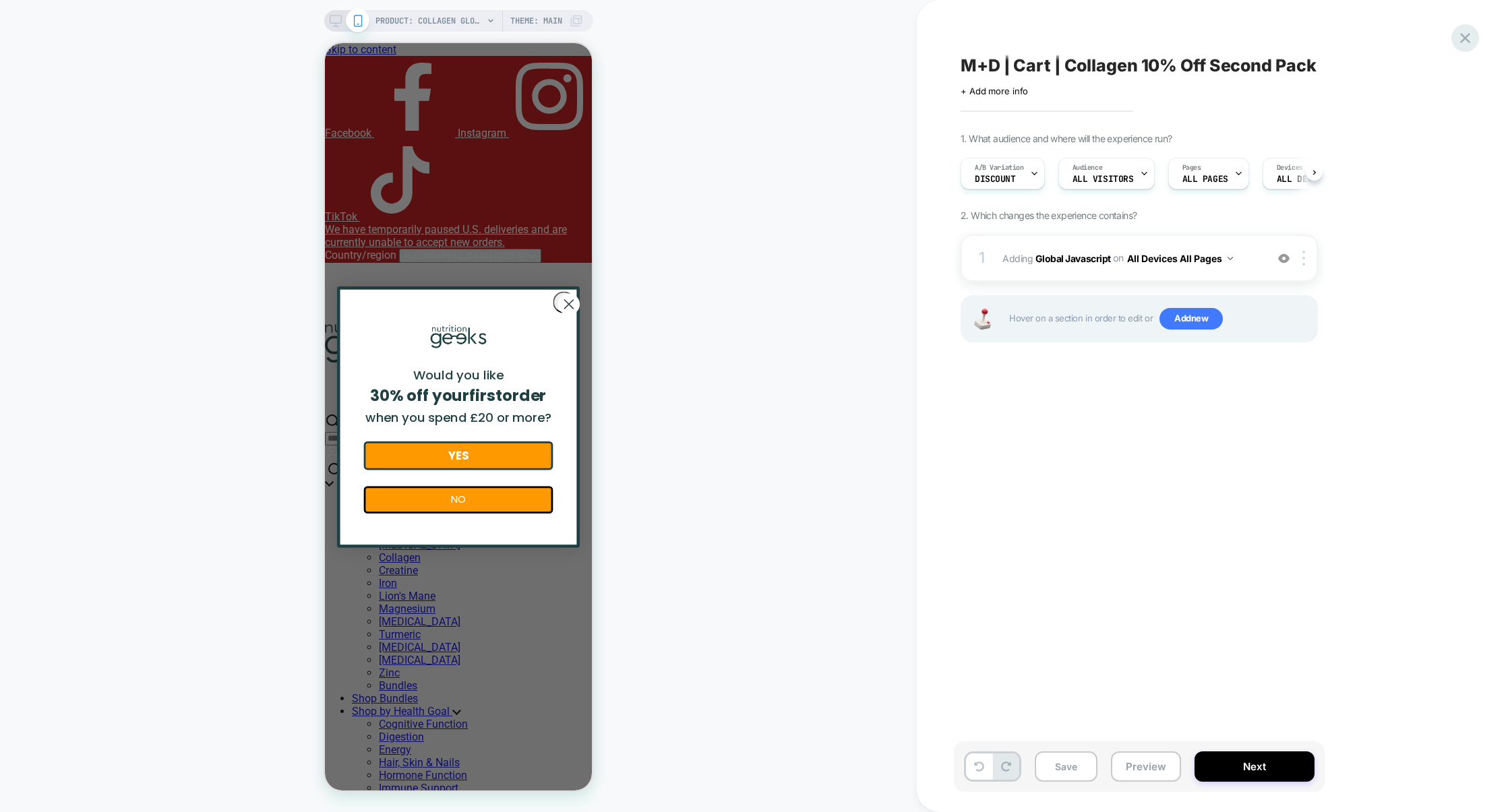
scroll to position [0, 1]
click at [1460, 38] on icon at bounding box center [1464, 38] width 18 height 18
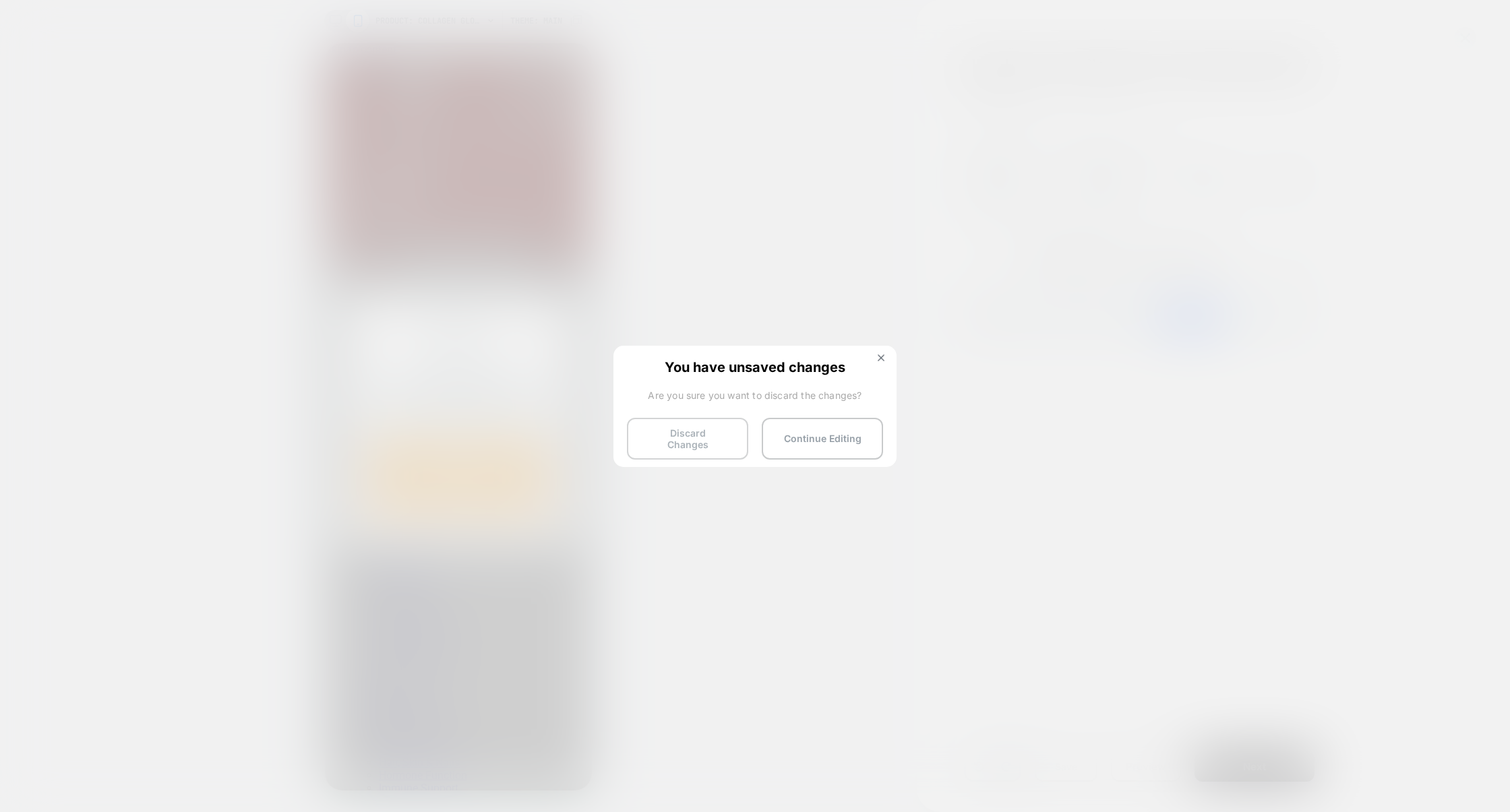
click at [695, 448] on button "Discard Changes" at bounding box center [687, 438] width 121 height 42
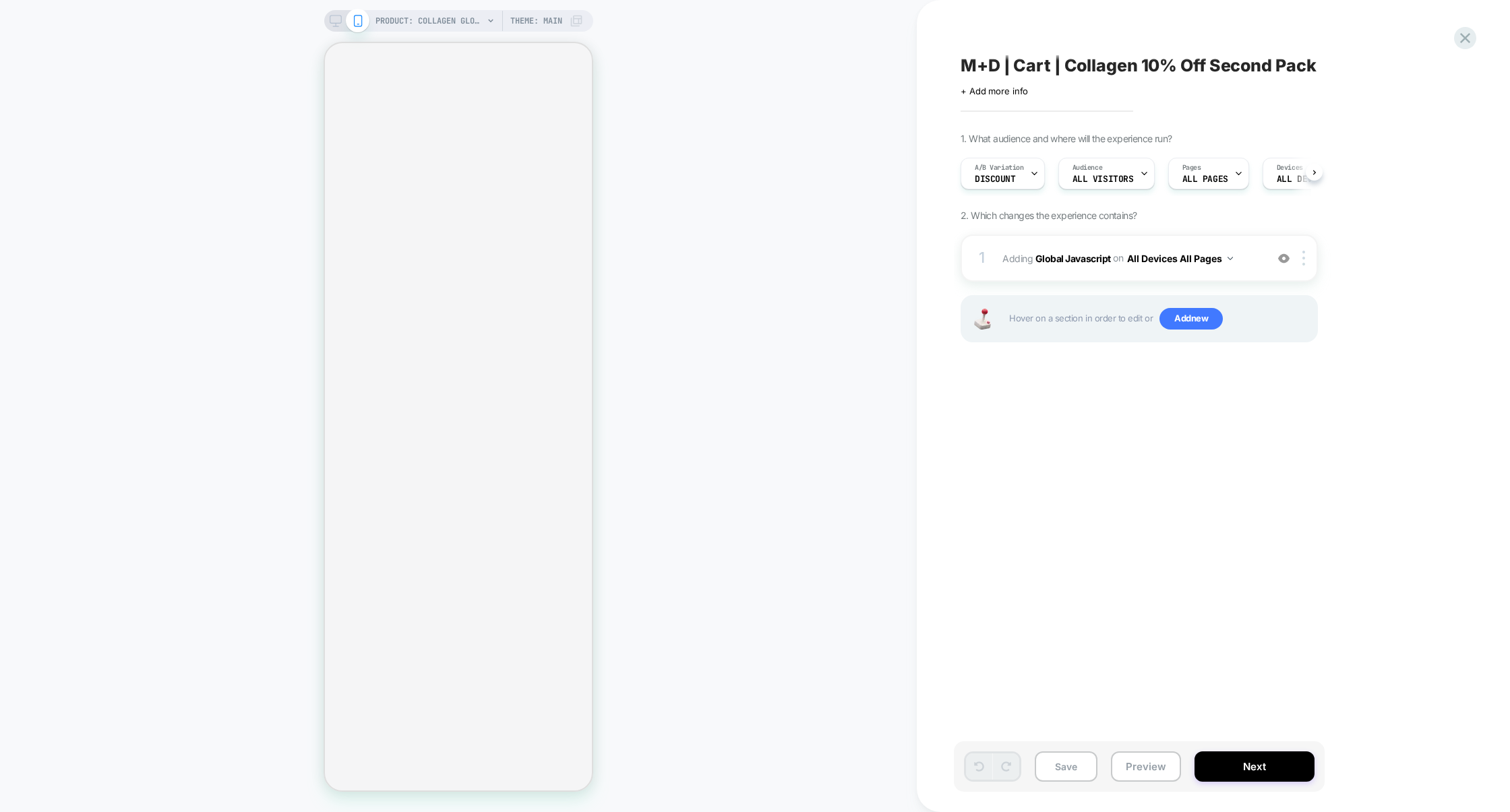
scroll to position [0, 1]
click at [1037, 276] on div "1 Adding Global Javascript on All Devices All Pages Add Before Add After Target…" at bounding box center [1139, 258] width 357 height 47
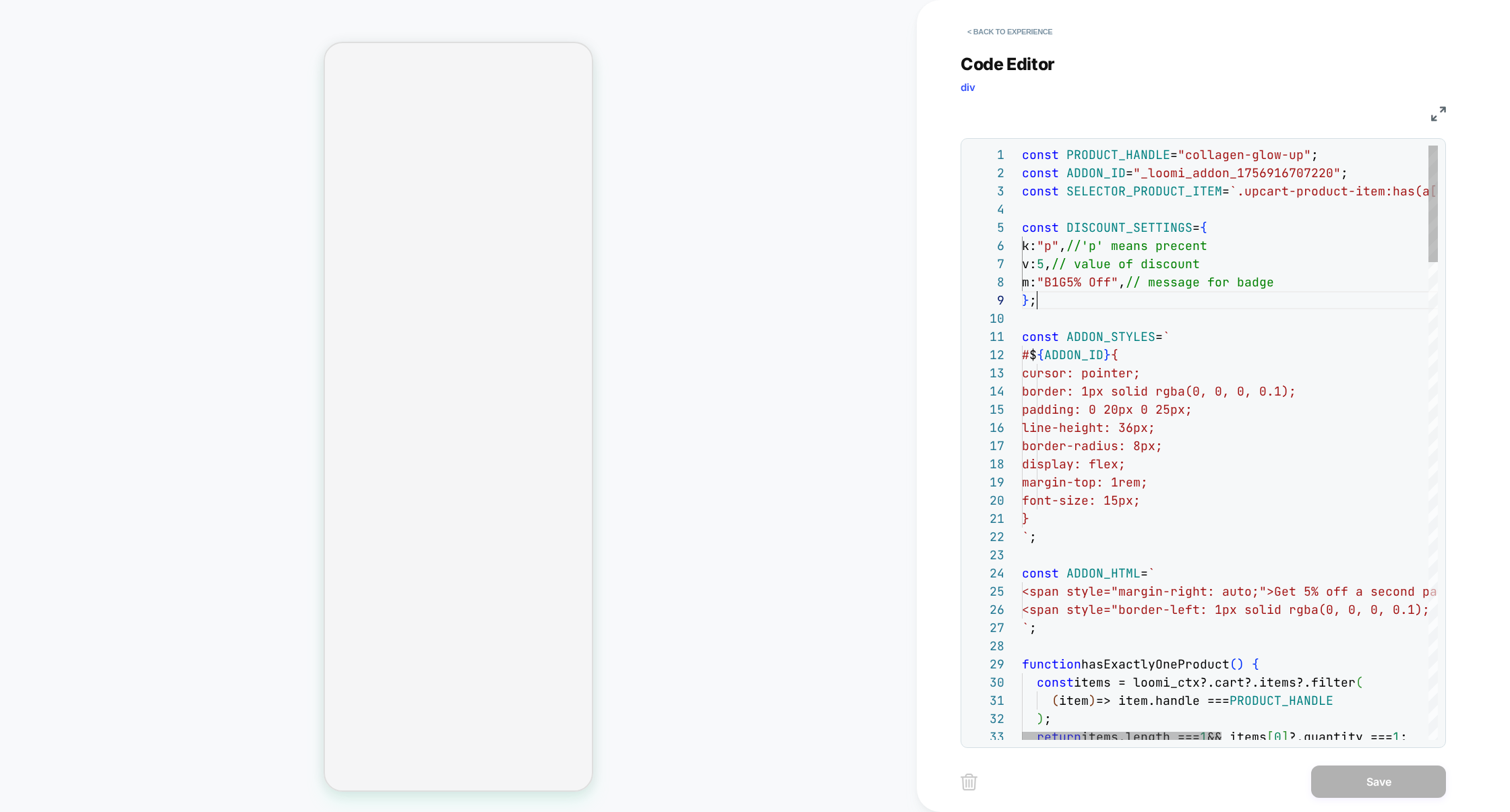
scroll to position [146, 14]
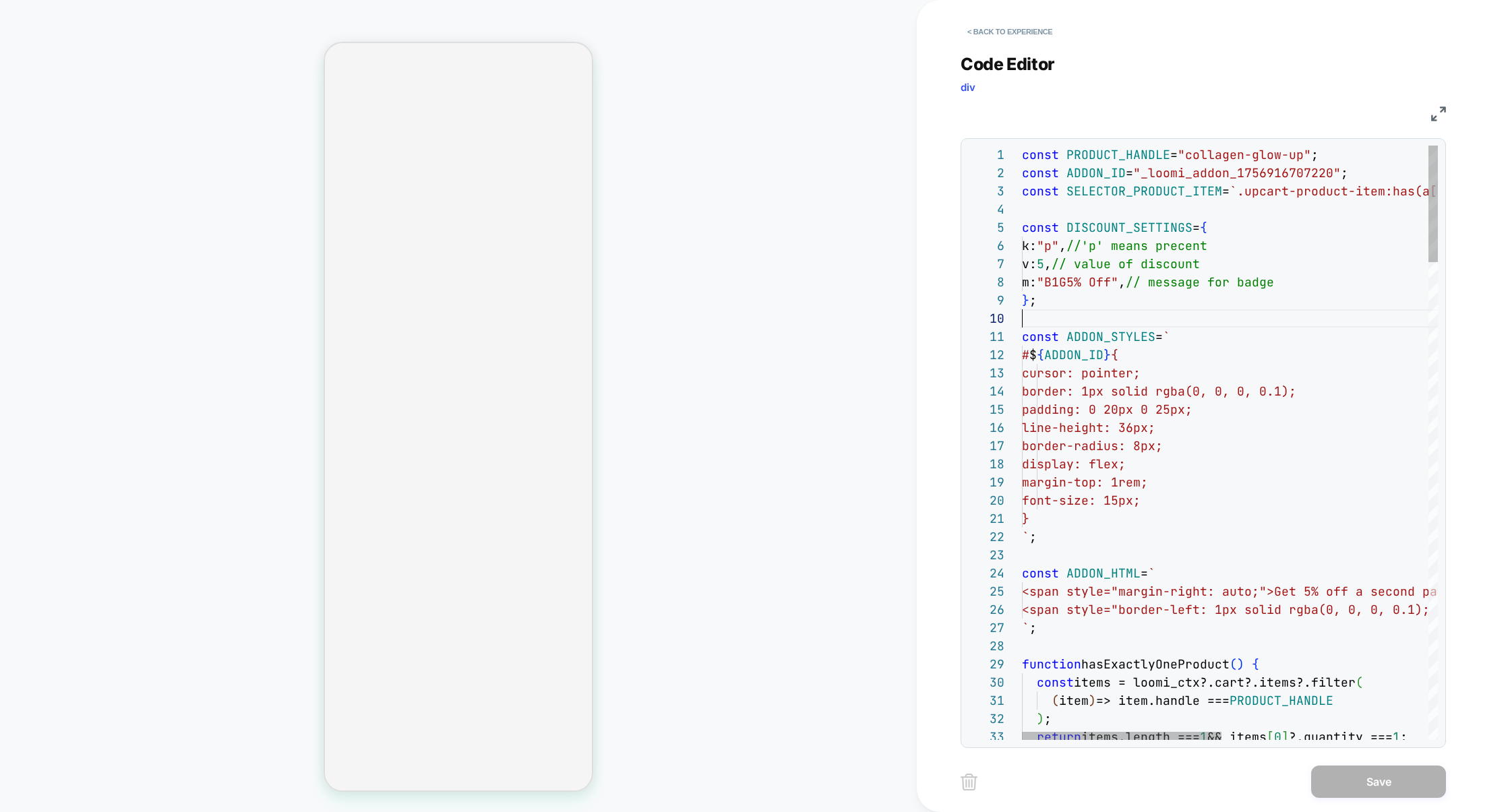
scroll to position [163, 0]
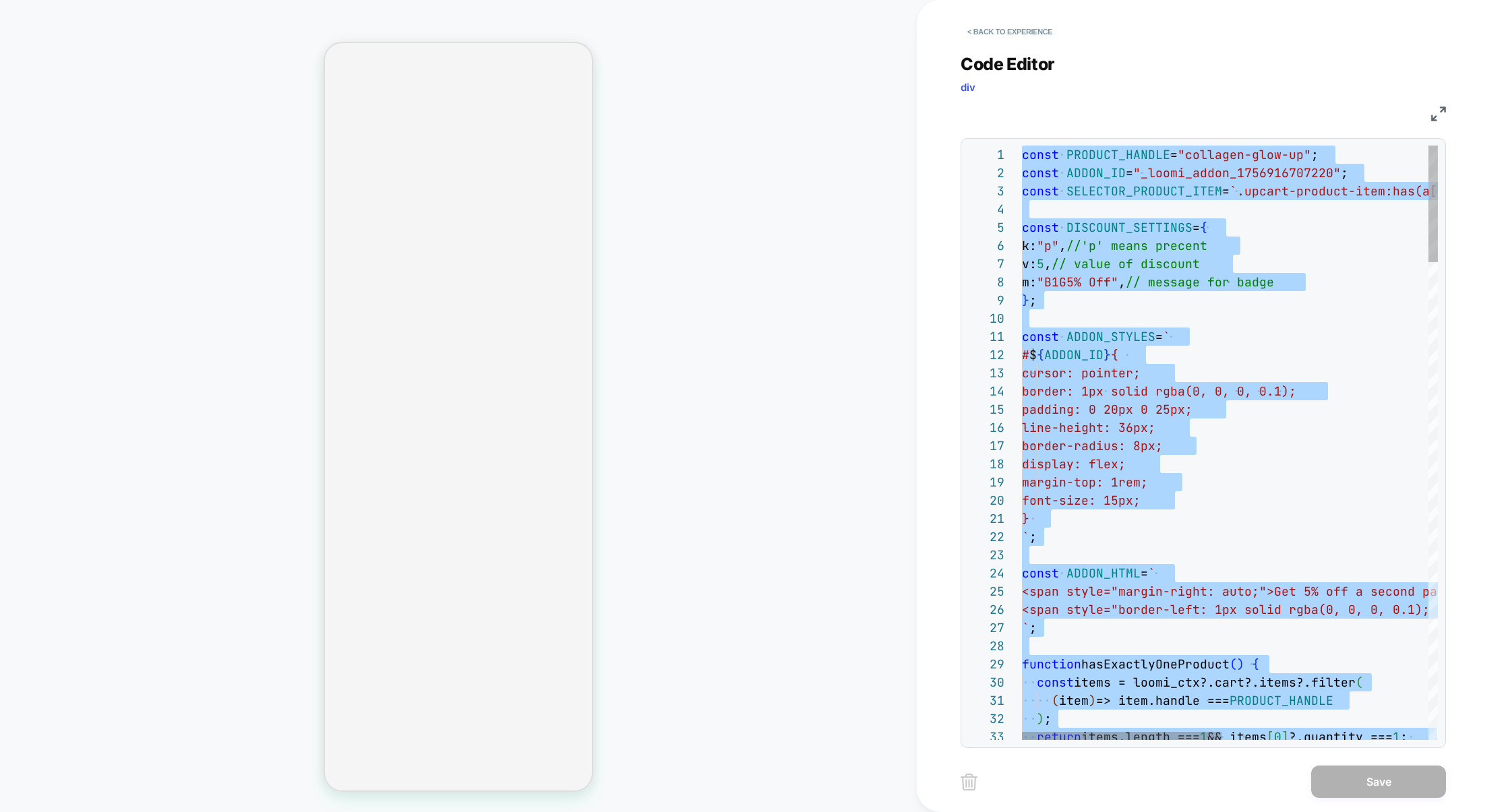
type textarea "**********"
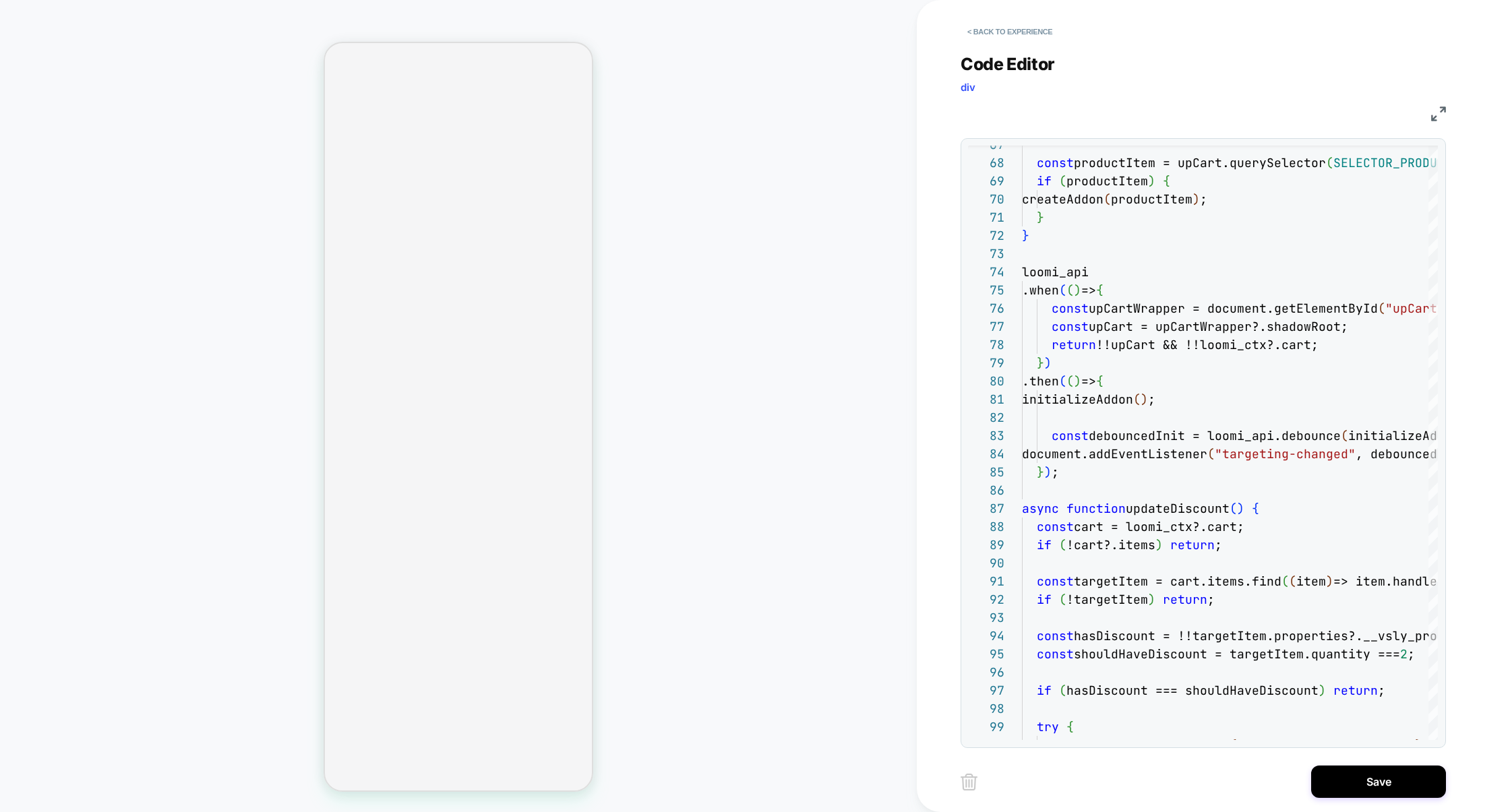
click at [1332, 798] on div "Save" at bounding box center [1203, 781] width 485 height 34
click at [1351, 777] on button "Save" at bounding box center [1377, 781] width 135 height 32
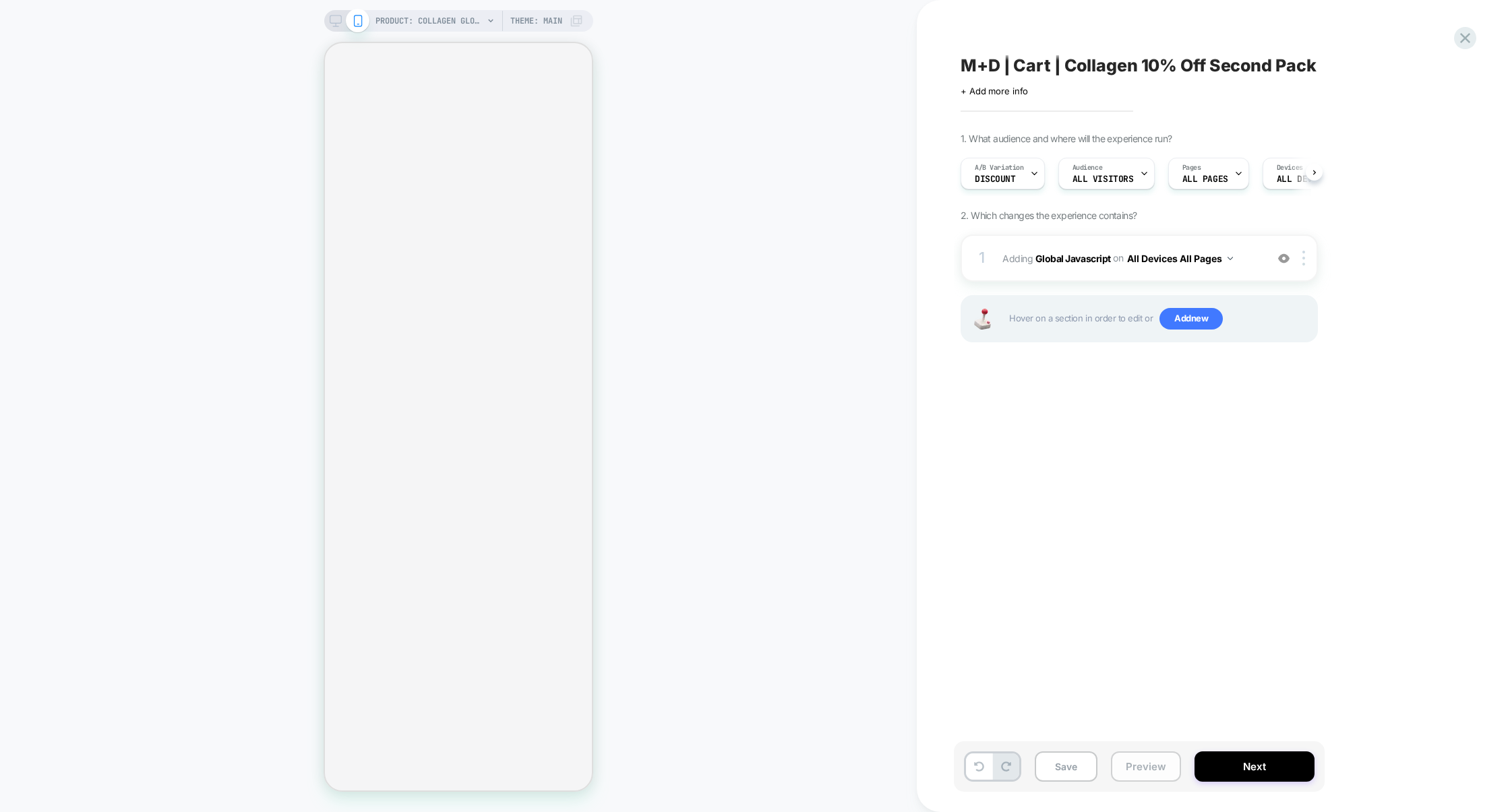
scroll to position [0, 1]
click at [1136, 758] on button "Preview" at bounding box center [1146, 766] width 70 height 30
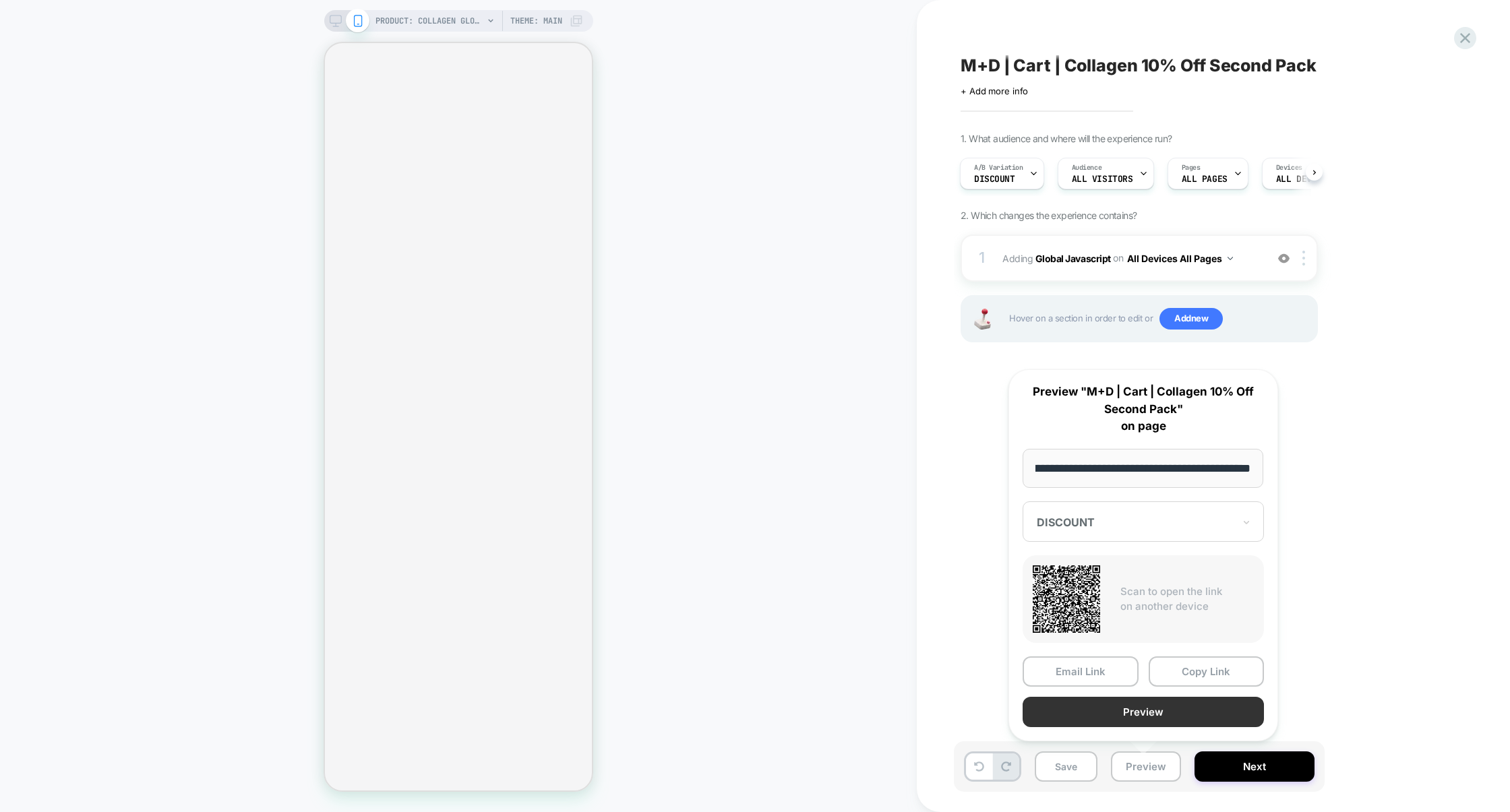
scroll to position [0, 0]
click at [1148, 711] on button "Preview" at bounding box center [1143, 712] width 242 height 30
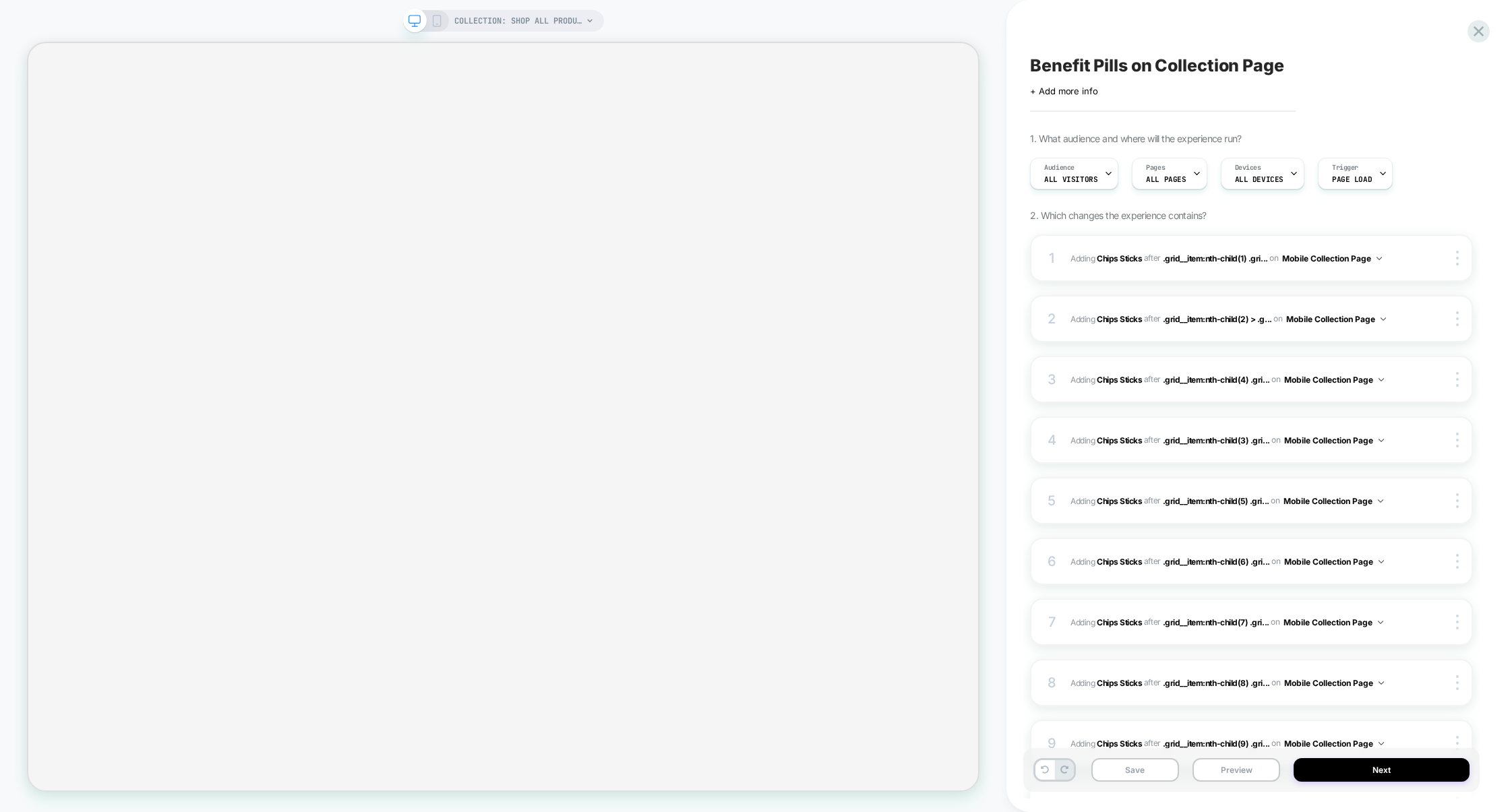
select select "******"
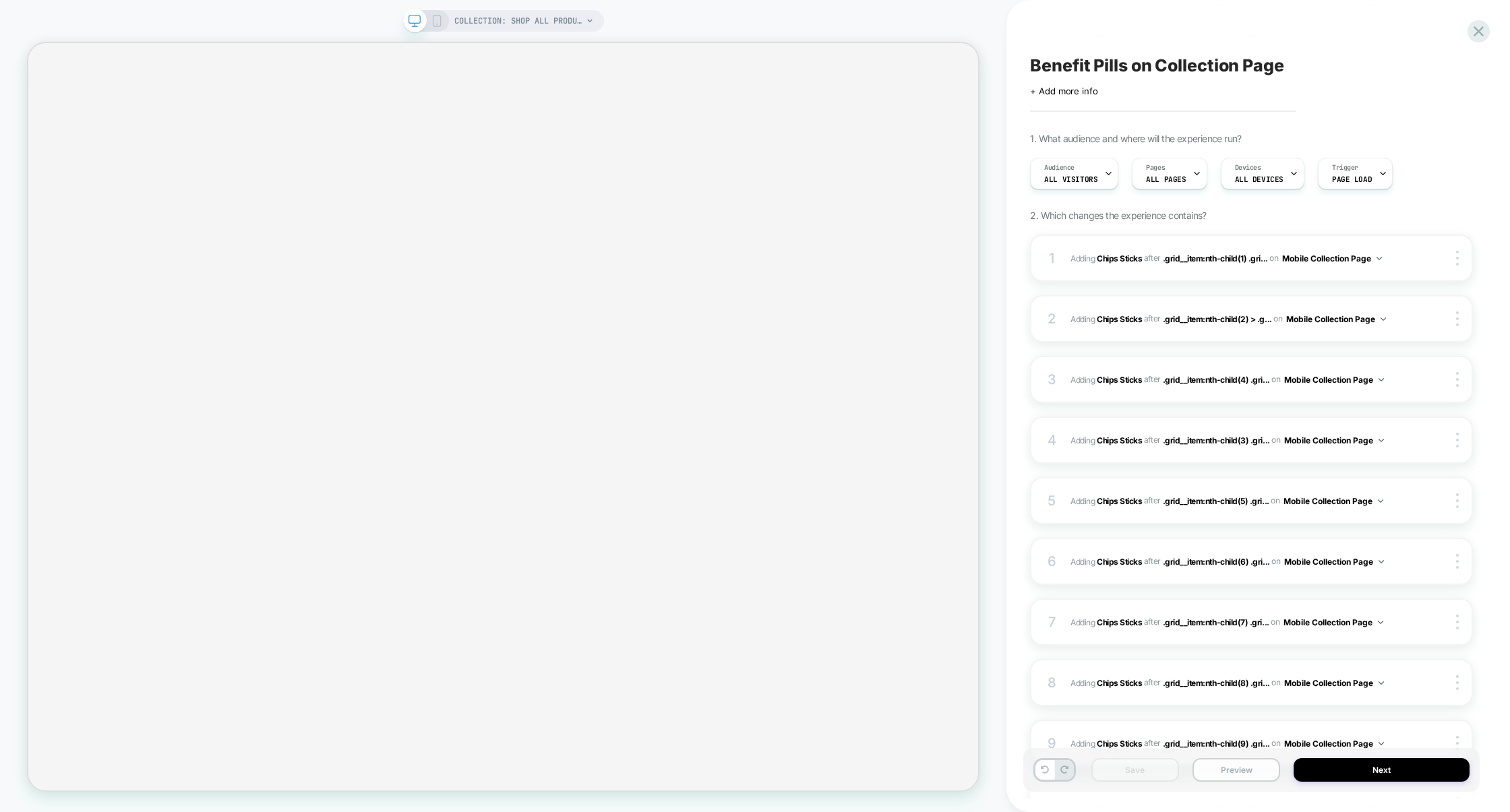
click at [1239, 771] on button "Preview" at bounding box center [1236, 770] width 88 height 23
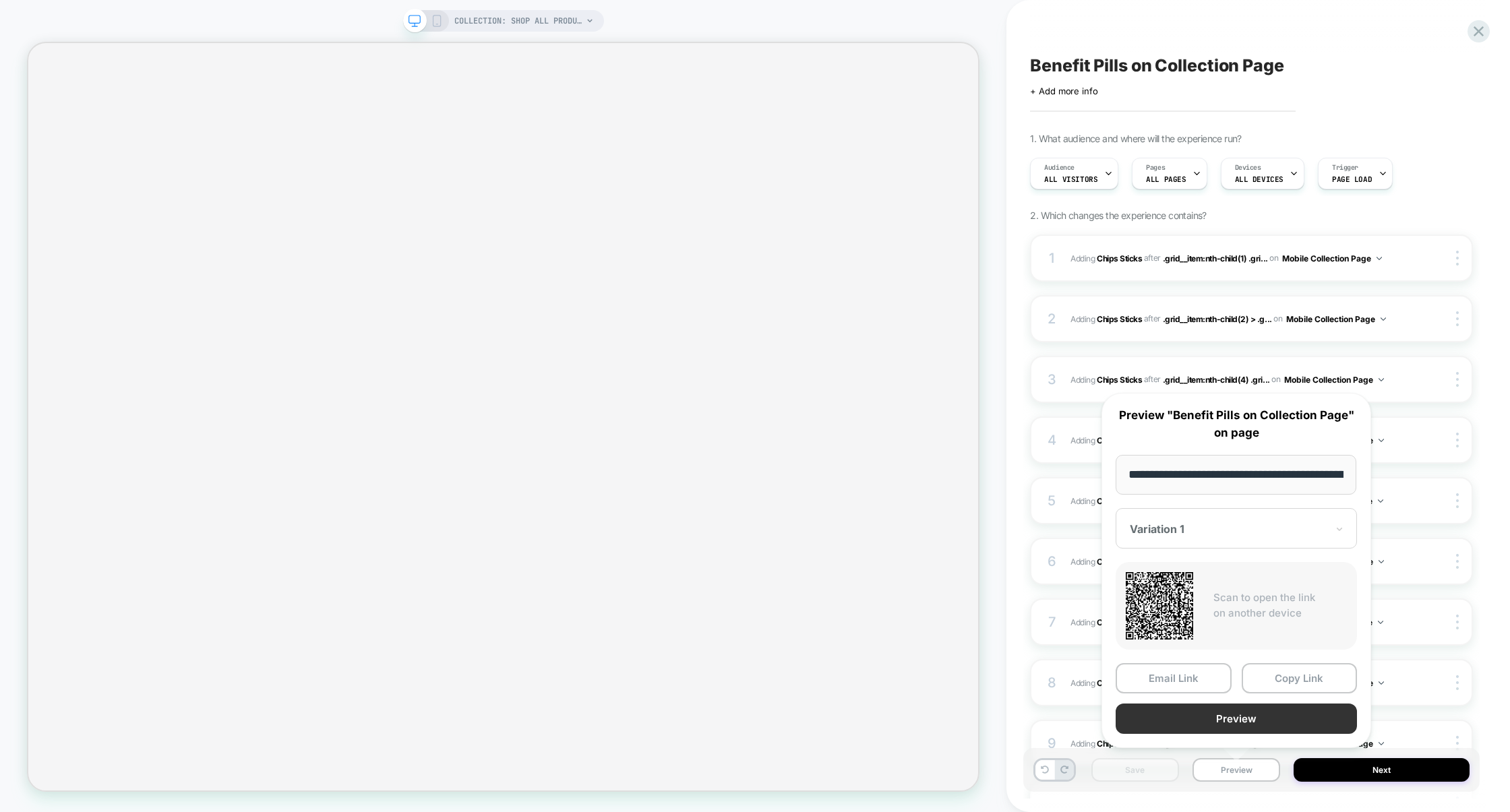
click at [1241, 725] on button "Preview" at bounding box center [1236, 719] width 242 height 30
